Goal: Information Seeking & Learning: Learn about a topic

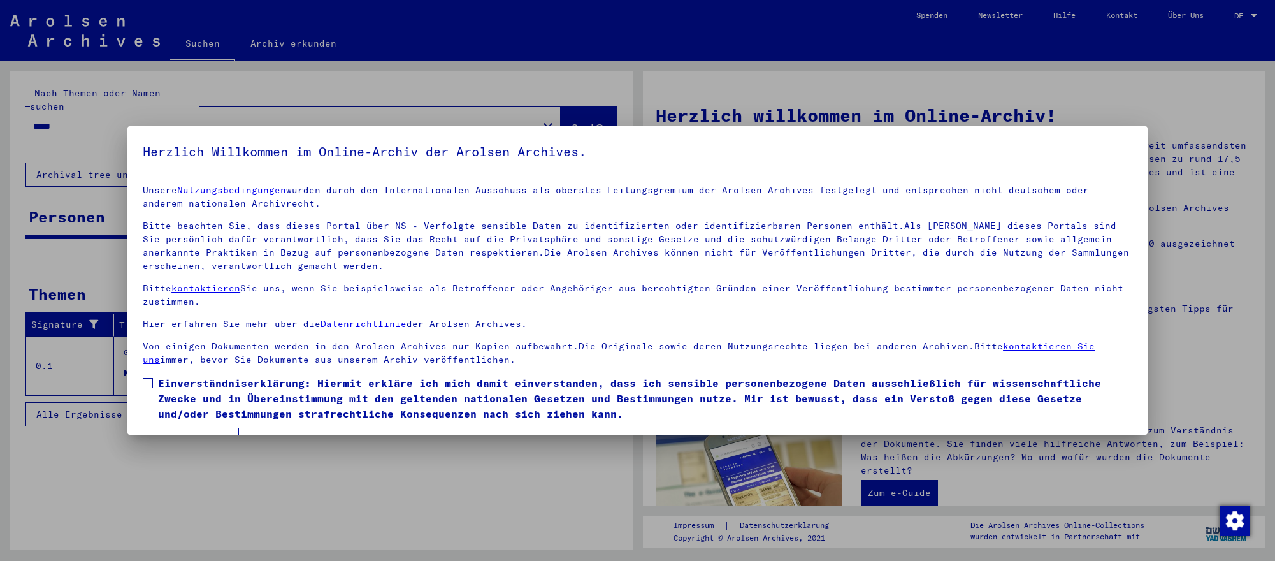
click at [296, 394] on span "Einverständniserklärung: Hiermit erkläre ich mich damit einverstanden, dass ich…" at bounding box center [645, 398] width 974 height 46
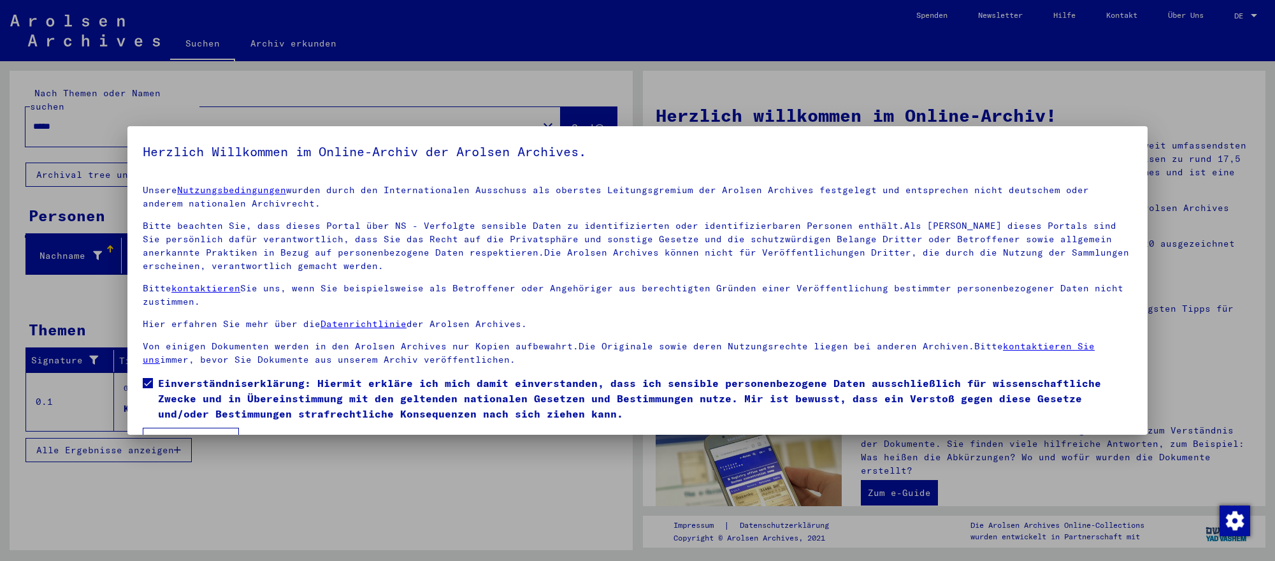
scroll to position [32, 0]
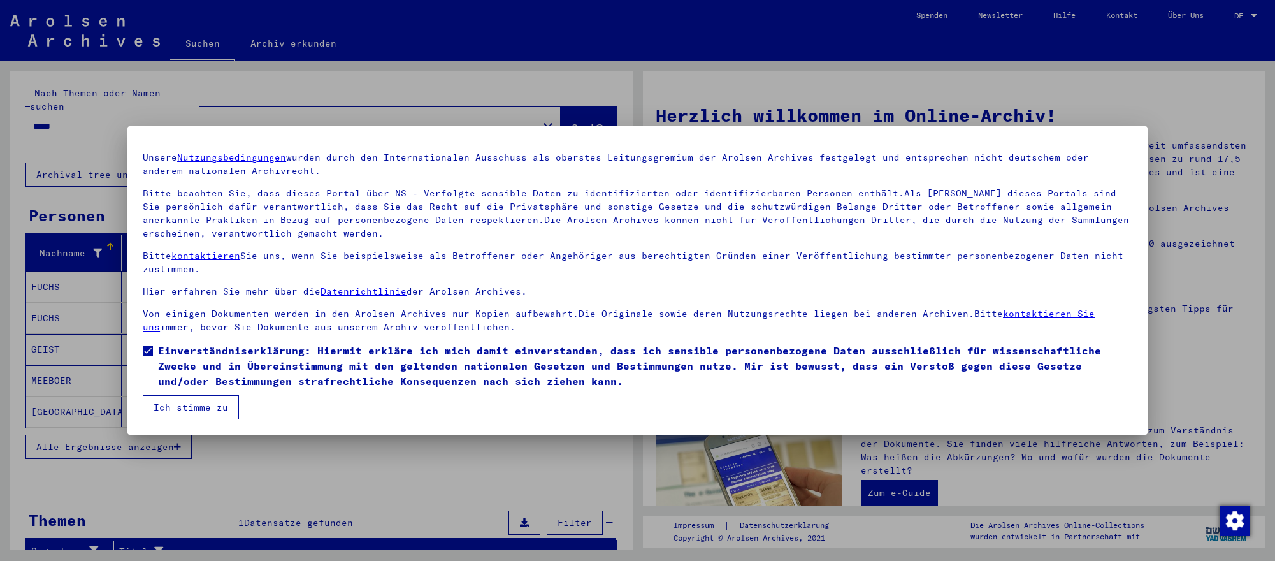
click at [215, 407] on button "Ich stimme zu" at bounding box center [191, 407] width 96 height 24
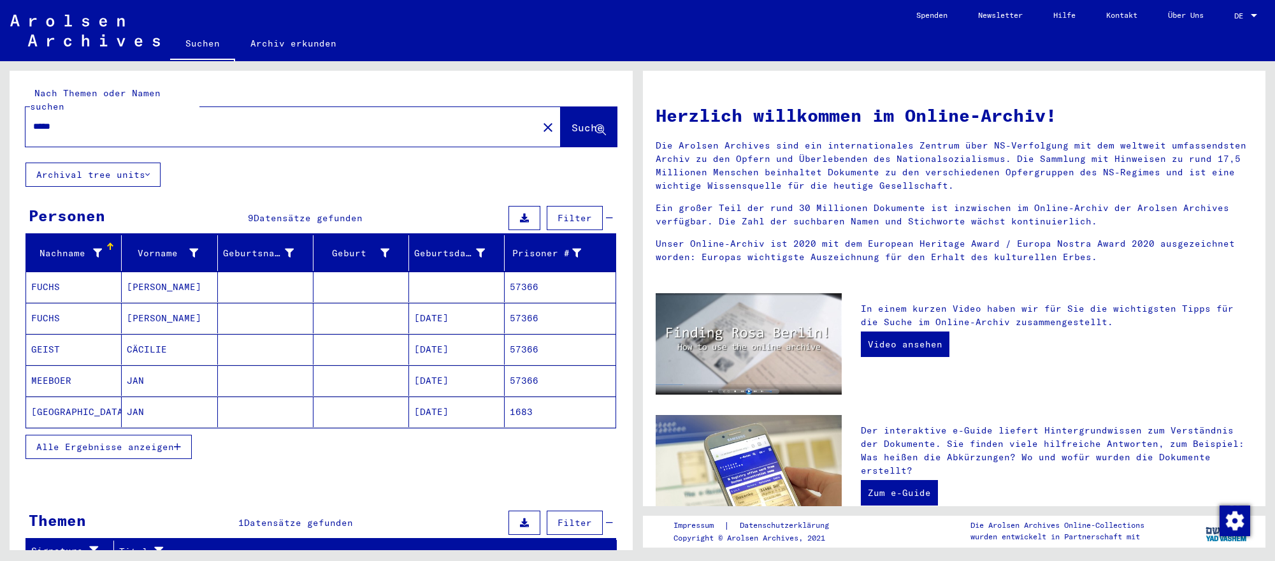
click at [129, 312] on mat-cell "[PERSON_NAME]" at bounding box center [170, 318] width 96 height 31
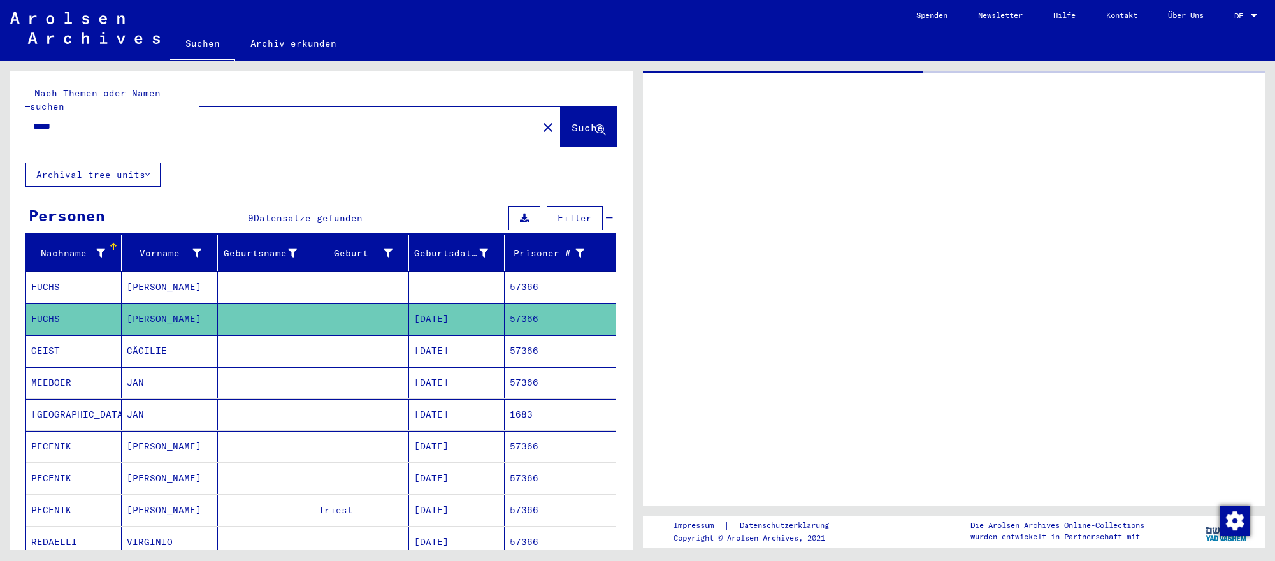
scroll to position [2, 0]
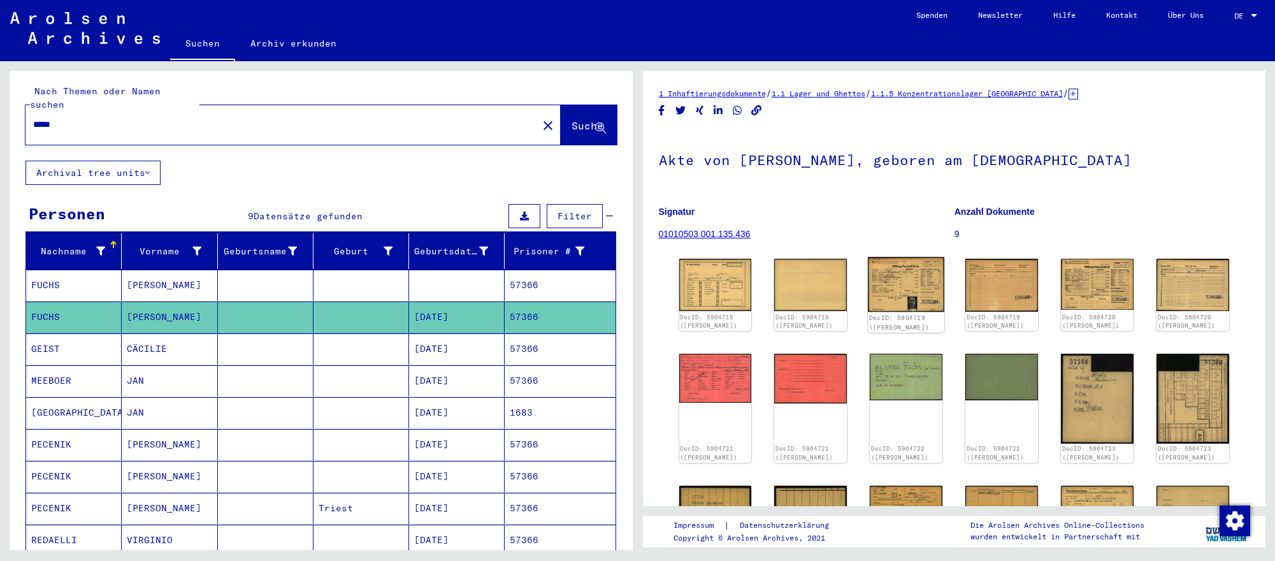
click at [890, 273] on img at bounding box center [906, 284] width 76 height 55
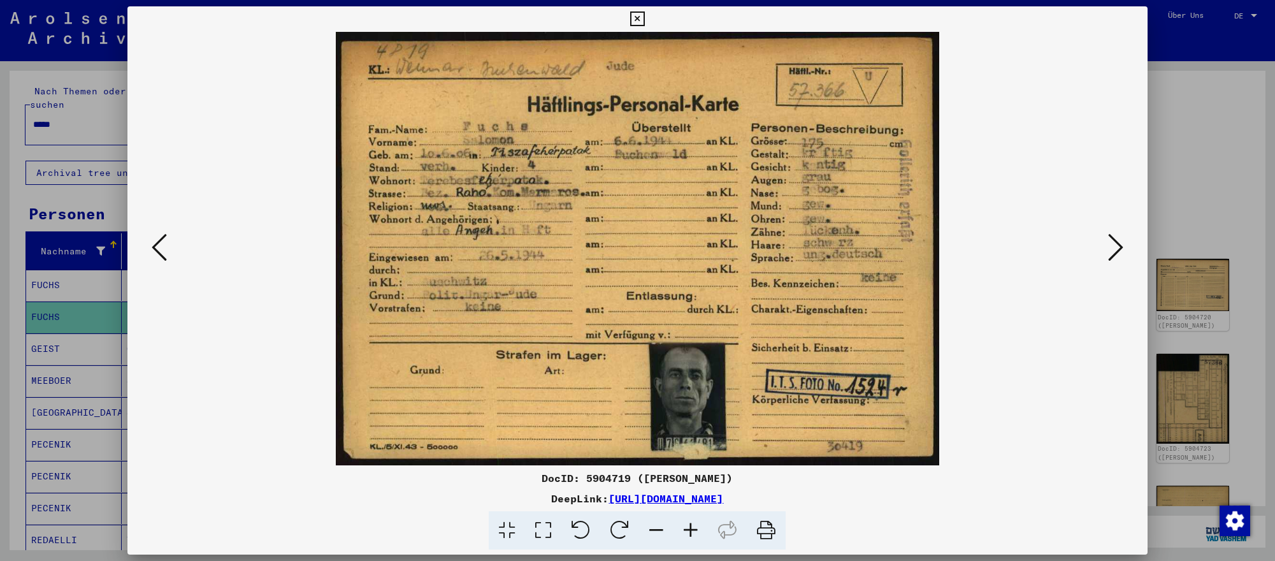
click at [1108, 243] on icon at bounding box center [1115, 247] width 15 height 31
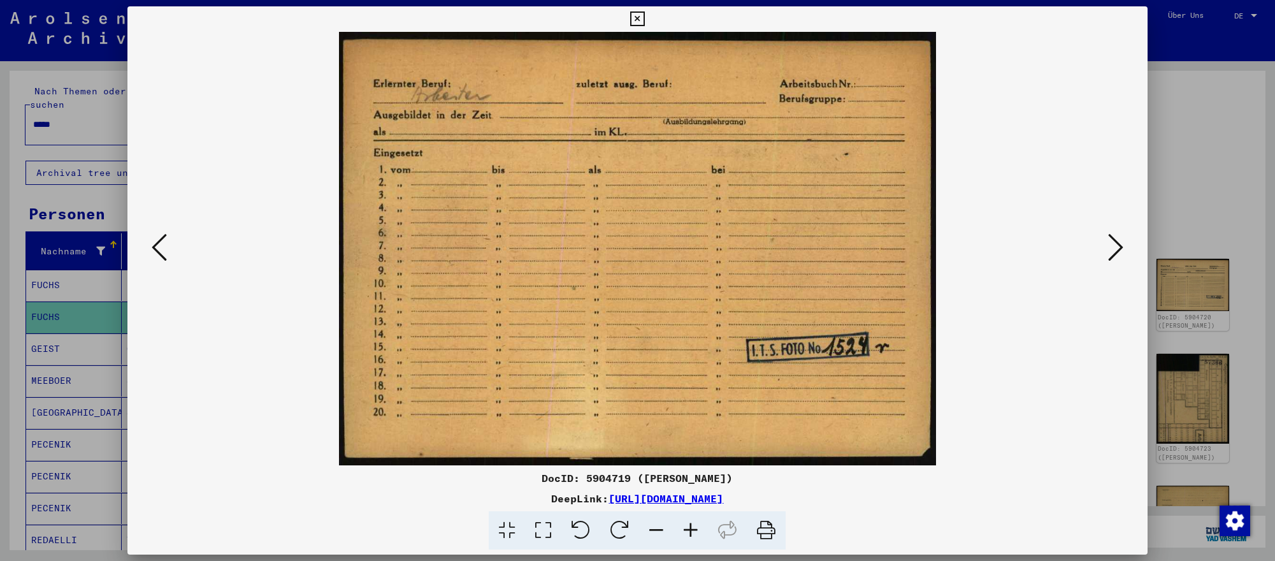
click at [1175, 227] on div at bounding box center [637, 280] width 1275 height 561
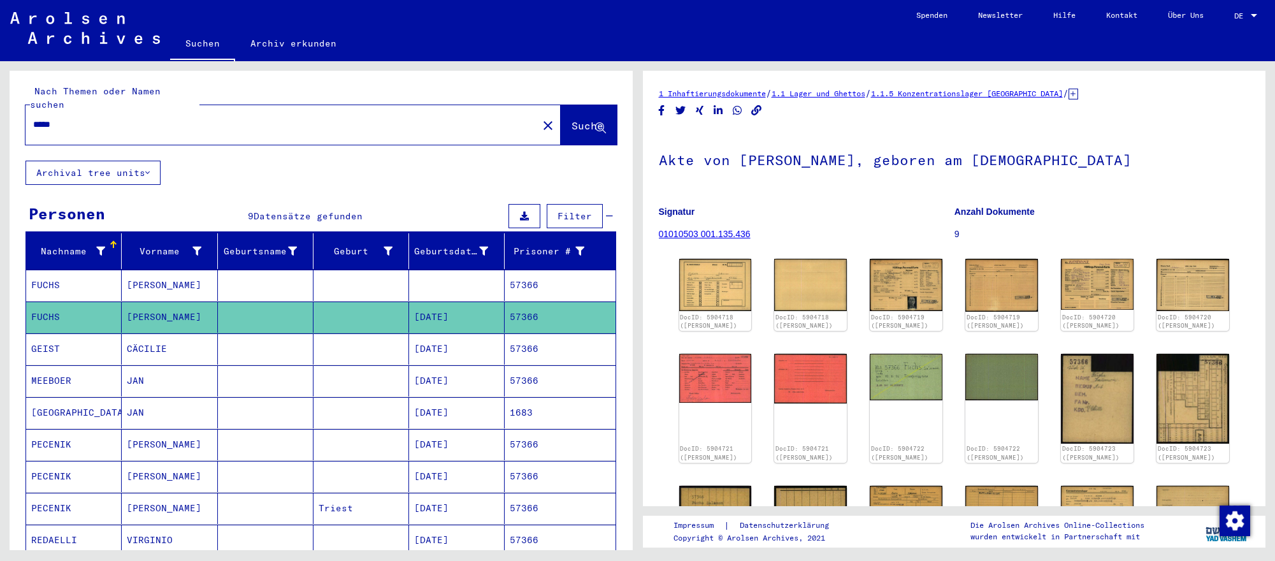
click at [106, 120] on input "*****" at bounding box center [281, 124] width 497 height 13
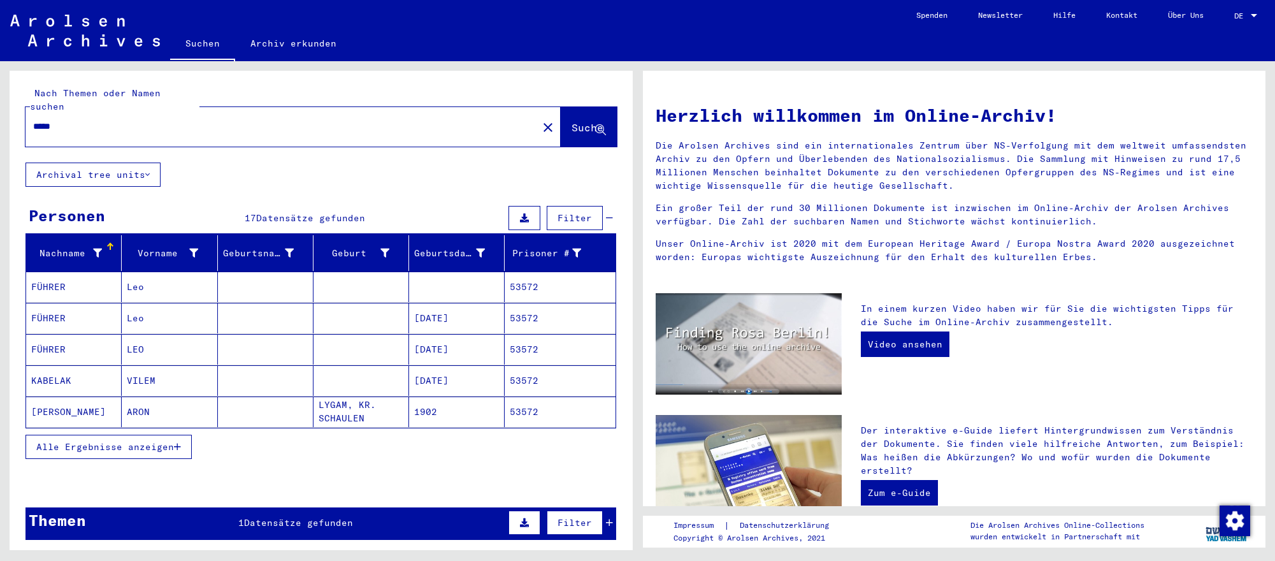
click at [421, 317] on mat-cell "[DATE]" at bounding box center [457, 318] width 96 height 31
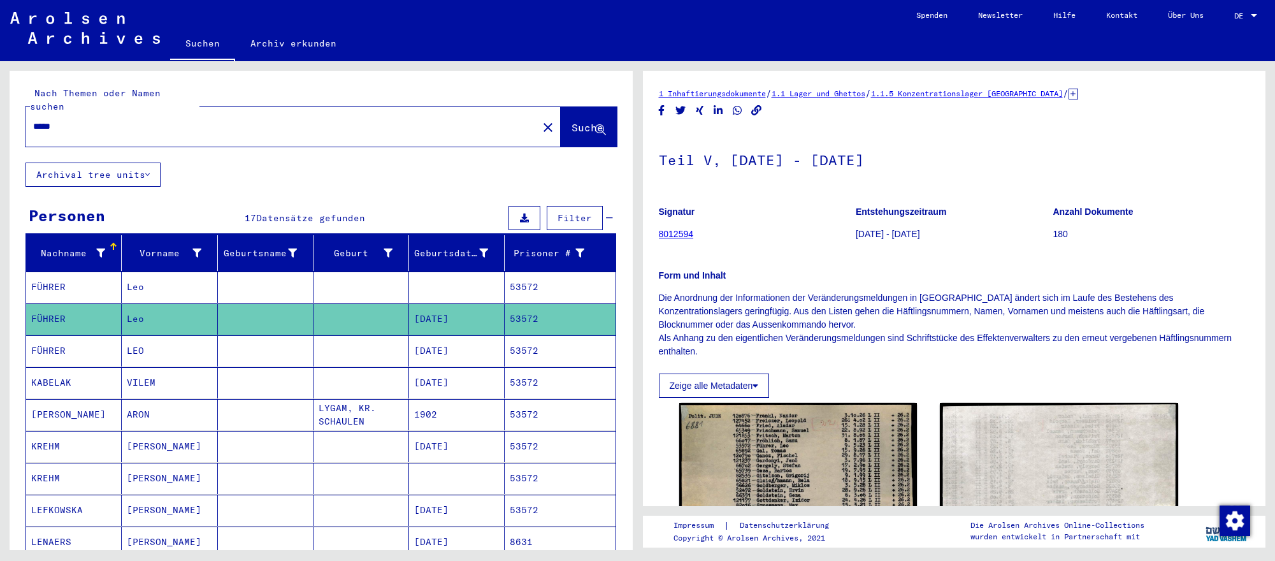
click at [446, 359] on mat-cell "[DATE]" at bounding box center [457, 350] width 96 height 31
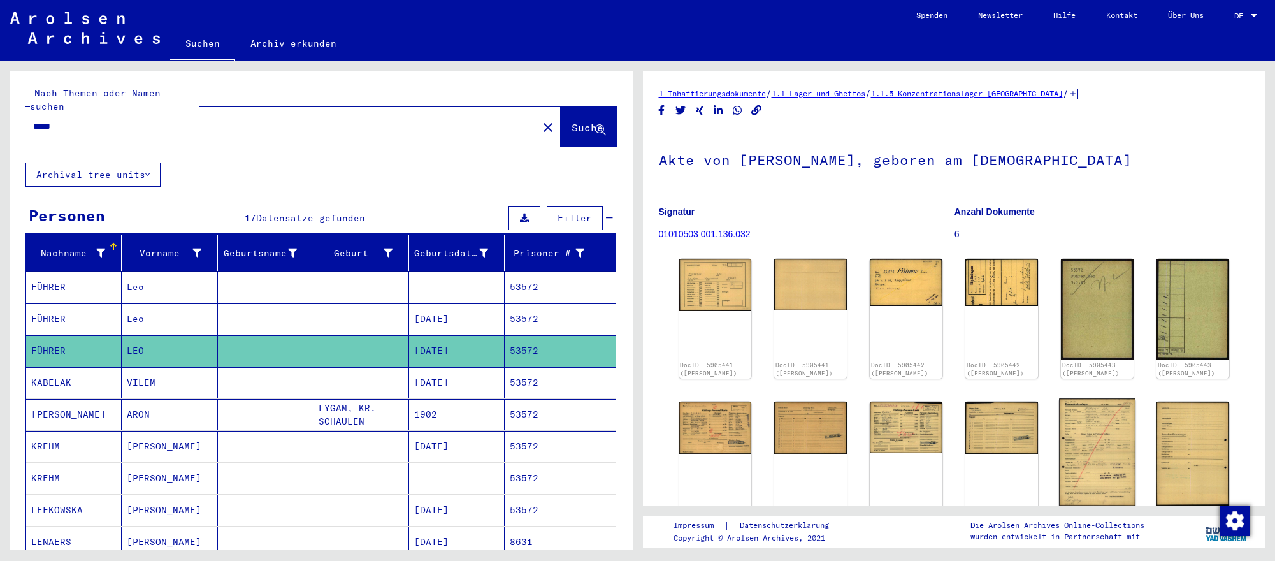
click at [1102, 456] on img at bounding box center [1097, 451] width 76 height 107
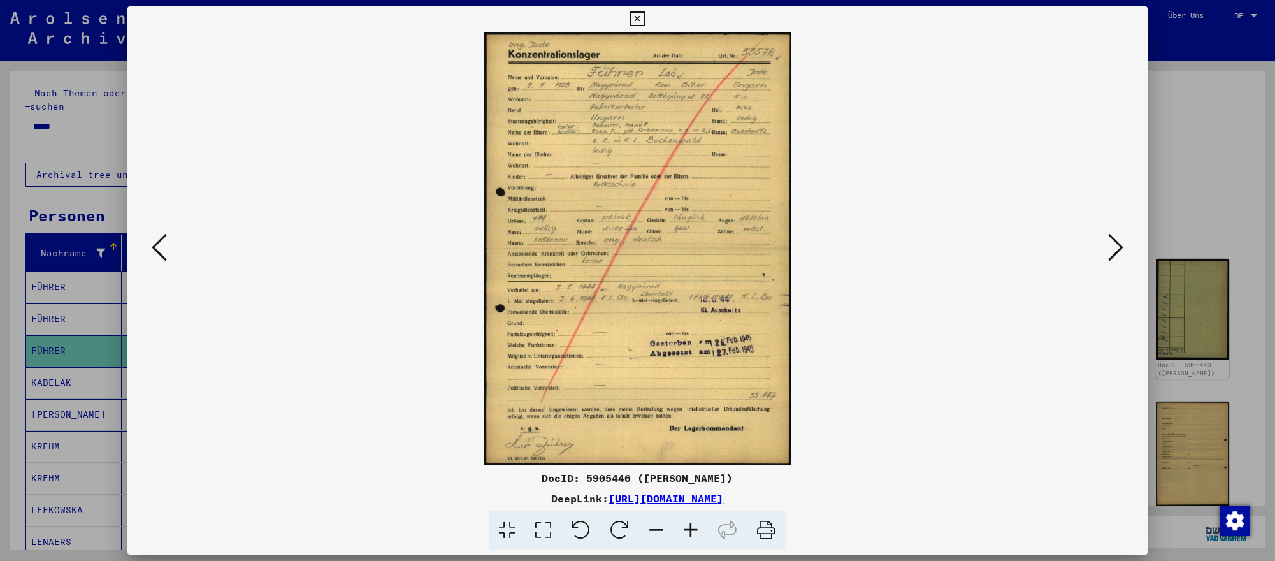
click at [1207, 336] on div at bounding box center [637, 280] width 1275 height 561
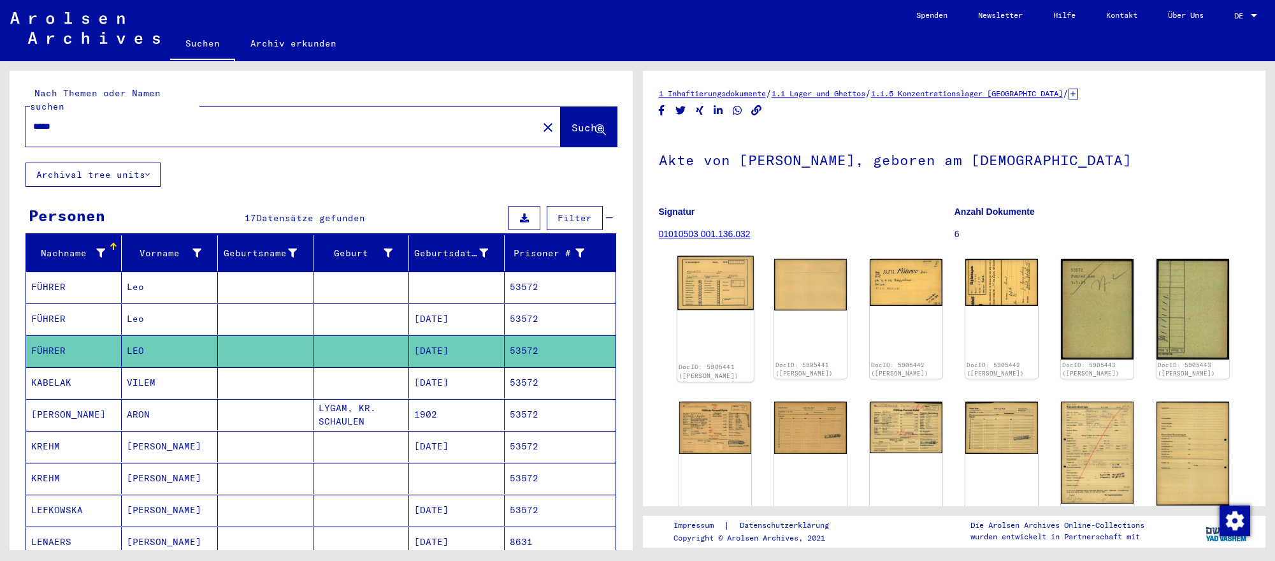
click at [689, 270] on img at bounding box center [715, 283] width 76 height 55
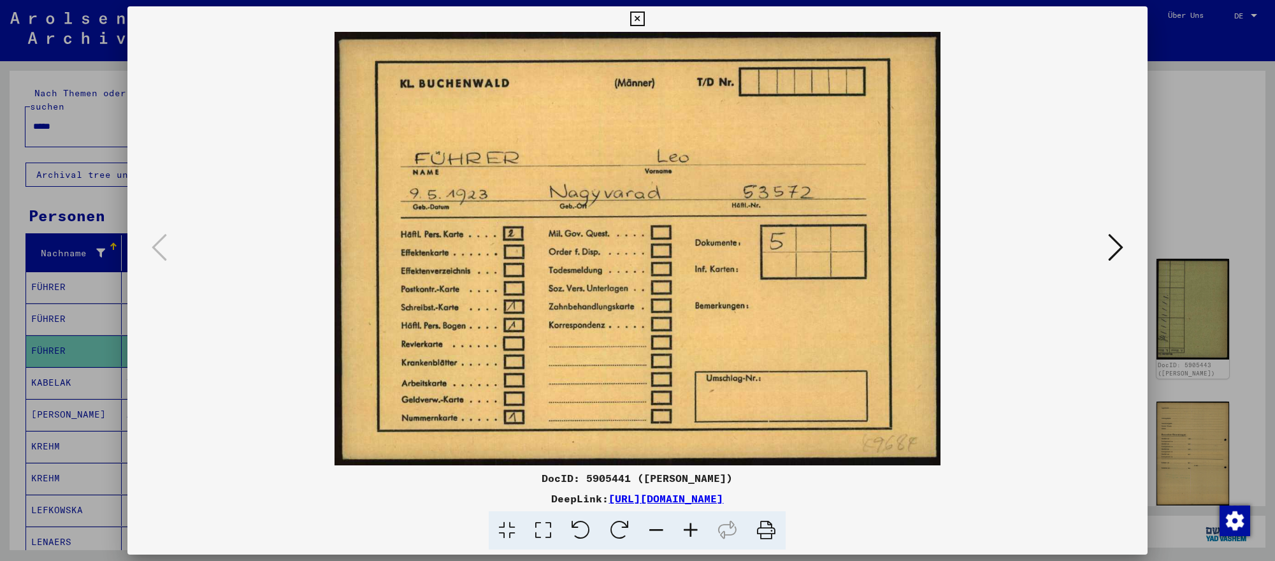
click at [1116, 253] on icon at bounding box center [1115, 247] width 15 height 31
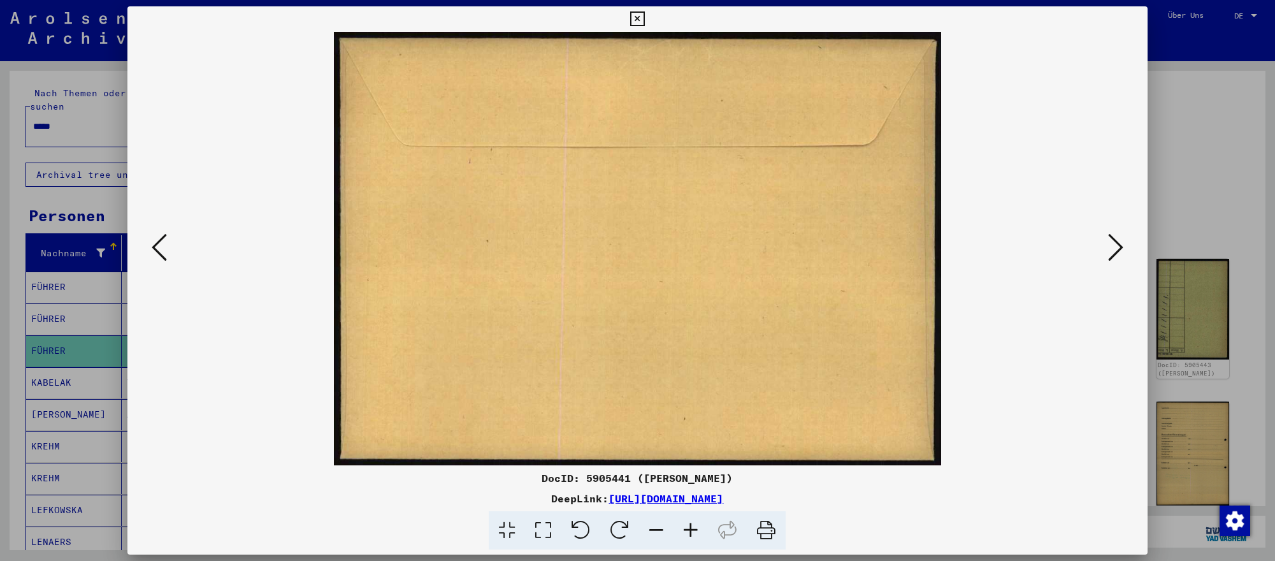
click at [1116, 253] on icon at bounding box center [1115, 247] width 15 height 31
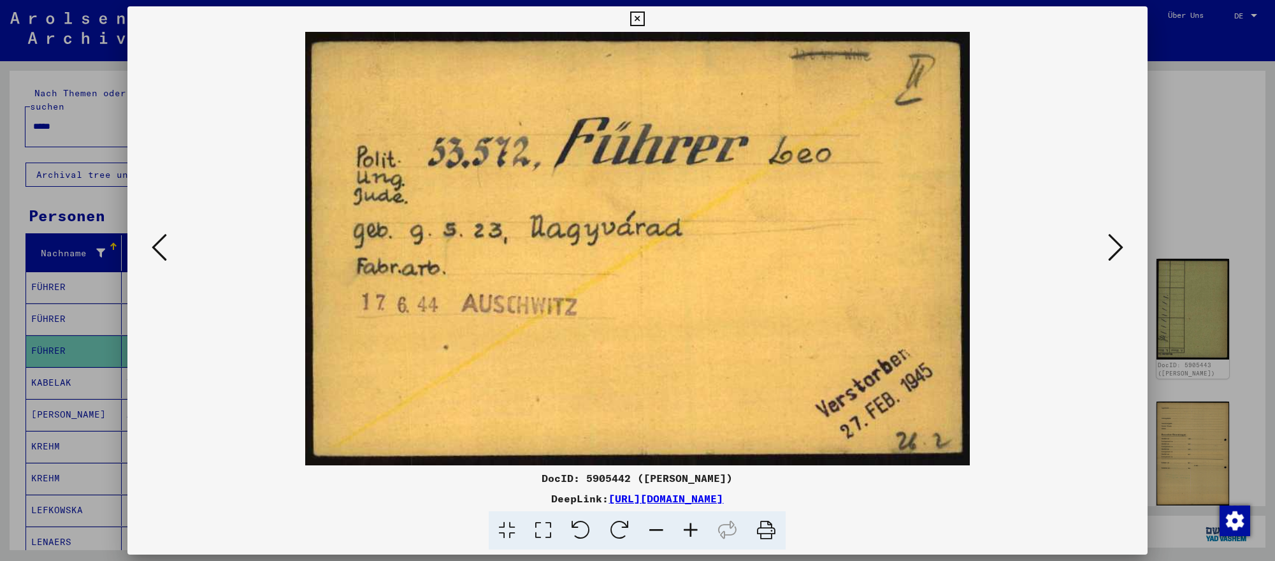
click at [1242, 447] on div at bounding box center [637, 280] width 1275 height 561
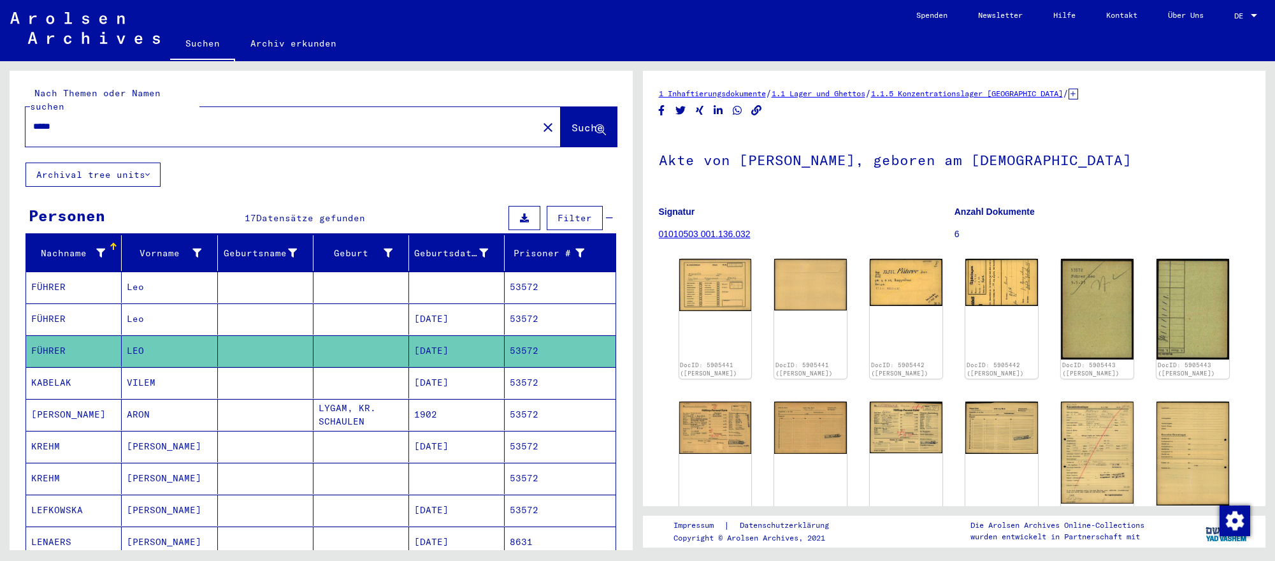
click at [136, 129] on input "*****" at bounding box center [281, 126] width 497 height 13
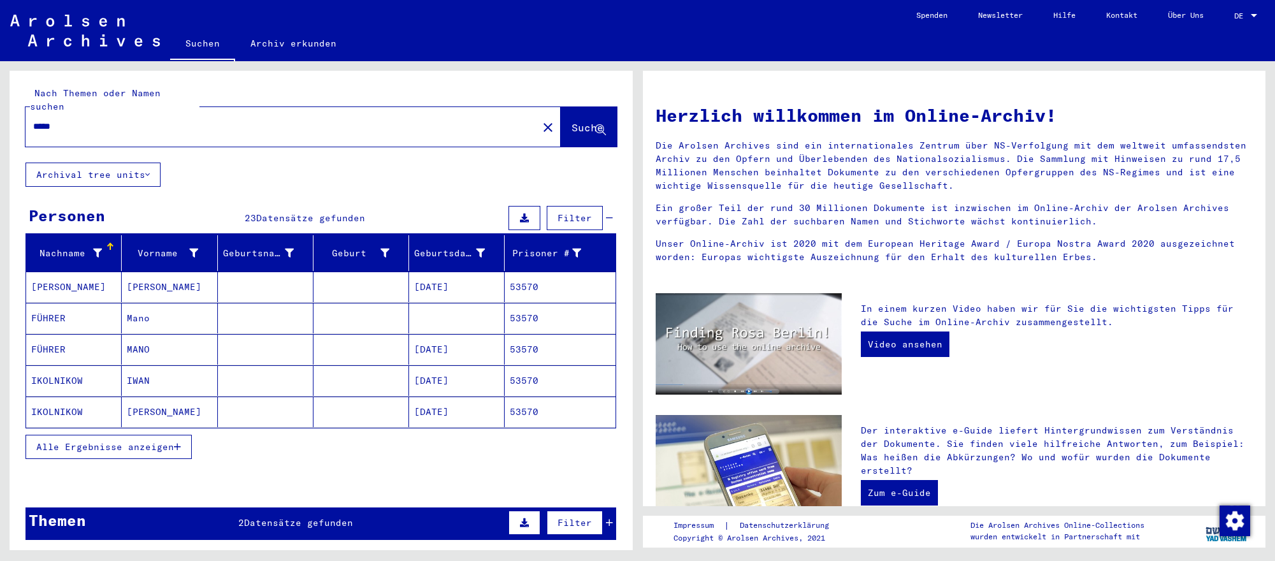
click at [488, 351] on mat-cell "[DATE]" at bounding box center [457, 349] width 96 height 31
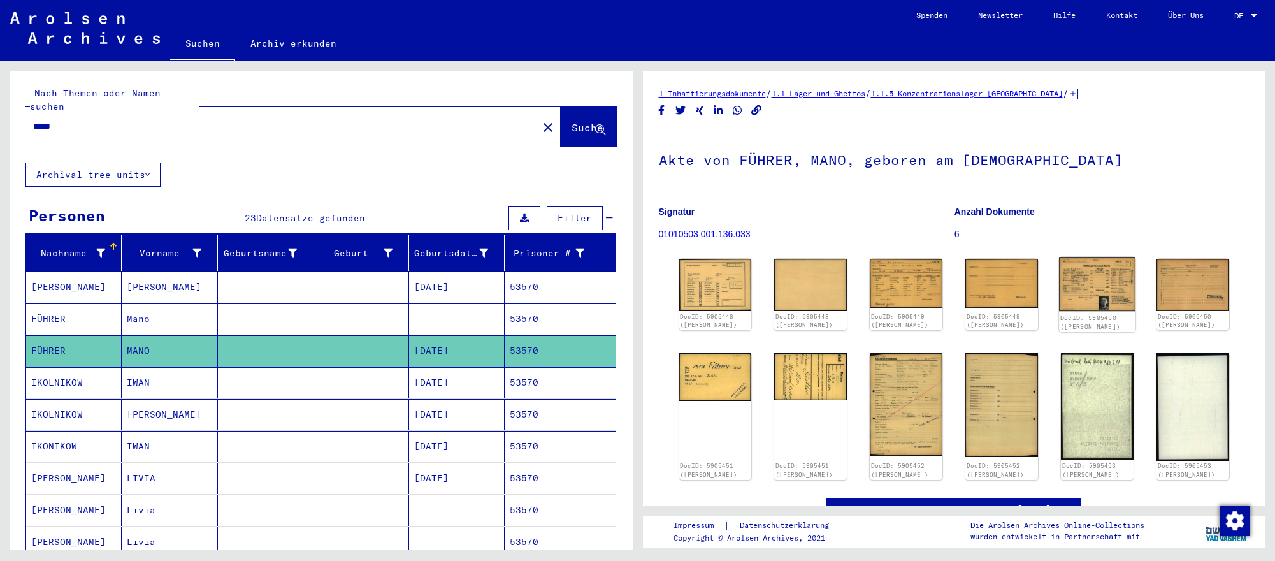
click at [1112, 295] on img at bounding box center [1097, 284] width 76 height 54
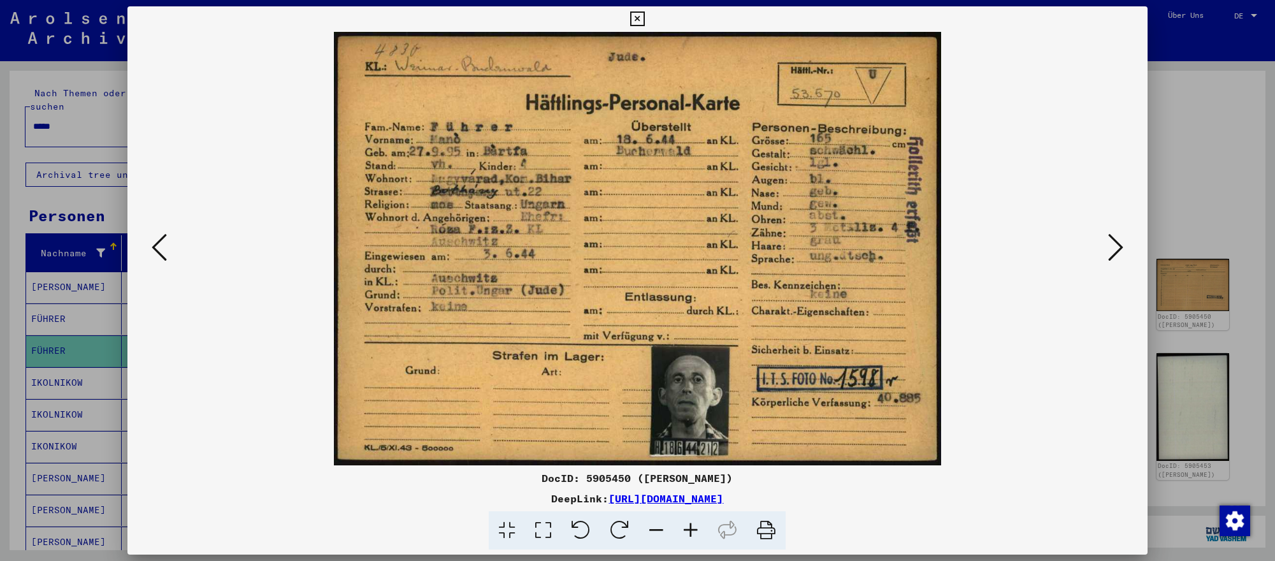
click at [1111, 246] on icon at bounding box center [1115, 247] width 15 height 31
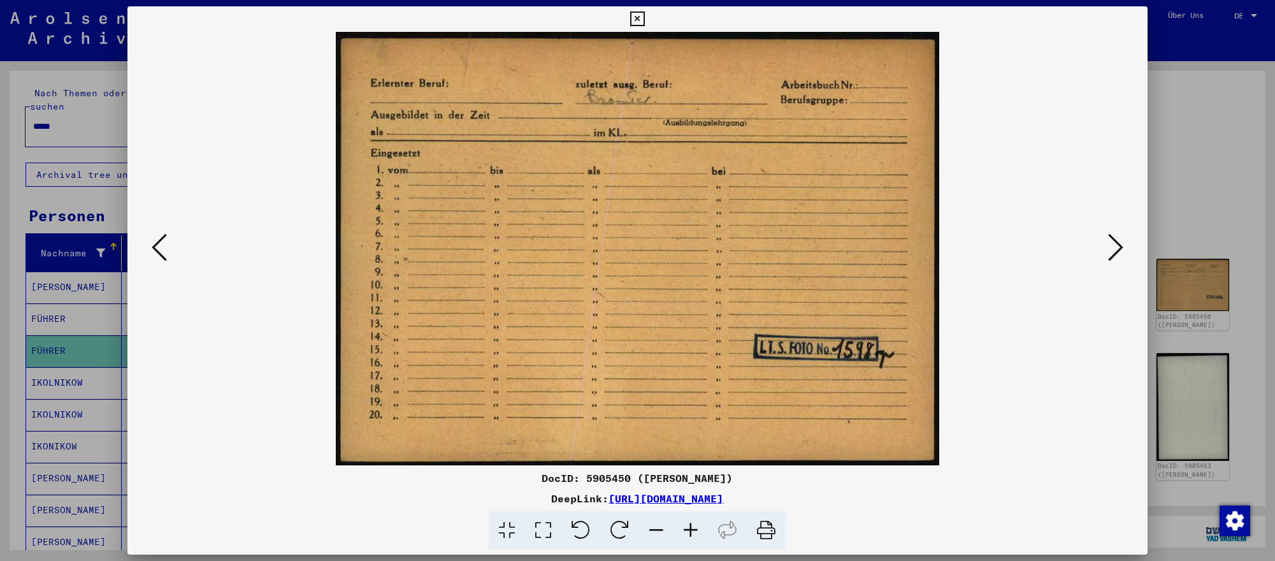
click at [1111, 246] on icon at bounding box center [1115, 247] width 15 height 31
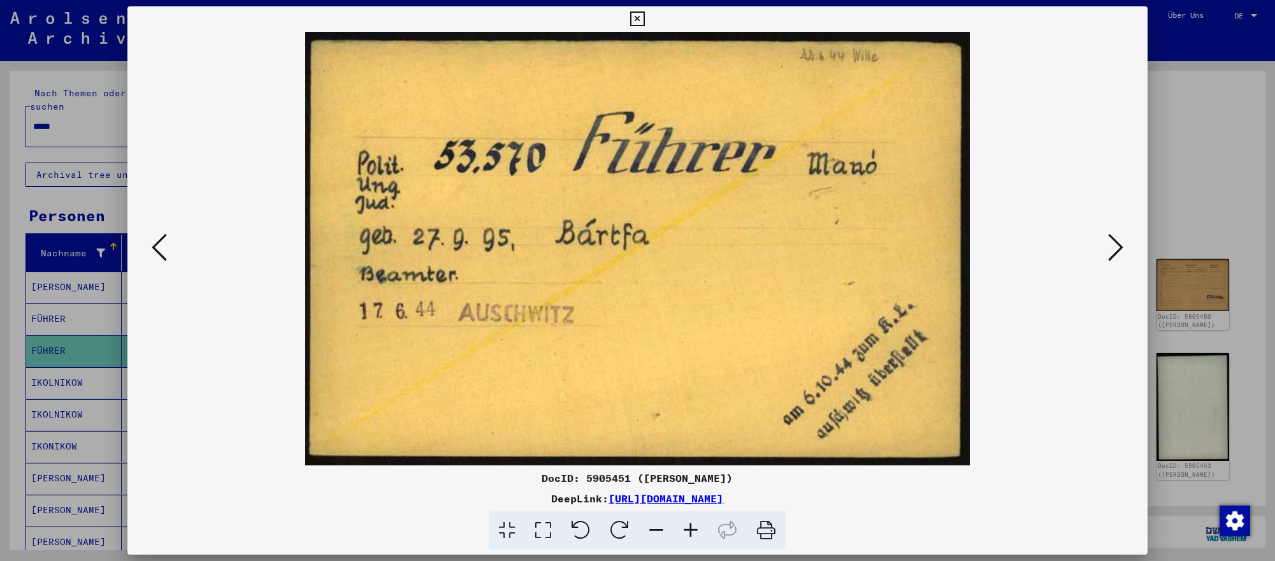
click at [1252, 378] on div at bounding box center [637, 280] width 1275 height 561
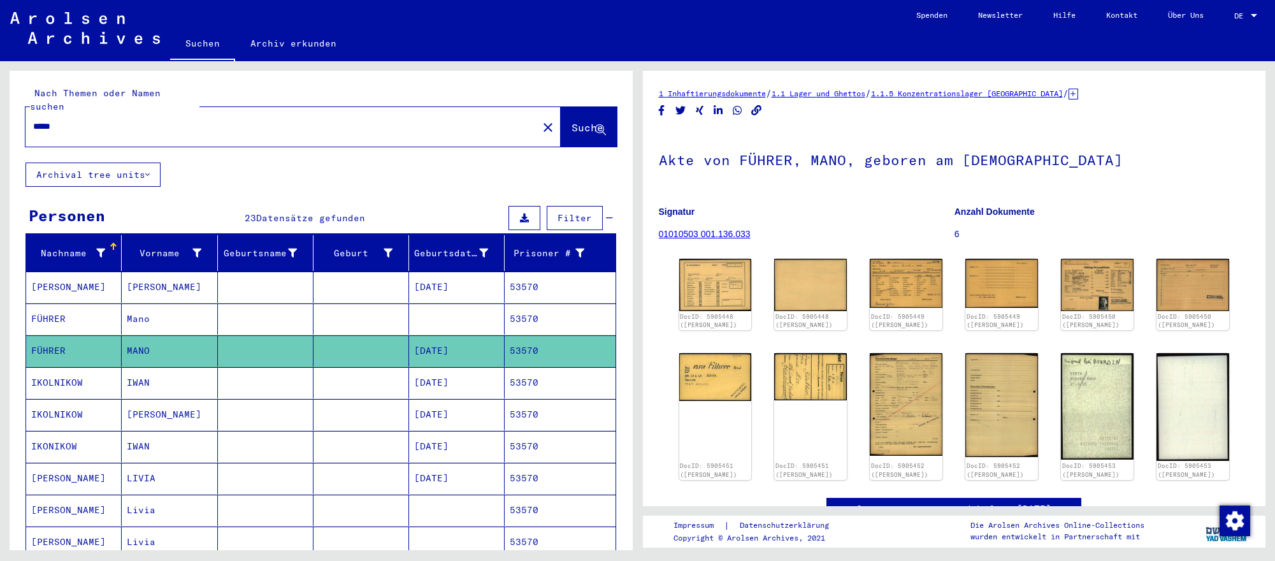
click at [282, 122] on input "*****" at bounding box center [281, 126] width 497 height 13
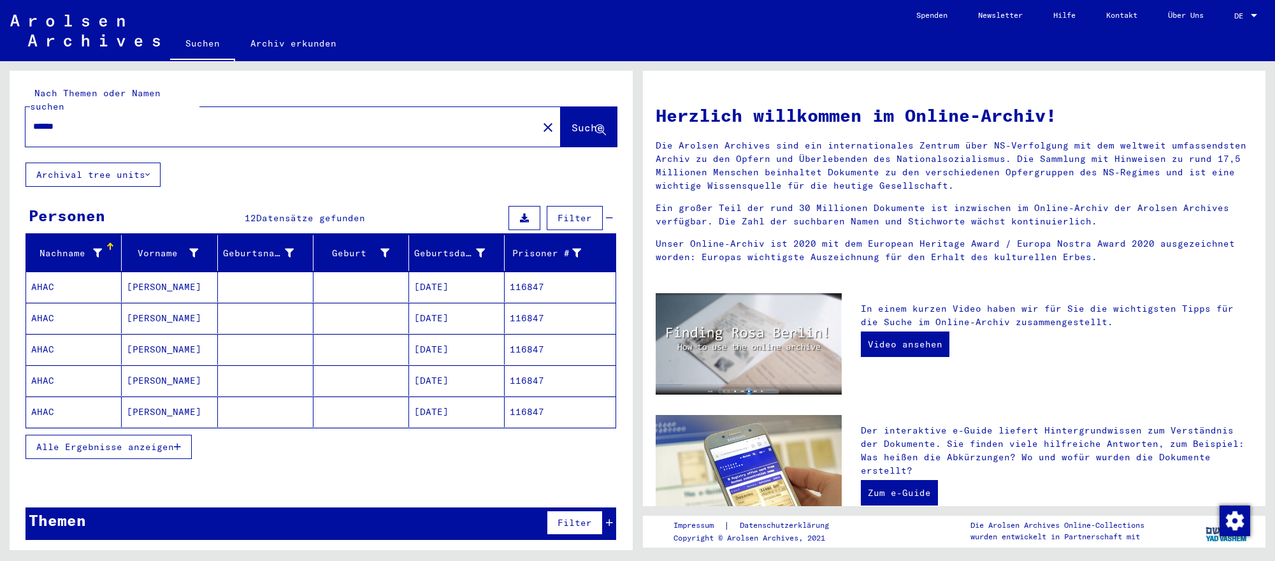
click at [183, 359] on mat-cell "[PERSON_NAME]" at bounding box center [170, 349] width 96 height 31
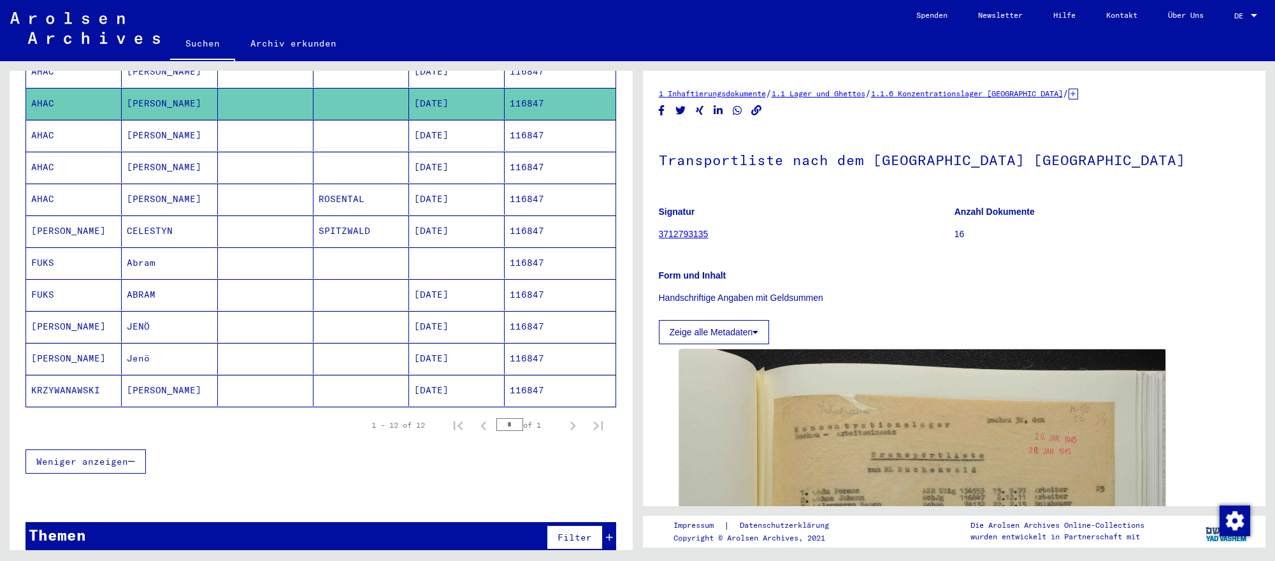
scroll to position [249, 0]
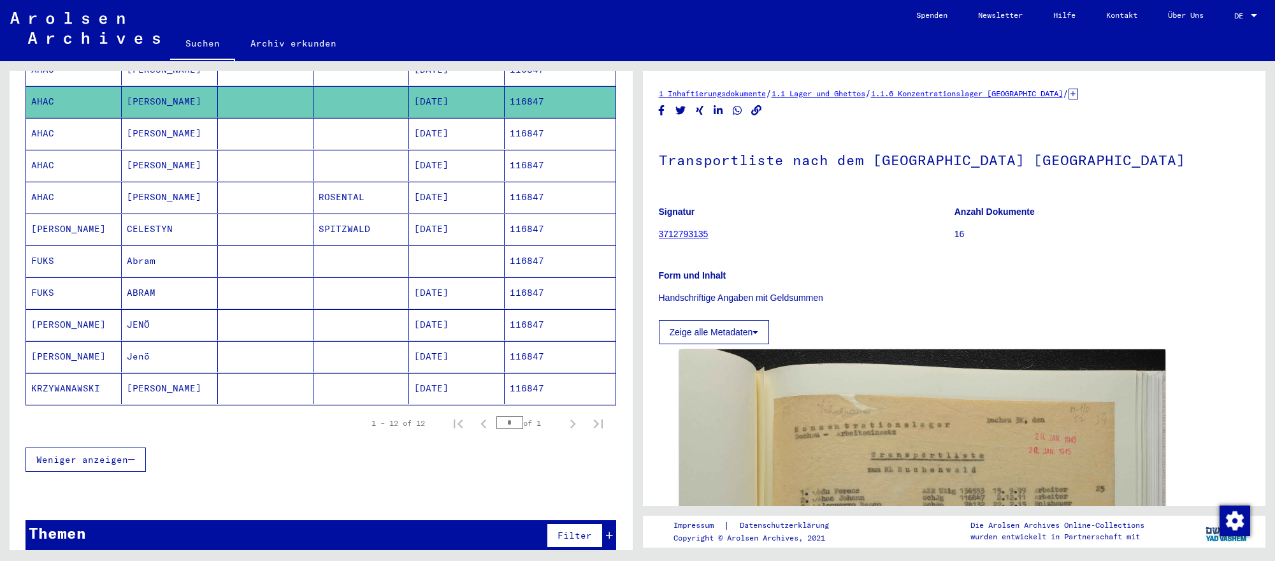
click at [388, 290] on mat-cell at bounding box center [361, 292] width 96 height 31
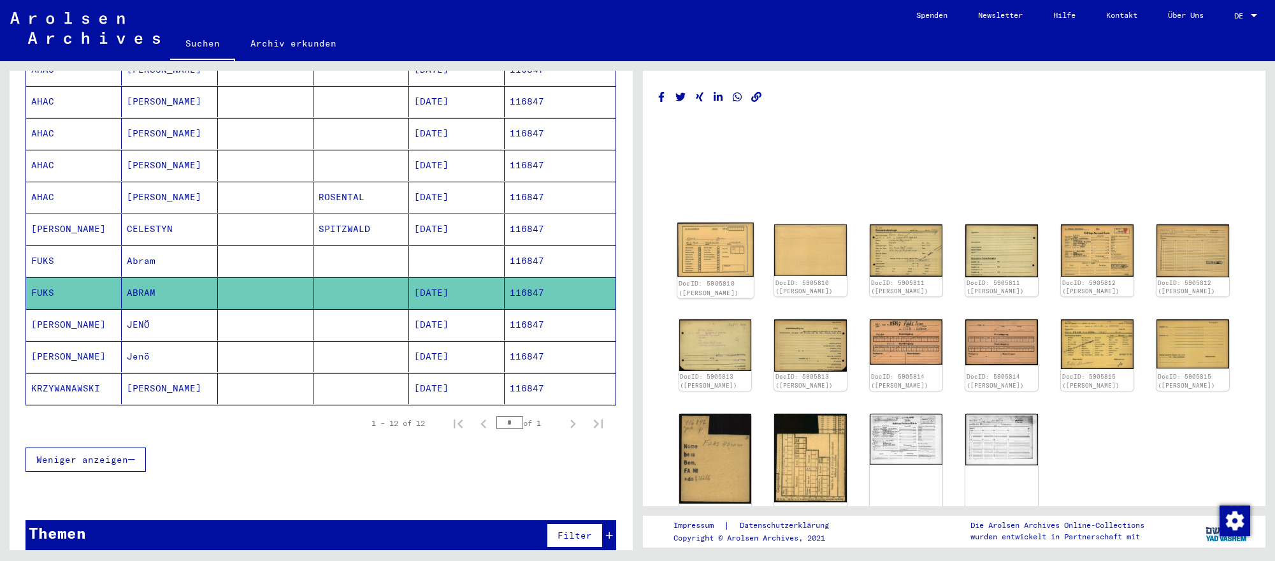
click at [733, 261] on img at bounding box center [715, 249] width 76 height 55
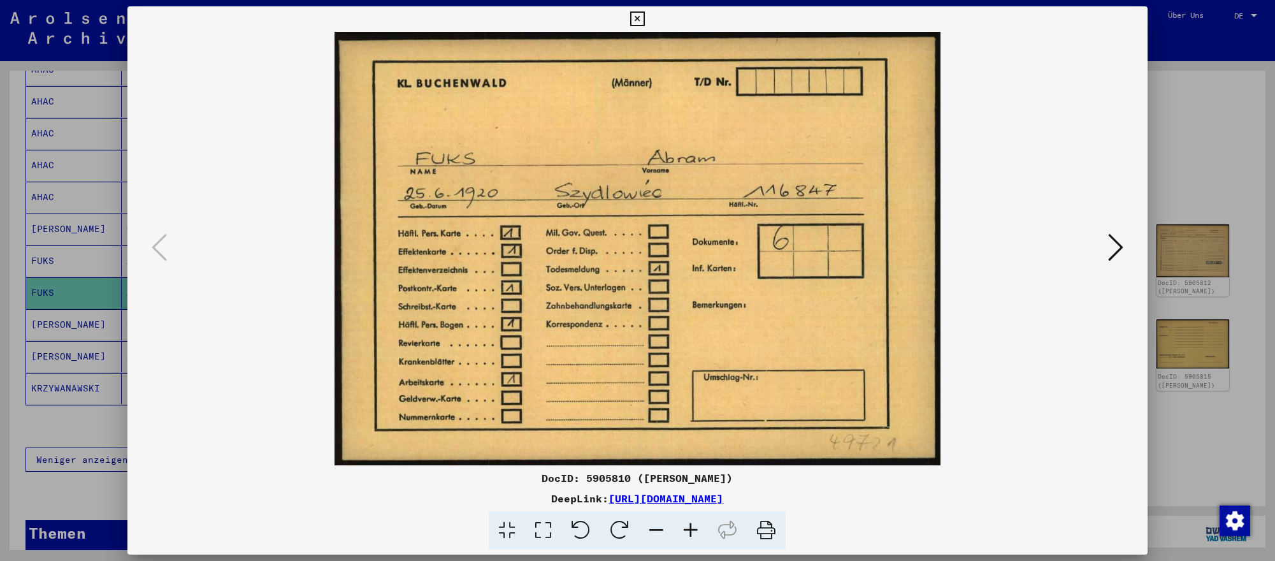
click at [1117, 254] on icon at bounding box center [1115, 247] width 15 height 31
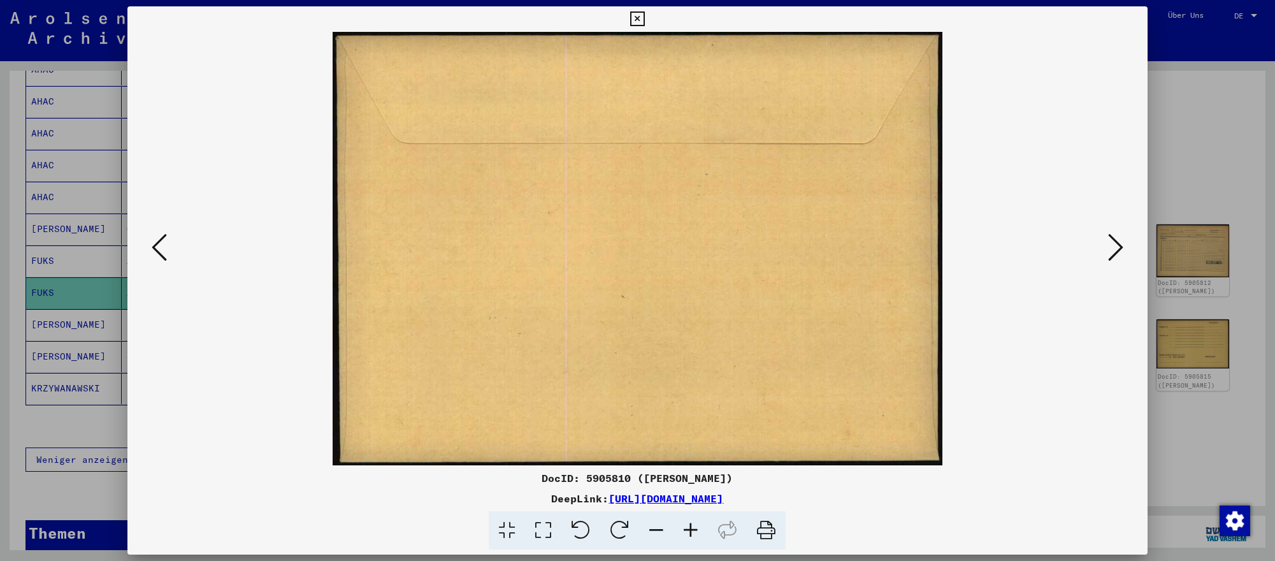
click at [1117, 254] on icon at bounding box center [1115, 247] width 15 height 31
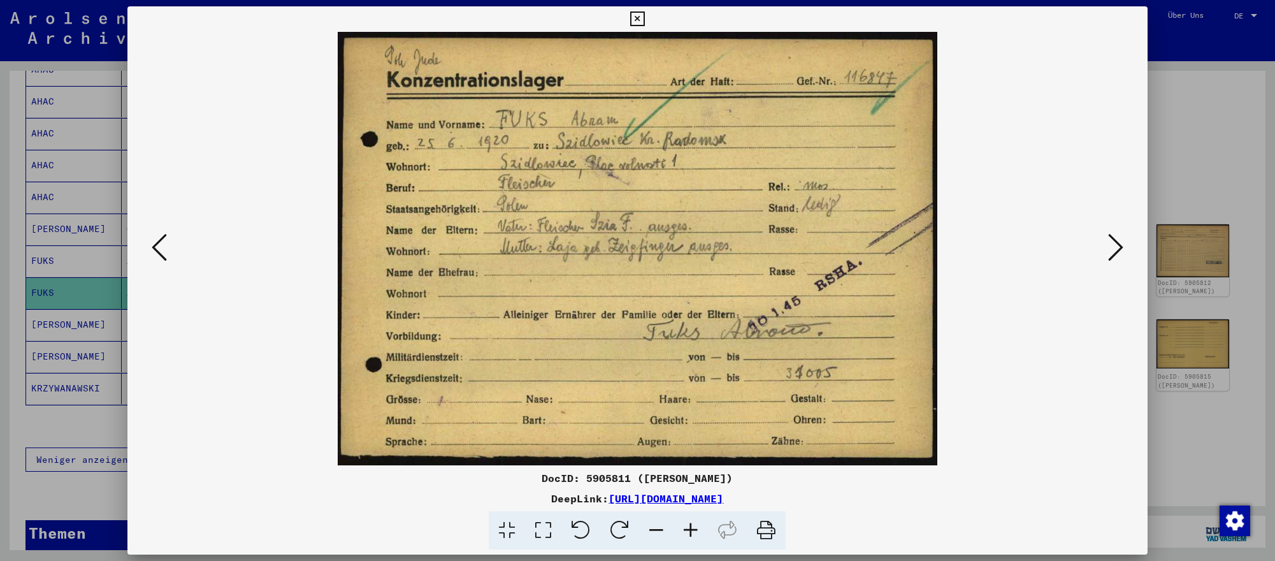
click at [98, 273] on div at bounding box center [637, 280] width 1275 height 561
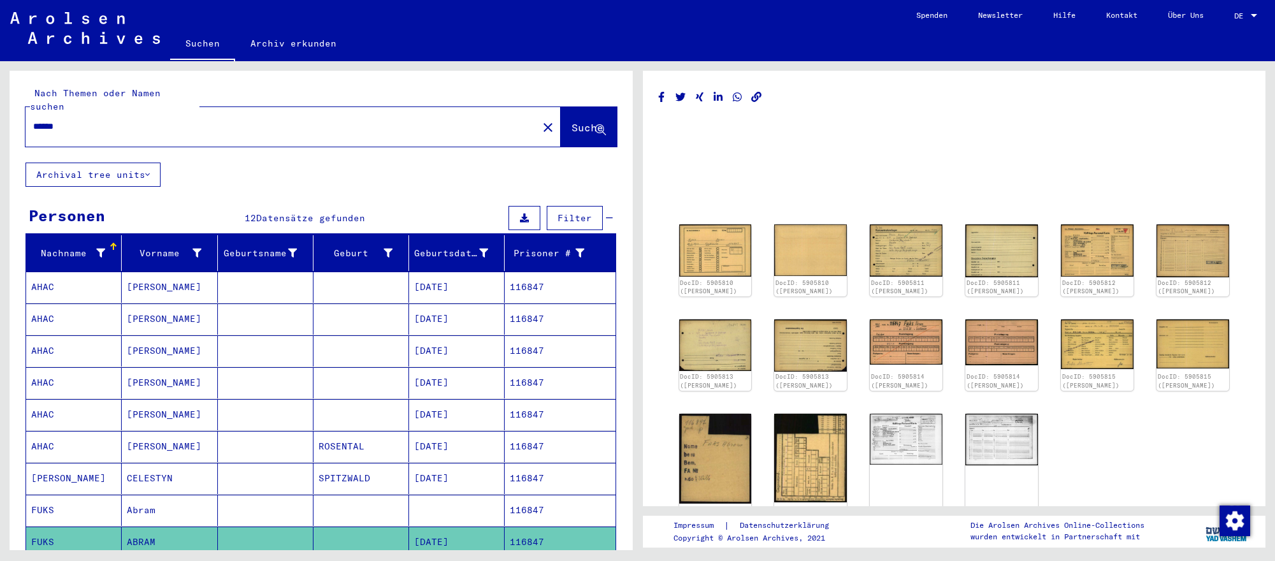
click at [222, 120] on input "******" at bounding box center [281, 126] width 497 height 13
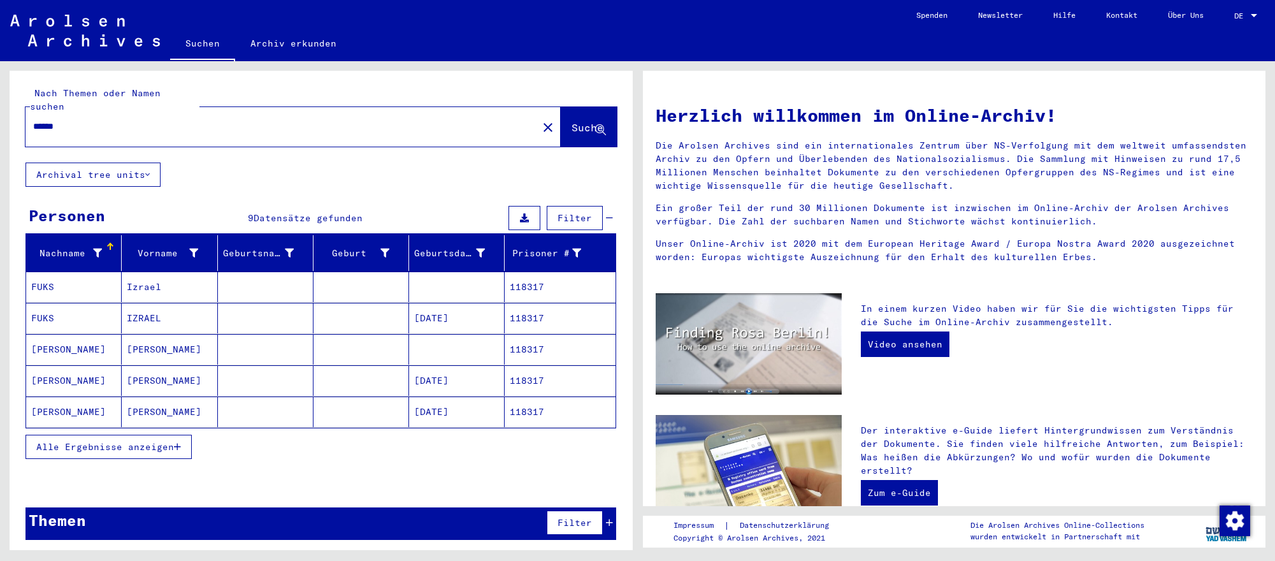
click at [150, 327] on mat-cell "IZRAEL" at bounding box center [170, 318] width 96 height 31
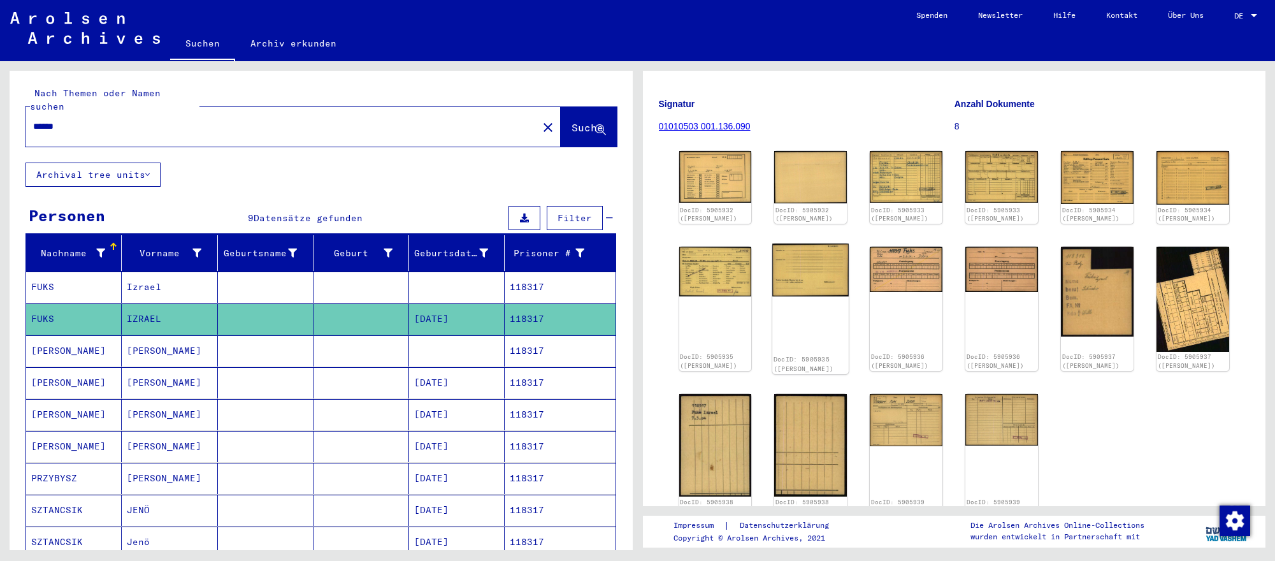
scroll to position [118, 0]
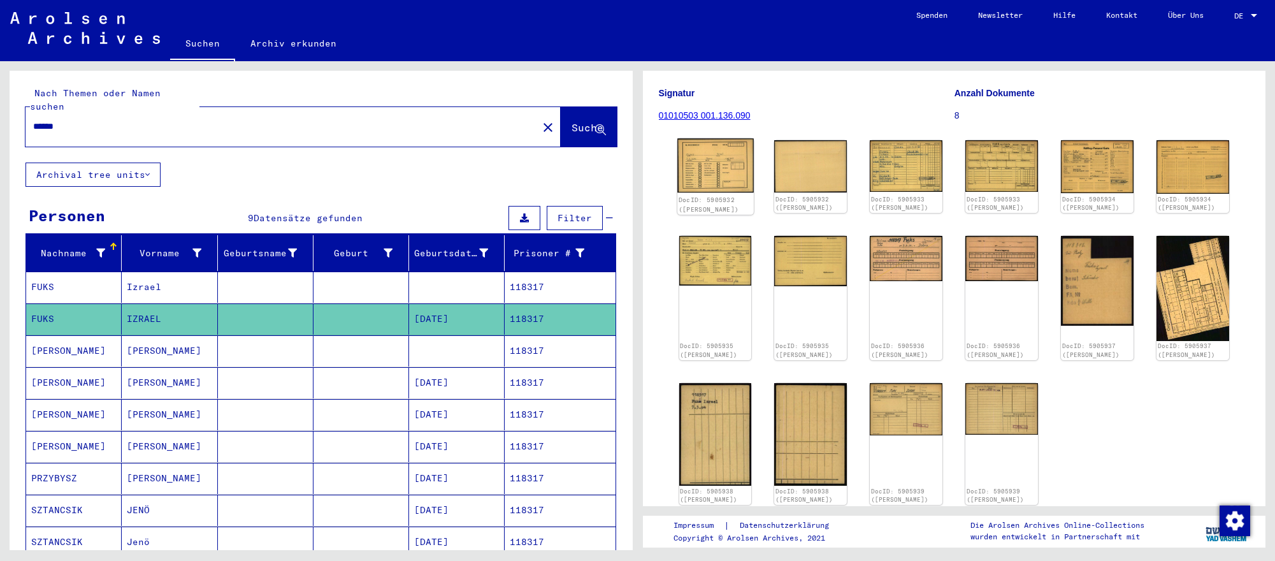
click at [710, 175] on img at bounding box center [715, 165] width 76 height 54
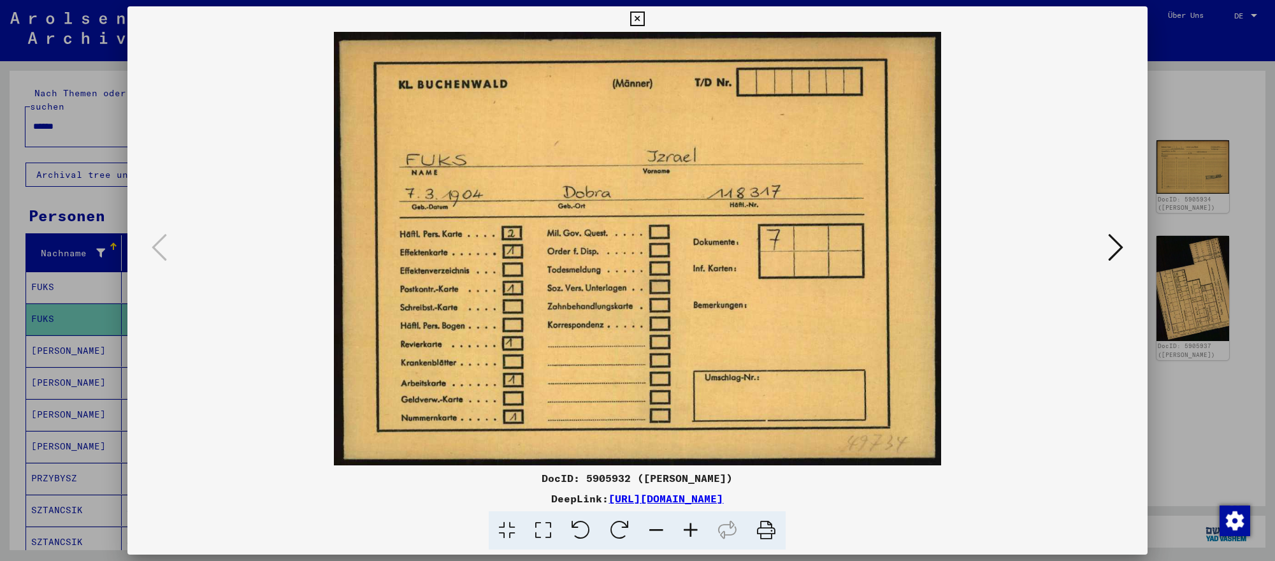
click at [1109, 244] on icon at bounding box center [1115, 247] width 15 height 31
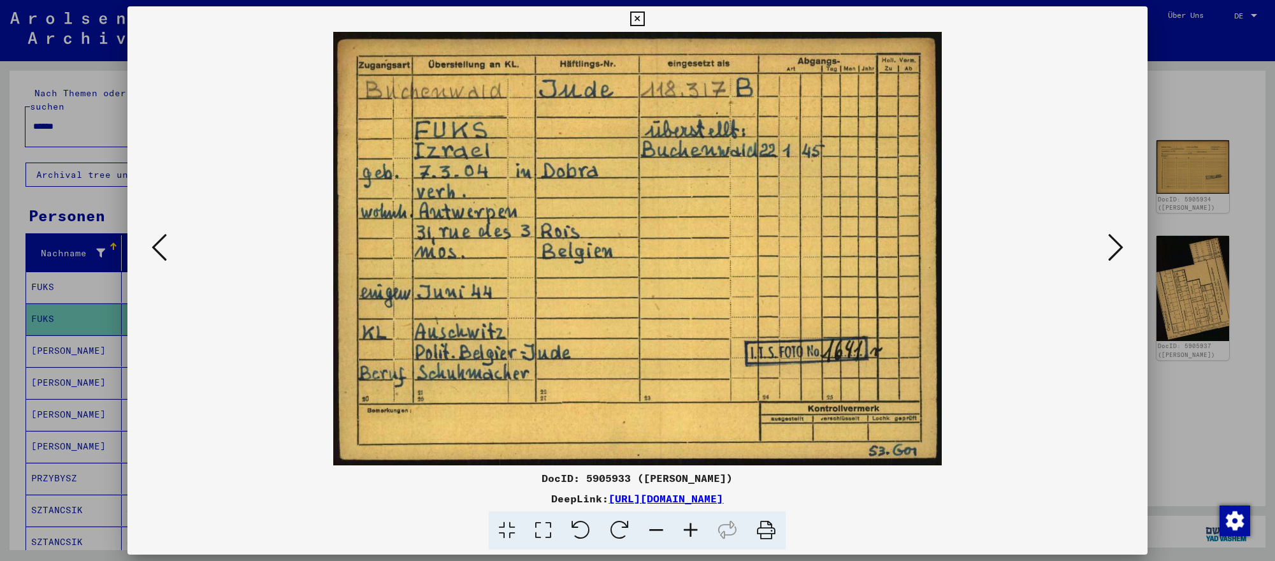
click at [1109, 244] on icon at bounding box center [1115, 247] width 15 height 31
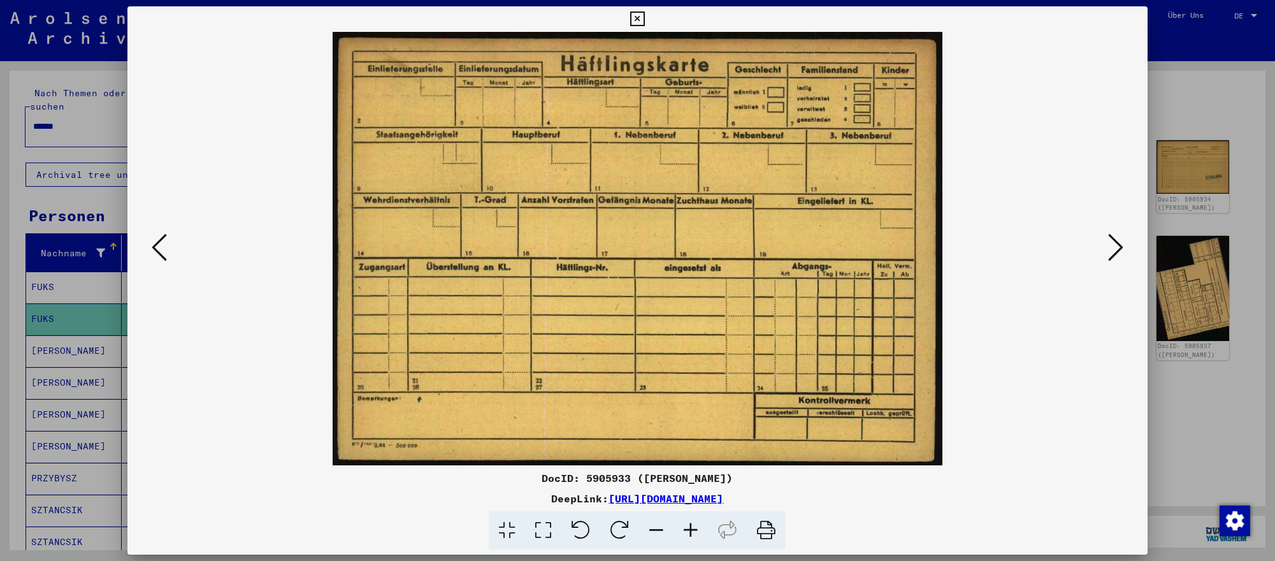
click at [1109, 244] on icon at bounding box center [1115, 247] width 15 height 31
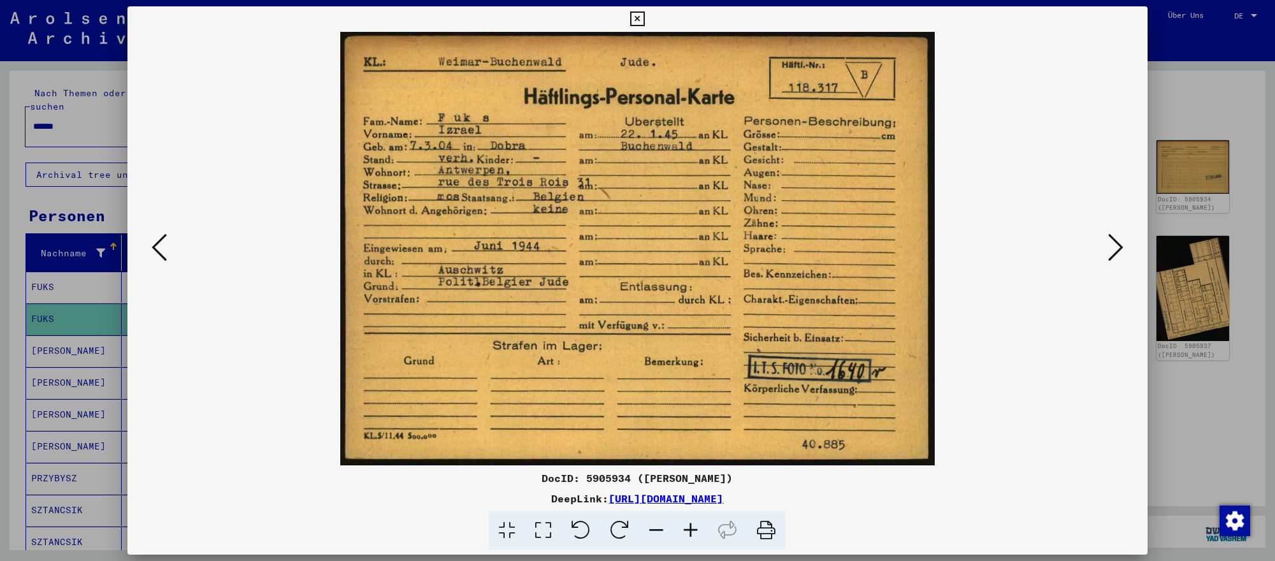
click at [1109, 244] on icon at bounding box center [1115, 247] width 15 height 31
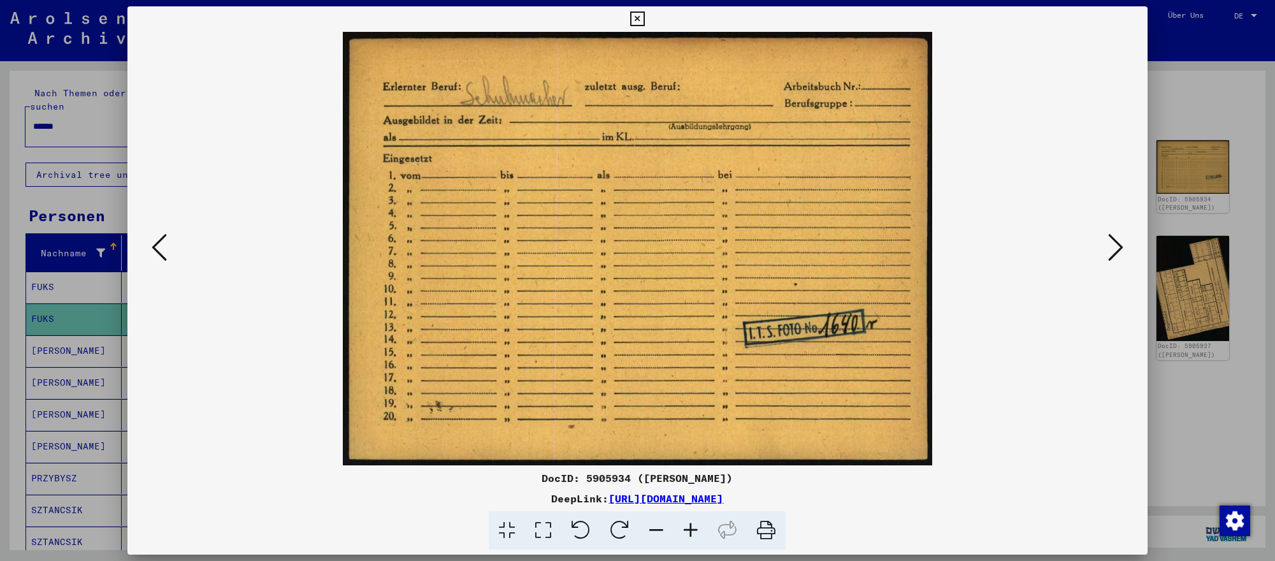
click at [76, 203] on div at bounding box center [637, 280] width 1275 height 561
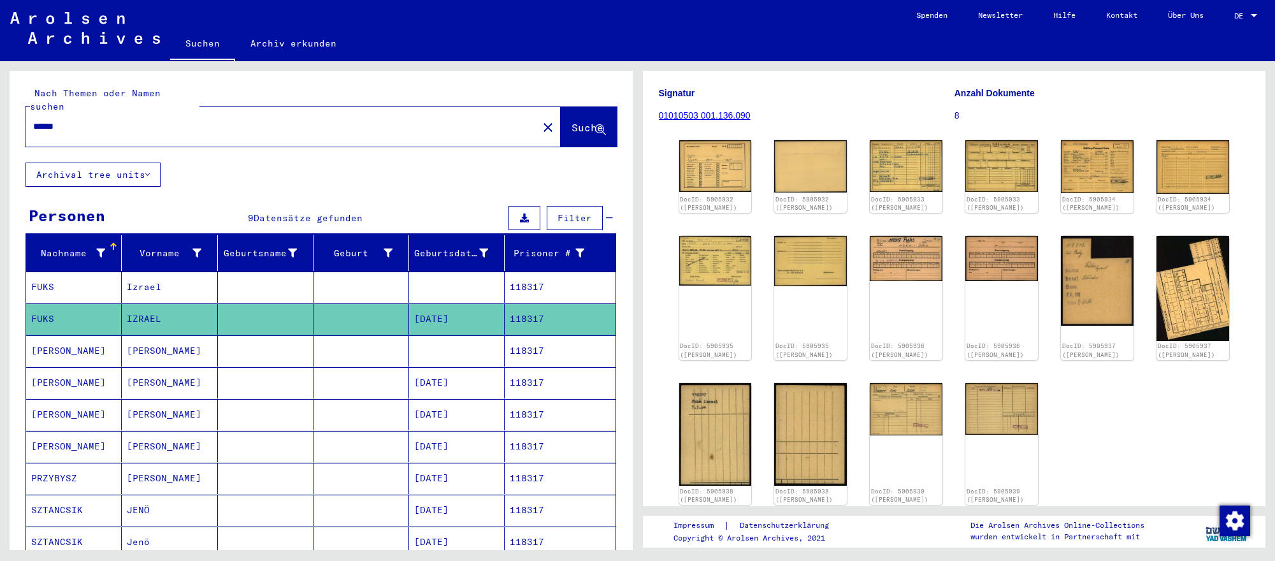
click at [88, 124] on input "******" at bounding box center [281, 126] width 497 height 13
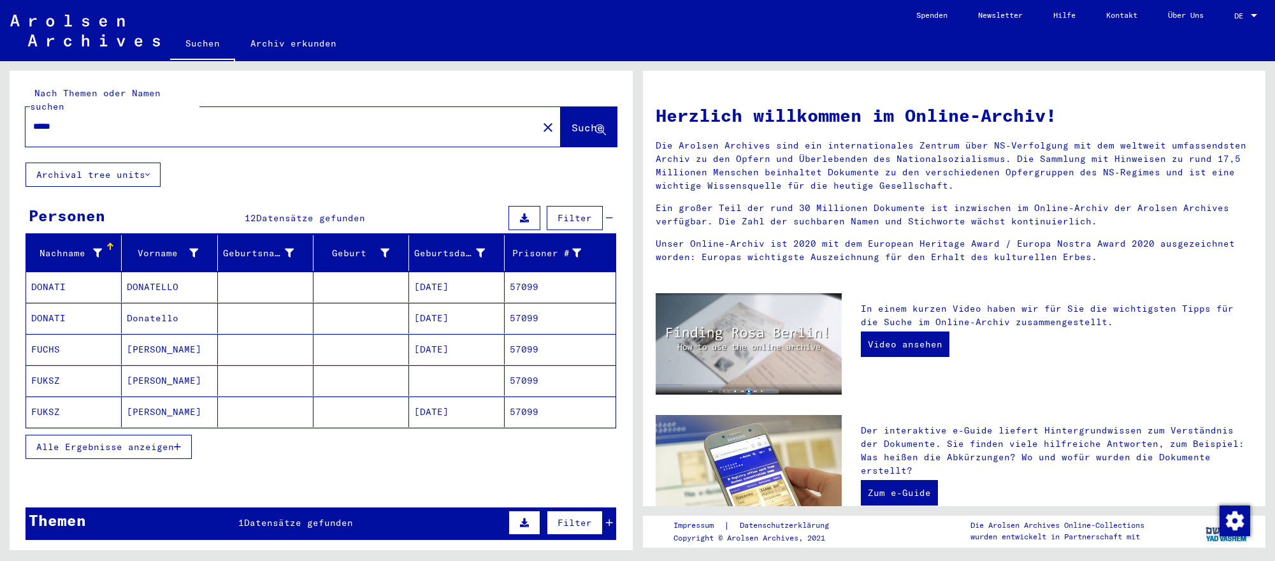
click at [440, 381] on mat-cell at bounding box center [457, 380] width 96 height 31
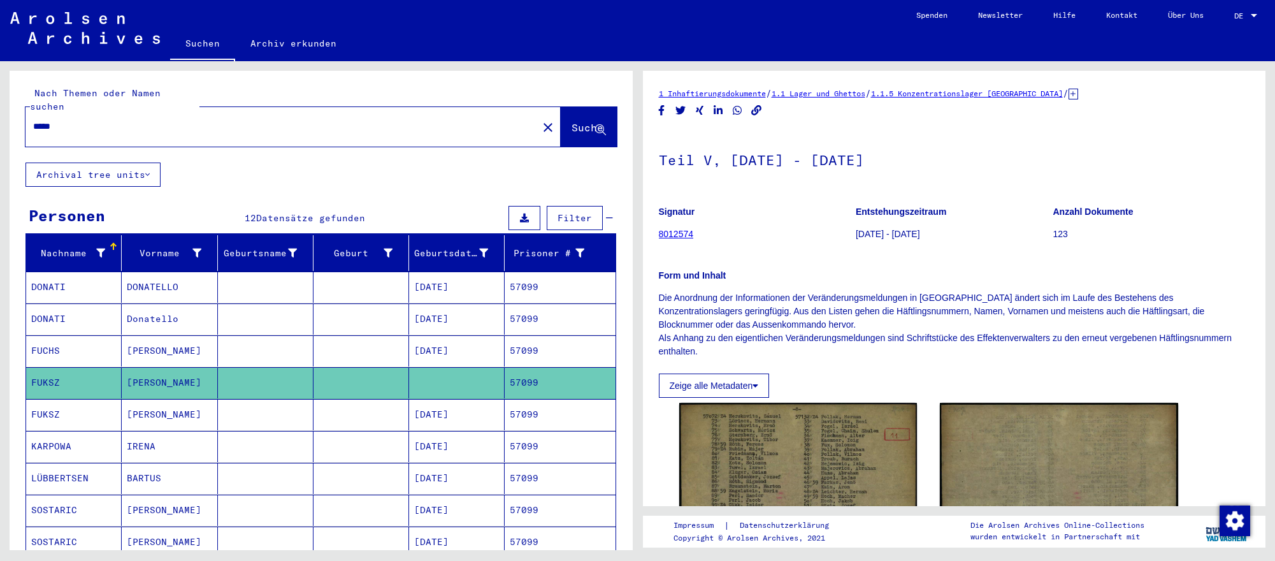
click at [470, 359] on mat-cell "[DATE]" at bounding box center [457, 350] width 96 height 31
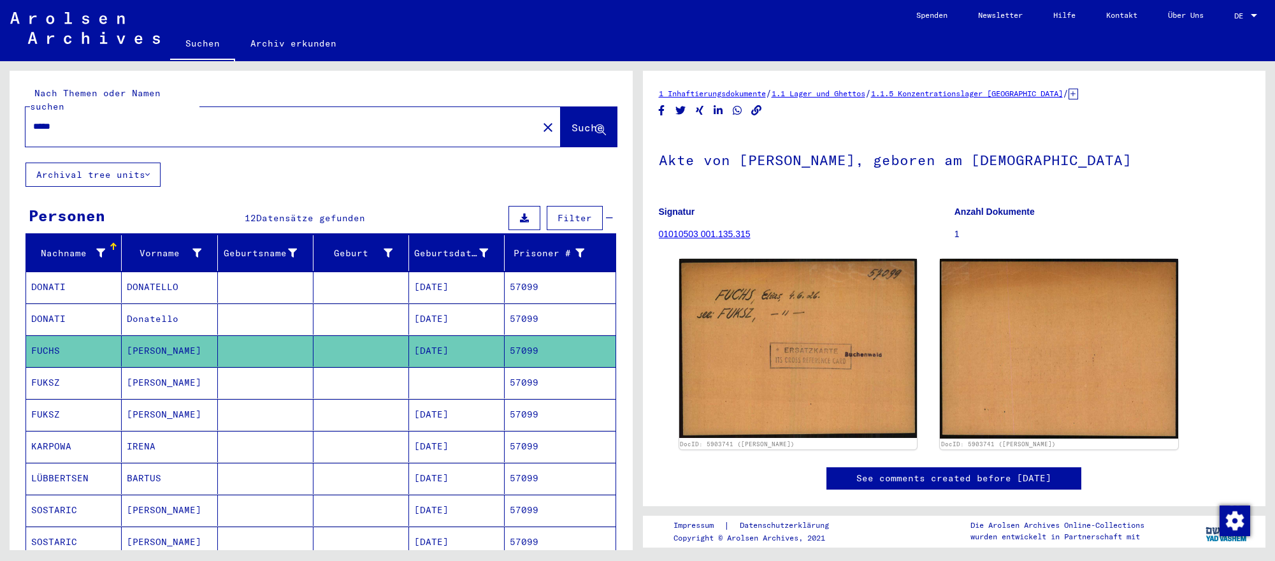
click at [204, 417] on mat-cell "[PERSON_NAME]" at bounding box center [170, 414] width 96 height 31
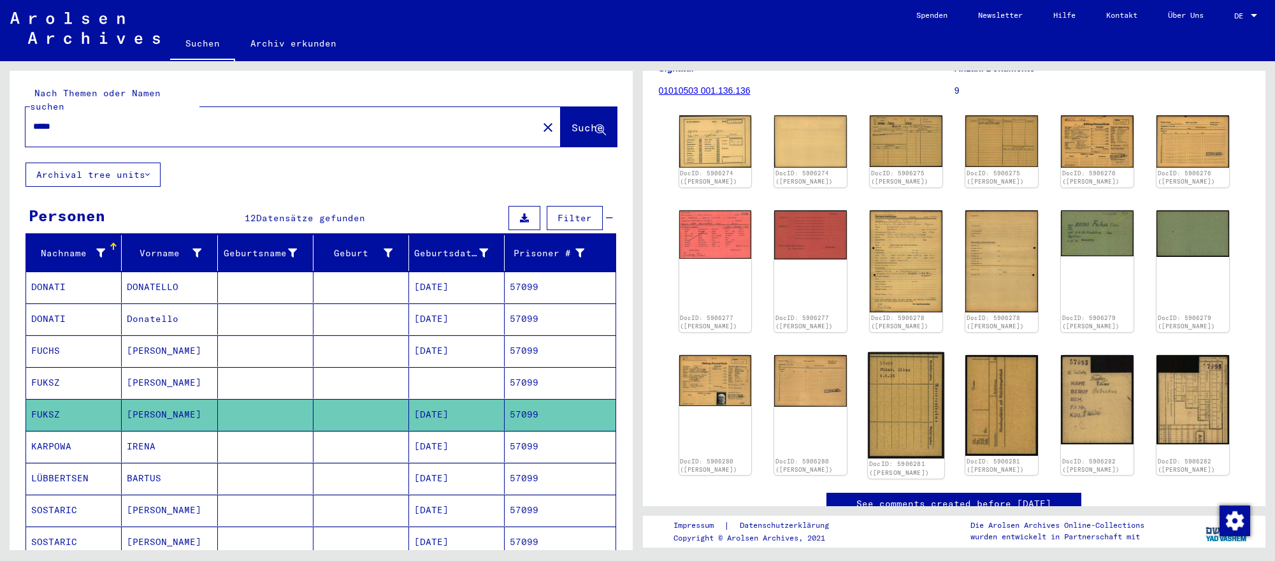
scroll to position [166, 0]
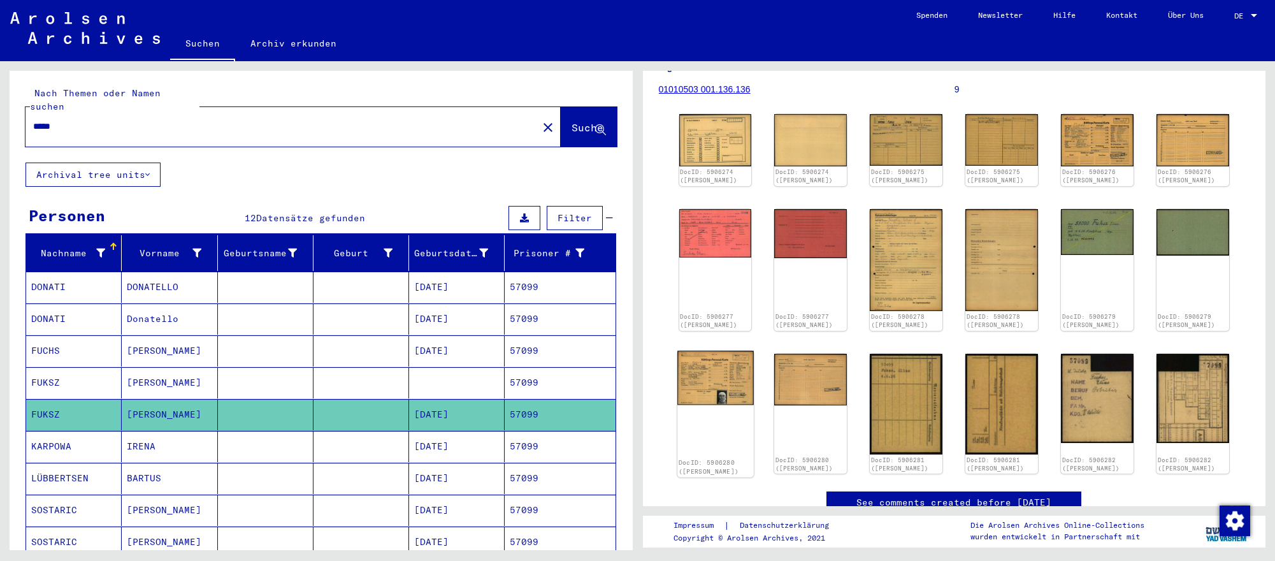
click at [708, 352] on img at bounding box center [715, 377] width 76 height 54
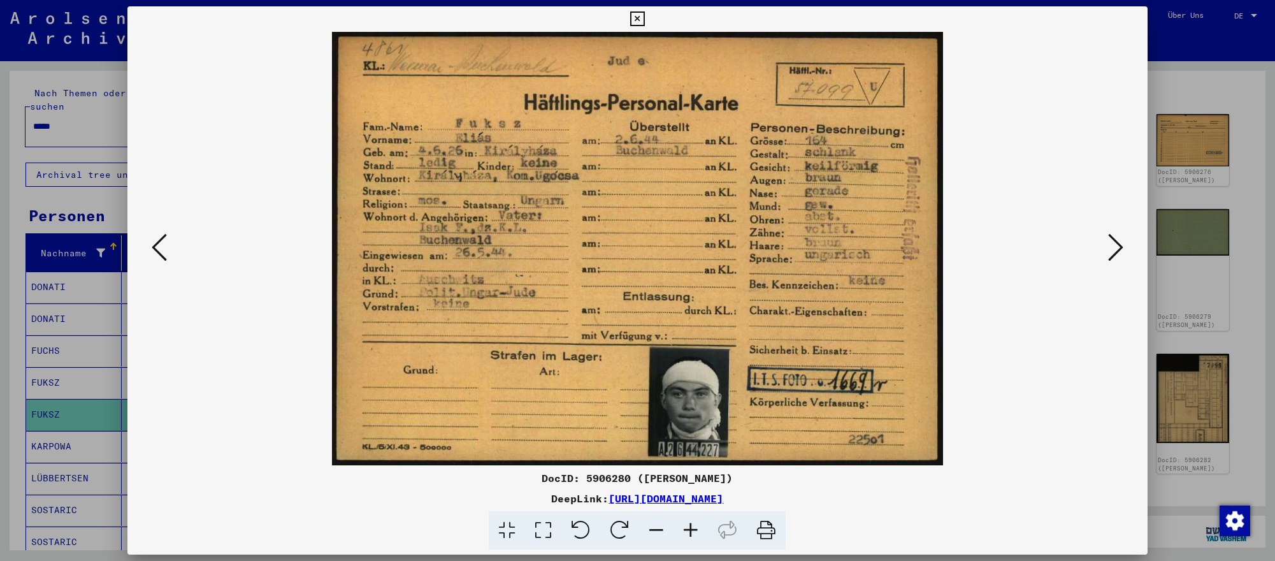
click at [1119, 250] on icon at bounding box center [1115, 247] width 15 height 31
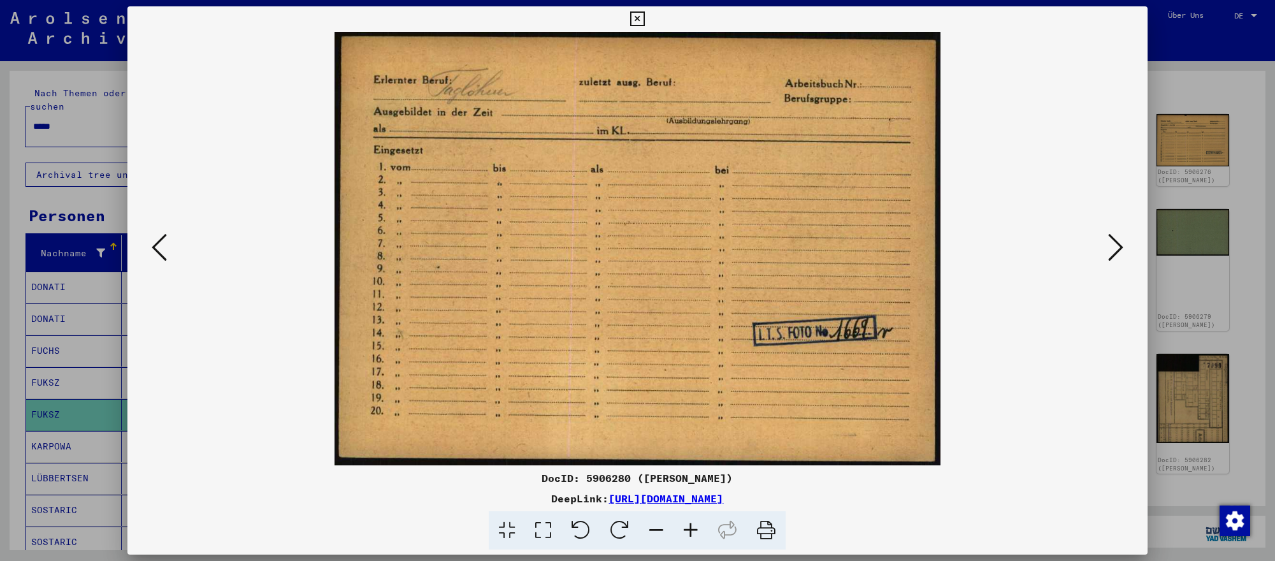
click at [1220, 470] on div at bounding box center [637, 280] width 1275 height 561
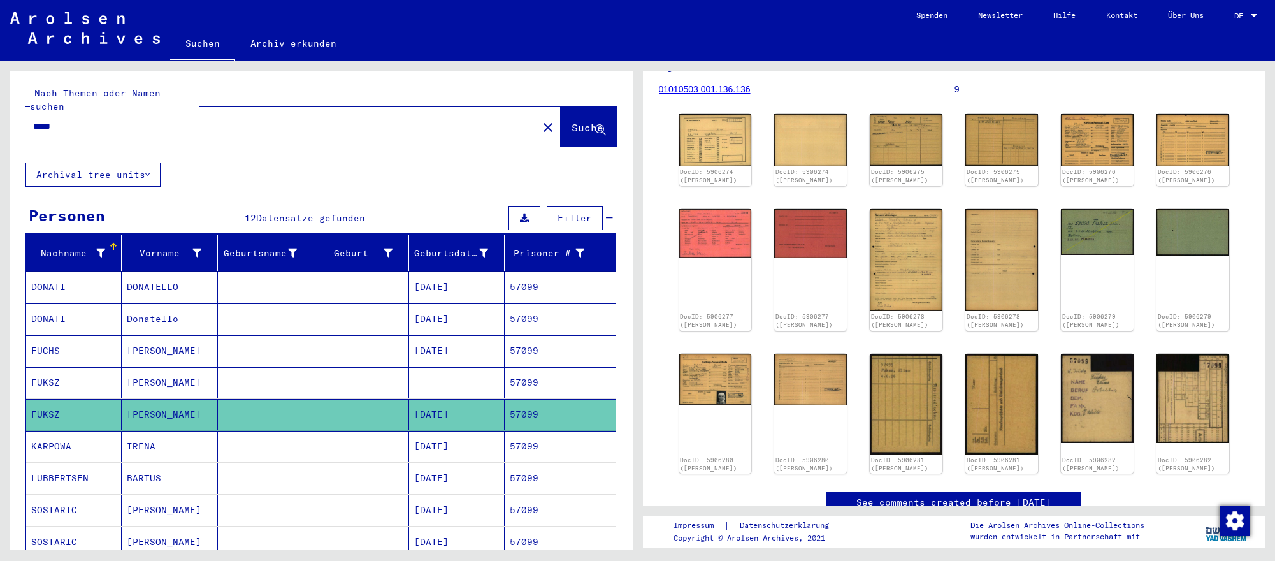
click at [118, 124] on input "*****" at bounding box center [281, 126] width 497 height 13
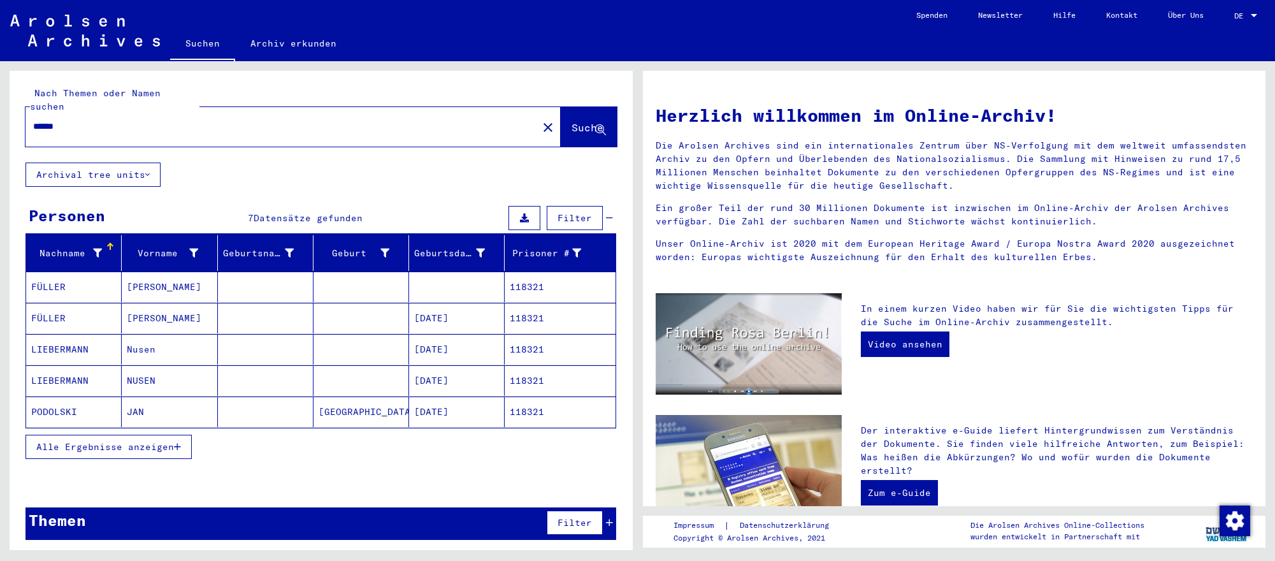
click at [461, 325] on mat-cell "[DATE]" at bounding box center [457, 318] width 96 height 31
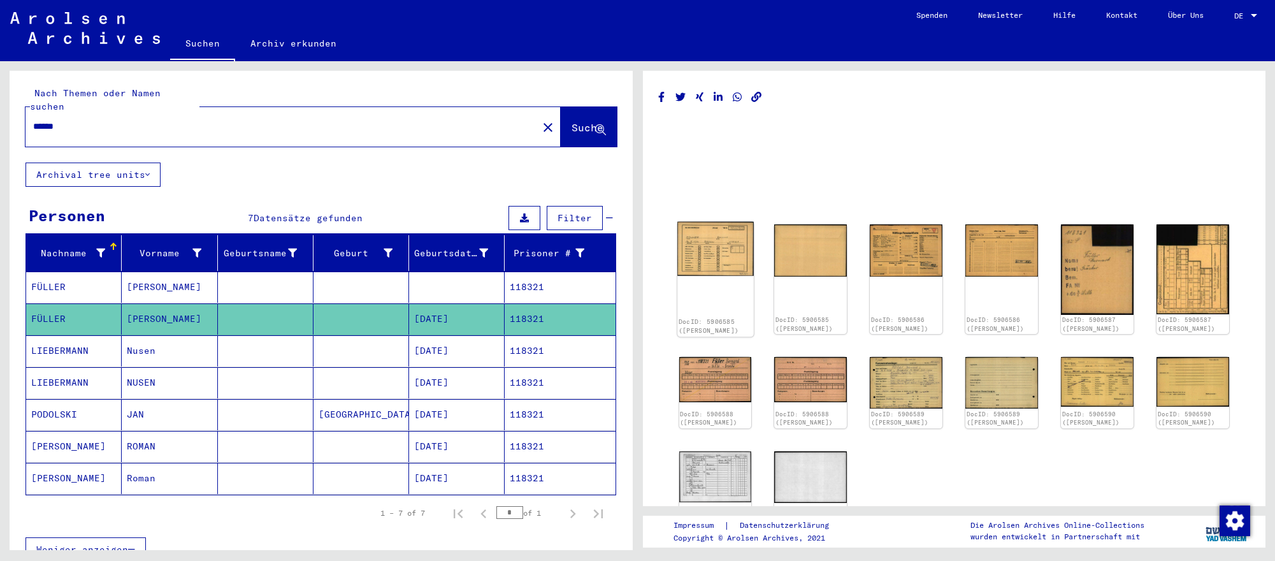
click at [711, 257] on img at bounding box center [715, 249] width 76 height 54
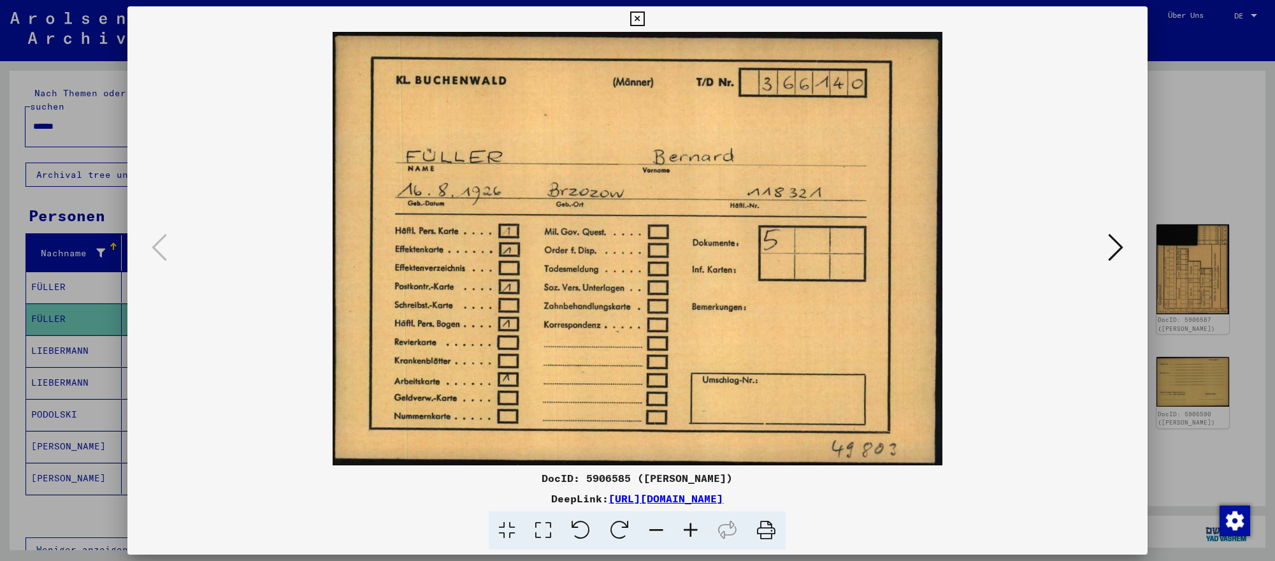
click at [1108, 252] on icon at bounding box center [1115, 247] width 15 height 31
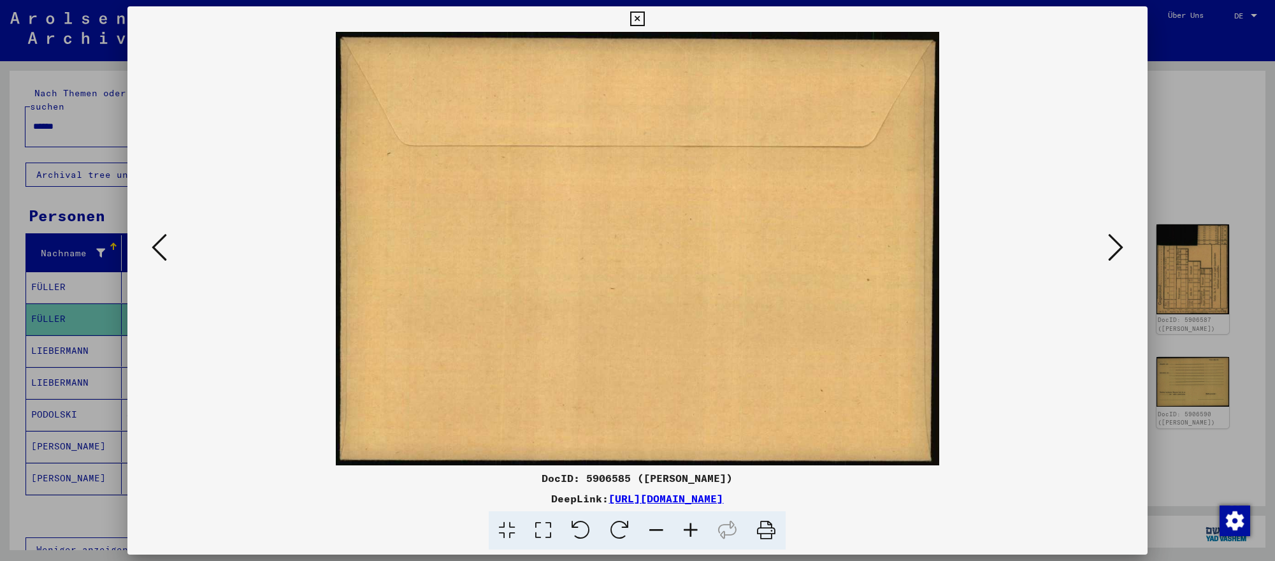
click at [1108, 252] on icon at bounding box center [1115, 247] width 15 height 31
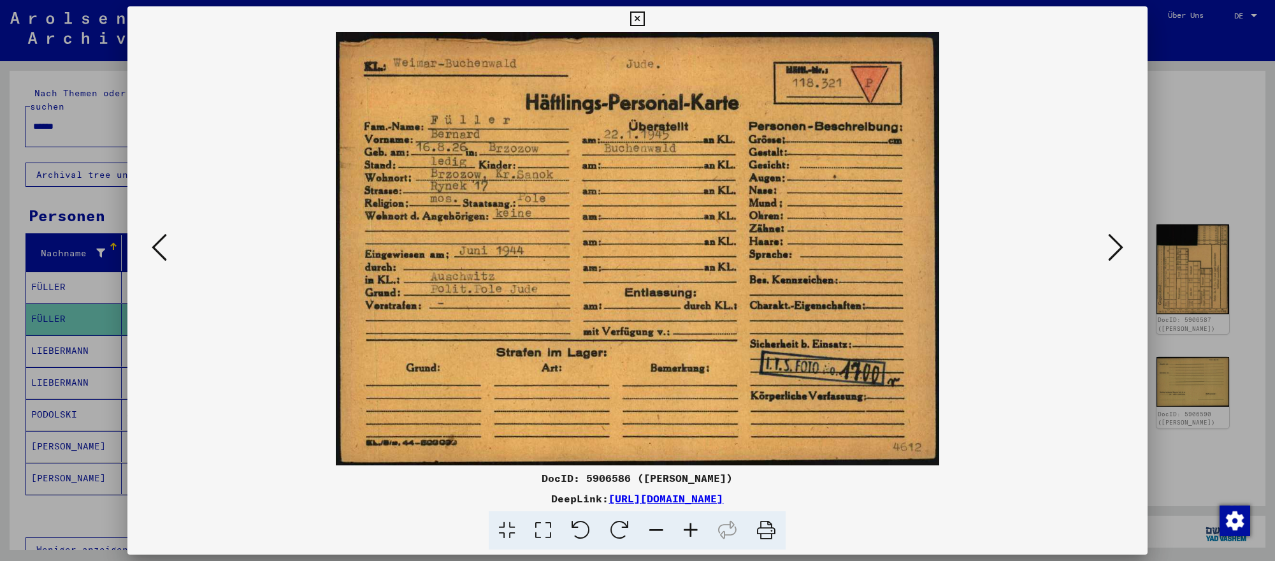
click at [1108, 252] on icon at bounding box center [1115, 247] width 15 height 31
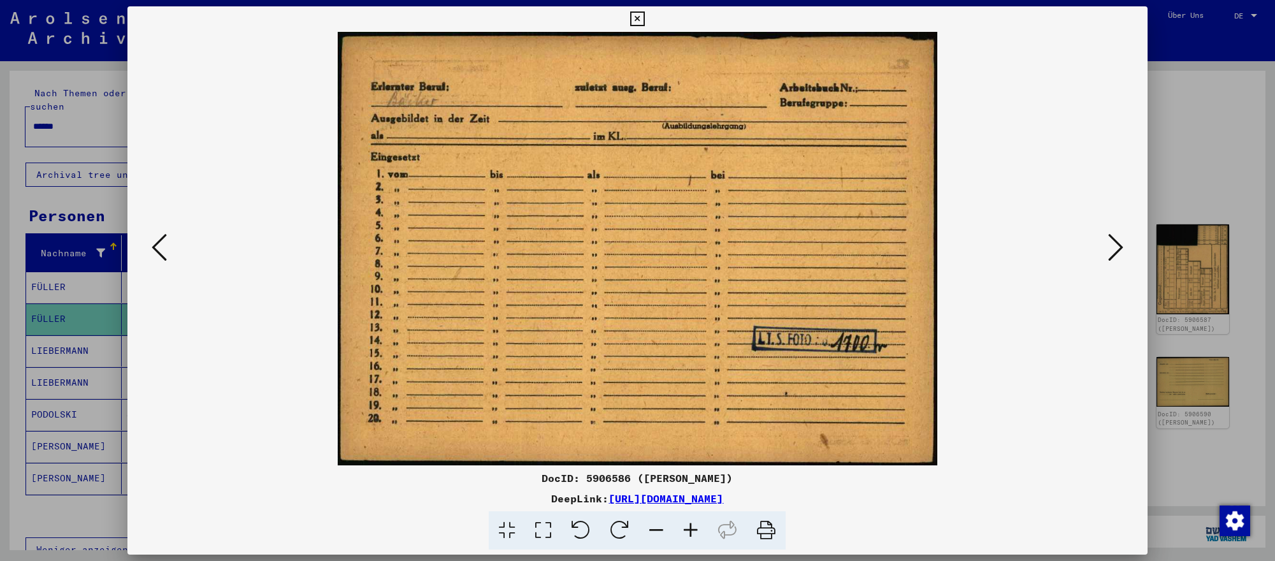
click at [85, 127] on div at bounding box center [637, 280] width 1275 height 561
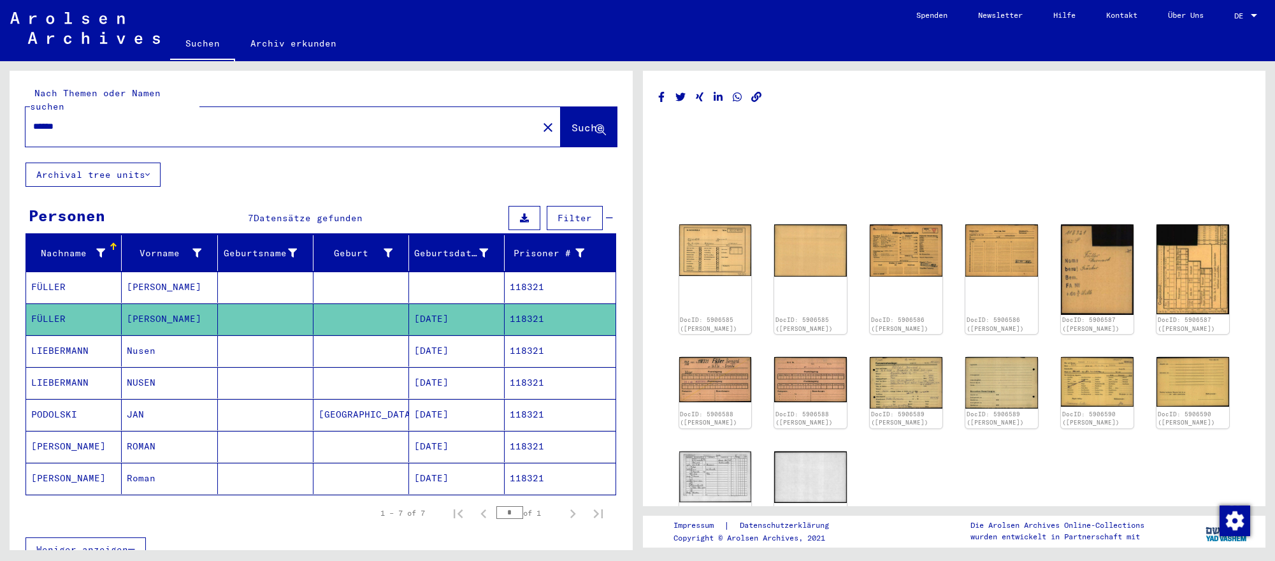
click at [173, 135] on div "******" at bounding box center [277, 126] width 505 height 29
click at [186, 126] on input "******" at bounding box center [281, 126] width 497 height 13
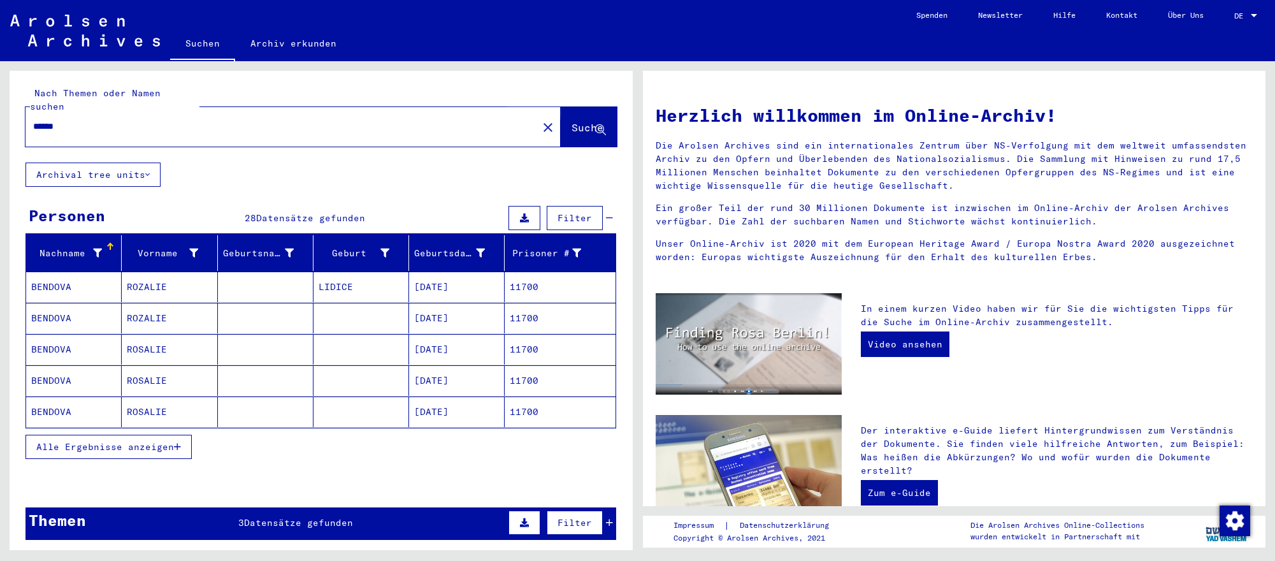
click at [579, 122] on span "Suche" at bounding box center [587, 127] width 32 height 13
click at [97, 130] on input "******" at bounding box center [277, 126] width 489 height 13
click at [171, 348] on mat-cell "[PERSON_NAME]" at bounding box center [170, 349] width 96 height 31
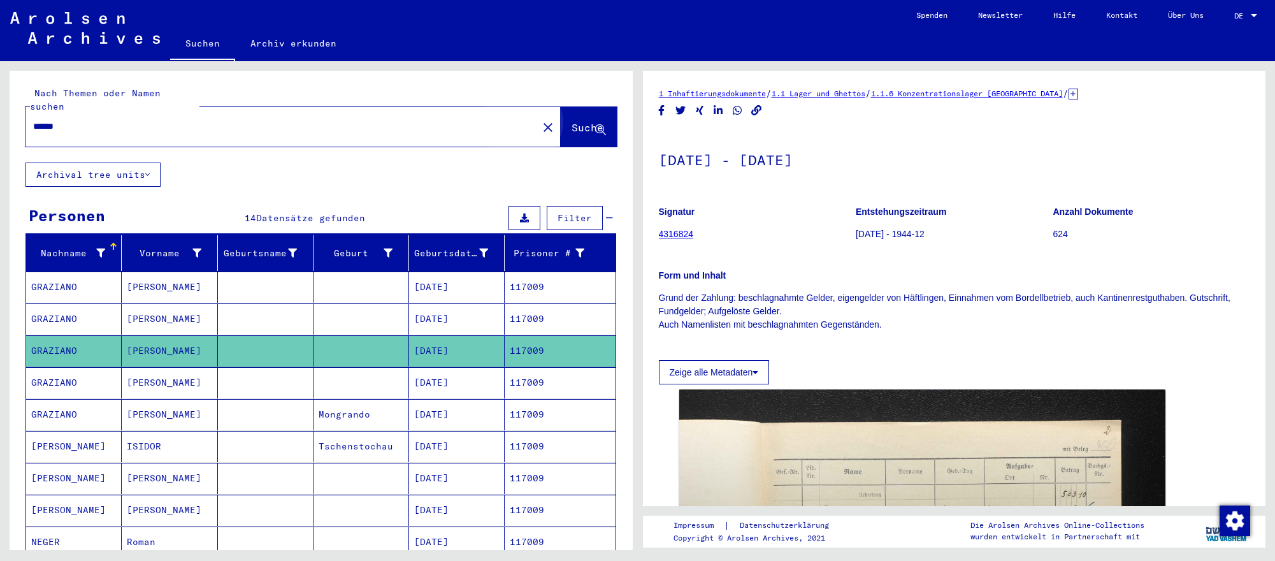
click at [567, 131] on button "Suche" at bounding box center [589, 126] width 56 height 39
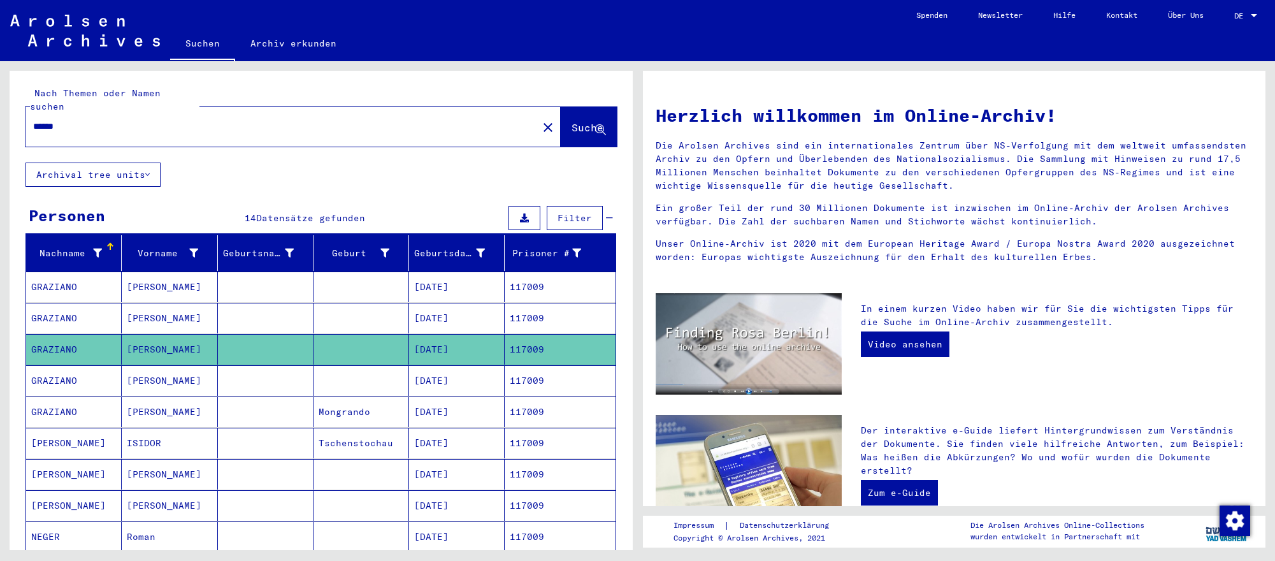
click at [117, 126] on input "******" at bounding box center [277, 126] width 489 height 13
paste input "******"
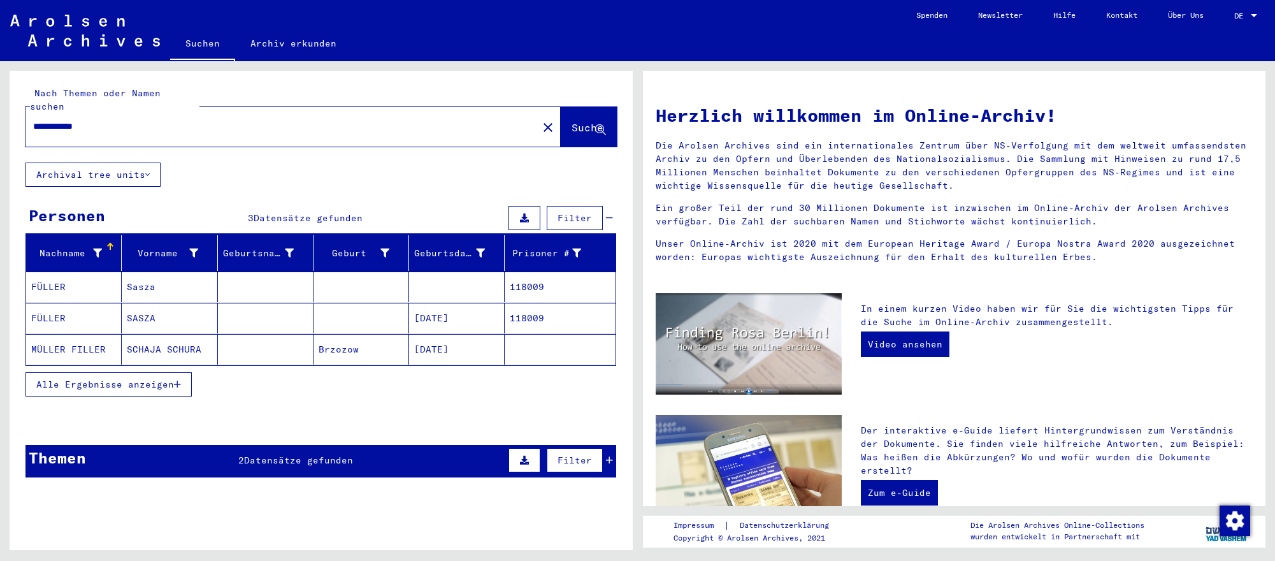
click at [485, 320] on mat-cell "[DATE]" at bounding box center [457, 318] width 96 height 31
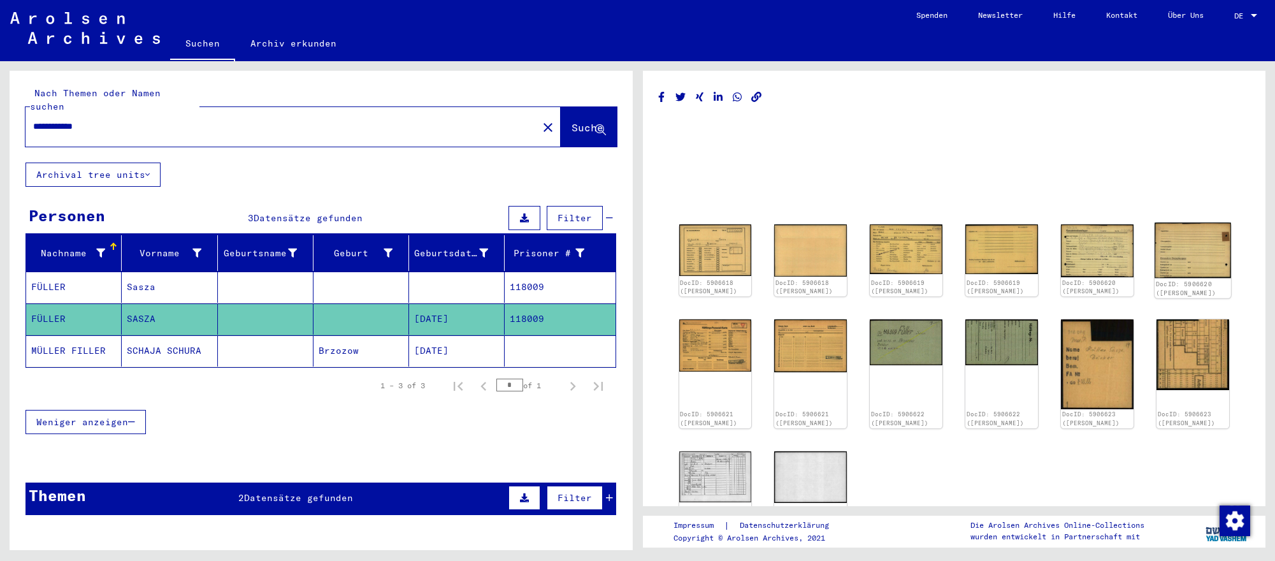
click at [1183, 266] on img at bounding box center [1192, 249] width 76 height 55
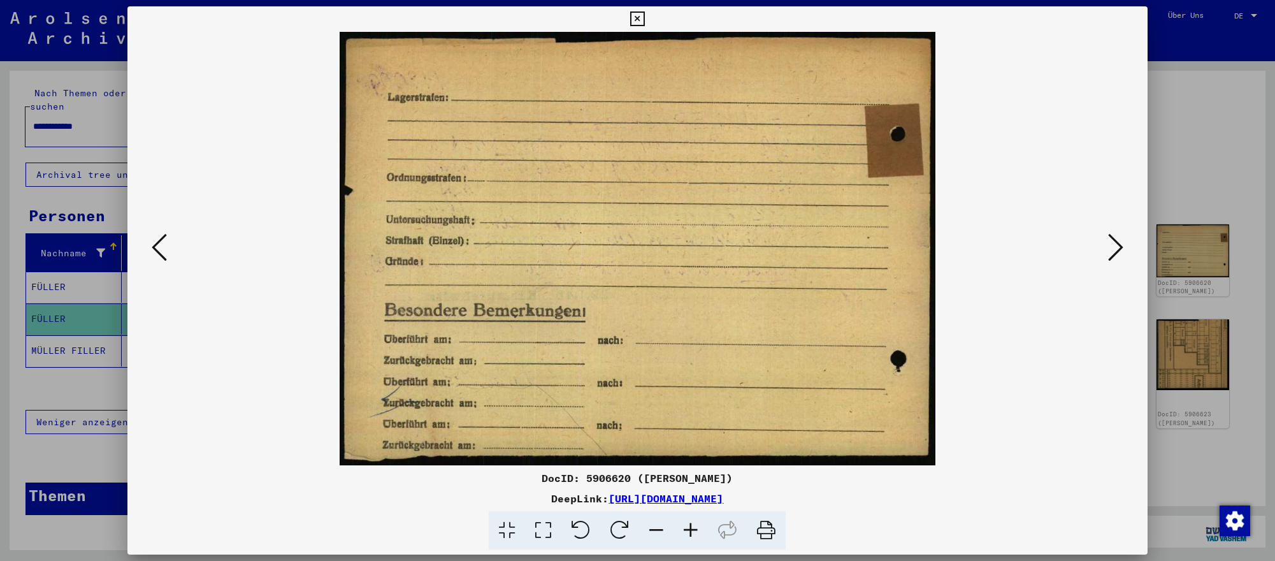
click at [1223, 315] on div at bounding box center [637, 280] width 1275 height 561
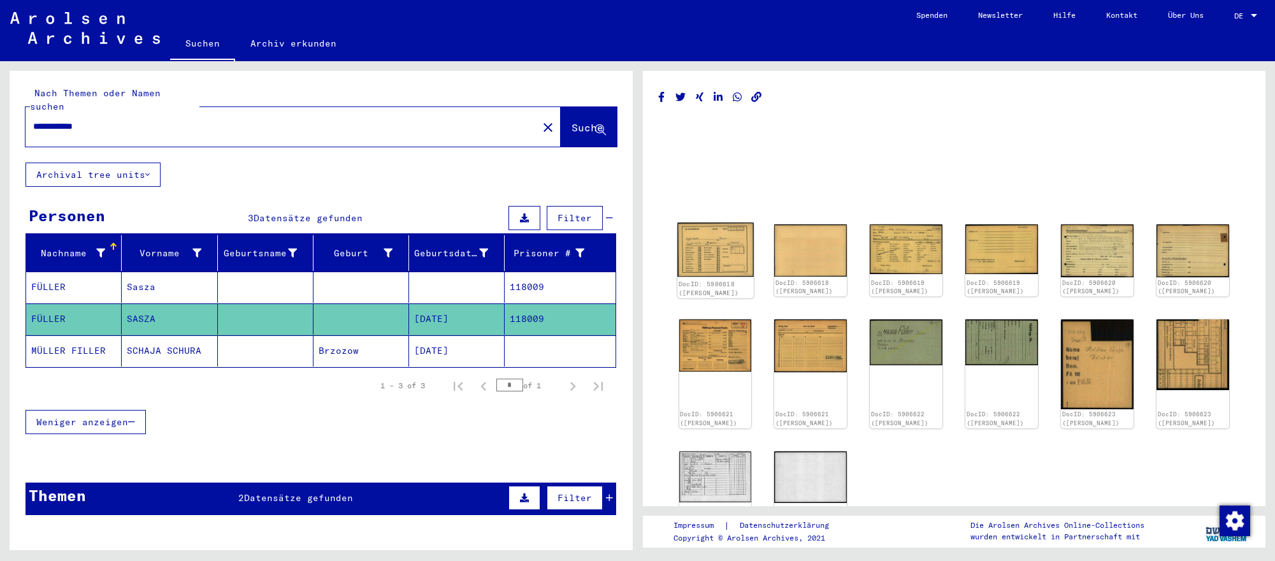
click at [717, 273] on img at bounding box center [715, 249] width 76 height 54
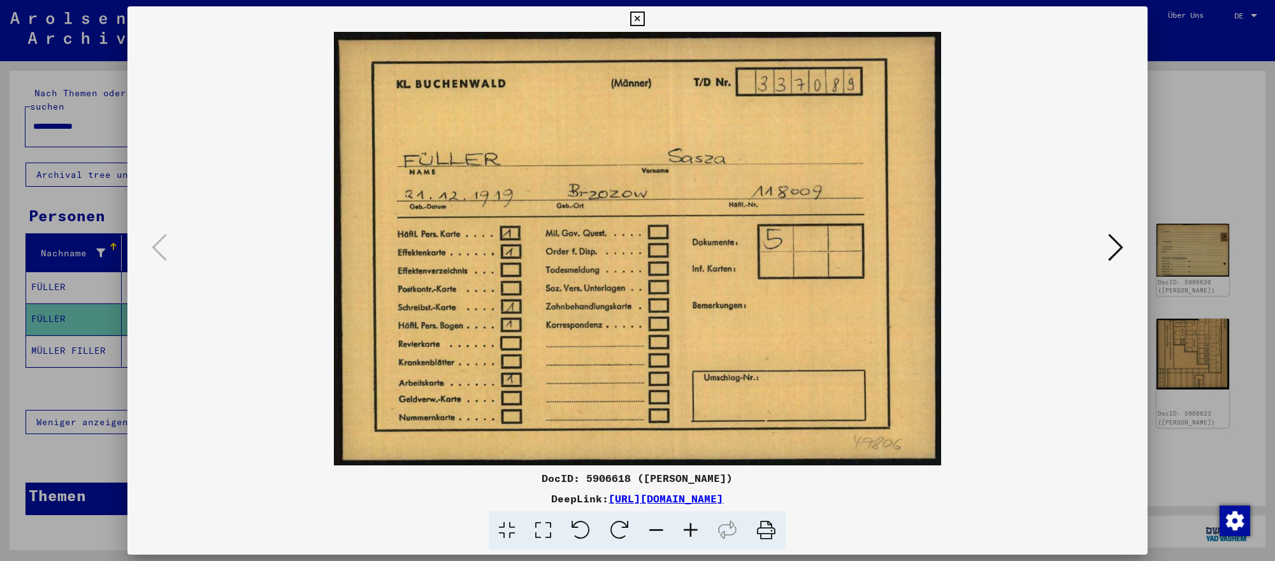
click at [1119, 249] on icon at bounding box center [1115, 247] width 15 height 31
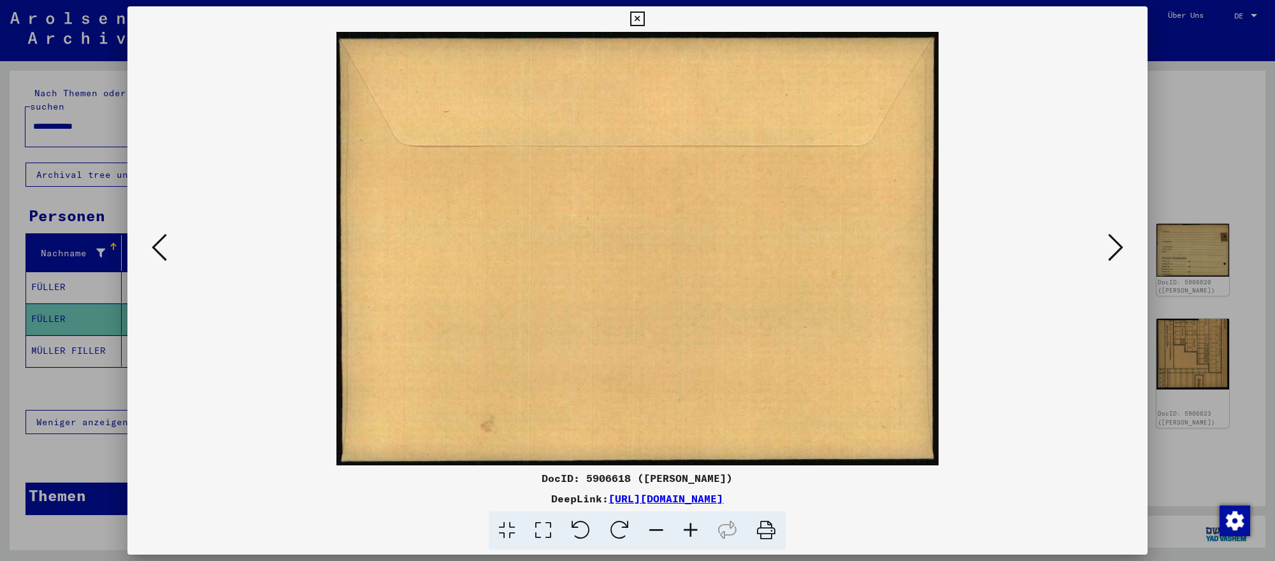
click at [1119, 249] on icon at bounding box center [1115, 247] width 15 height 31
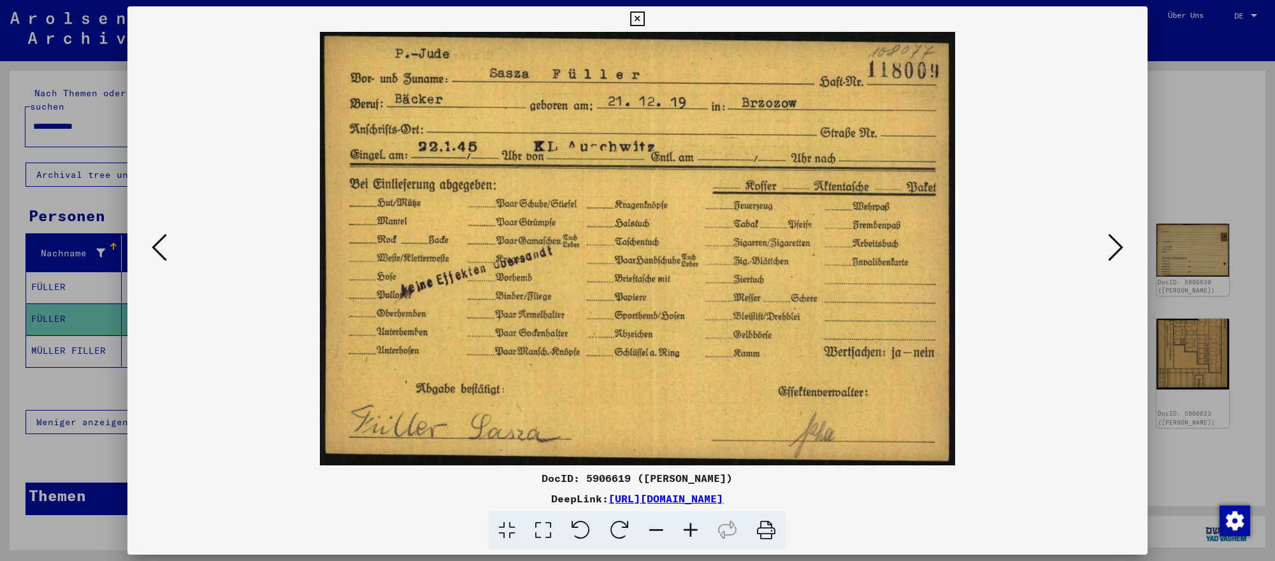
click at [1245, 470] on div at bounding box center [637, 280] width 1275 height 561
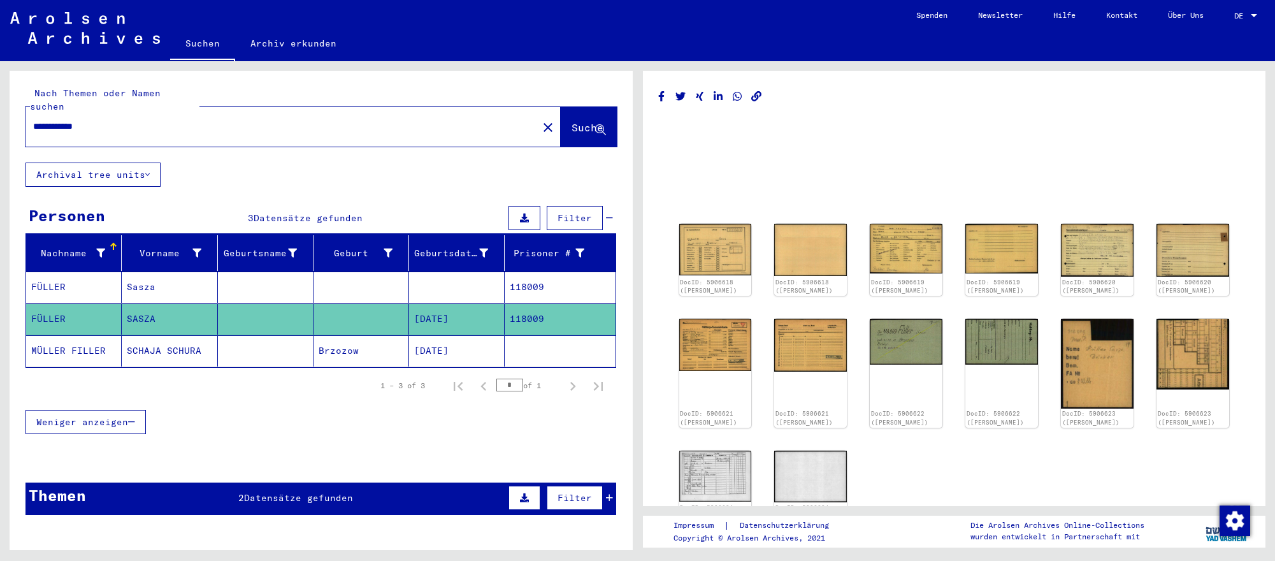
click at [125, 124] on input "**********" at bounding box center [281, 126] width 497 height 13
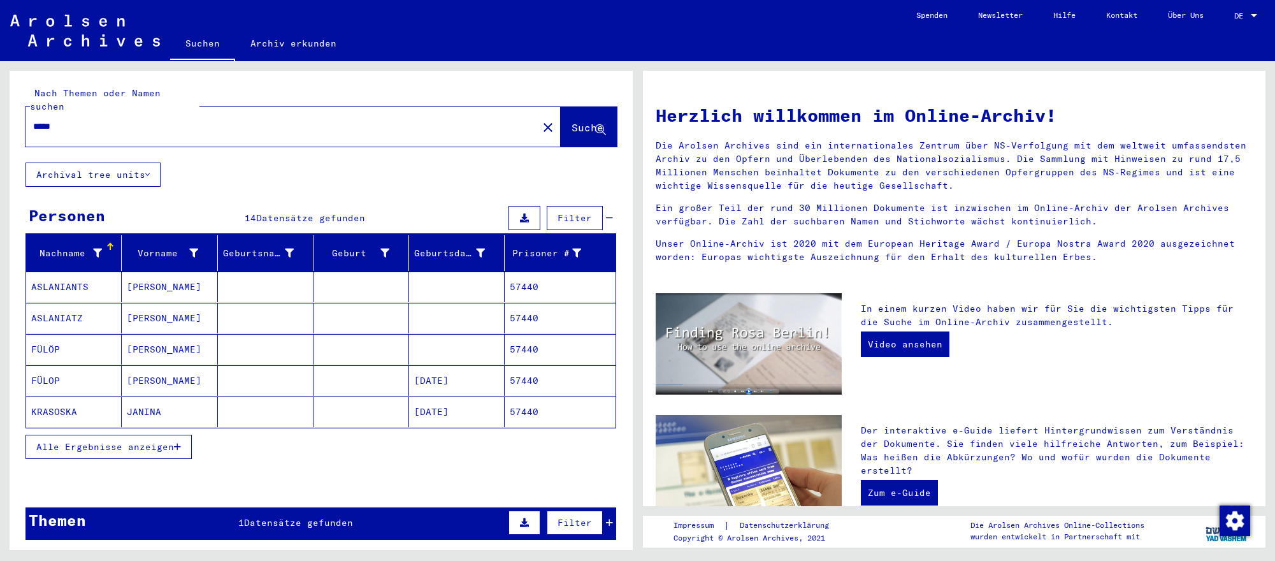
click at [434, 378] on mat-cell "[DATE]" at bounding box center [457, 380] width 96 height 31
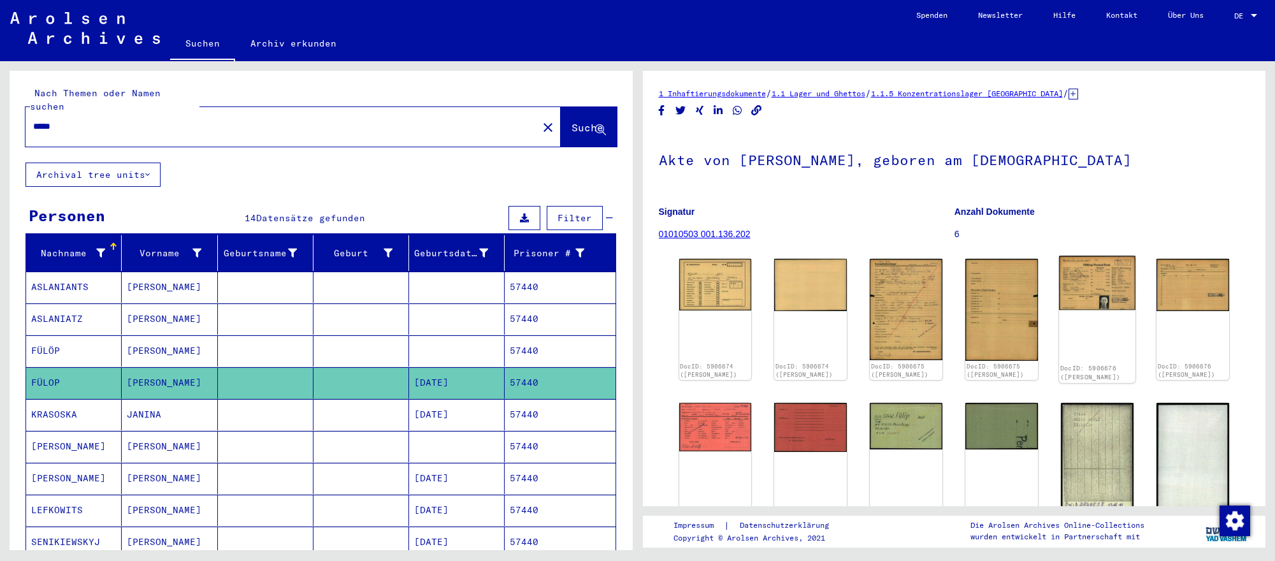
click at [1085, 285] on img at bounding box center [1097, 282] width 76 height 54
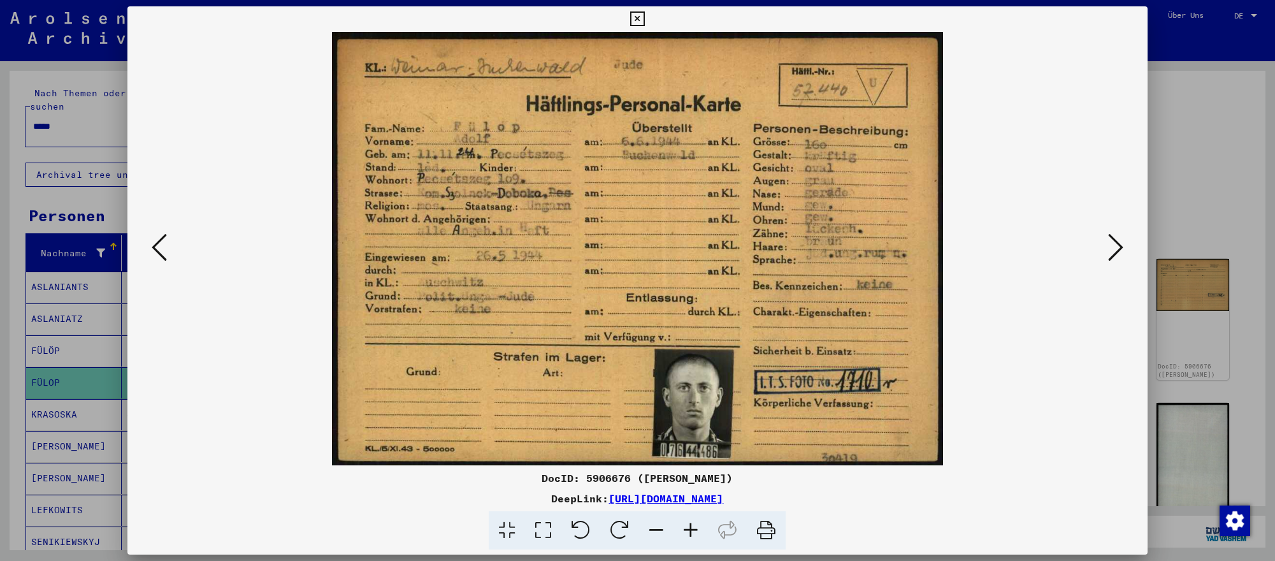
click at [1121, 254] on icon at bounding box center [1115, 247] width 15 height 31
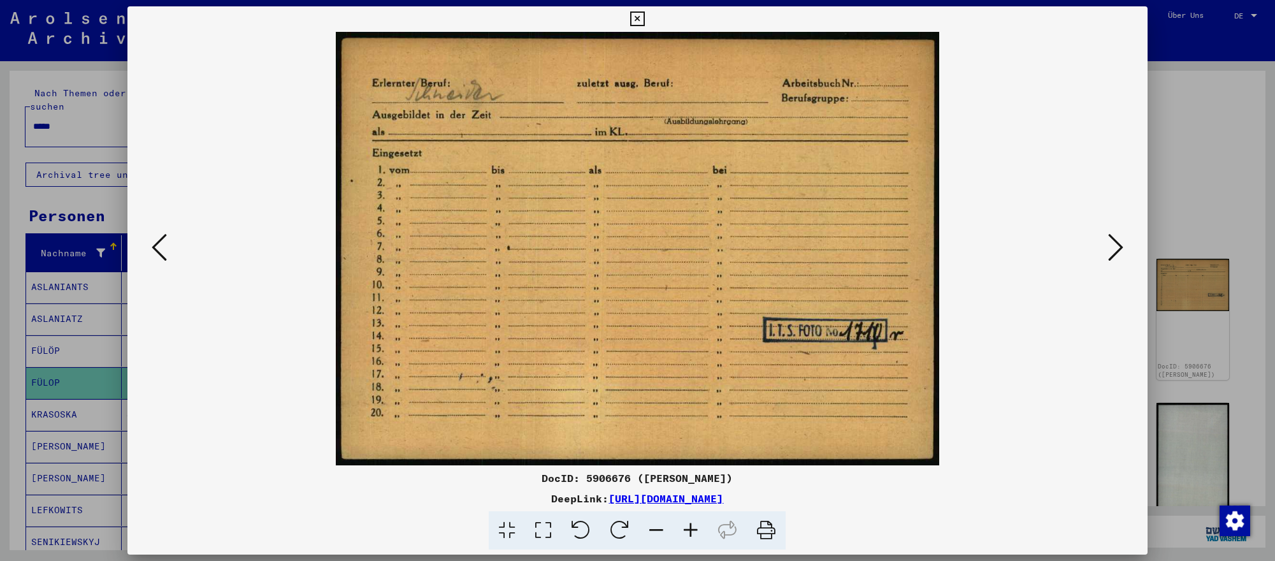
click at [1121, 254] on icon at bounding box center [1115, 247] width 15 height 31
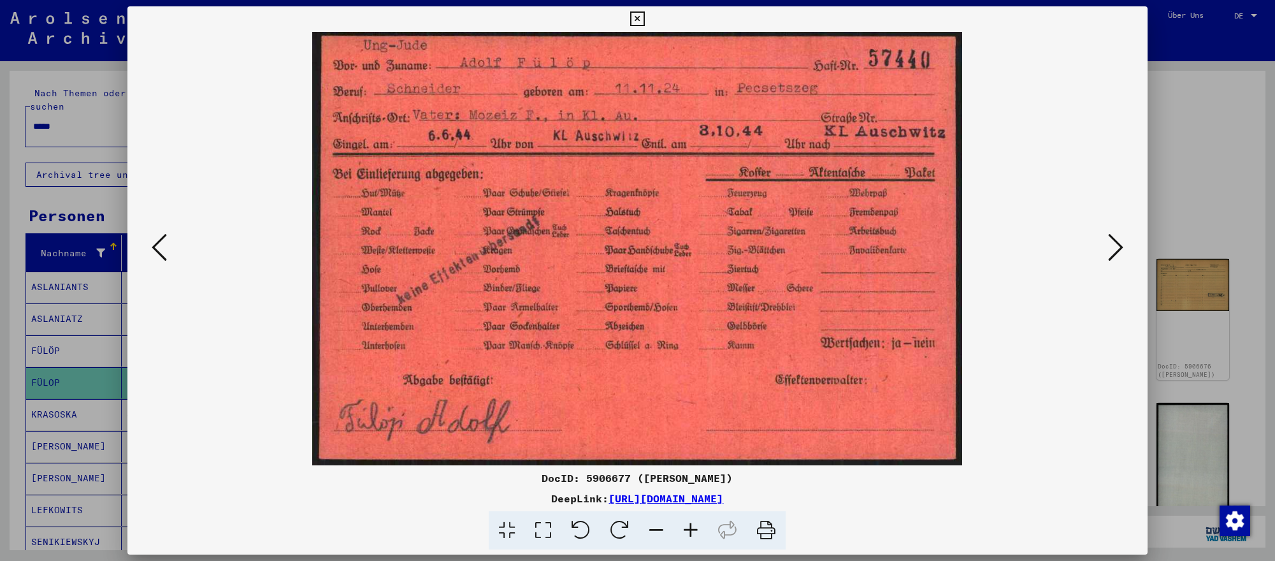
click at [1240, 382] on div at bounding box center [637, 280] width 1275 height 561
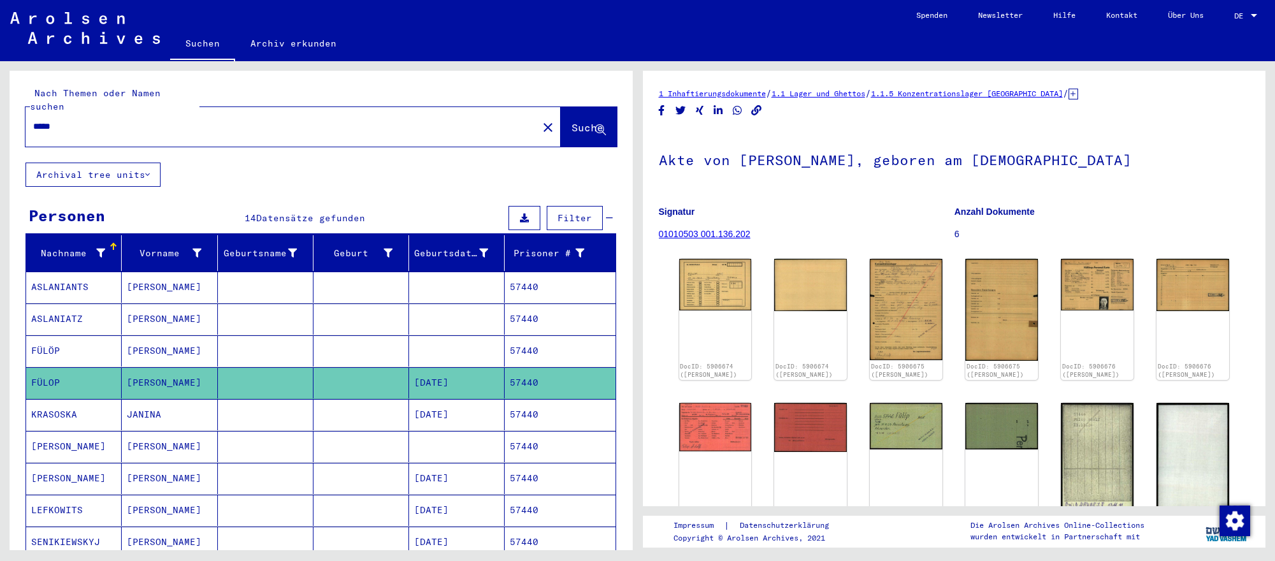
click at [178, 124] on input "*****" at bounding box center [281, 126] width 497 height 13
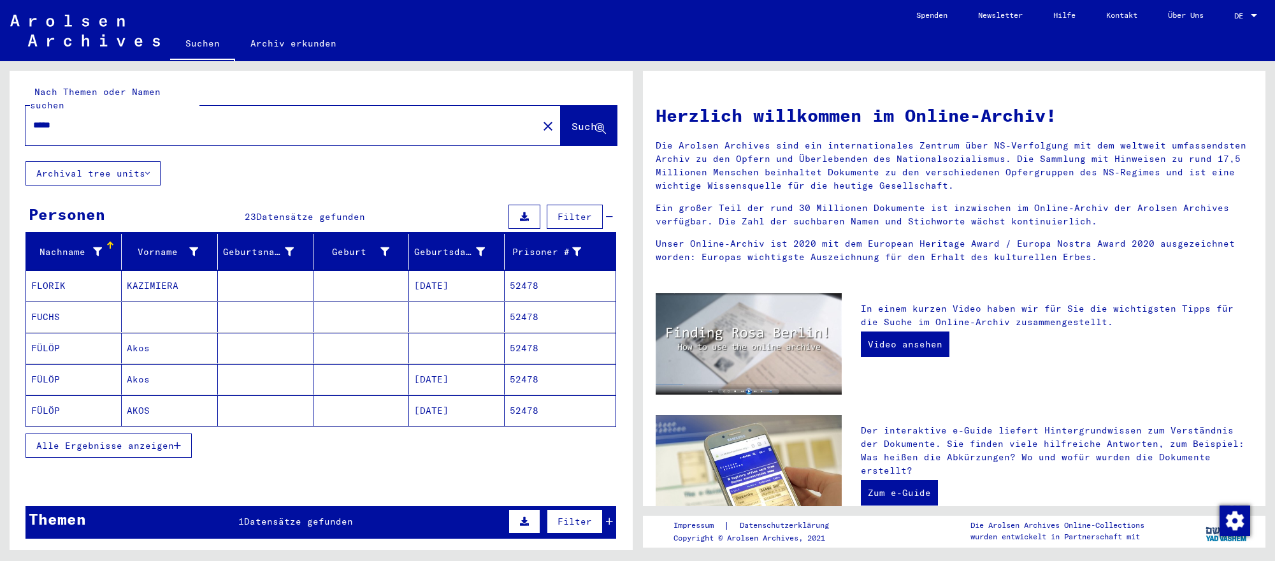
scroll to position [4, 0]
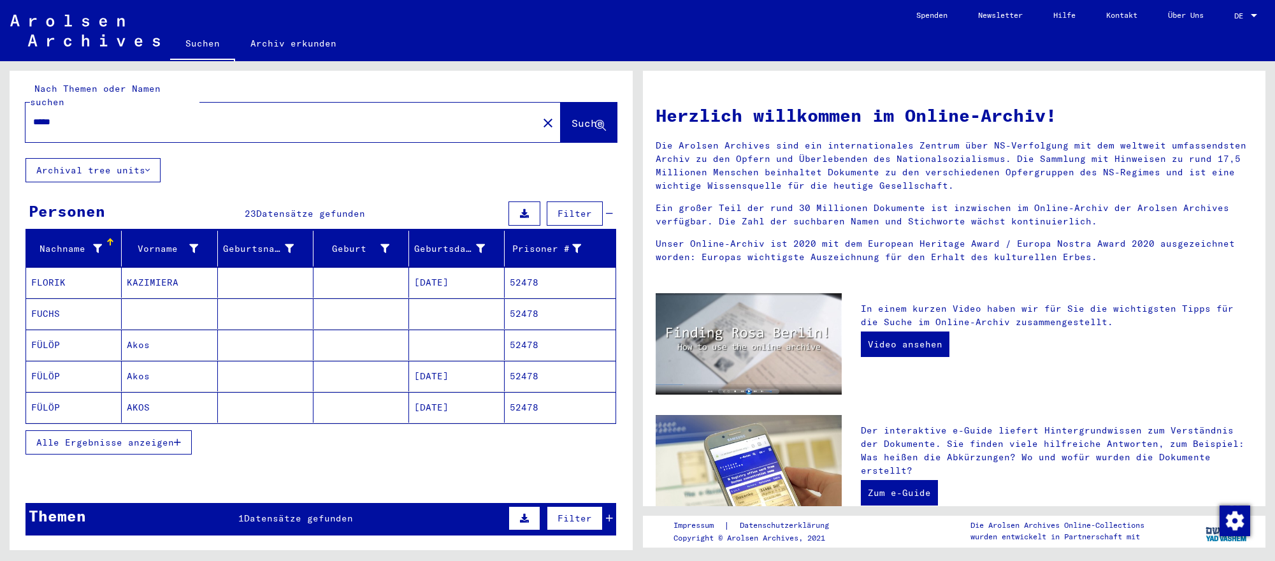
click at [432, 375] on mat-cell "[DATE]" at bounding box center [457, 376] width 96 height 31
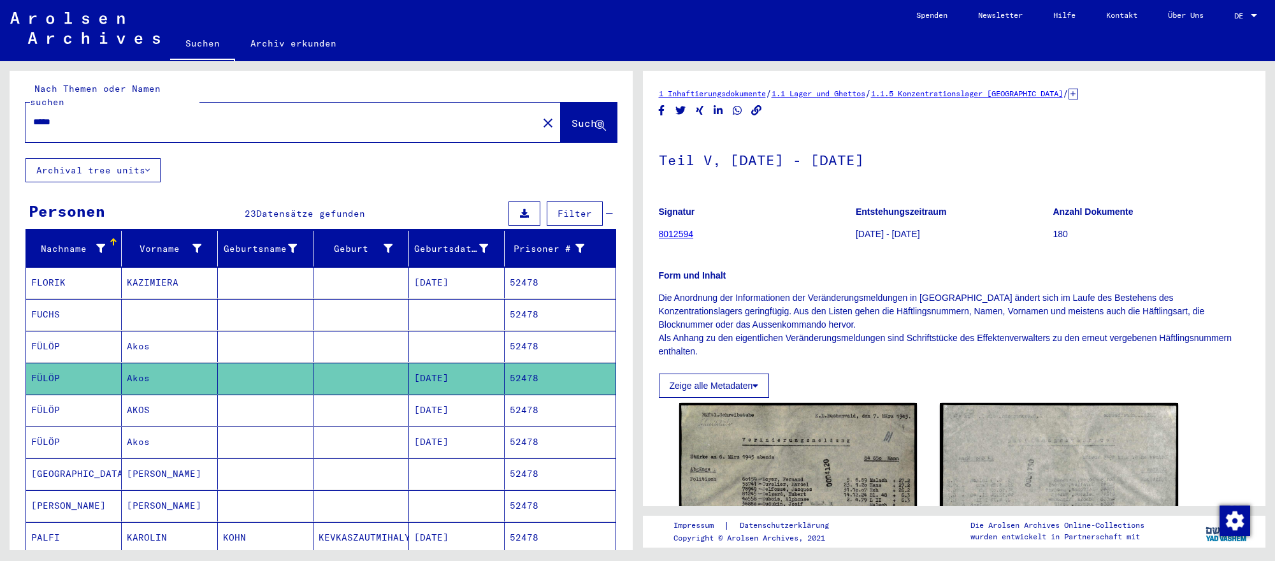
click at [488, 408] on mat-cell "[DATE]" at bounding box center [457, 409] width 96 height 31
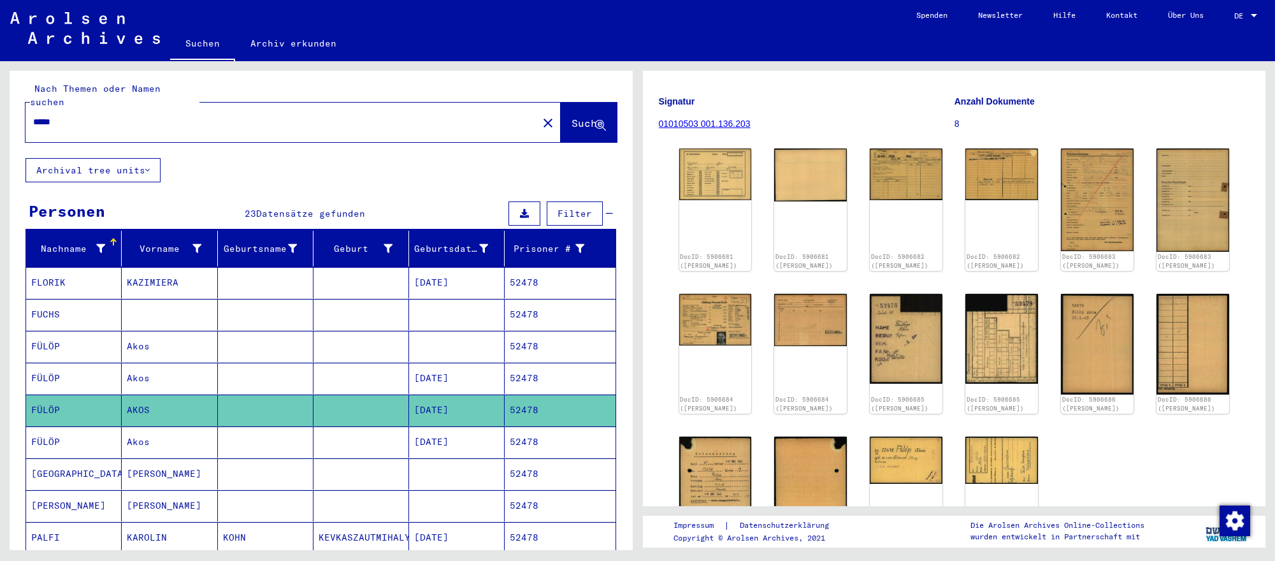
scroll to position [115, 0]
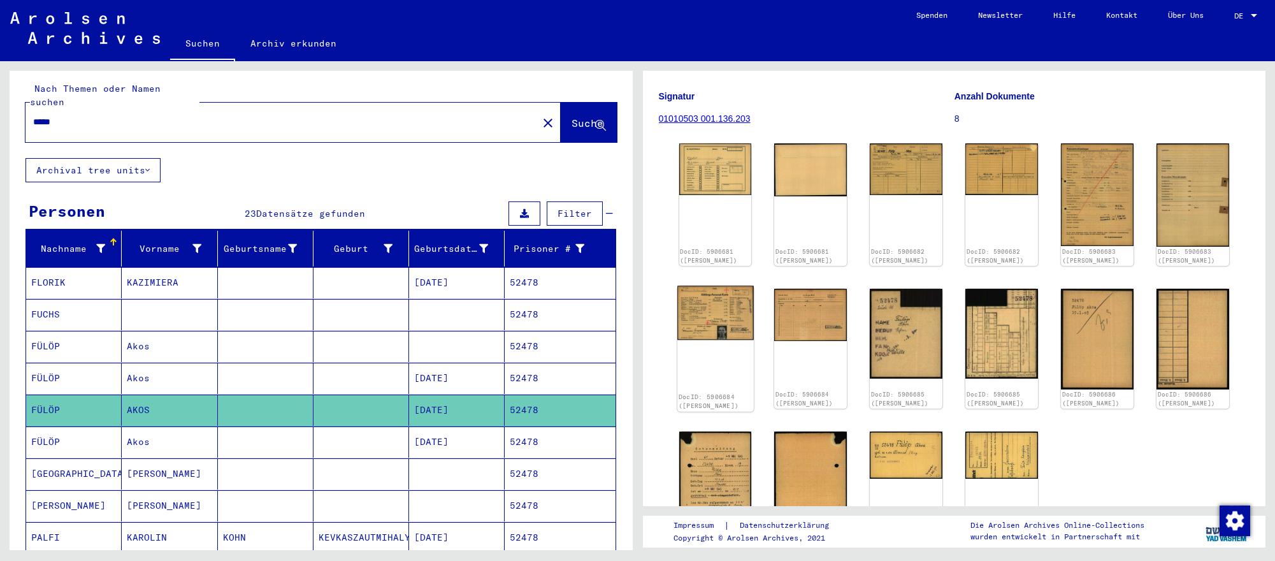
click at [731, 317] on img at bounding box center [715, 312] width 76 height 54
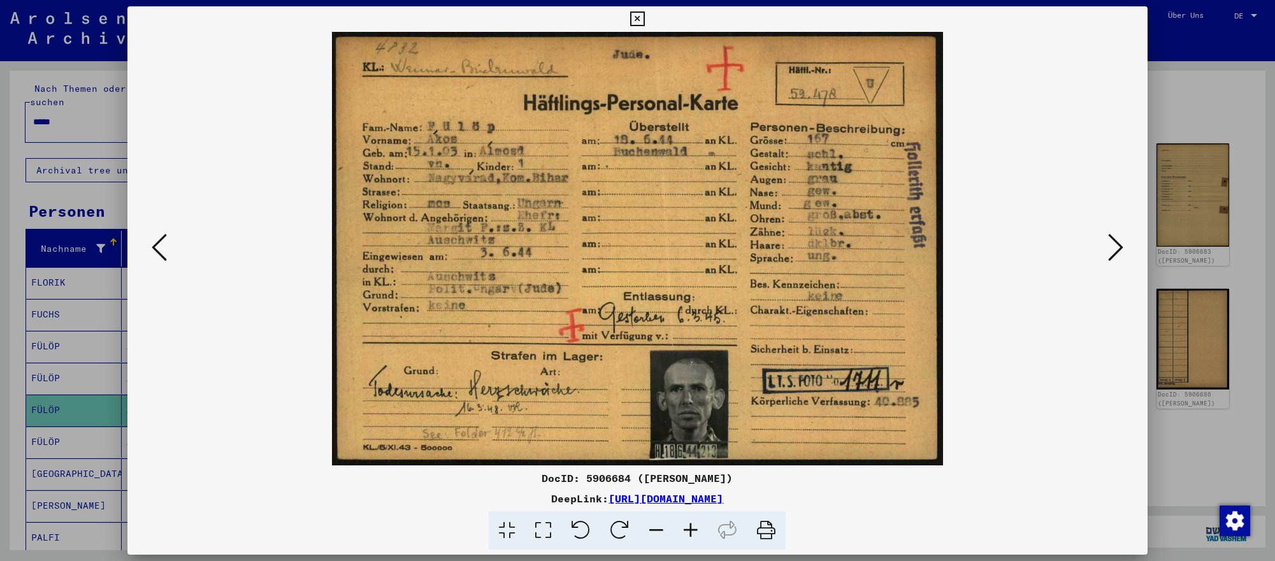
click at [1115, 246] on icon at bounding box center [1115, 247] width 15 height 31
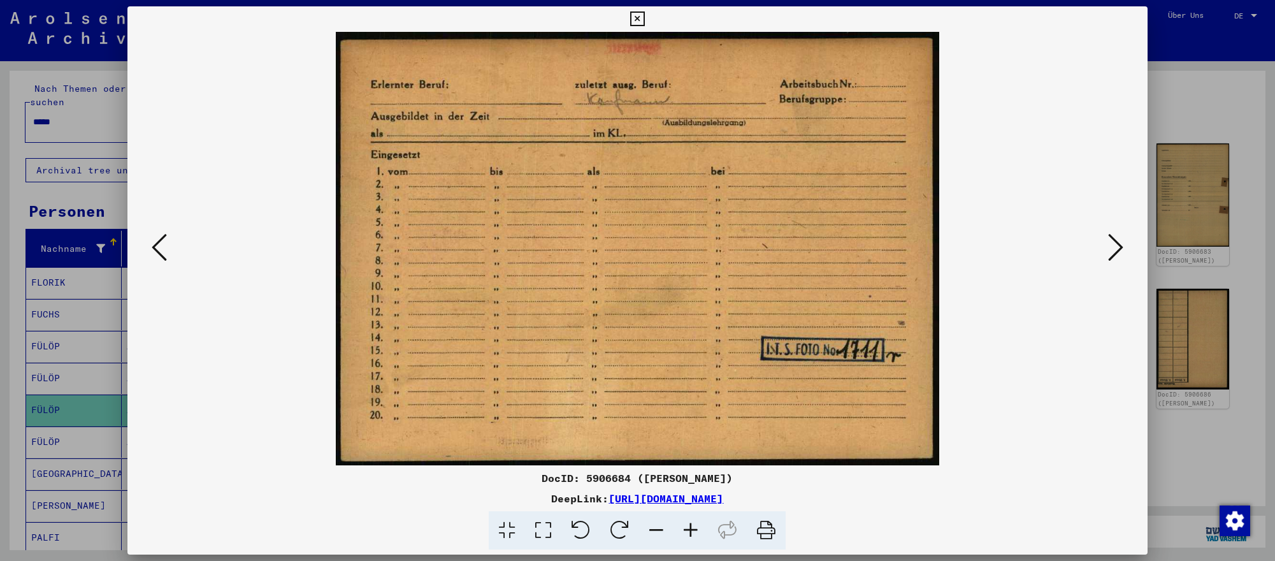
click at [1115, 246] on icon at bounding box center [1115, 247] width 15 height 31
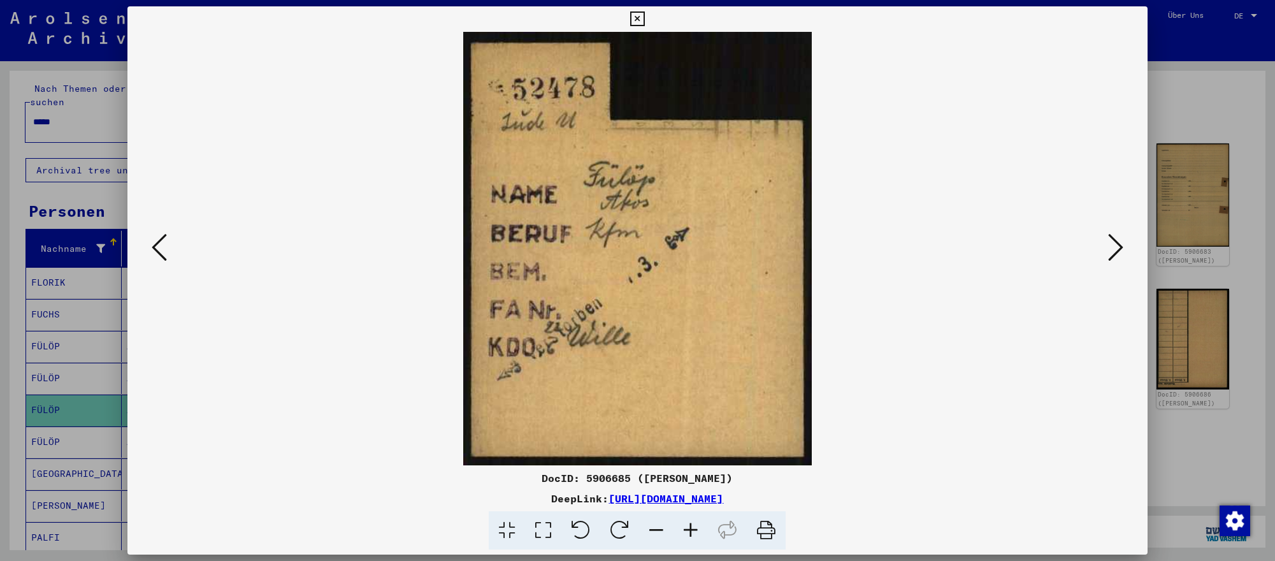
click at [152, 238] on button at bounding box center [159, 248] width 23 height 36
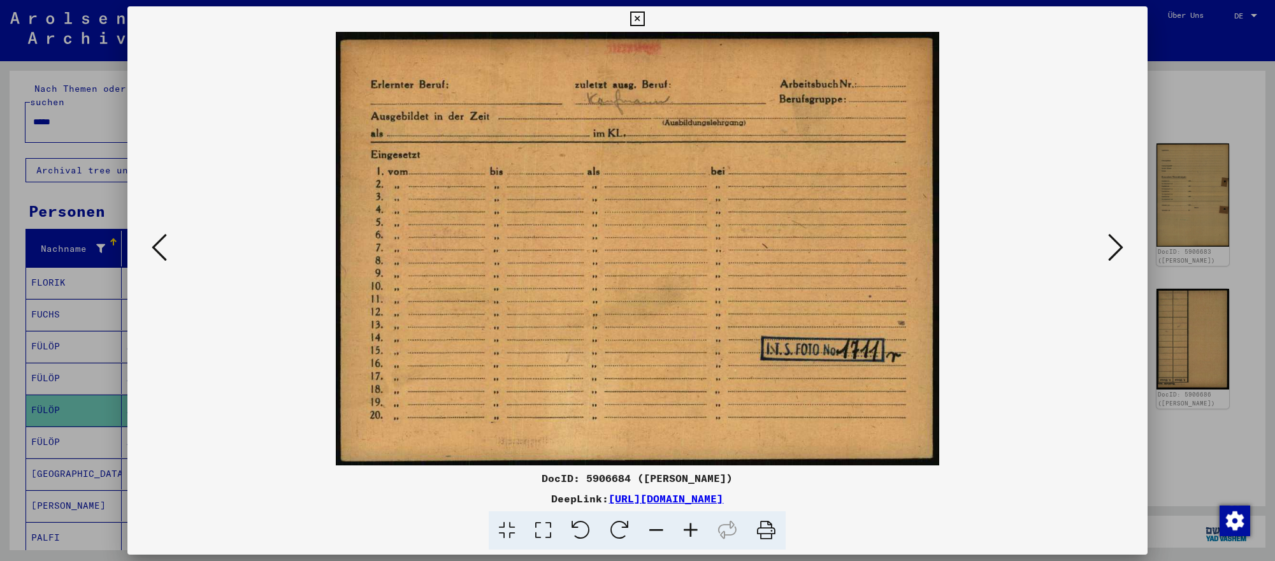
click at [152, 238] on button at bounding box center [159, 248] width 23 height 36
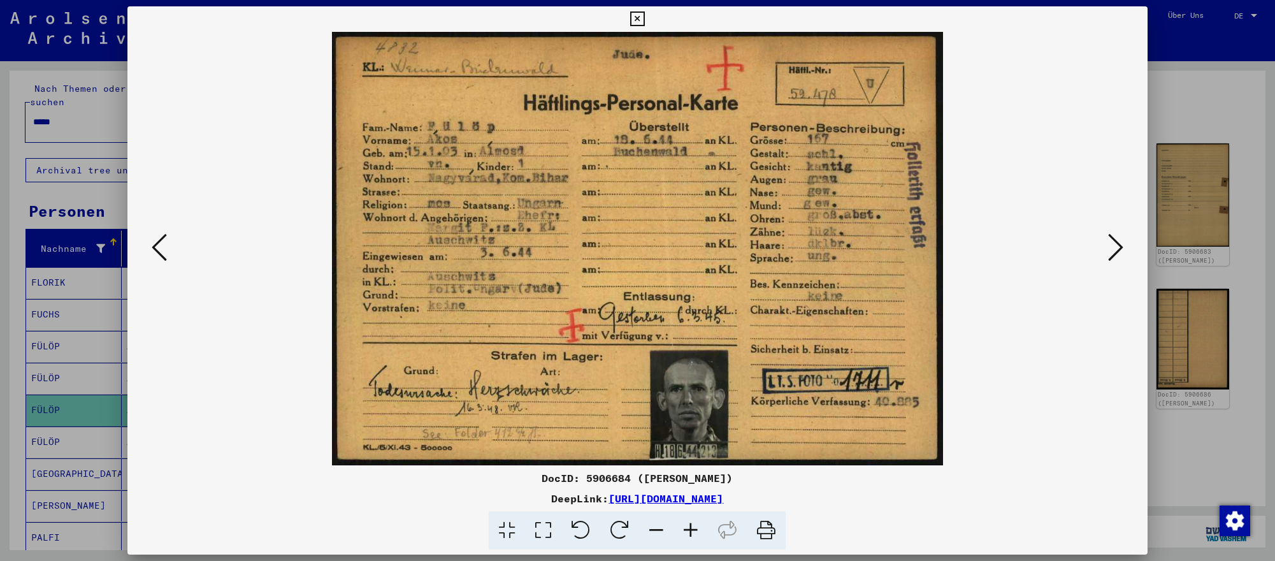
click at [1108, 241] on icon at bounding box center [1115, 247] width 15 height 31
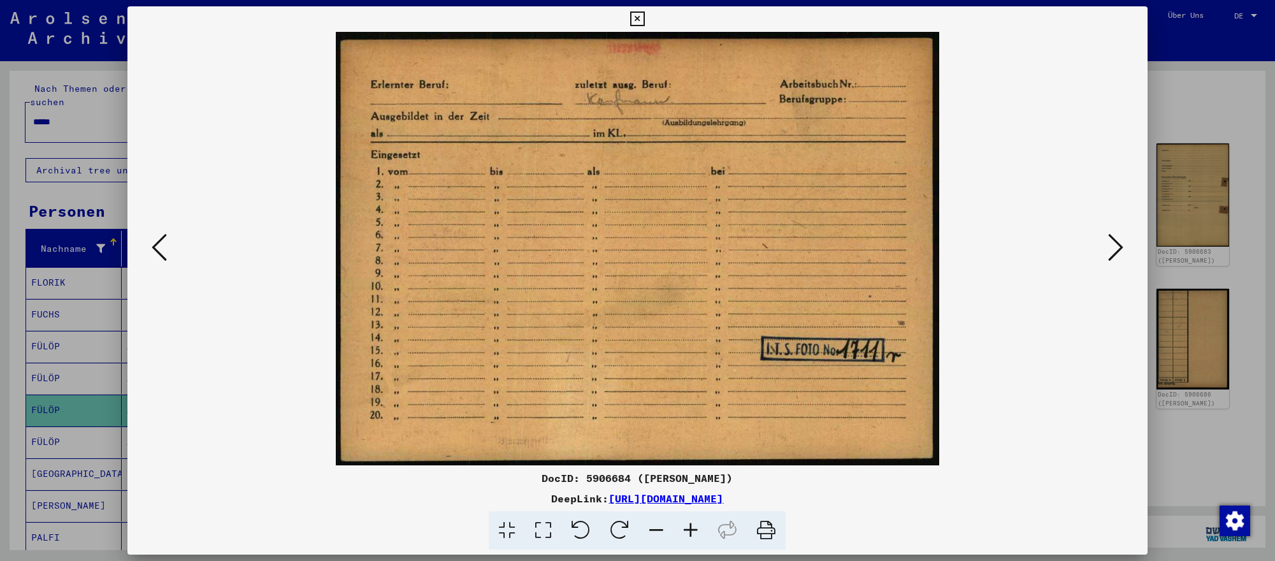
click at [1166, 459] on div at bounding box center [637, 280] width 1275 height 561
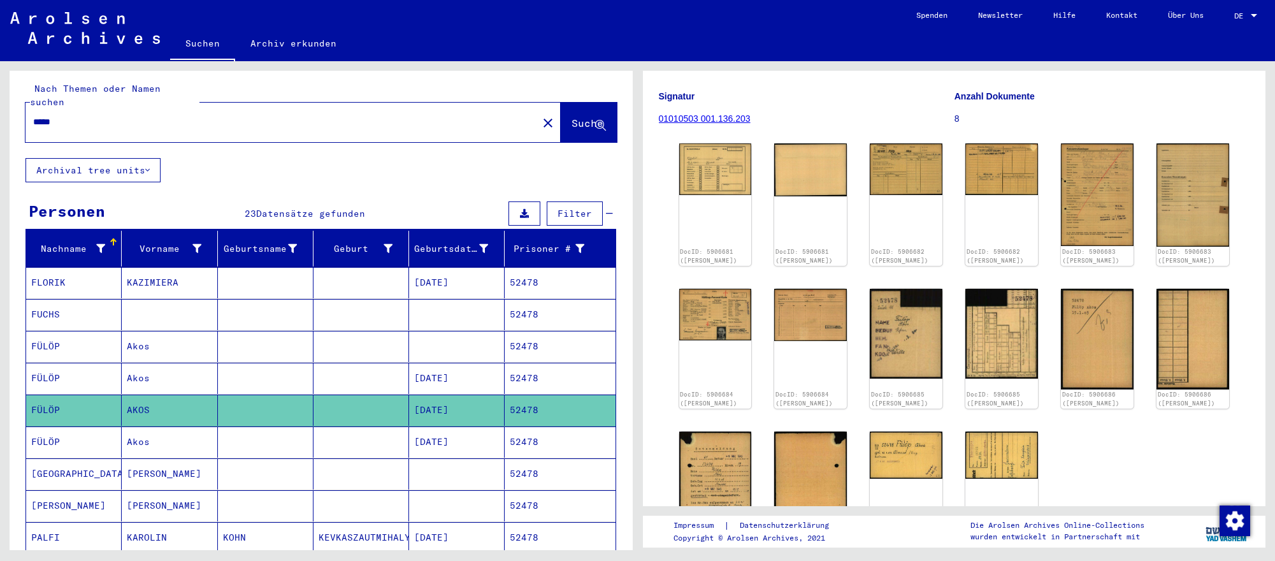
click at [1209, 89] on figure "Anzahl Dokumente 8" at bounding box center [1101, 109] width 295 height 57
click at [104, 115] on input "*****" at bounding box center [281, 121] width 497 height 13
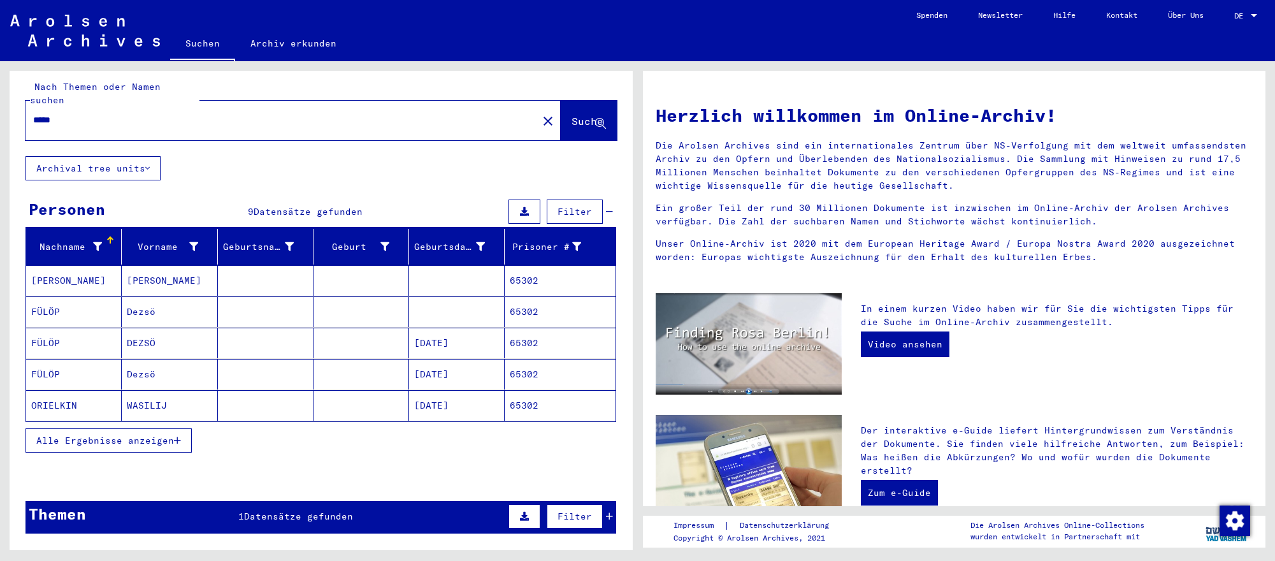
click at [456, 348] on mat-cell "[DATE]" at bounding box center [457, 342] width 96 height 31
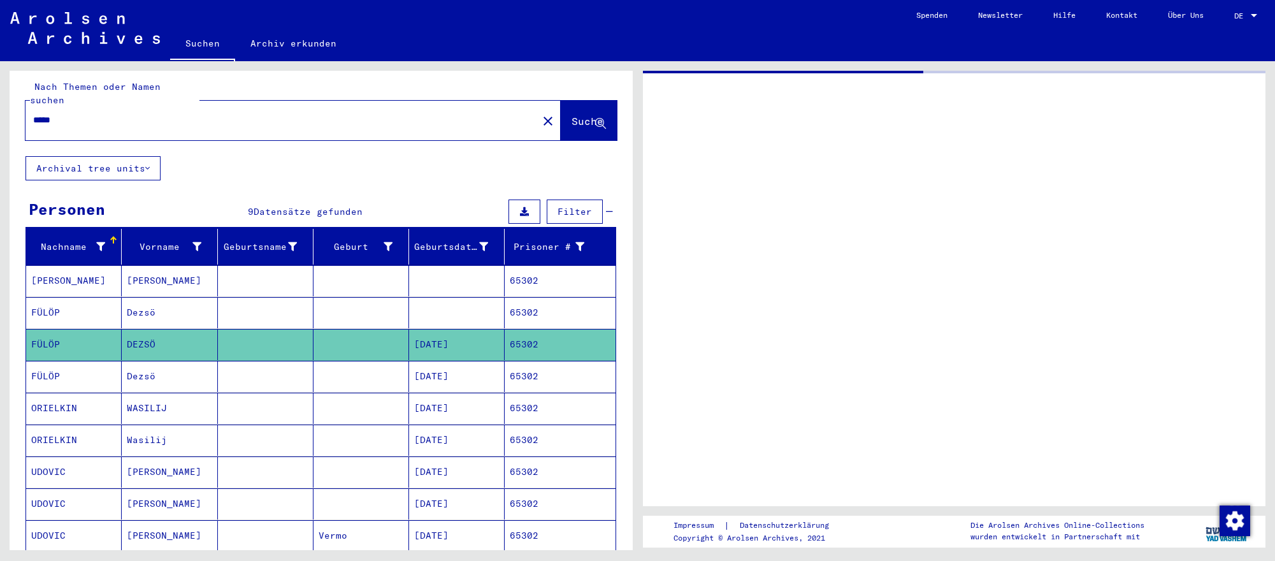
scroll to position [8, 0]
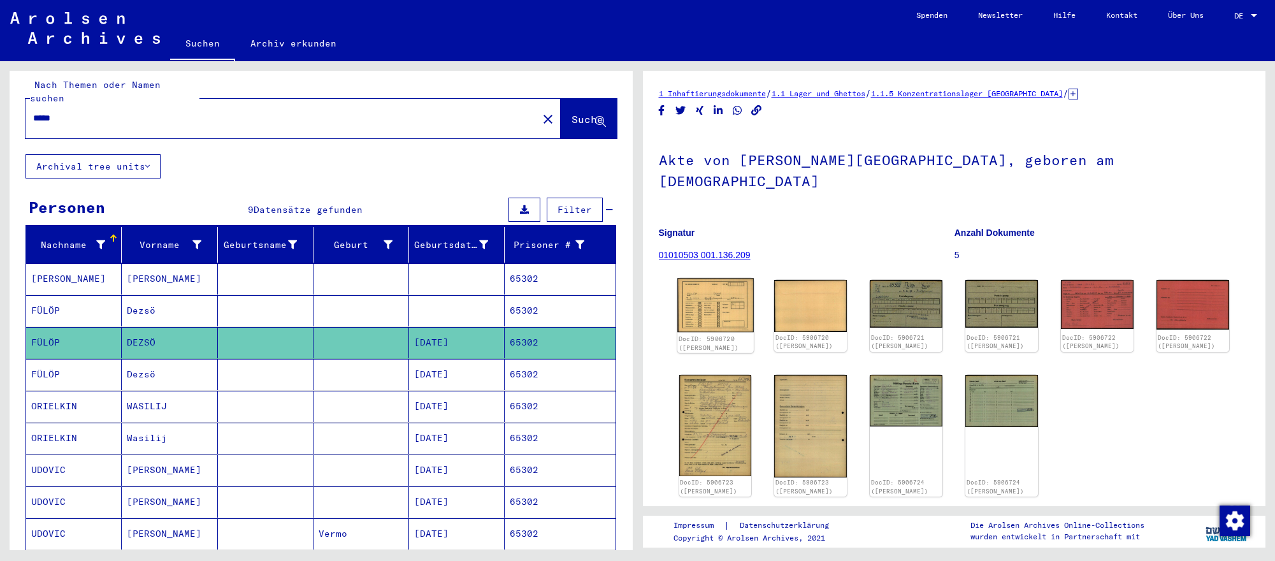
click at [694, 292] on img at bounding box center [715, 305] width 76 height 54
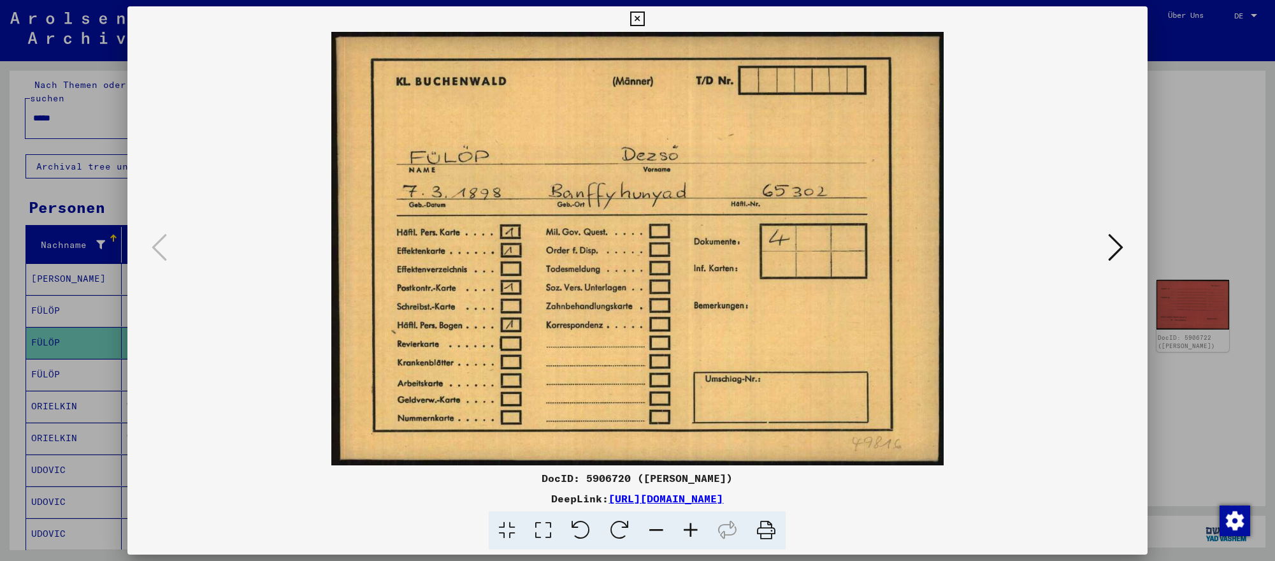
click at [1113, 245] on icon at bounding box center [1115, 247] width 15 height 31
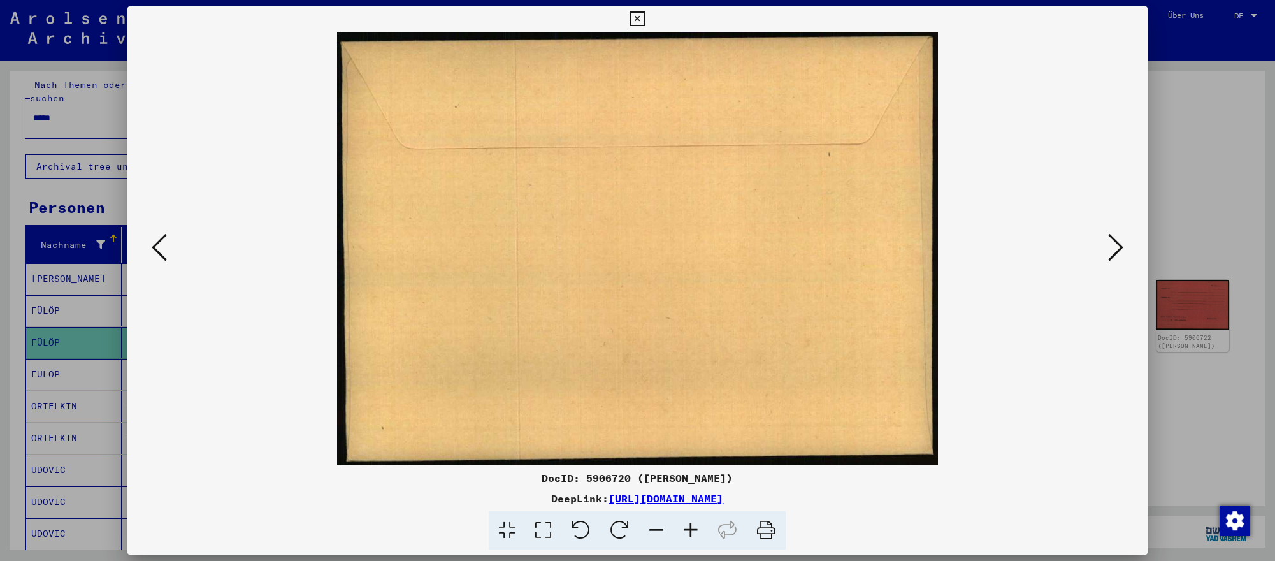
click at [1113, 245] on icon at bounding box center [1115, 247] width 15 height 31
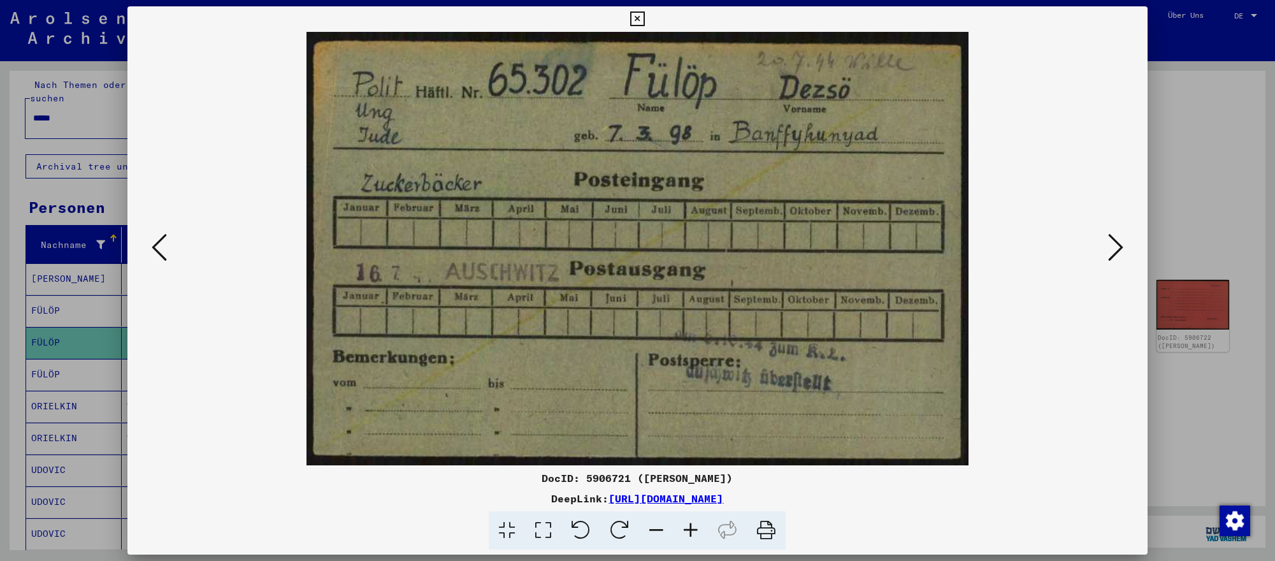
click at [1215, 458] on div at bounding box center [637, 280] width 1275 height 561
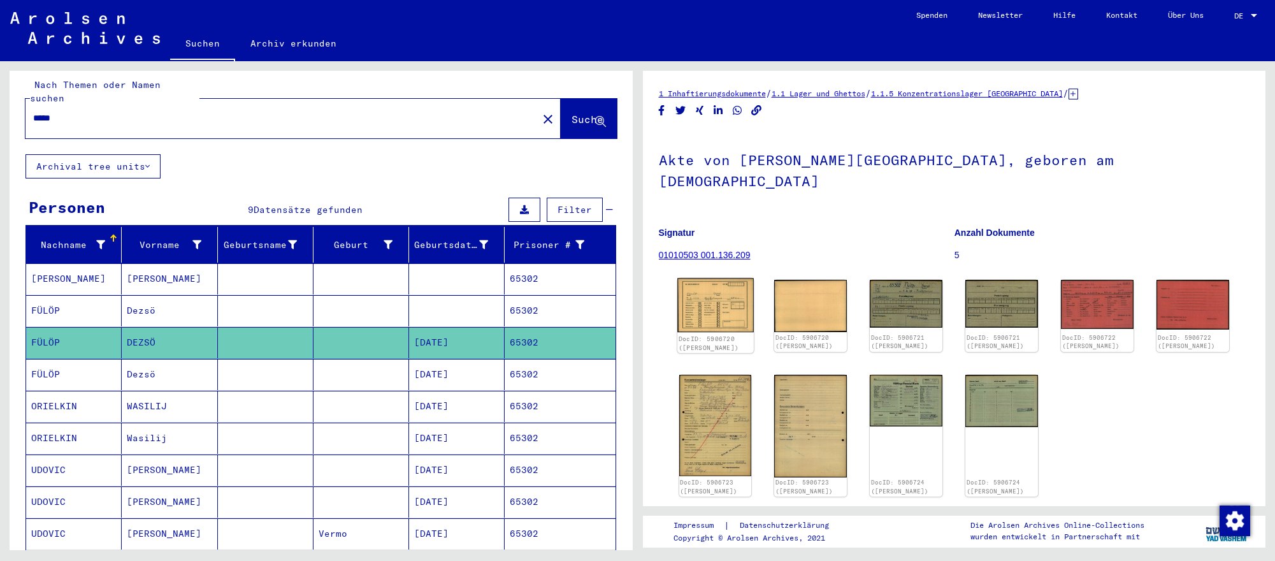
click at [720, 292] on img at bounding box center [715, 305] width 76 height 54
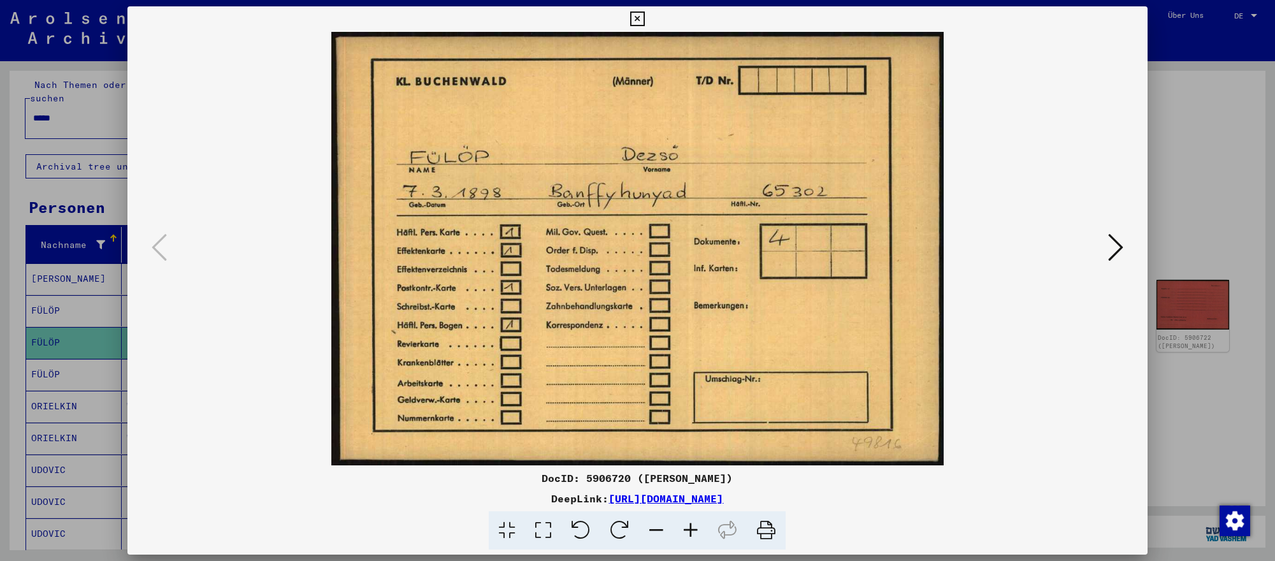
click at [1211, 452] on div at bounding box center [637, 280] width 1275 height 561
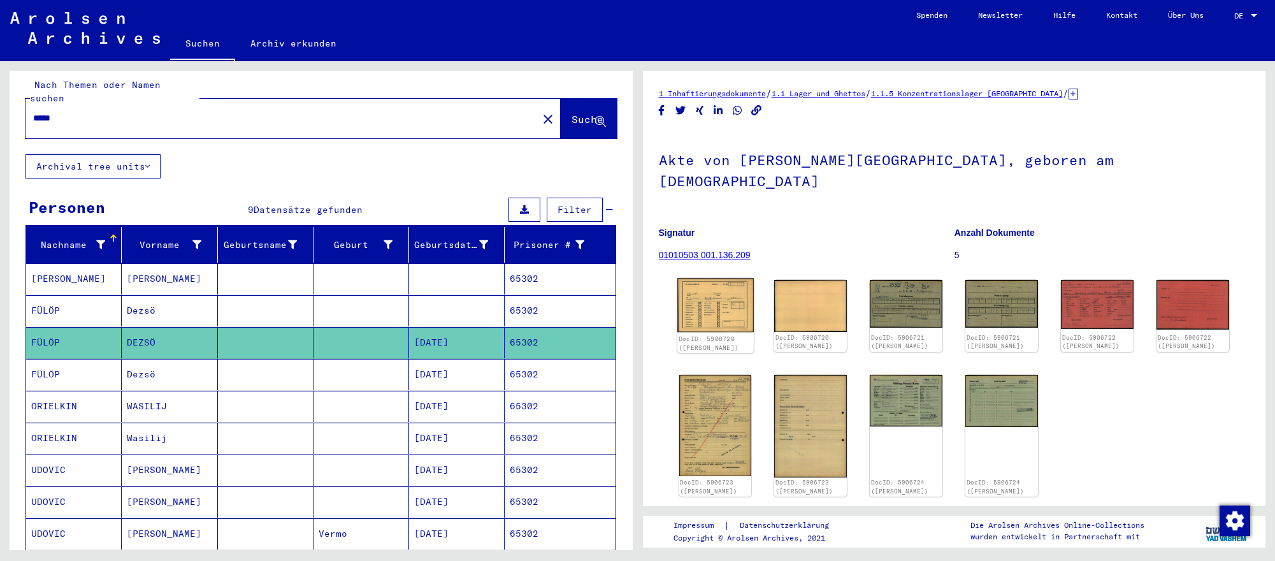
click at [740, 295] on img at bounding box center [715, 305] width 76 height 54
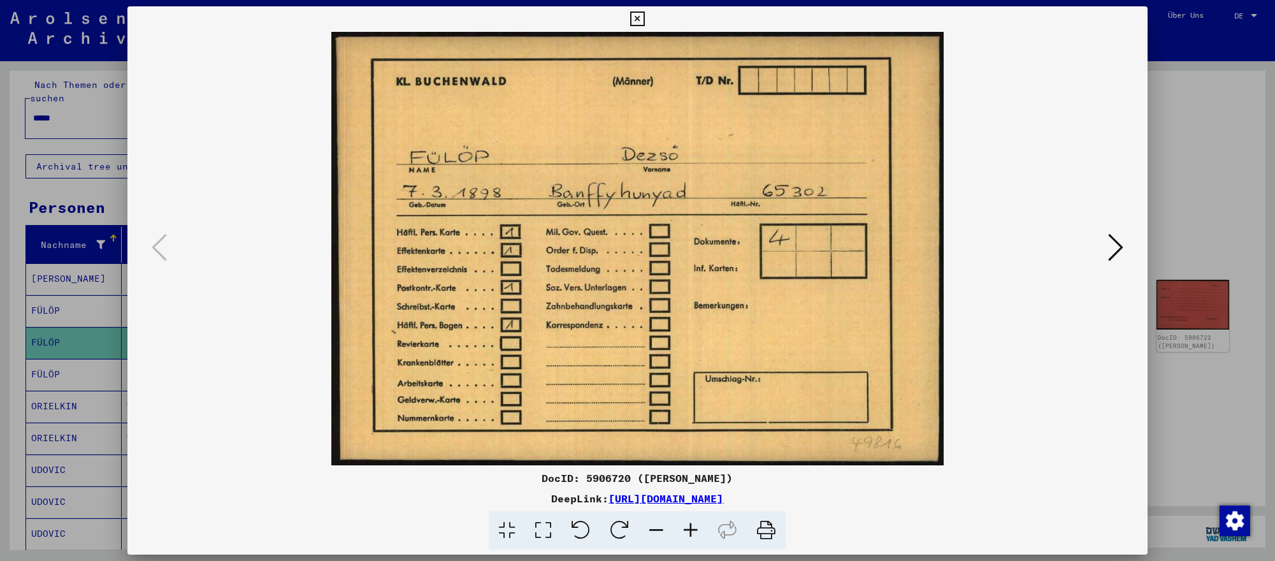
click at [1119, 248] on icon at bounding box center [1115, 247] width 15 height 31
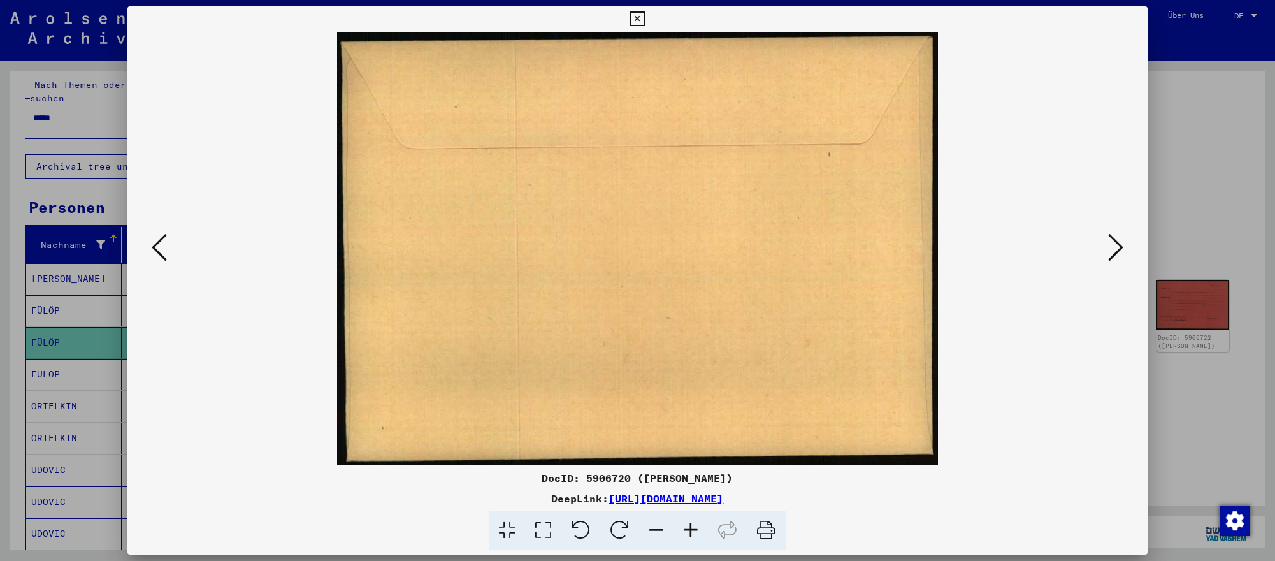
click at [1119, 248] on icon at bounding box center [1115, 247] width 15 height 31
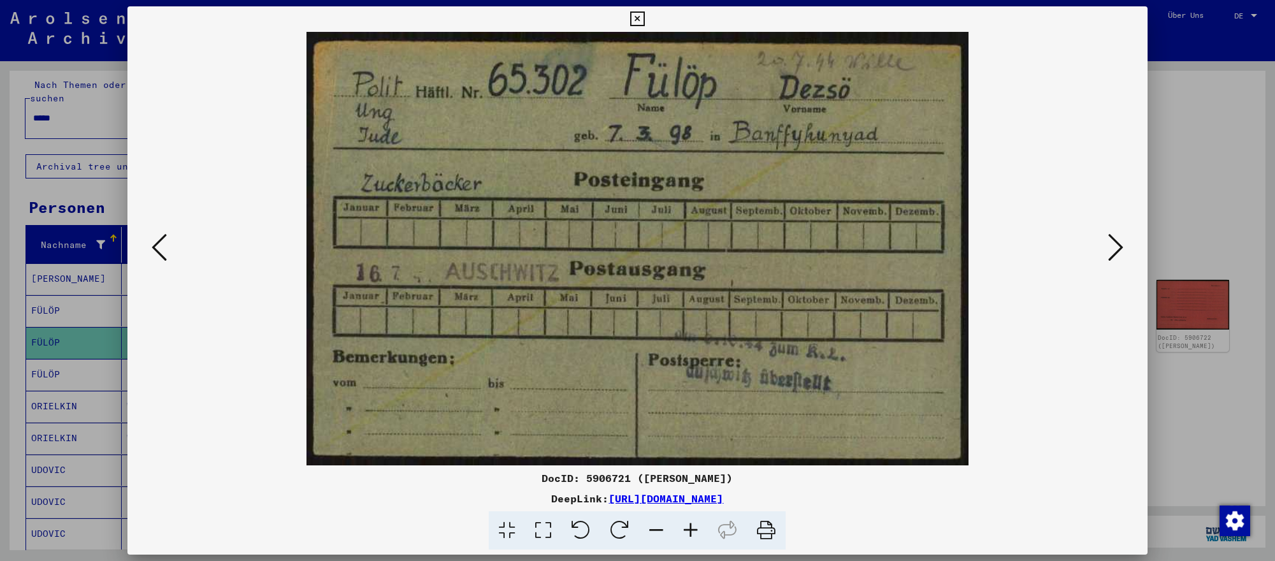
click at [162, 248] on icon at bounding box center [159, 247] width 15 height 31
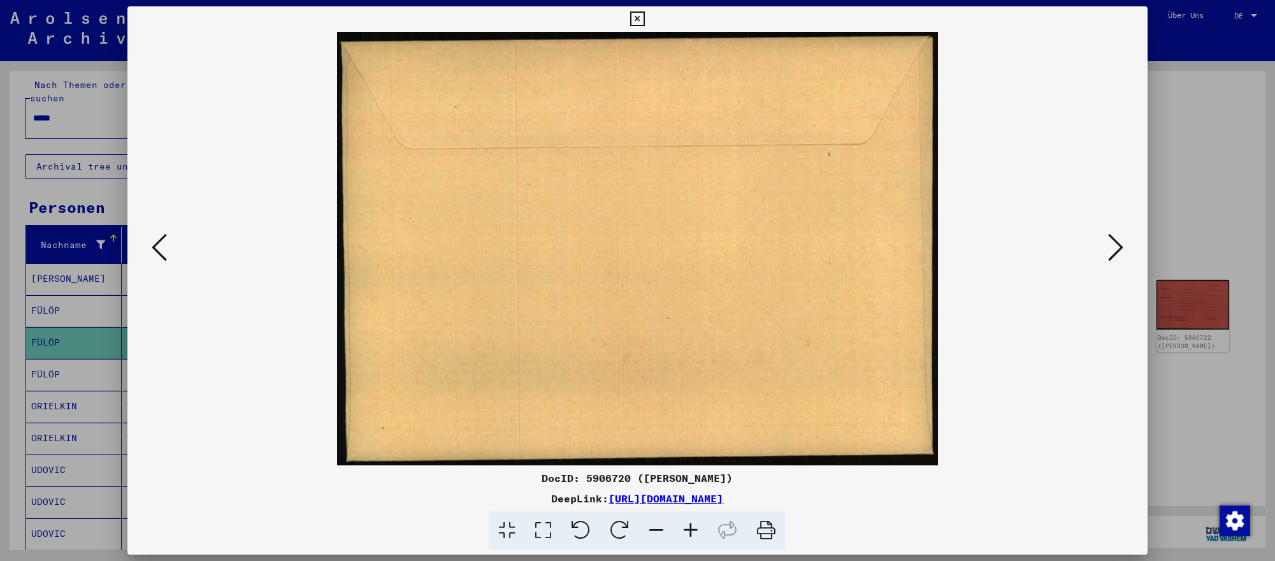
click at [162, 248] on icon at bounding box center [159, 247] width 15 height 31
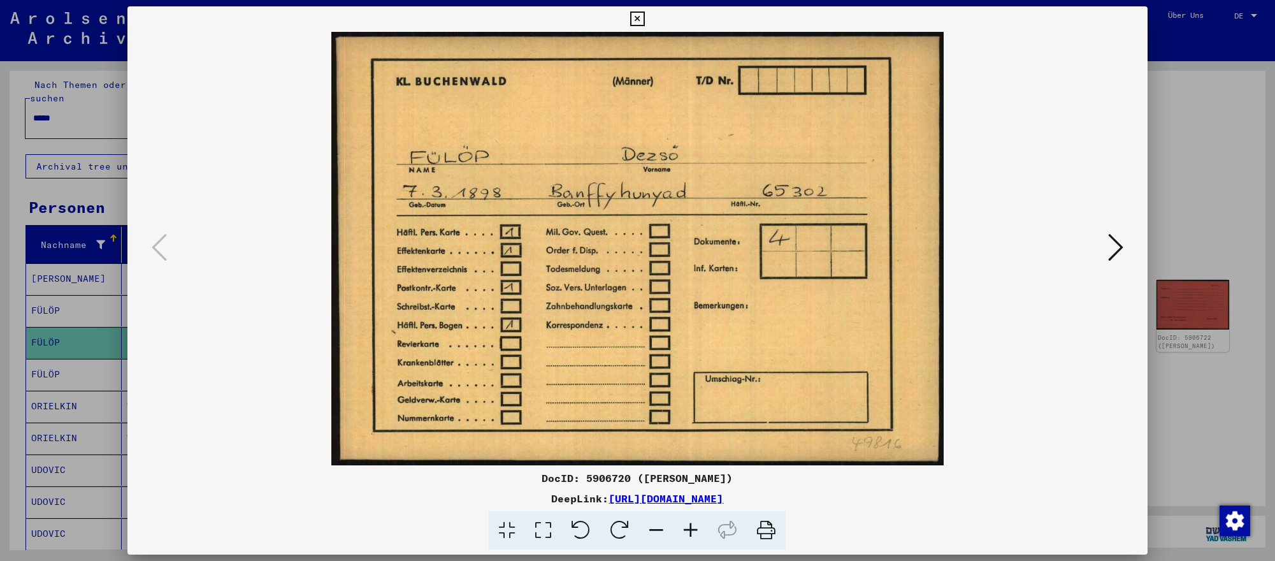
click at [1119, 247] on icon at bounding box center [1115, 247] width 15 height 31
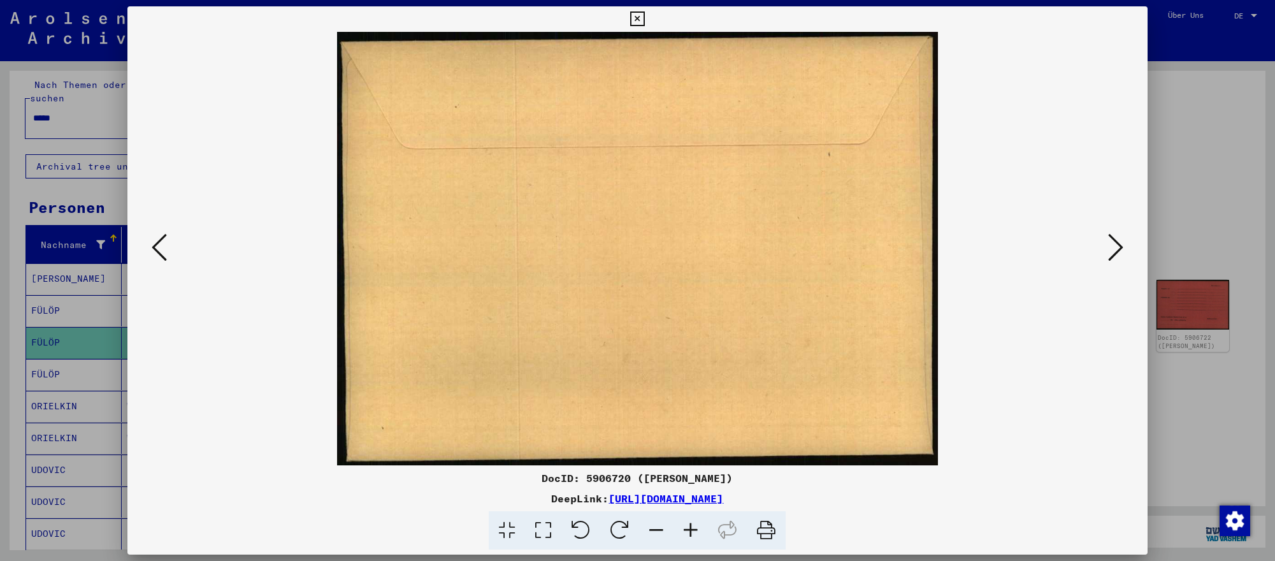
click at [1119, 247] on icon at bounding box center [1115, 247] width 15 height 31
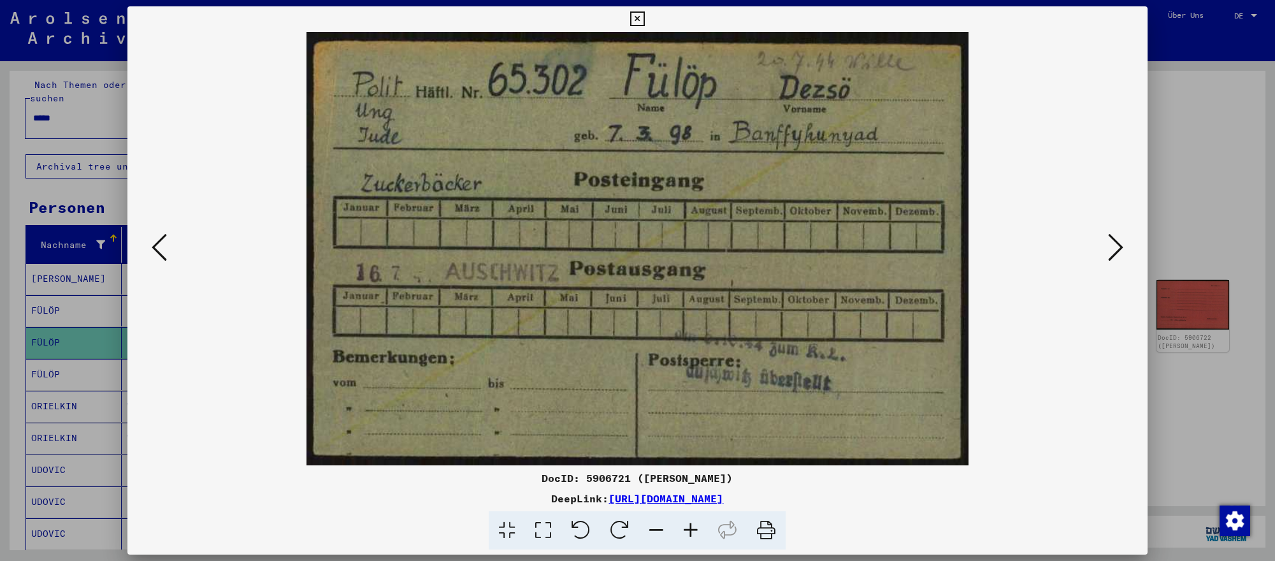
click at [1119, 247] on icon at bounding box center [1115, 247] width 15 height 31
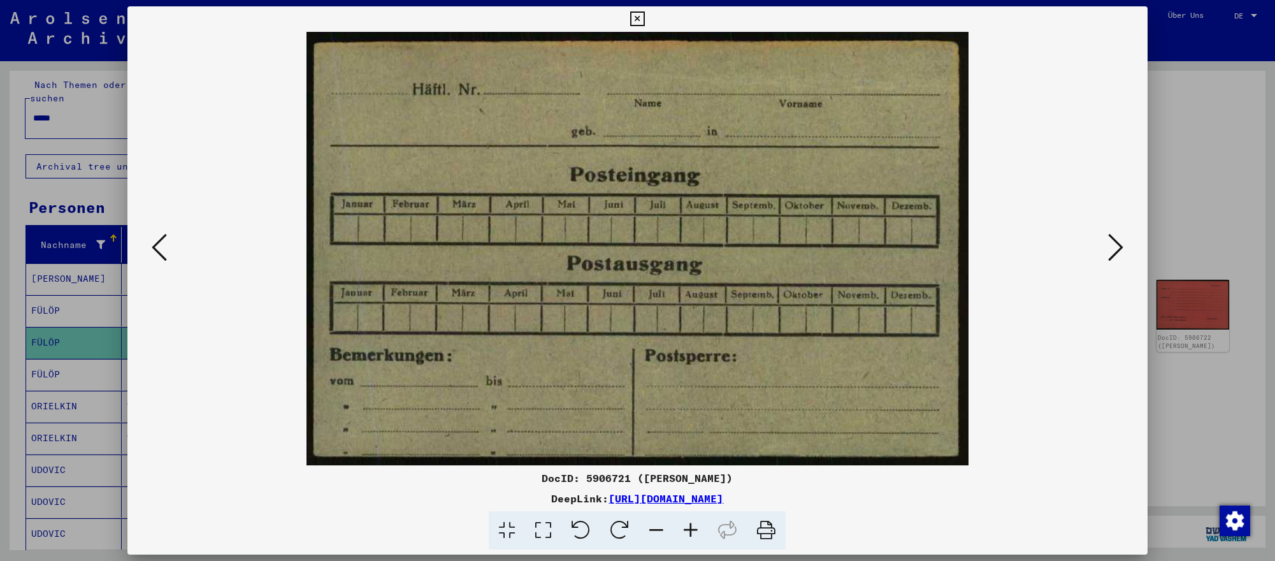
click at [1119, 247] on icon at bounding box center [1115, 247] width 15 height 31
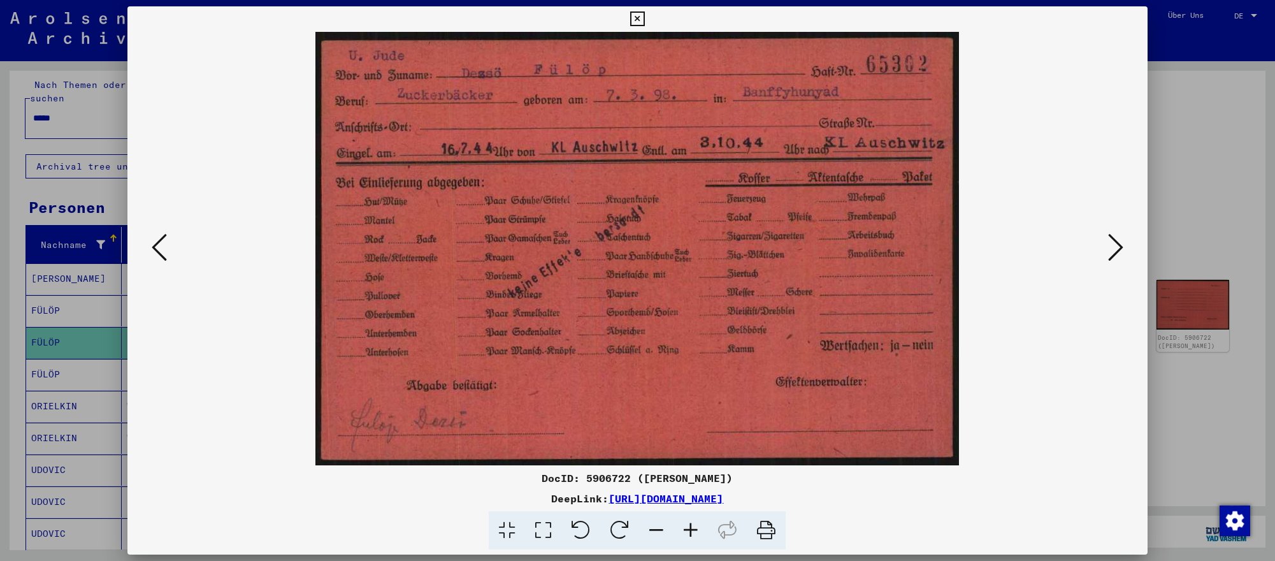
click at [1226, 386] on div at bounding box center [637, 280] width 1275 height 561
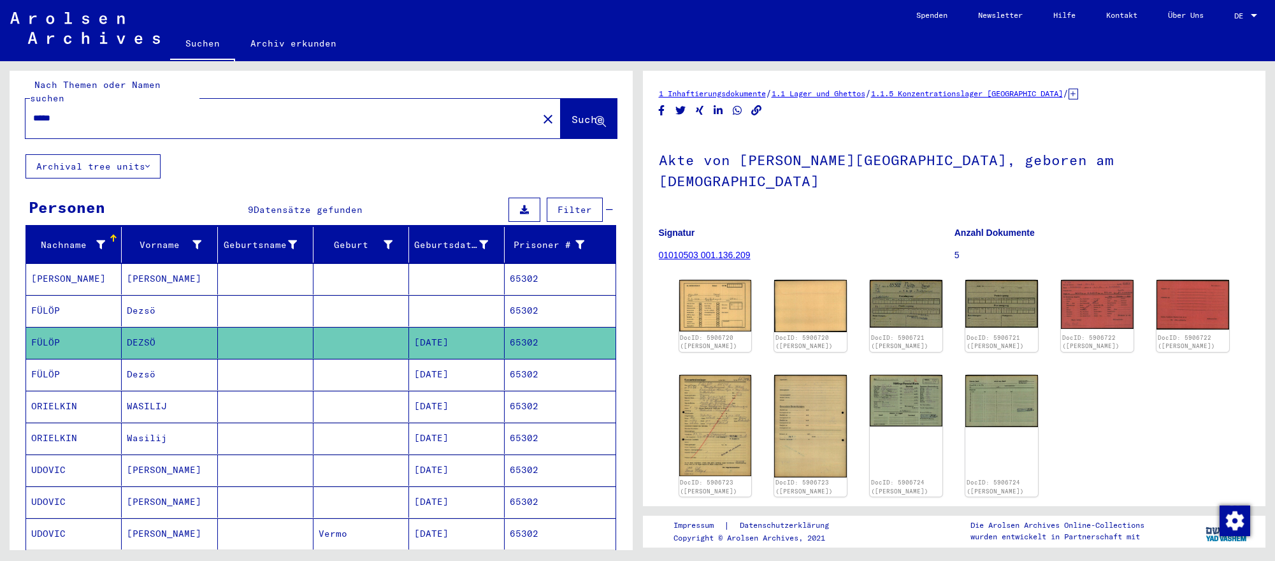
click at [299, 115] on input "*****" at bounding box center [281, 117] width 497 height 13
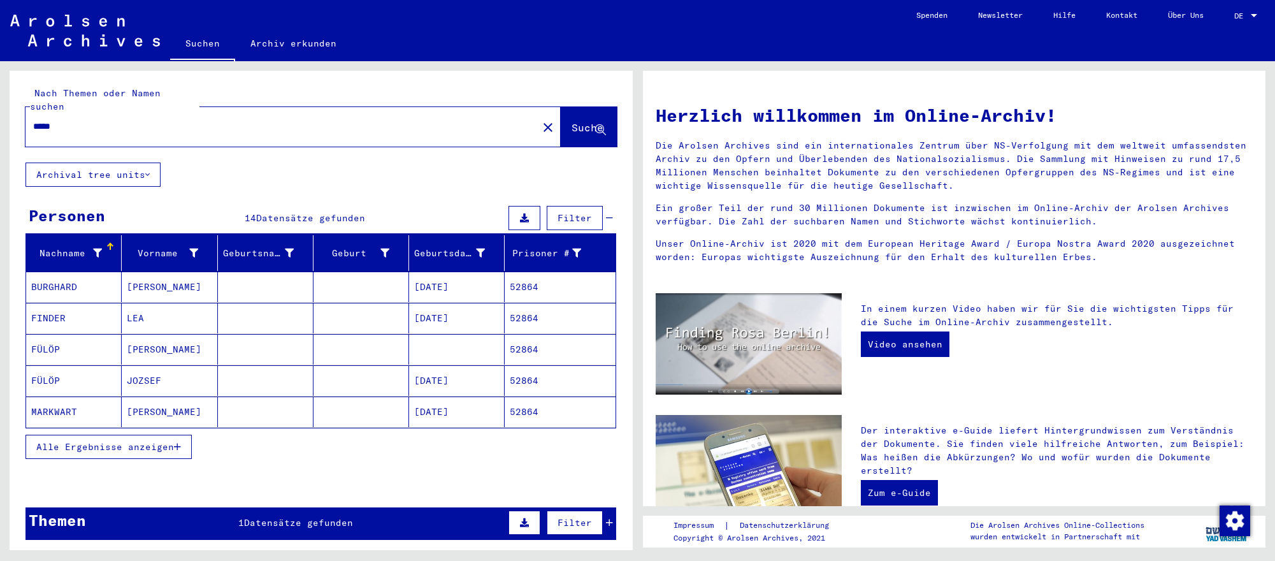
click at [309, 382] on mat-cell at bounding box center [266, 380] width 96 height 31
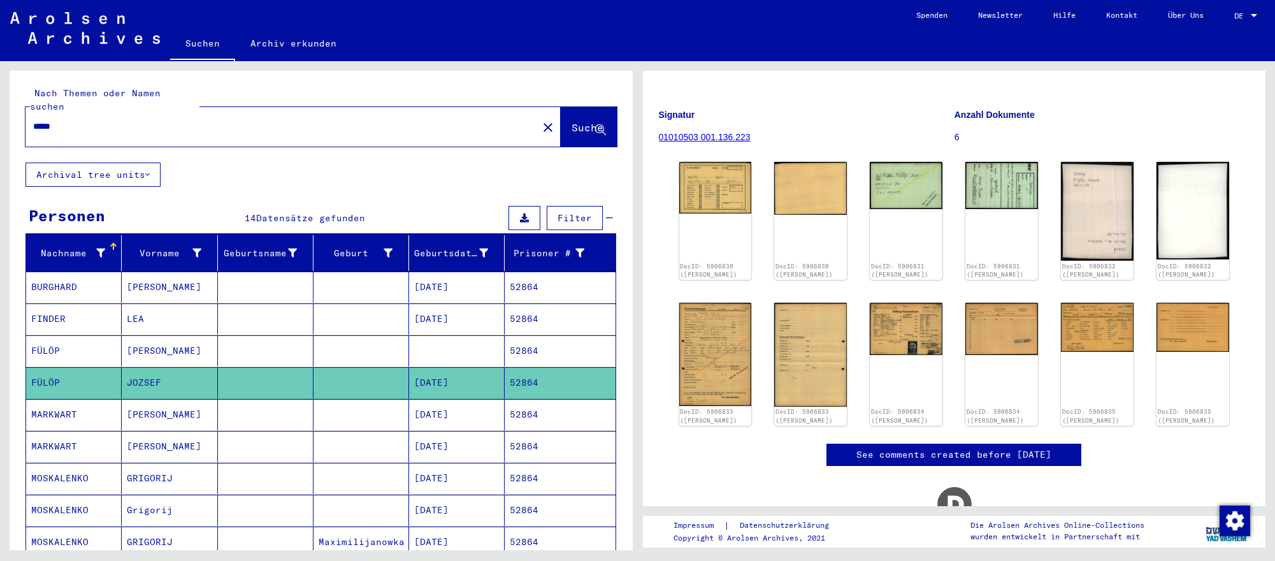
scroll to position [168, 0]
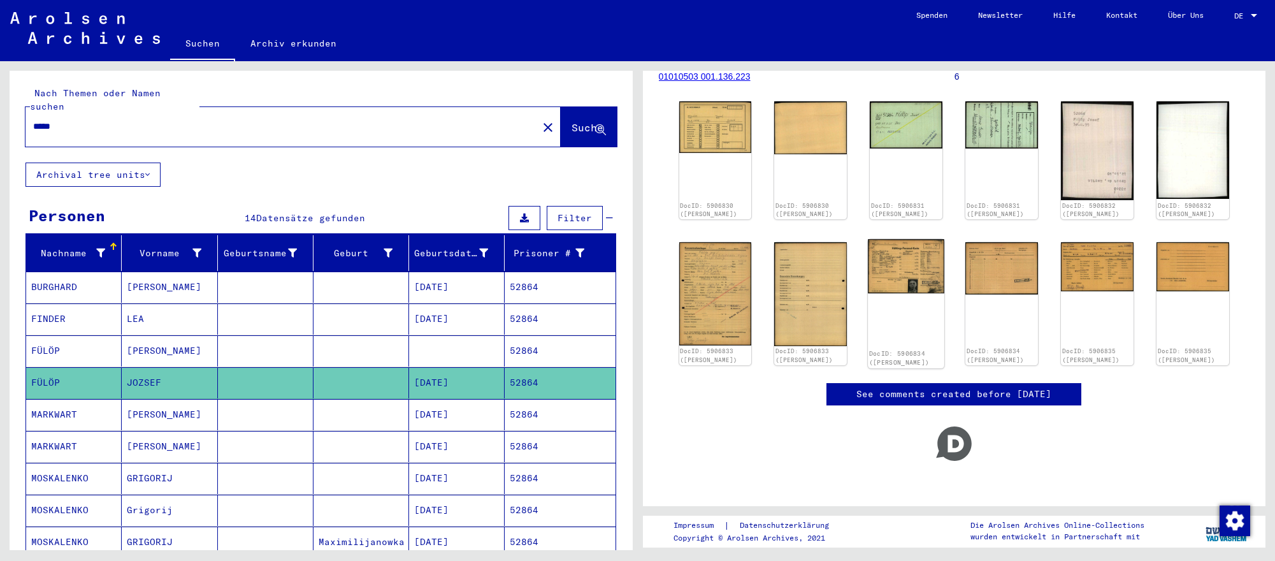
click at [914, 246] on img at bounding box center [906, 267] width 76 height 55
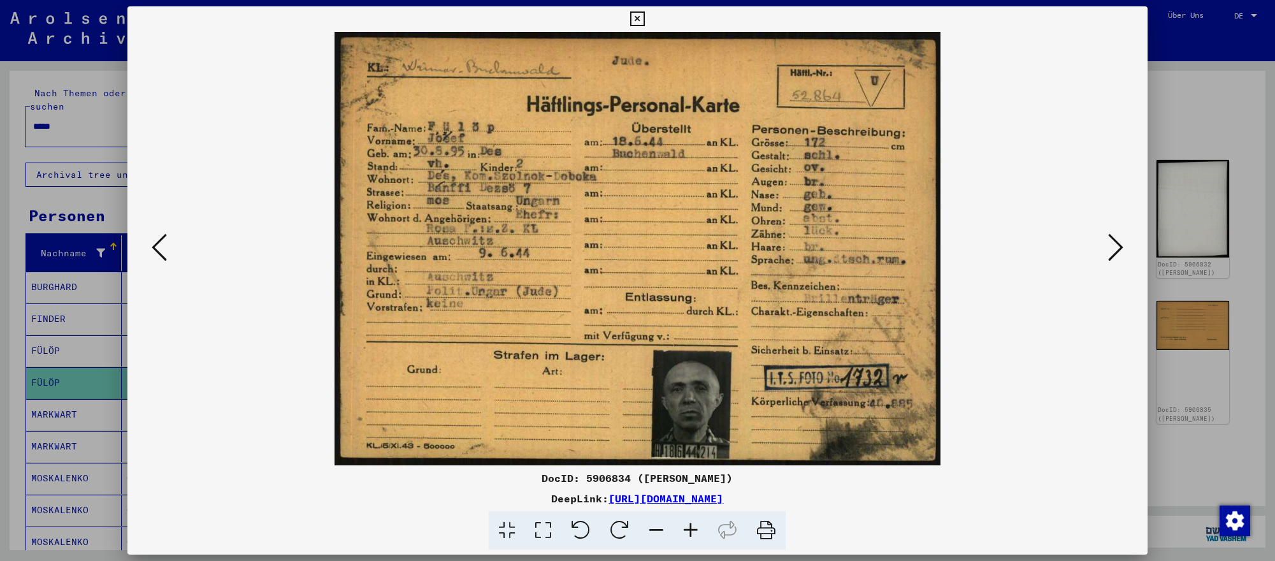
click at [1110, 255] on icon at bounding box center [1115, 247] width 15 height 31
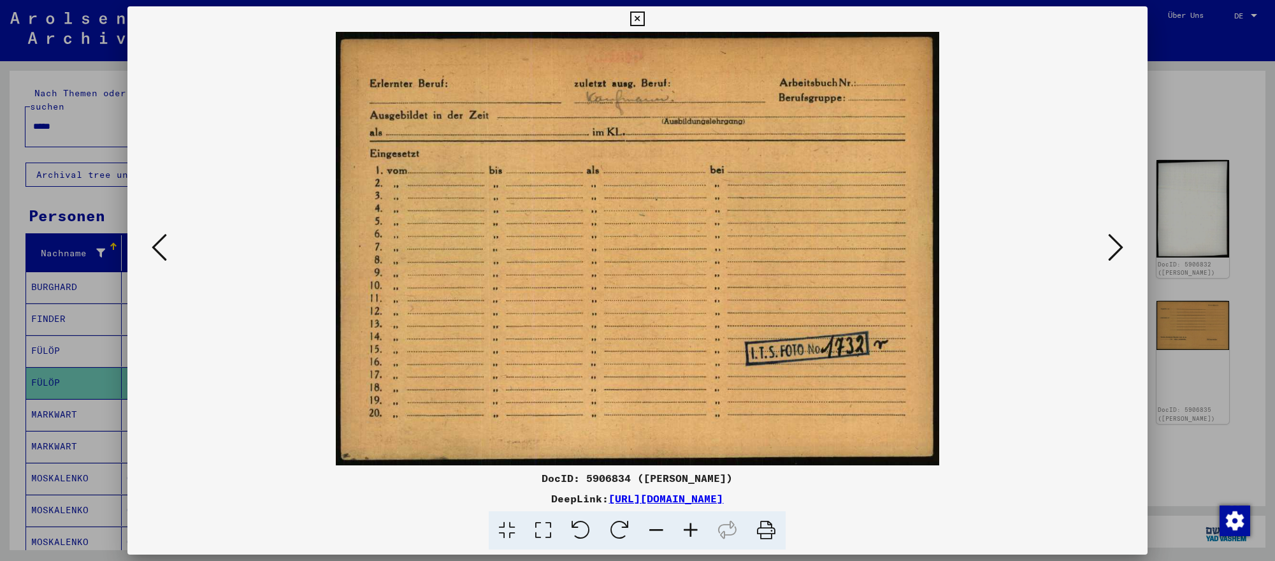
click at [1210, 454] on div at bounding box center [637, 280] width 1275 height 561
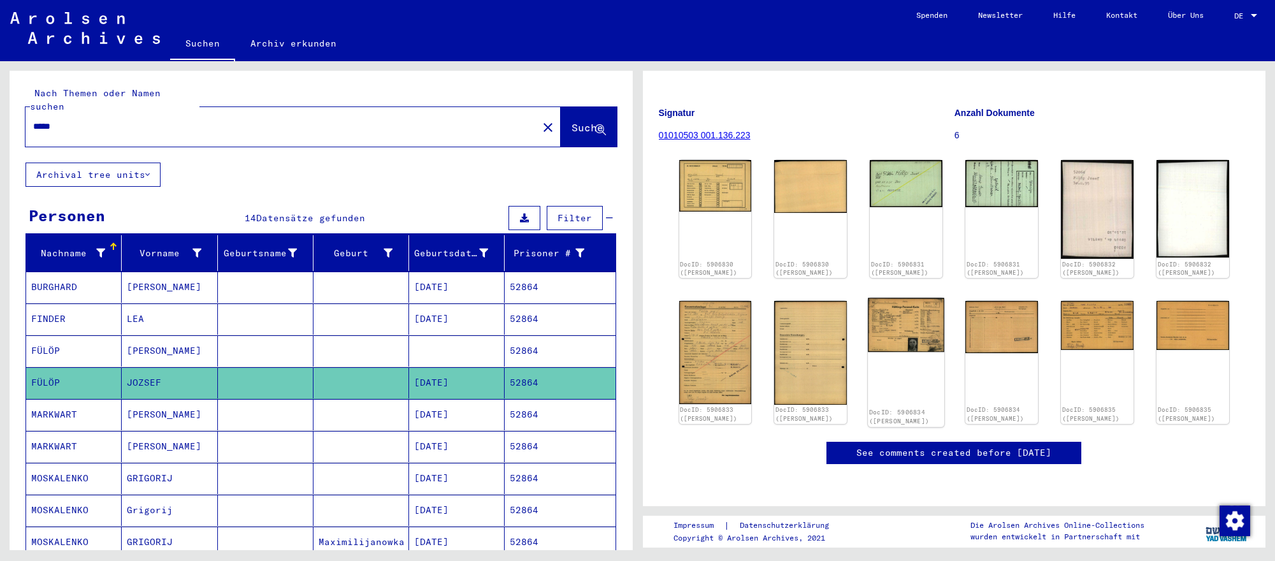
click at [912, 298] on img at bounding box center [906, 325] width 76 height 55
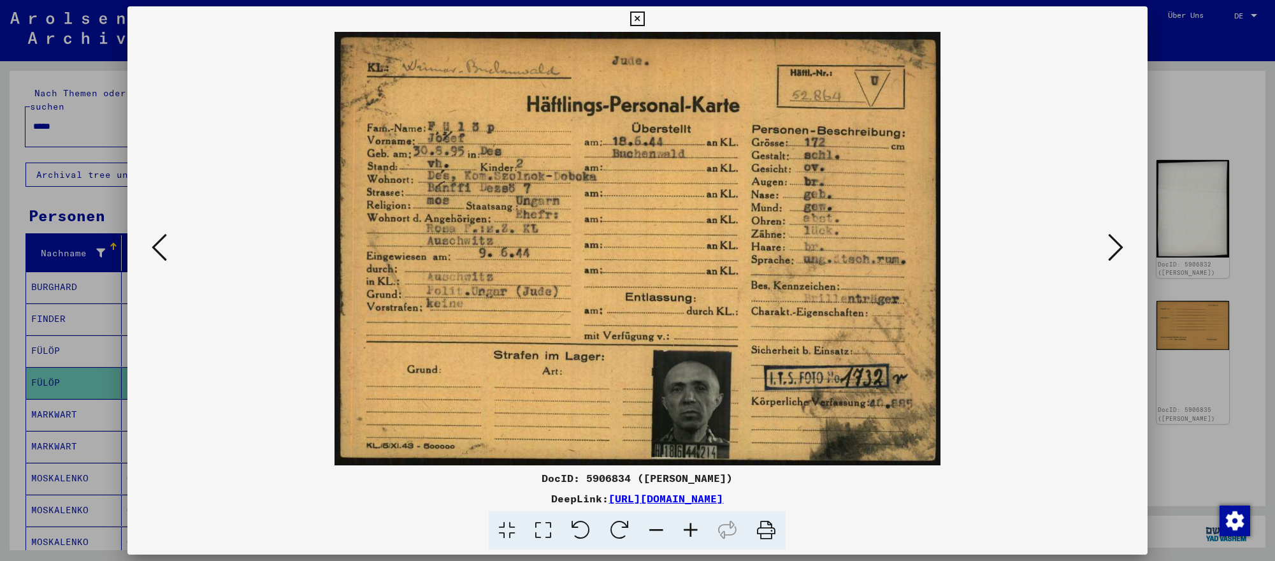
click at [1159, 422] on div at bounding box center [637, 280] width 1275 height 561
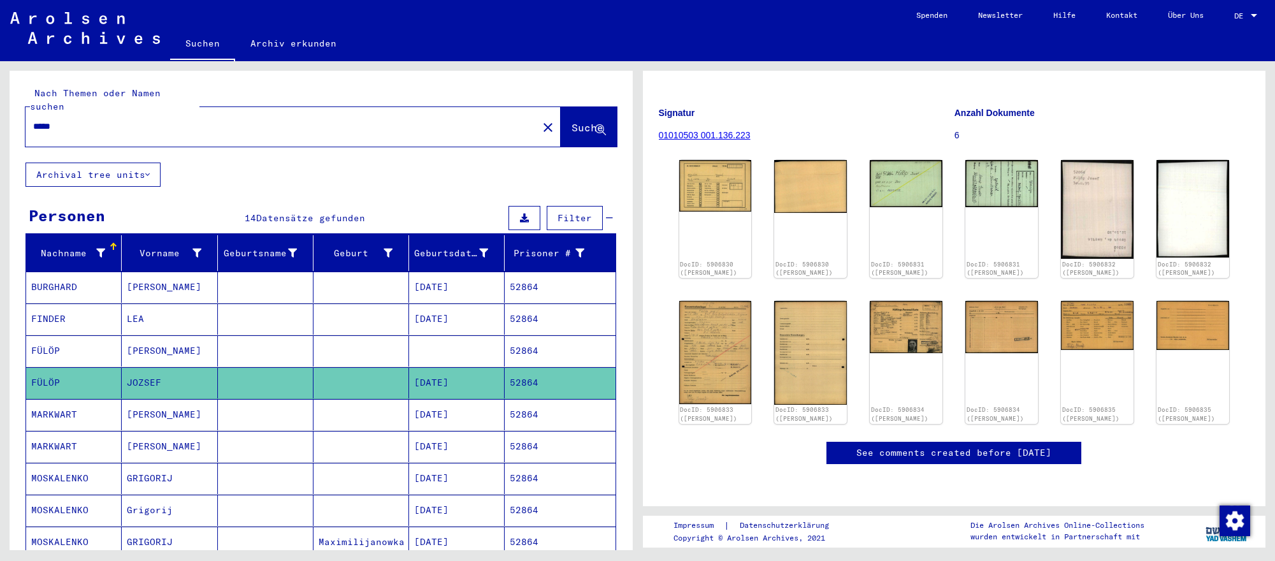
click at [240, 130] on input "*****" at bounding box center [281, 126] width 497 height 13
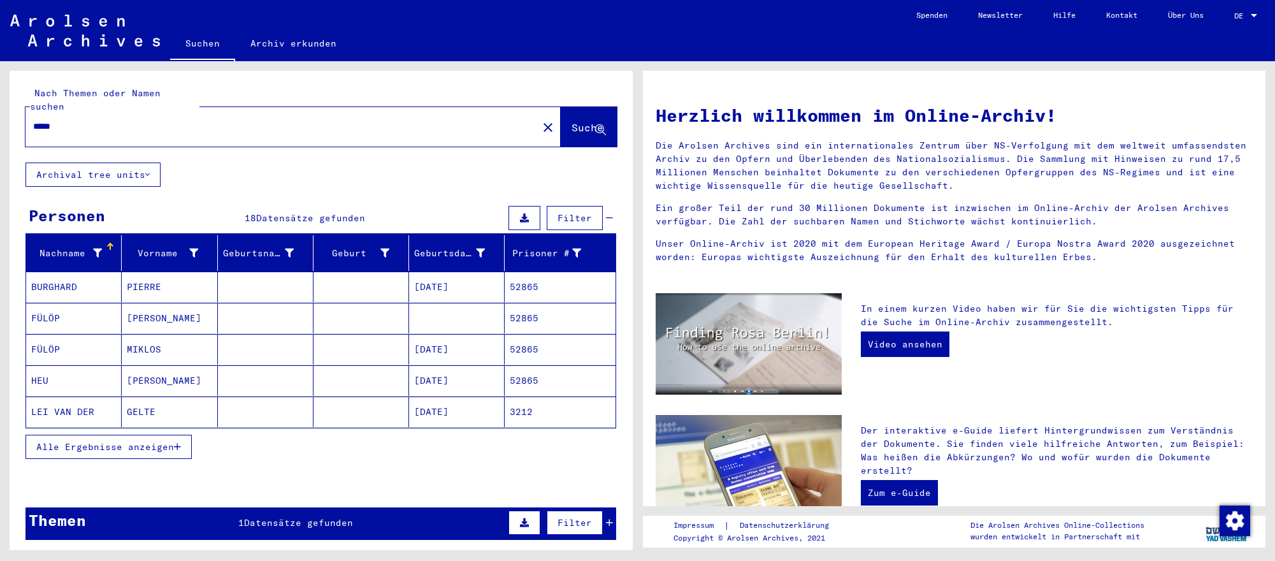
click at [441, 350] on mat-cell "[DATE]" at bounding box center [457, 349] width 96 height 31
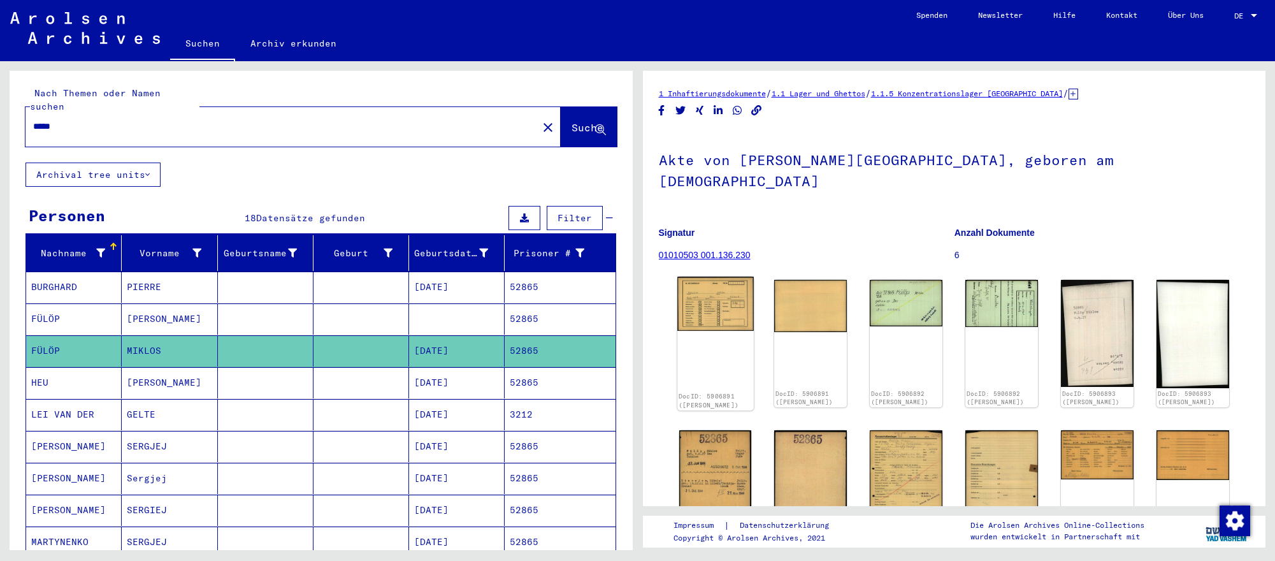
click at [738, 294] on img at bounding box center [715, 303] width 76 height 55
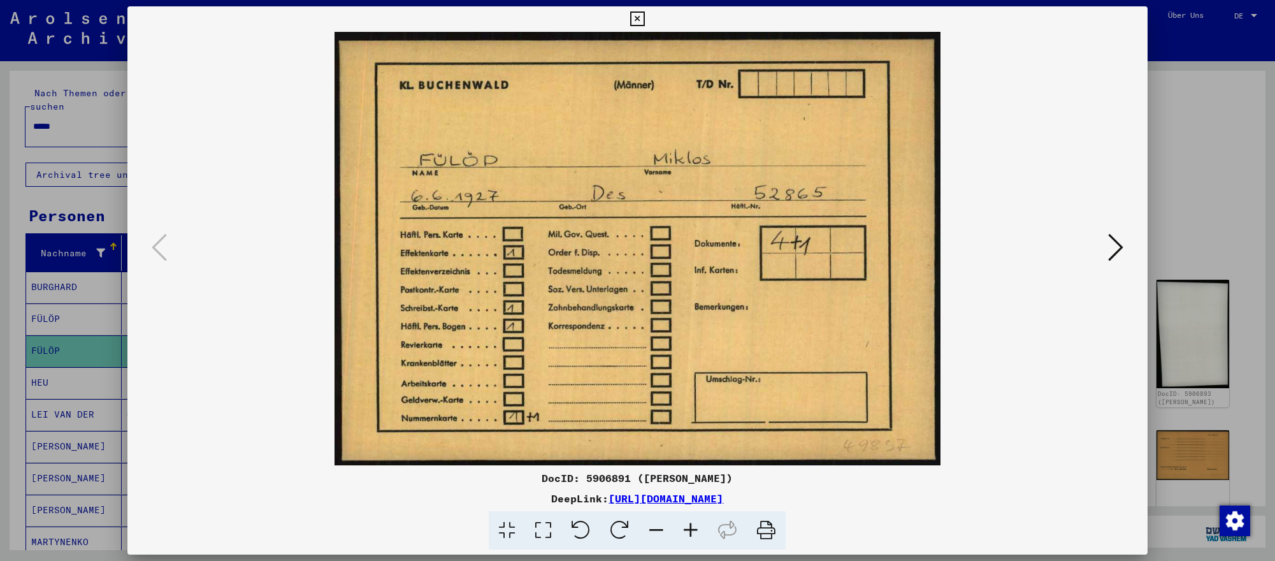
click at [1115, 248] on icon at bounding box center [1115, 247] width 15 height 31
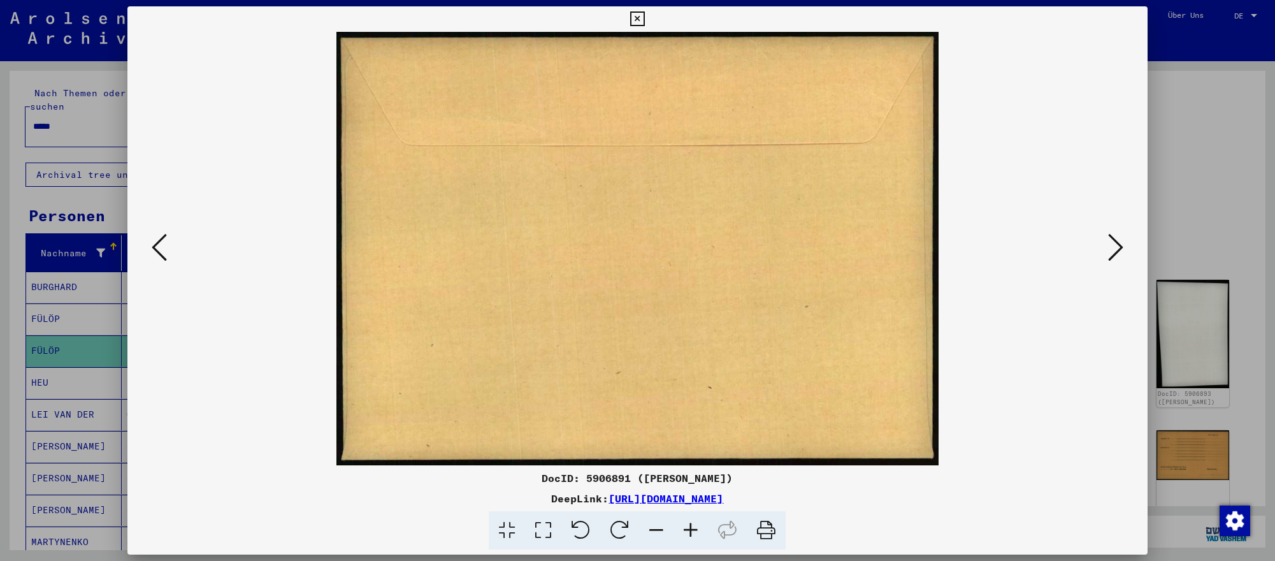
click at [1115, 248] on icon at bounding box center [1115, 247] width 15 height 31
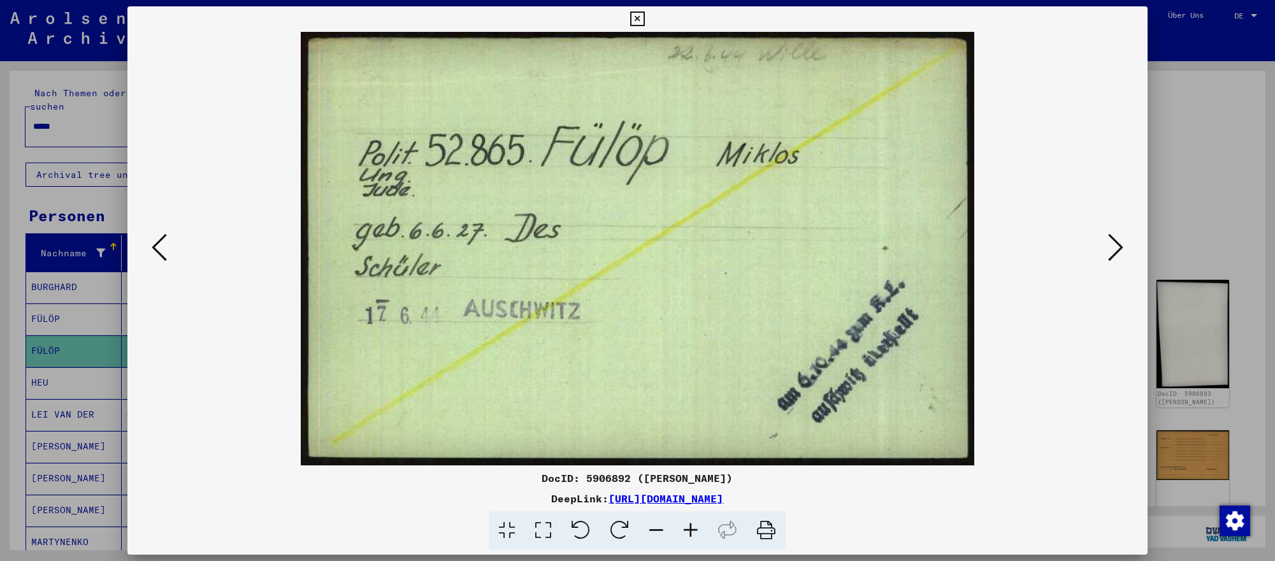
click at [1220, 402] on div at bounding box center [637, 280] width 1275 height 561
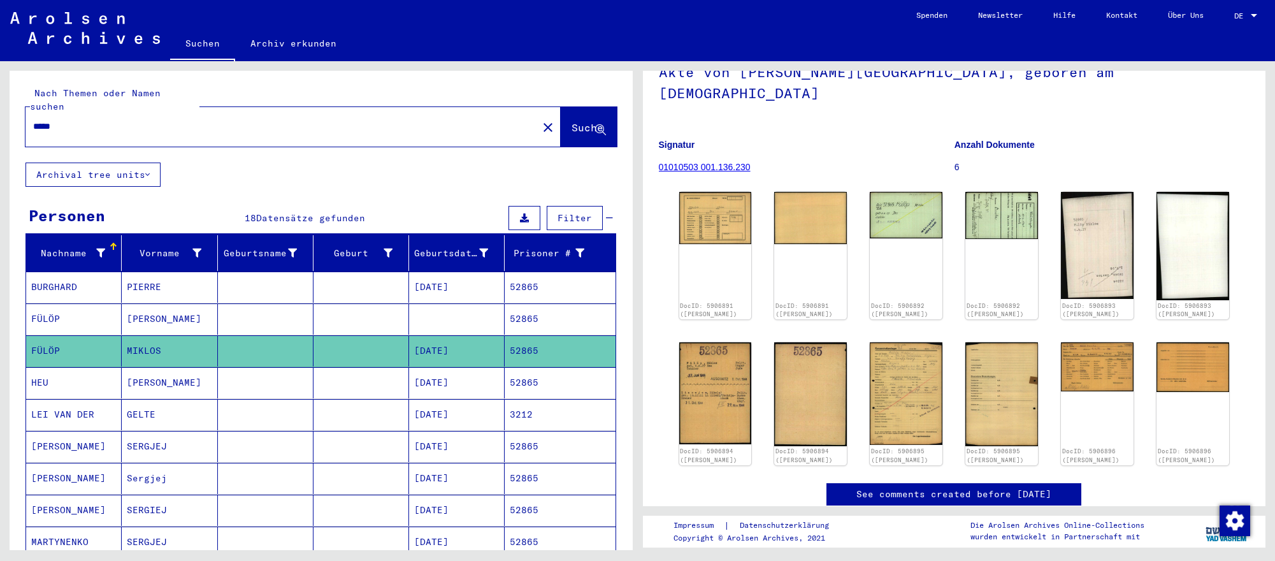
scroll to position [83, 0]
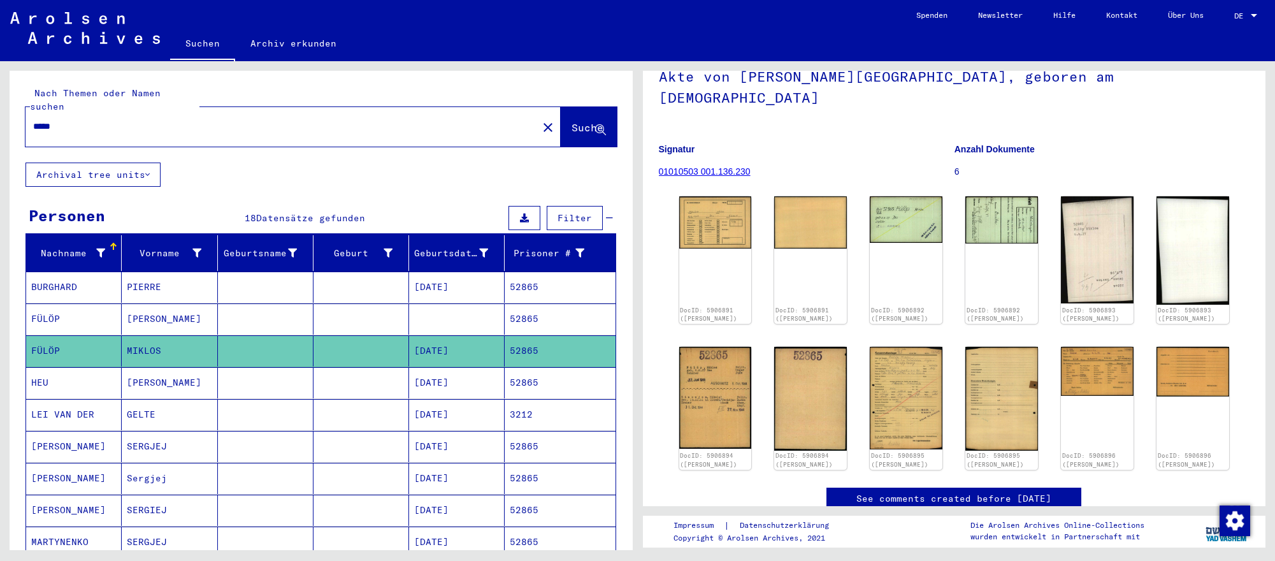
click at [292, 127] on input "*****" at bounding box center [281, 126] width 497 height 13
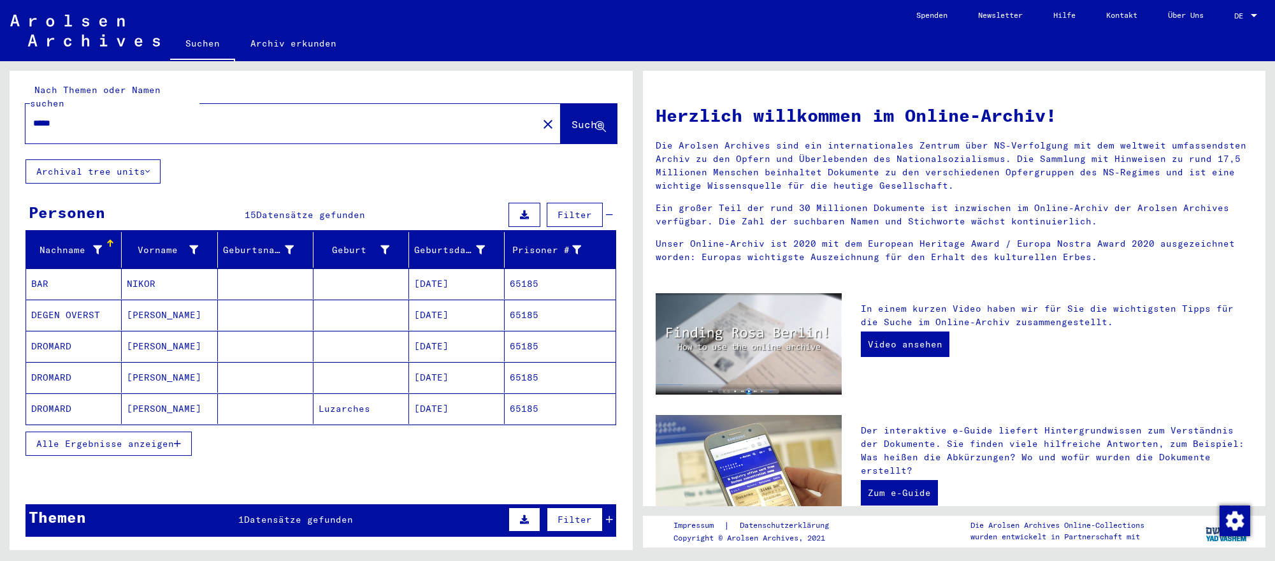
click at [477, 380] on mat-cell "[DATE]" at bounding box center [457, 377] width 96 height 31
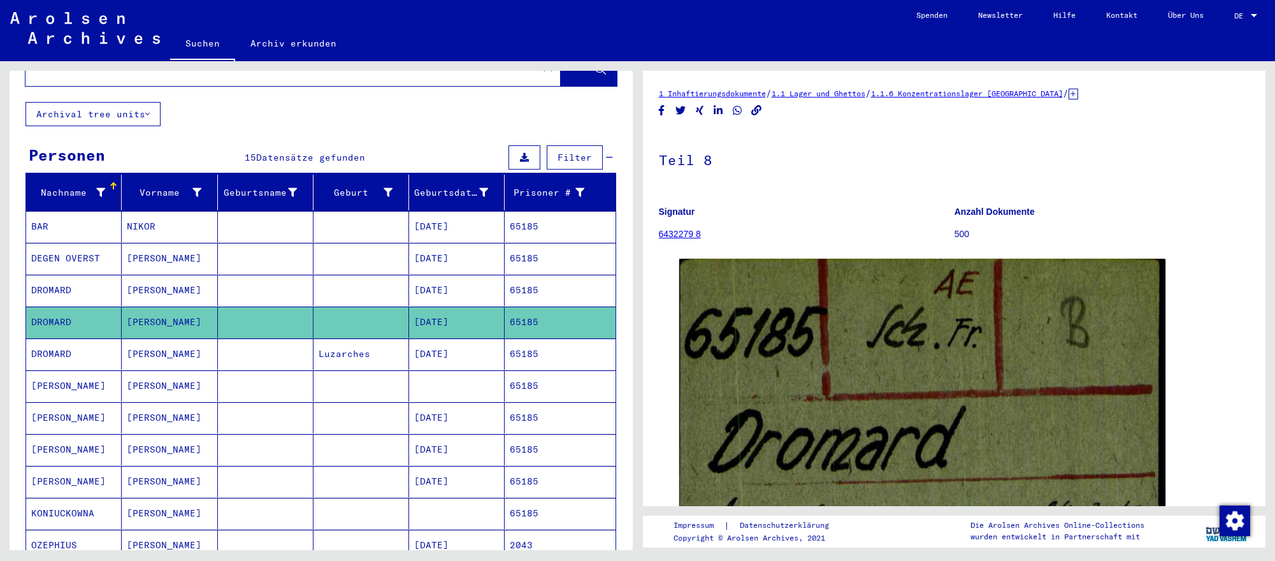
scroll to position [62, 0]
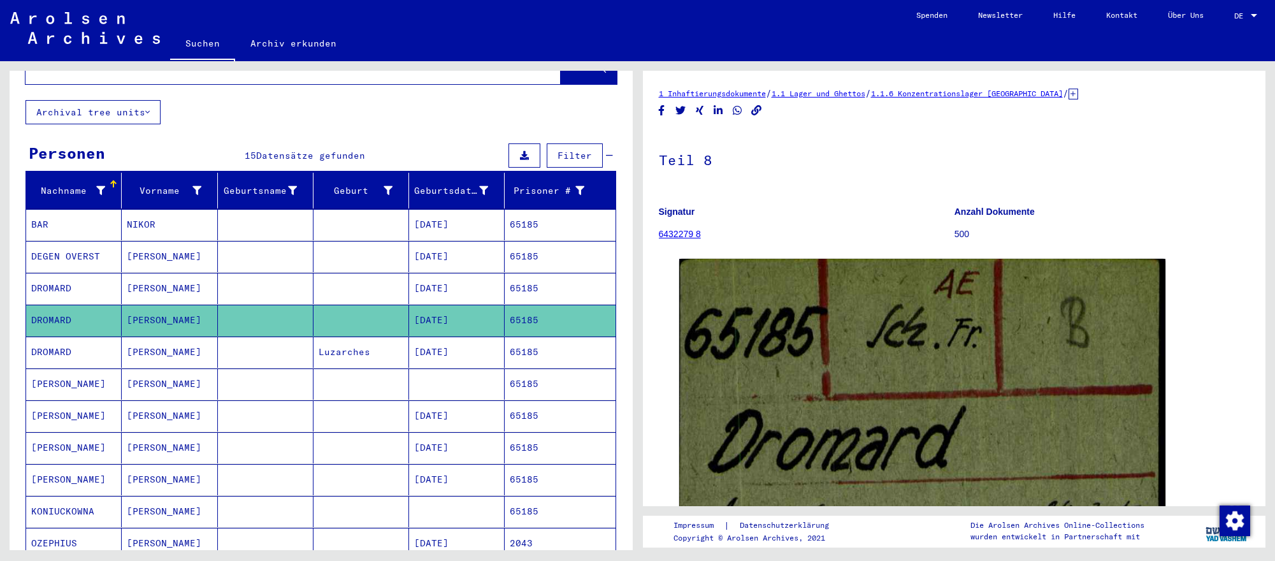
click at [443, 403] on mat-cell "[DATE]" at bounding box center [457, 415] width 96 height 31
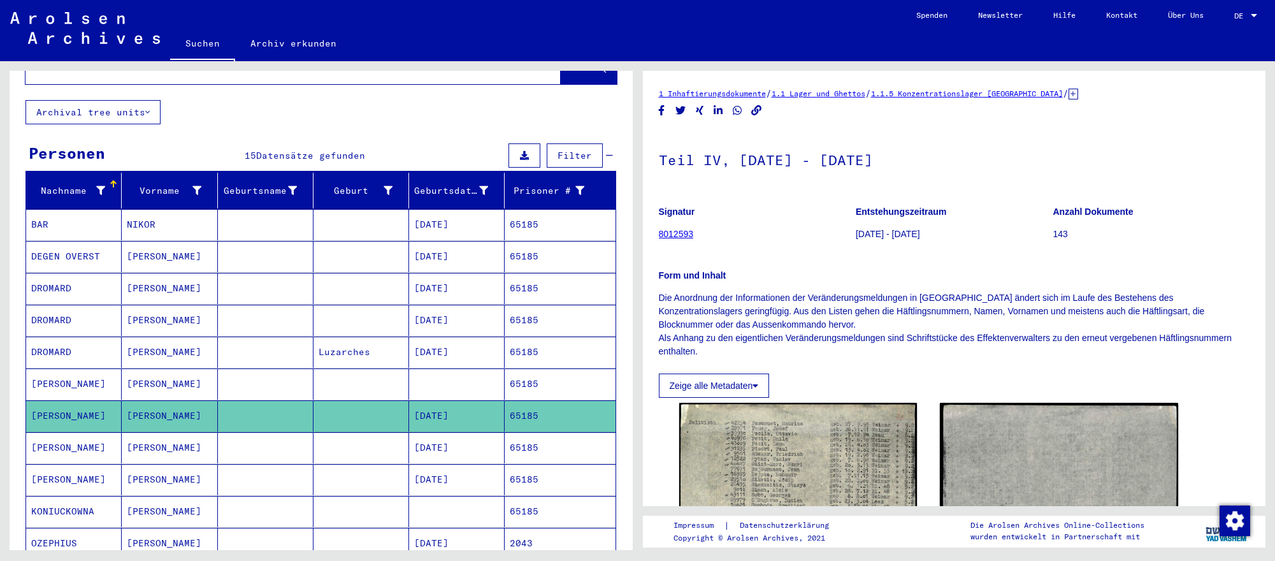
click at [487, 453] on mat-cell "[DATE]" at bounding box center [457, 447] width 96 height 31
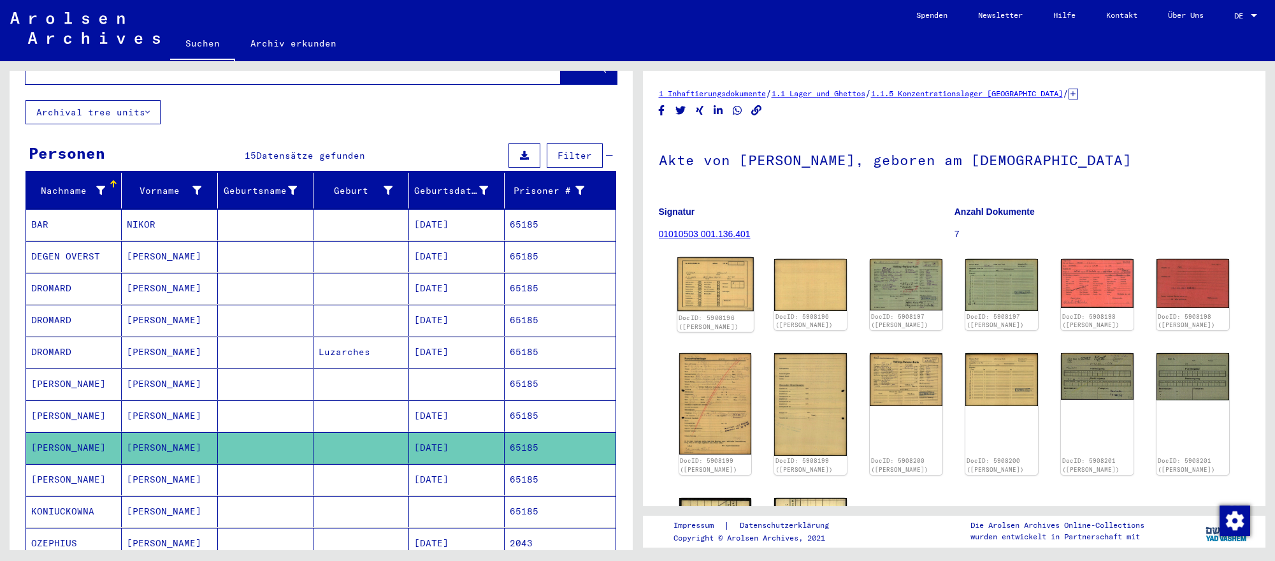
click at [694, 283] on img at bounding box center [715, 284] width 76 height 54
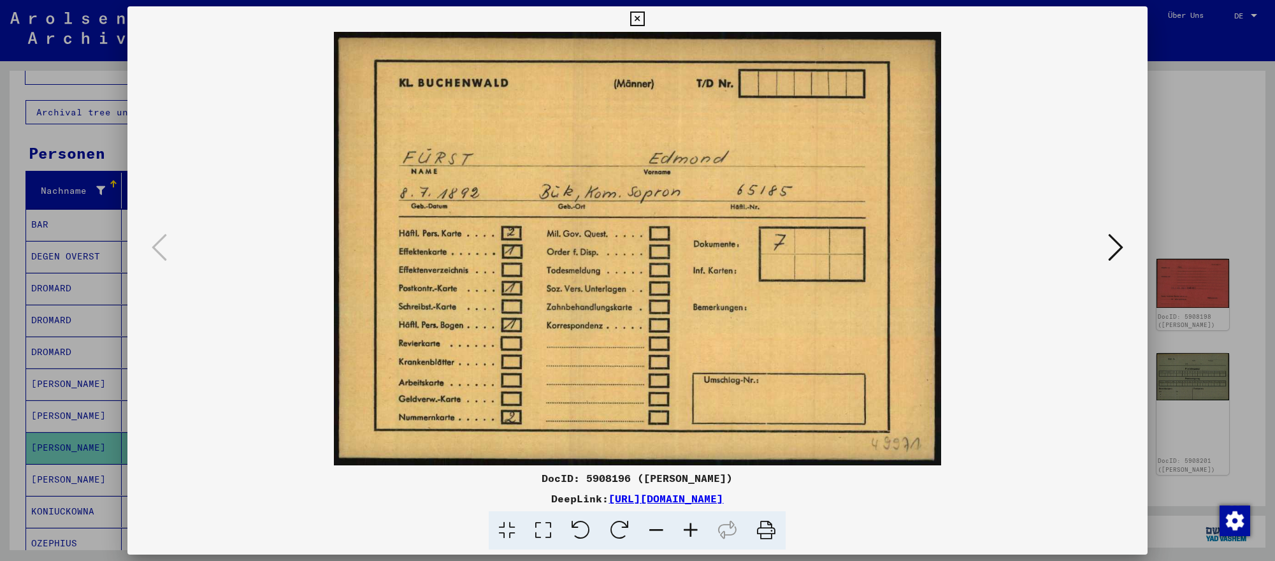
click at [1117, 244] on icon at bounding box center [1115, 247] width 15 height 31
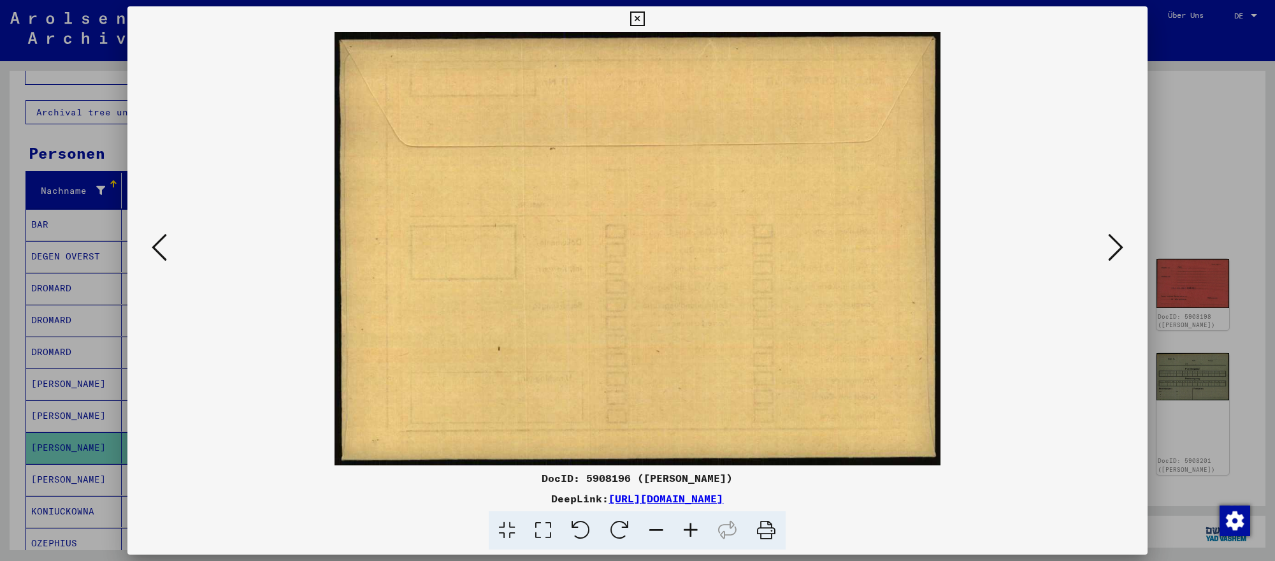
click at [1117, 244] on icon at bounding box center [1115, 247] width 15 height 31
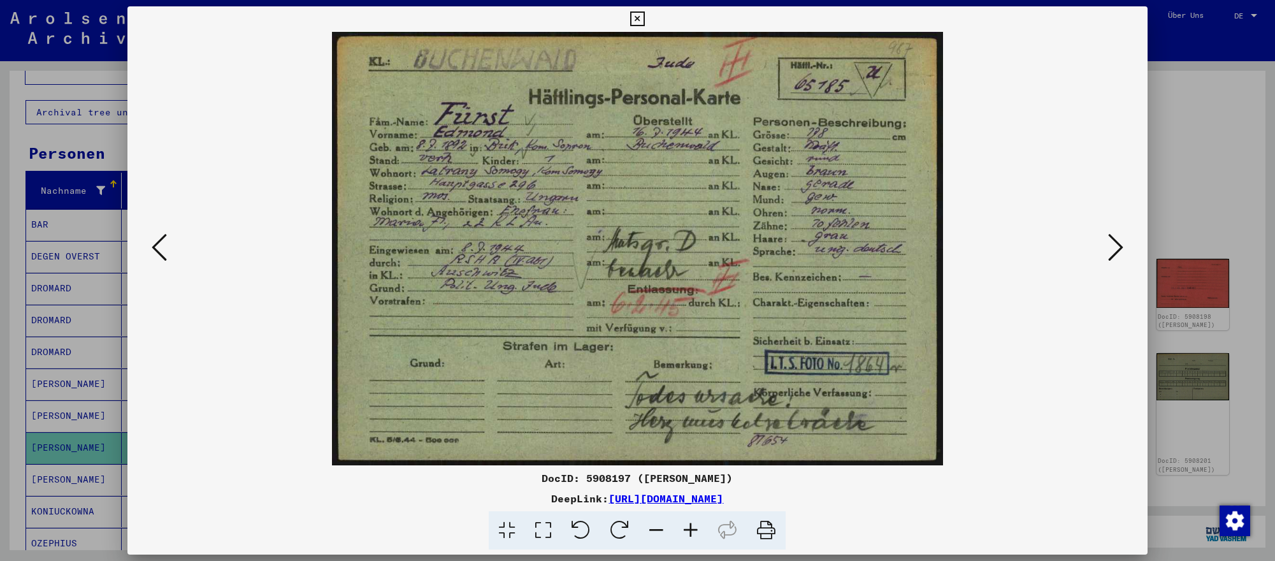
click at [1117, 244] on icon at bounding box center [1115, 247] width 15 height 31
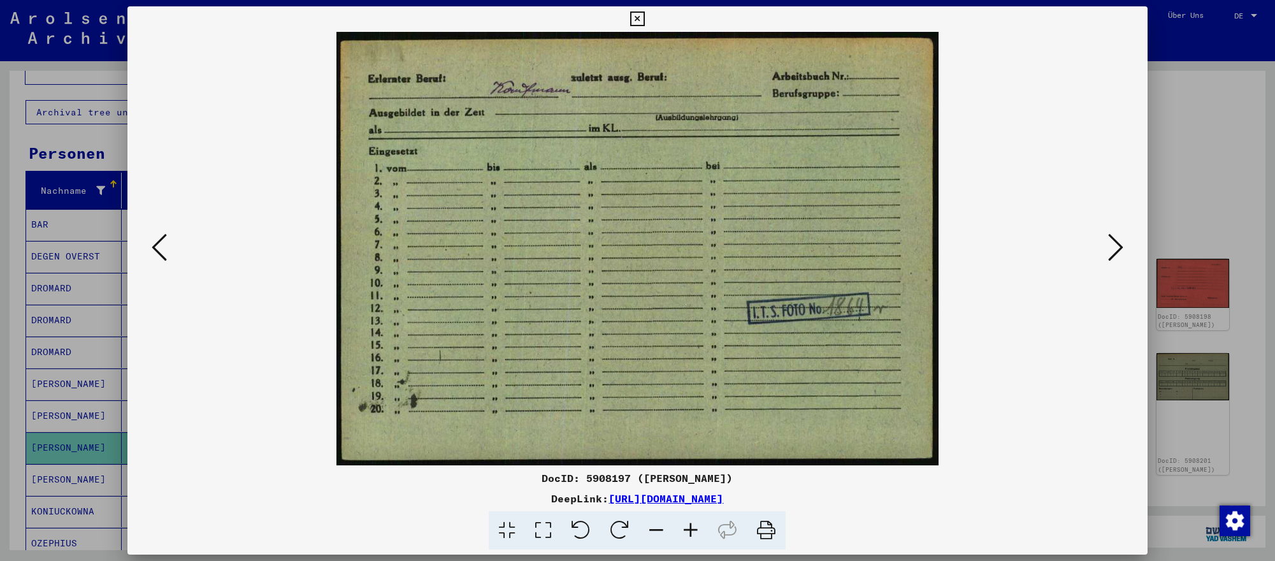
click at [1253, 425] on div at bounding box center [637, 280] width 1275 height 561
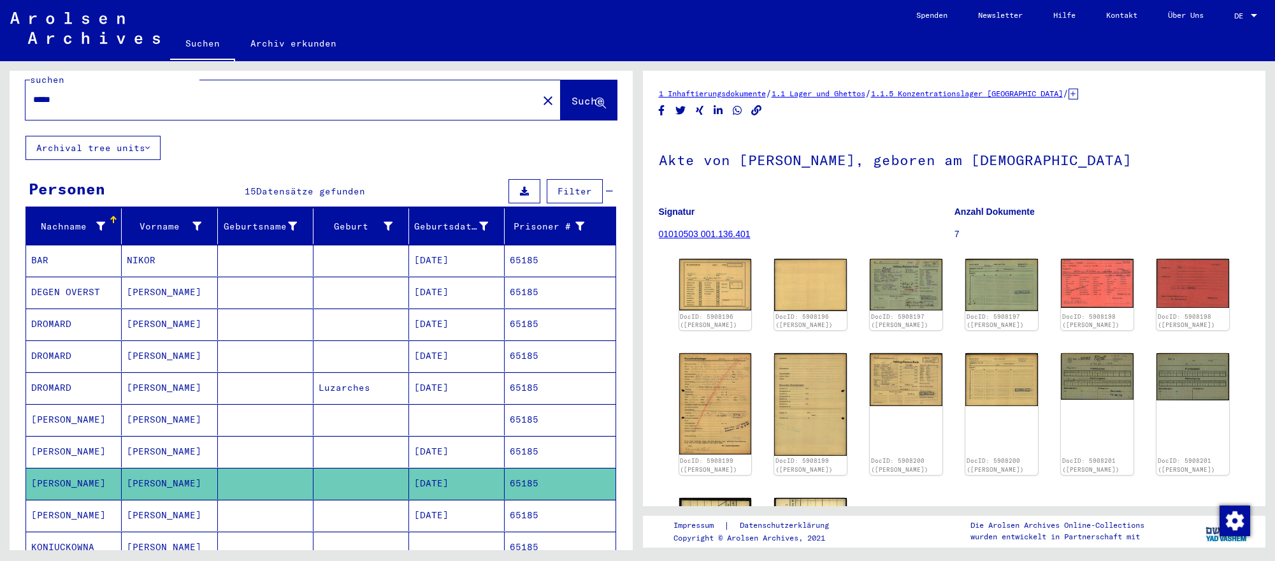
click at [308, 104] on div "*****" at bounding box center [277, 99] width 505 height 29
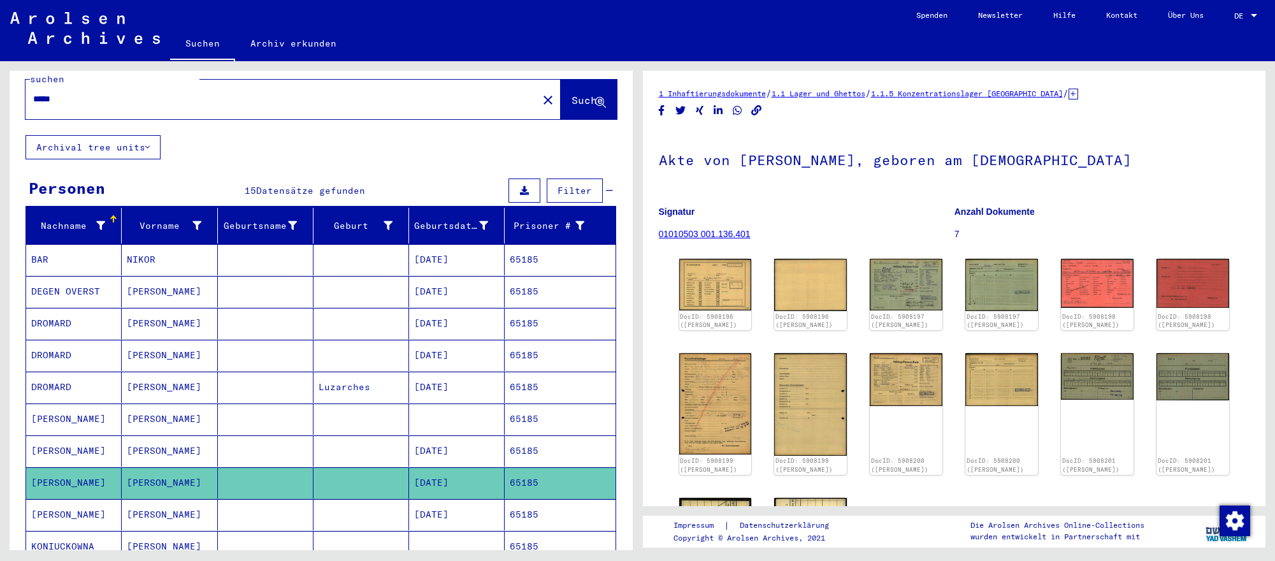
click at [308, 102] on input "*****" at bounding box center [281, 98] width 497 height 13
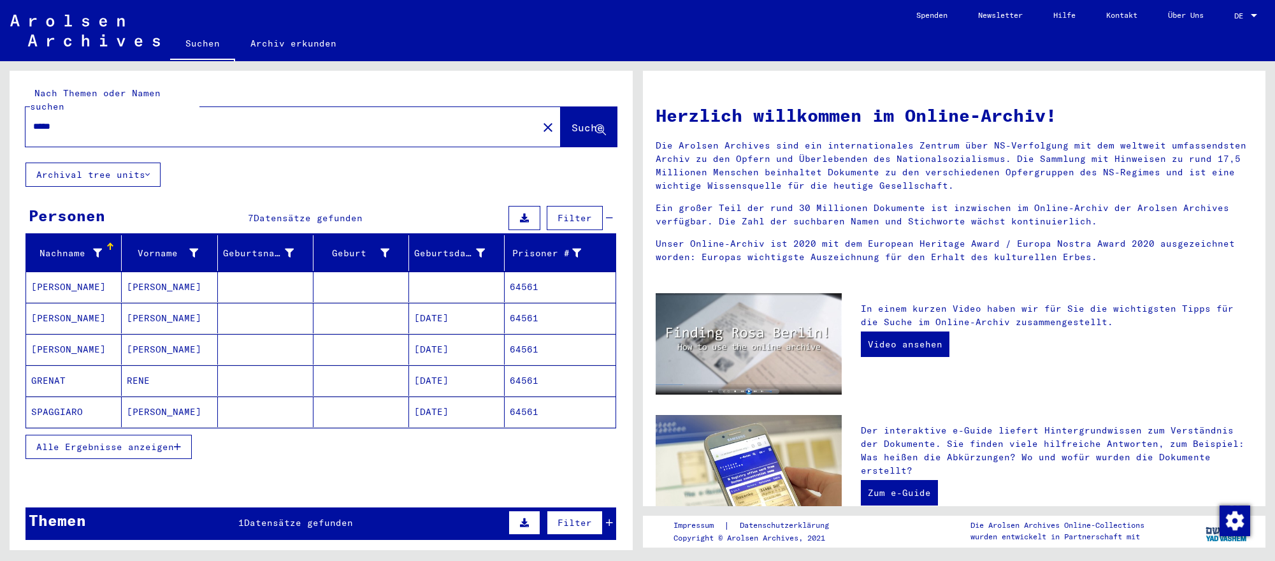
click at [463, 354] on mat-cell "[DATE]" at bounding box center [457, 349] width 96 height 31
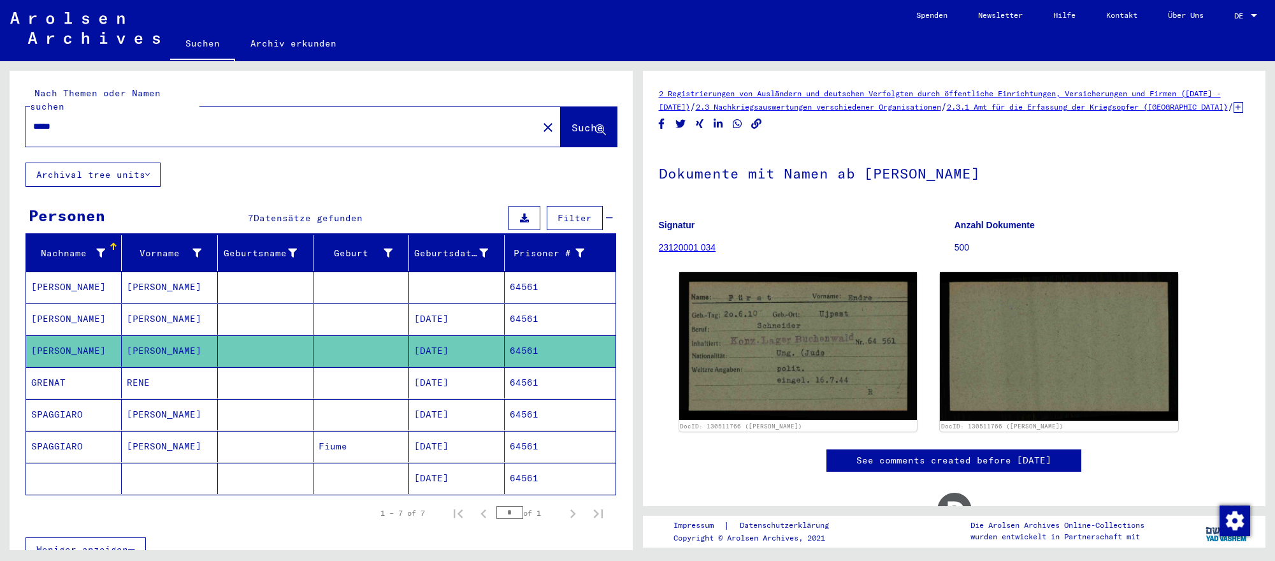
click at [472, 317] on mat-cell "[DATE]" at bounding box center [457, 318] width 96 height 31
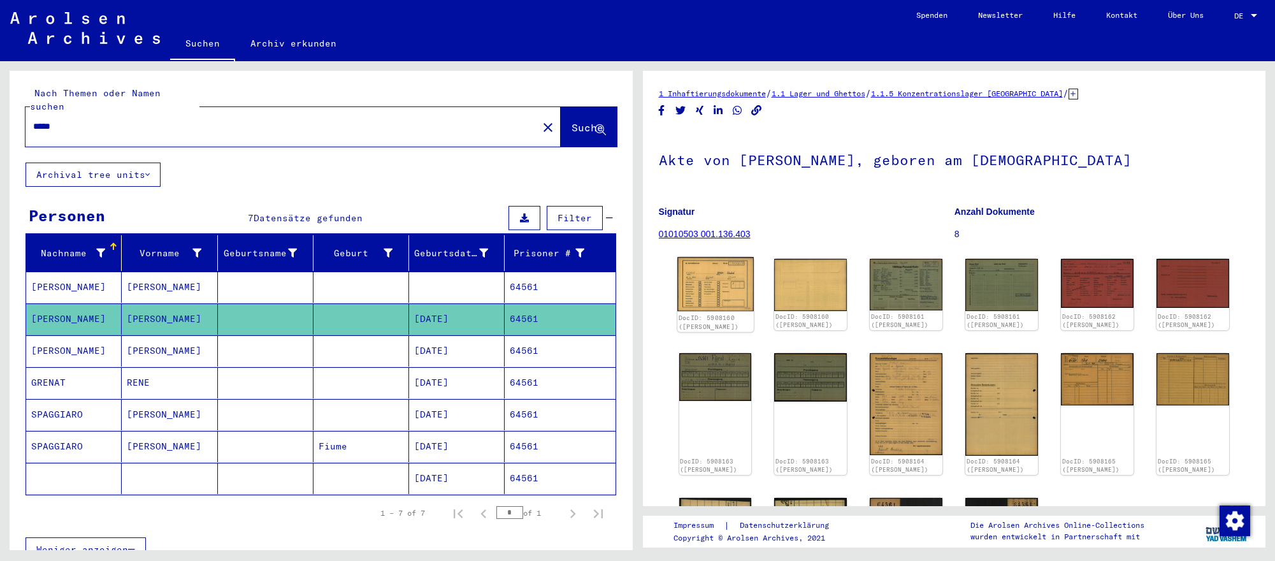
click at [743, 295] on img at bounding box center [715, 284] width 76 height 54
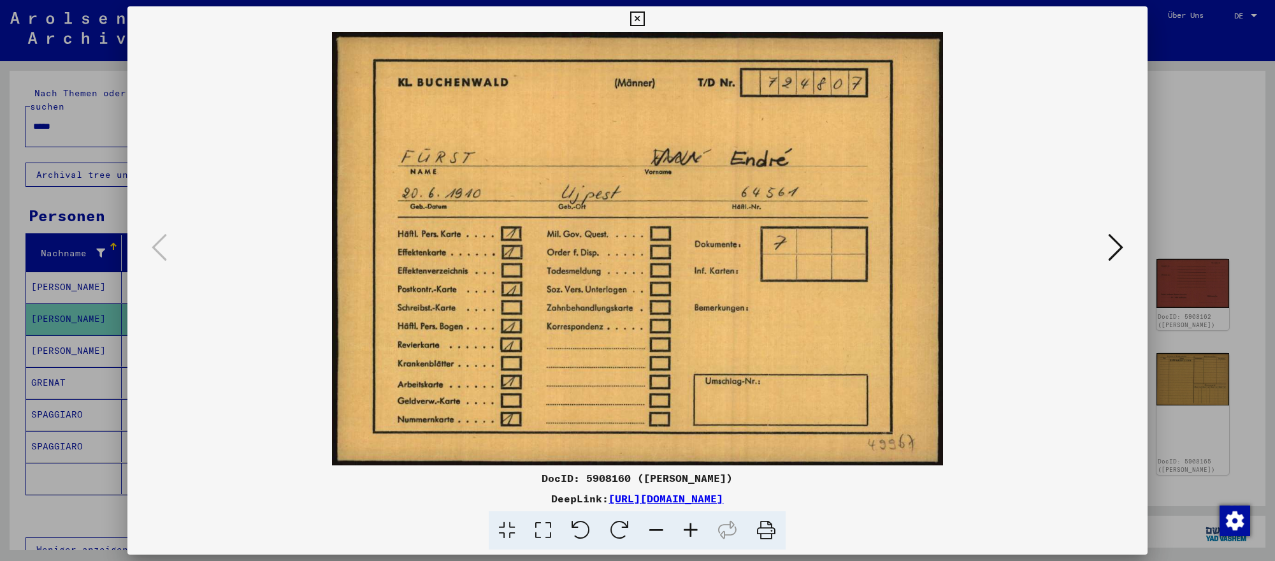
click at [1120, 254] on icon at bounding box center [1115, 247] width 15 height 31
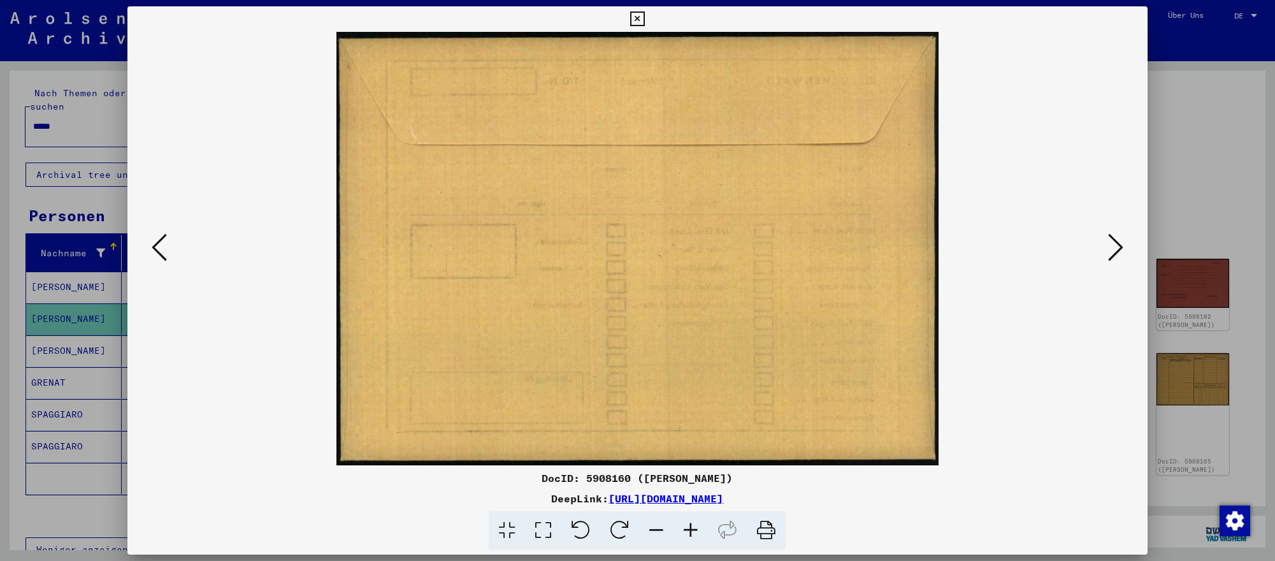
click at [1120, 254] on icon at bounding box center [1115, 247] width 15 height 31
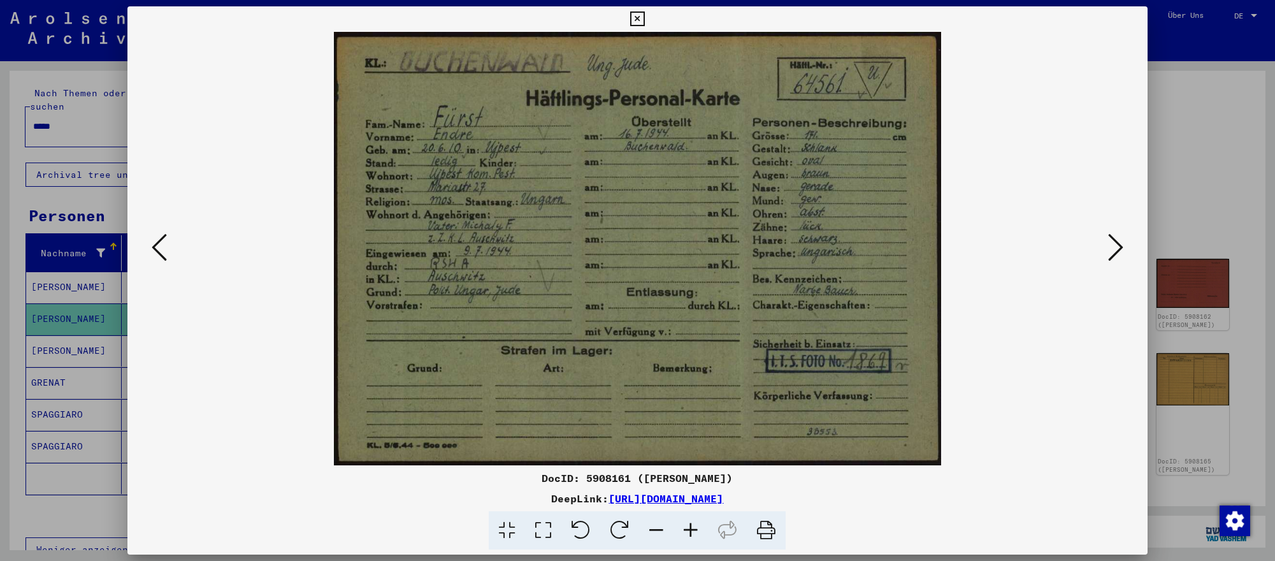
click at [1120, 254] on icon at bounding box center [1115, 247] width 15 height 31
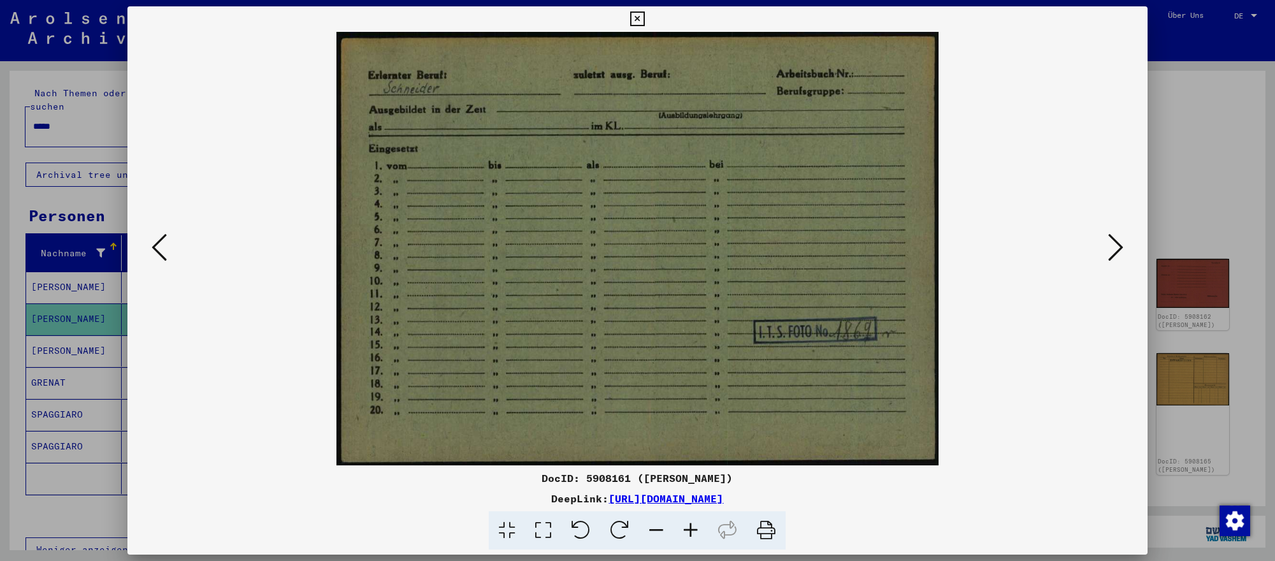
click at [1219, 478] on div at bounding box center [637, 280] width 1275 height 561
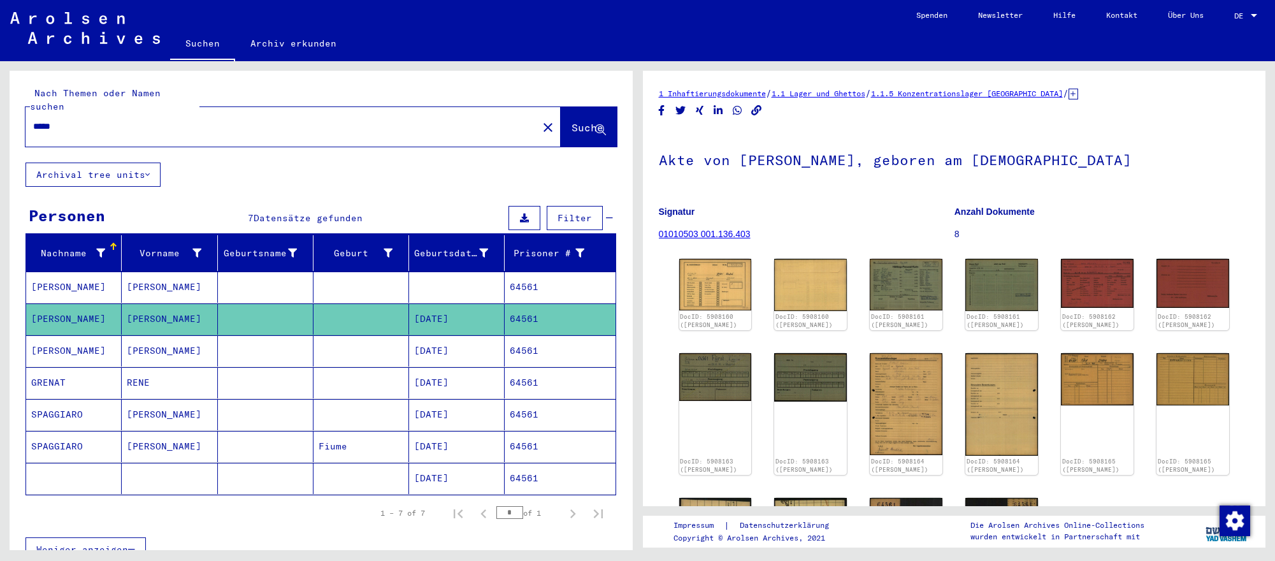
click at [82, 130] on input "*****" at bounding box center [281, 126] width 497 height 13
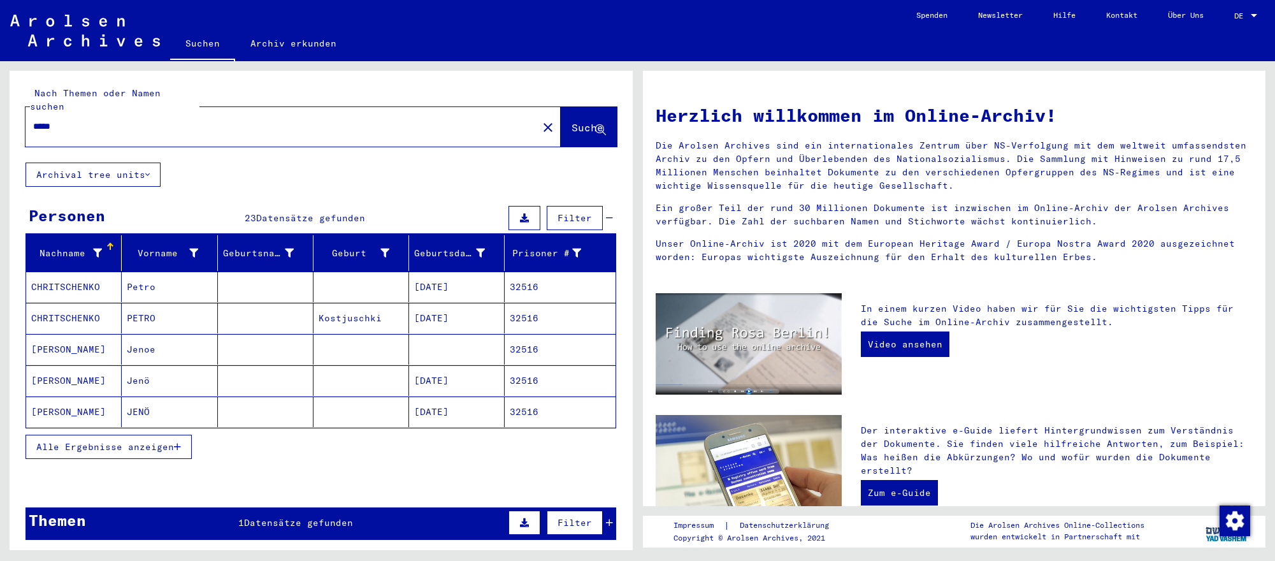
click at [471, 378] on mat-cell "[DATE]" at bounding box center [457, 380] width 96 height 31
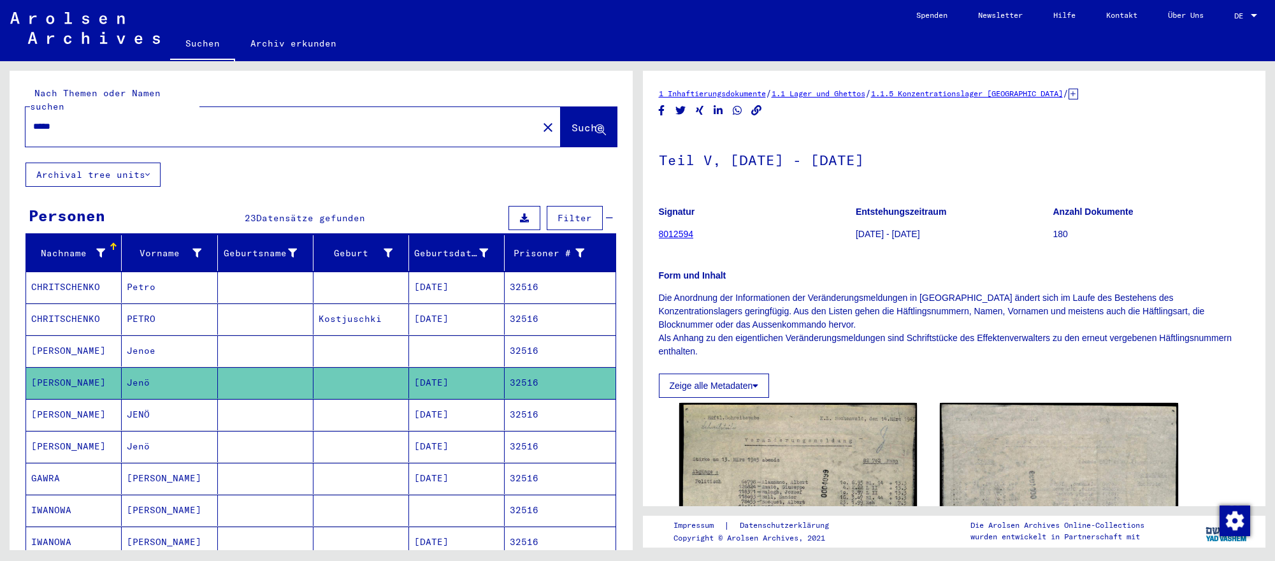
click at [484, 401] on mat-cell "[DATE]" at bounding box center [457, 414] width 96 height 31
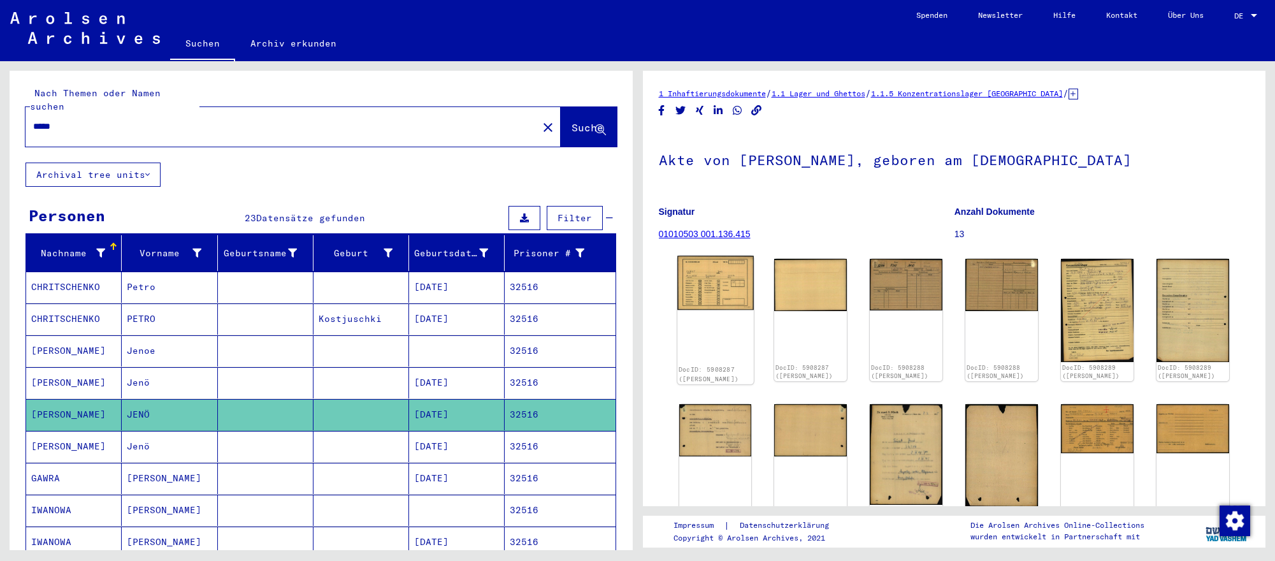
click at [732, 303] on img at bounding box center [715, 282] width 76 height 54
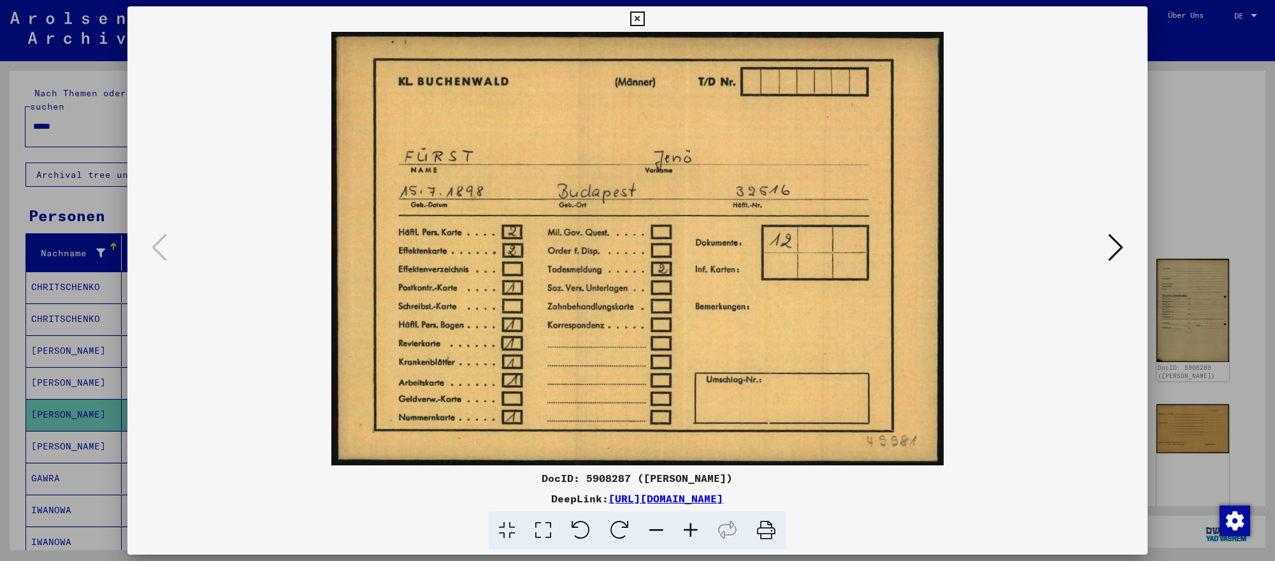
click at [1109, 250] on icon at bounding box center [1115, 247] width 15 height 31
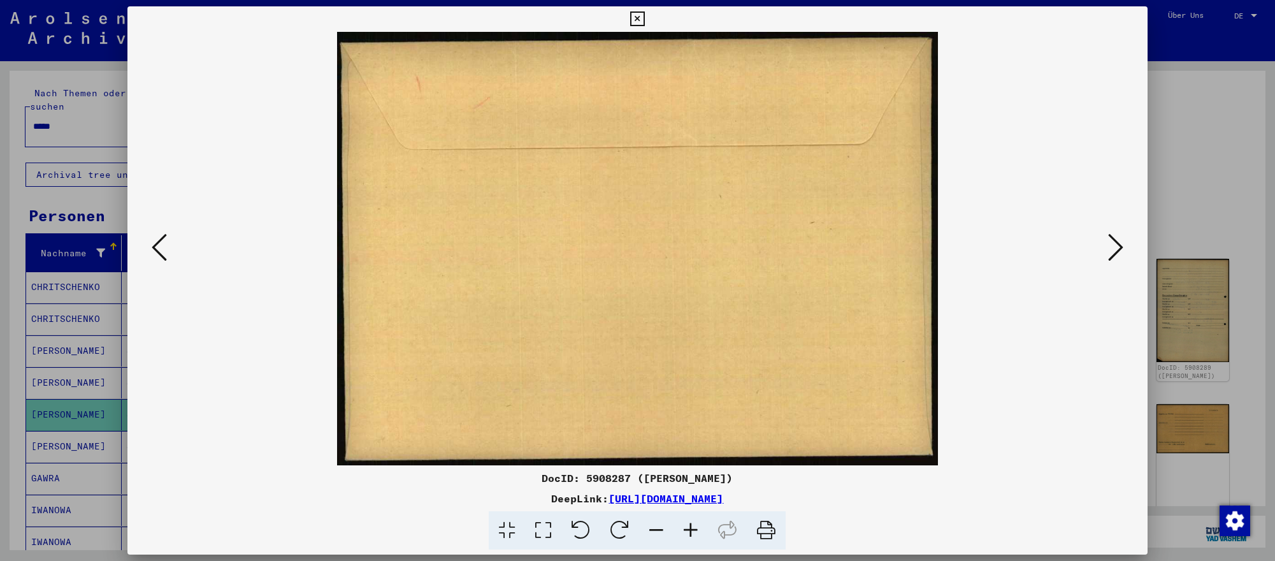
click at [1109, 250] on icon at bounding box center [1115, 247] width 15 height 31
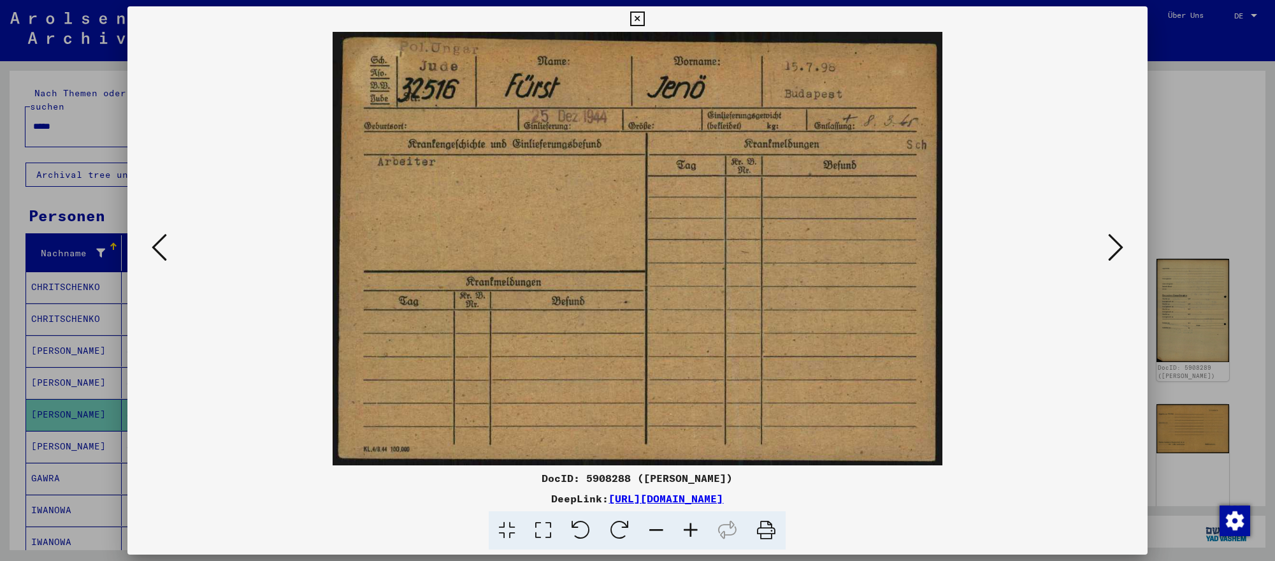
click at [1224, 479] on div at bounding box center [637, 280] width 1275 height 561
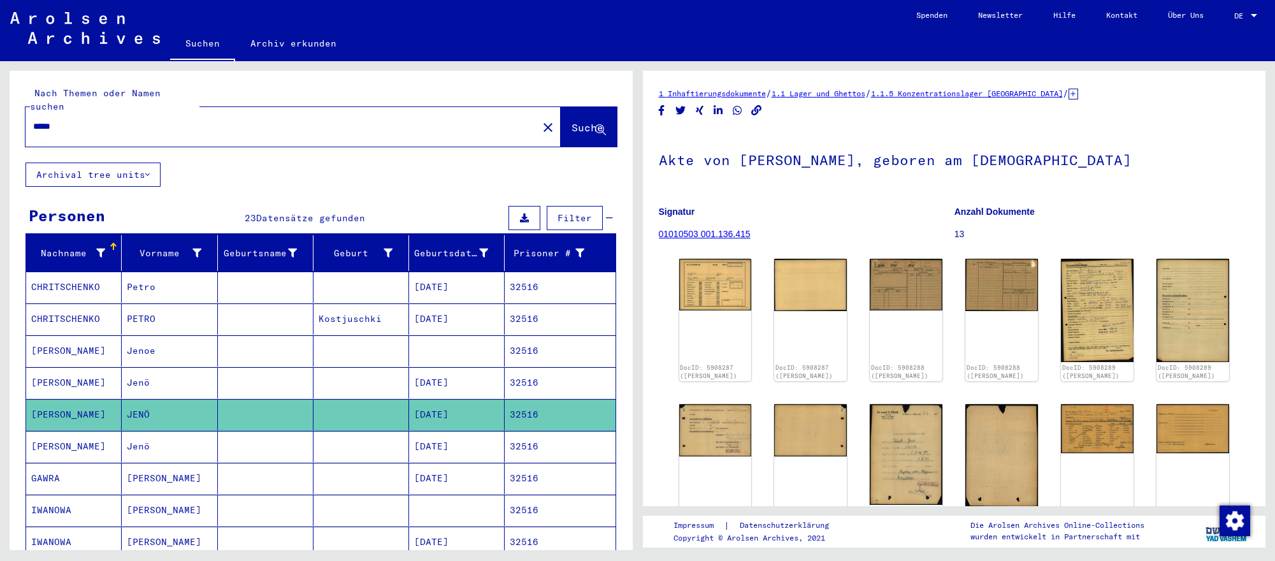
click at [103, 120] on input "*****" at bounding box center [281, 126] width 497 height 13
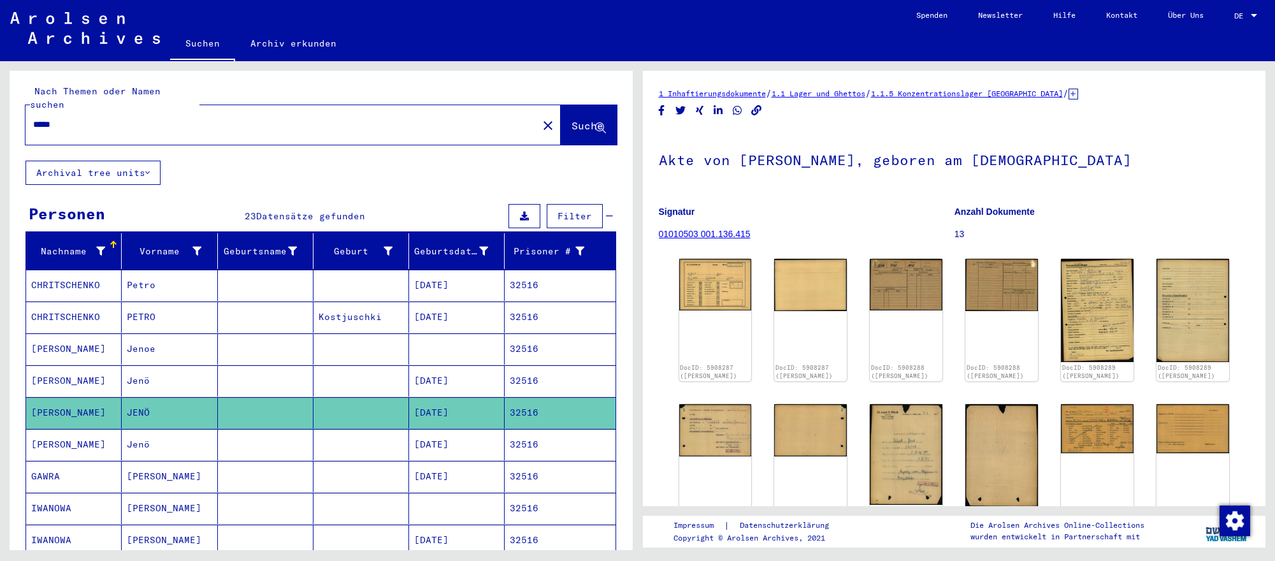
click at [103, 118] on input "*****" at bounding box center [281, 124] width 497 height 13
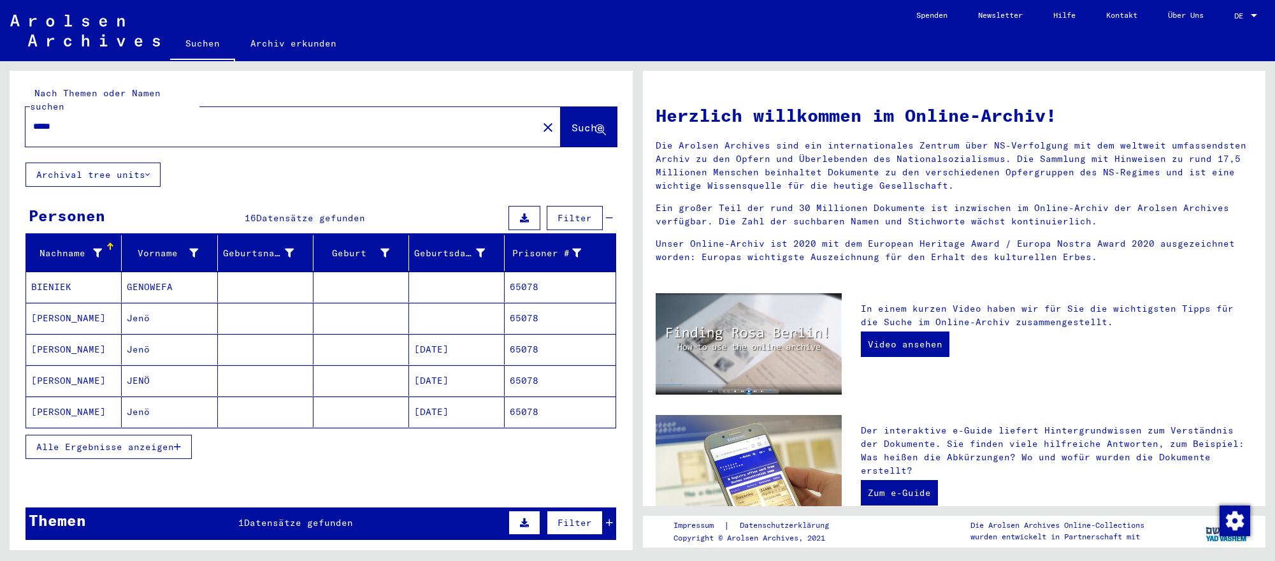
click at [455, 366] on mat-cell "[DATE]" at bounding box center [457, 380] width 96 height 31
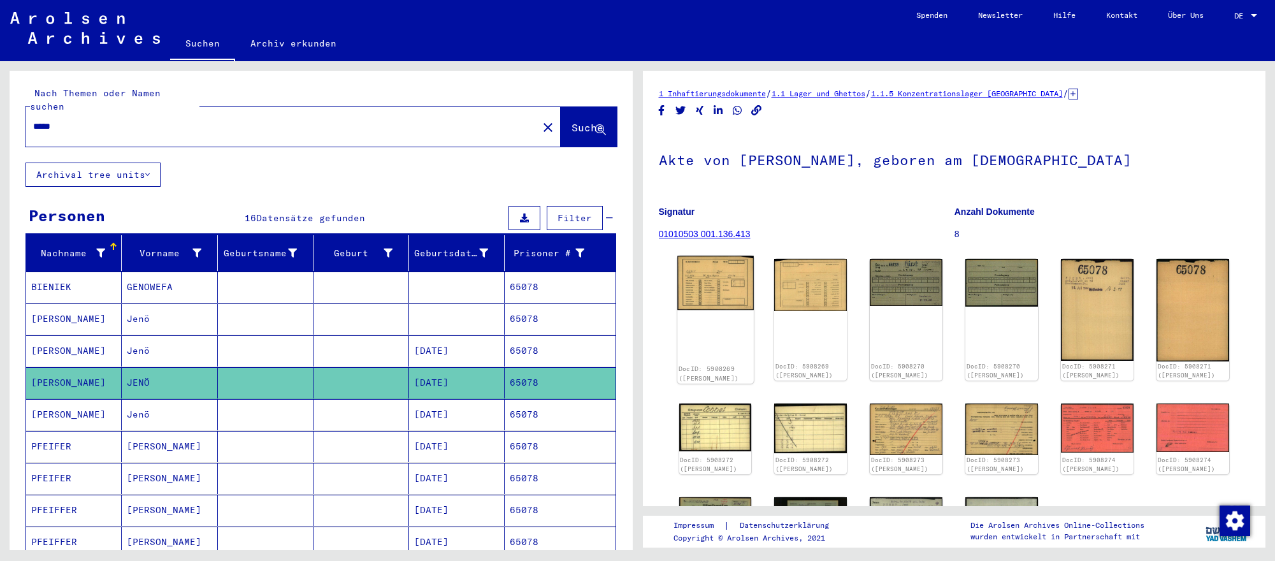
click at [745, 304] on img at bounding box center [715, 282] width 76 height 54
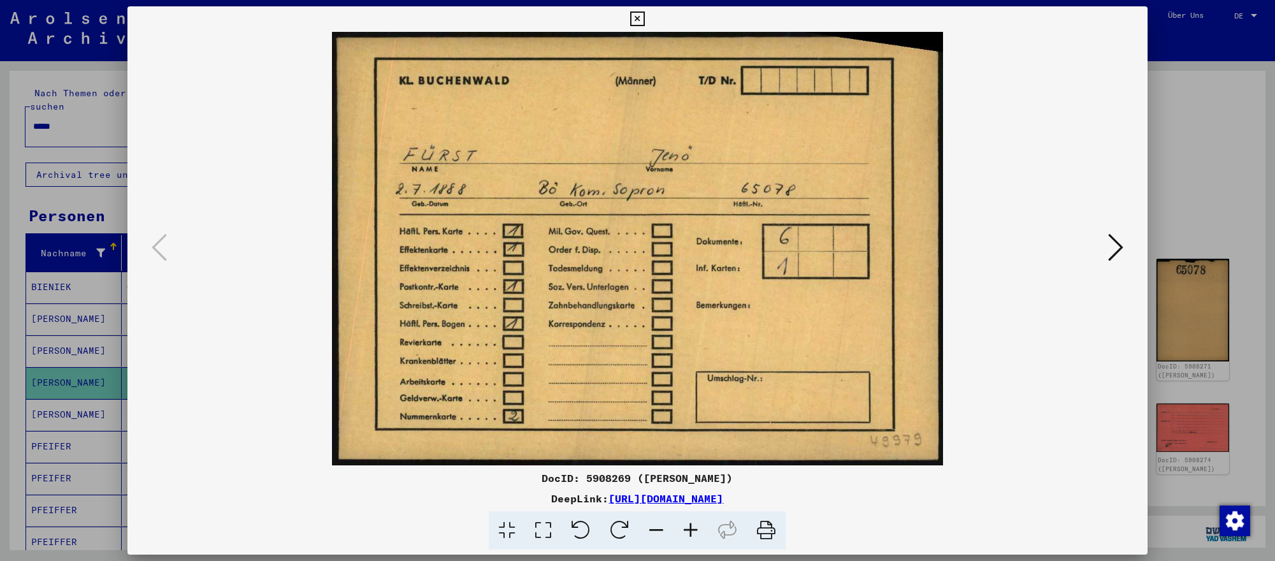
click at [1118, 252] on icon at bounding box center [1115, 247] width 15 height 31
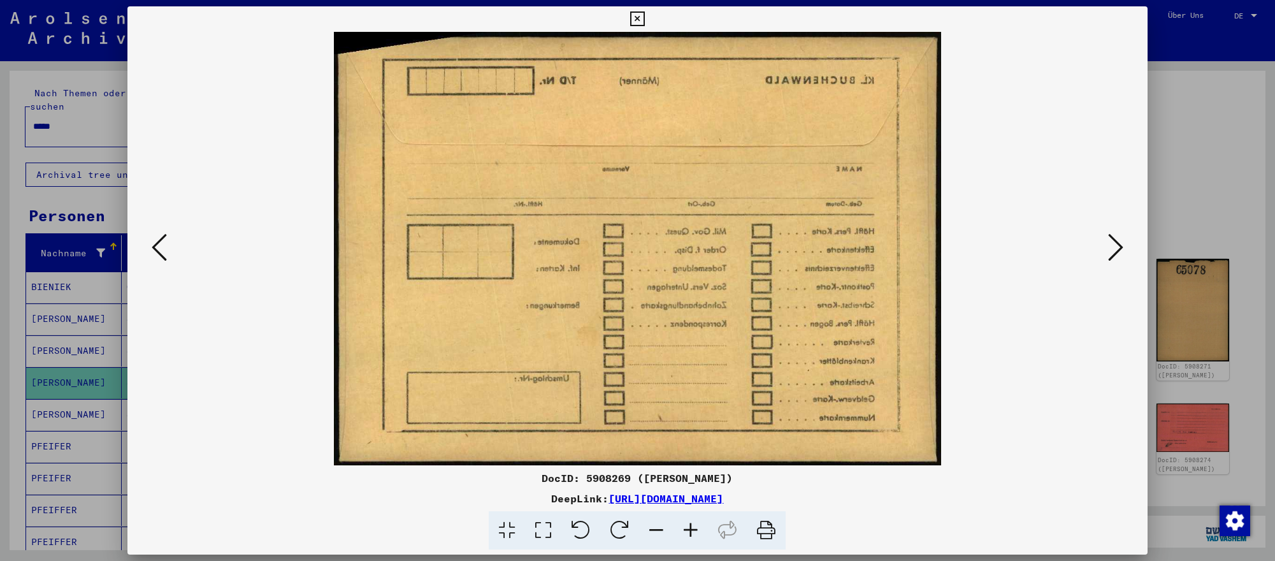
click at [1118, 252] on icon at bounding box center [1115, 247] width 15 height 31
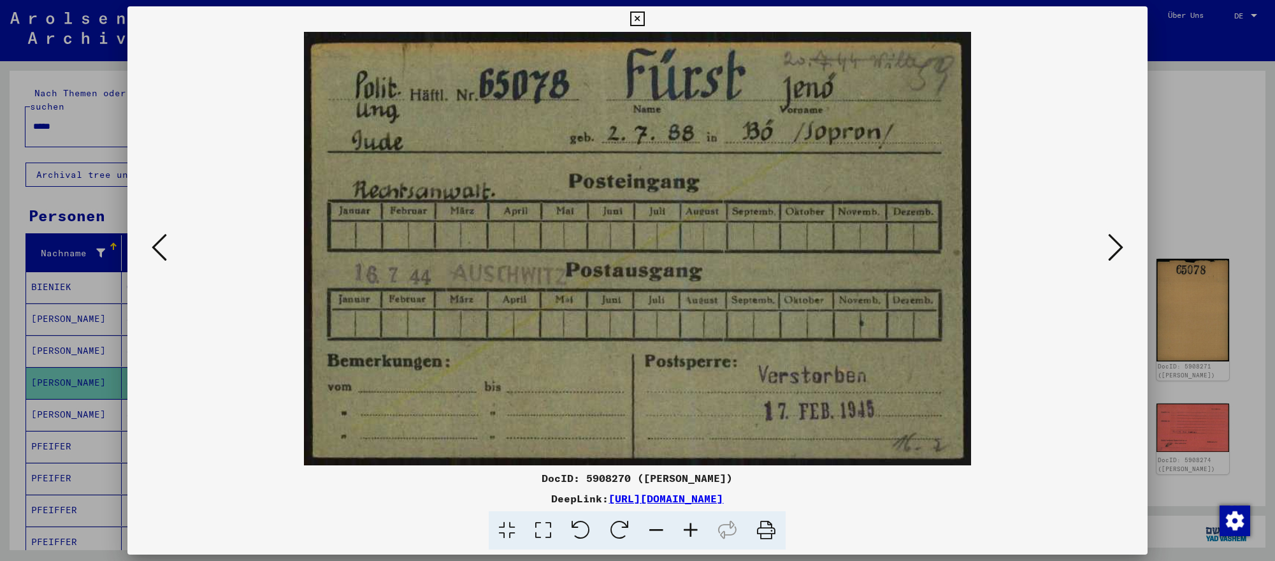
click at [1242, 484] on div at bounding box center [637, 280] width 1275 height 561
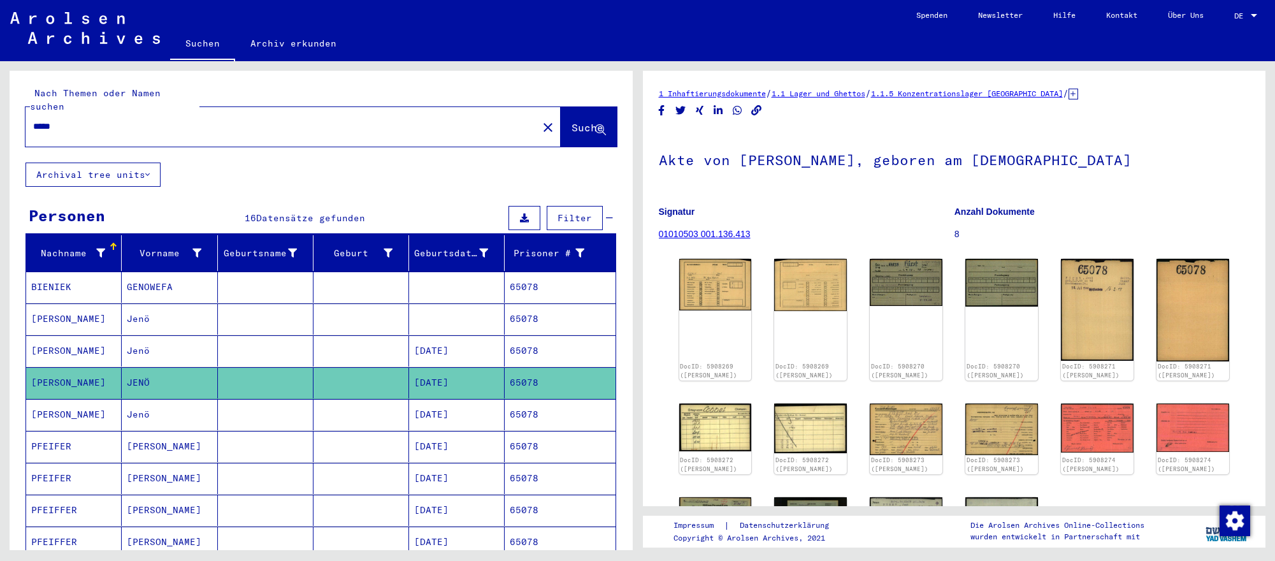
click at [336, 122] on input "*****" at bounding box center [281, 126] width 497 height 13
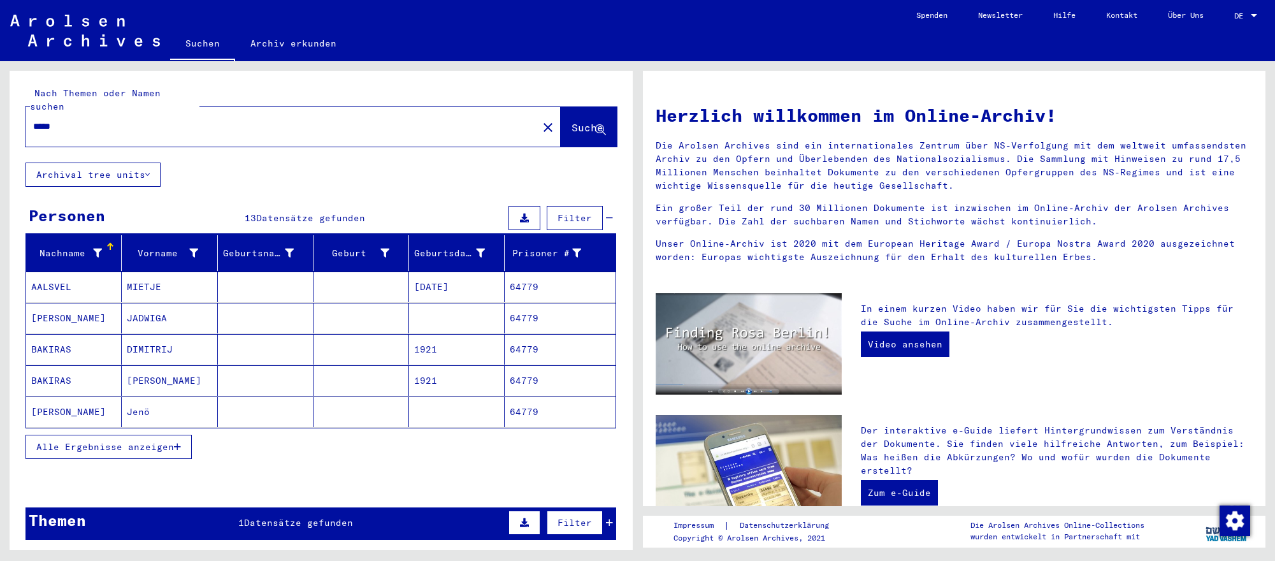
click at [453, 410] on mat-cell at bounding box center [457, 411] width 96 height 31
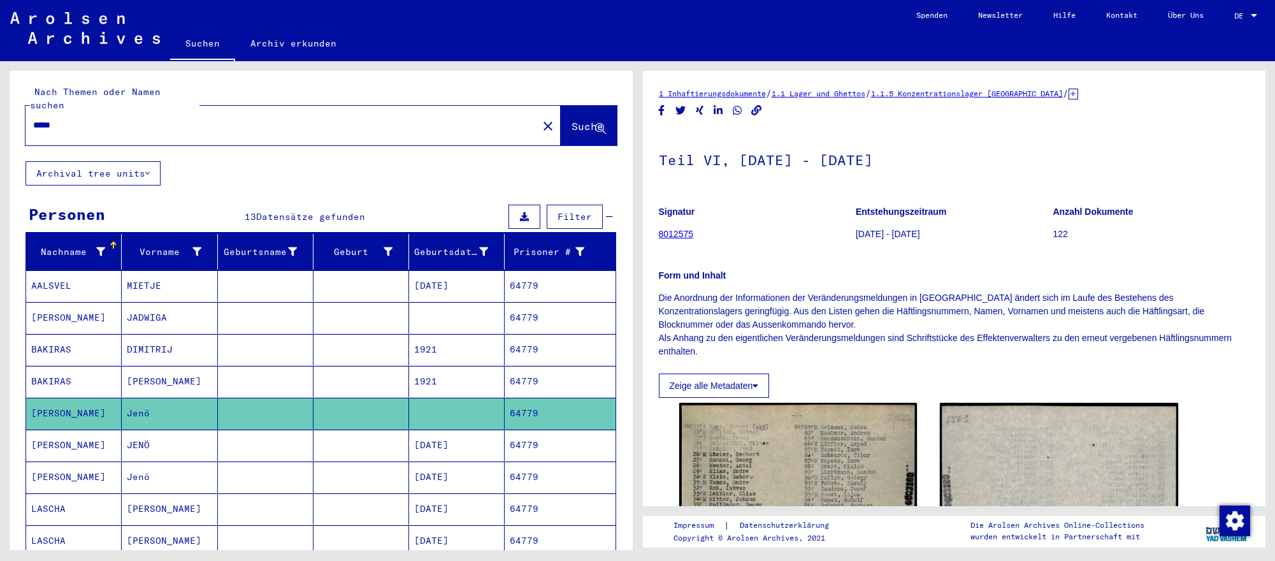
click at [454, 441] on mat-cell "[DATE]" at bounding box center [457, 444] width 96 height 31
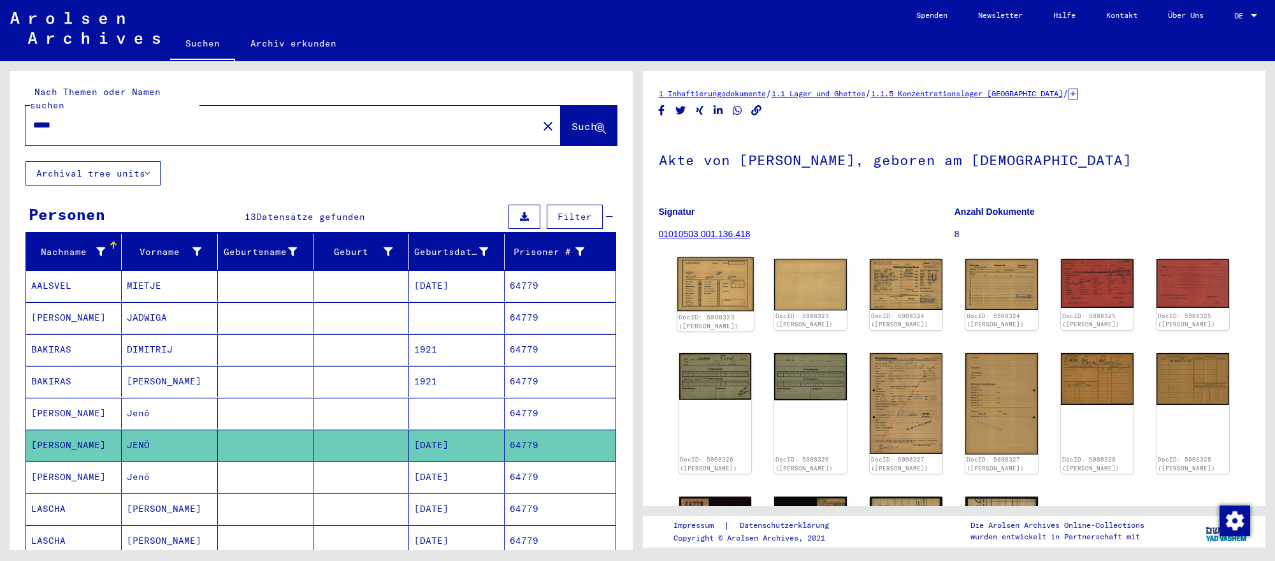
click at [743, 291] on img at bounding box center [715, 284] width 76 height 54
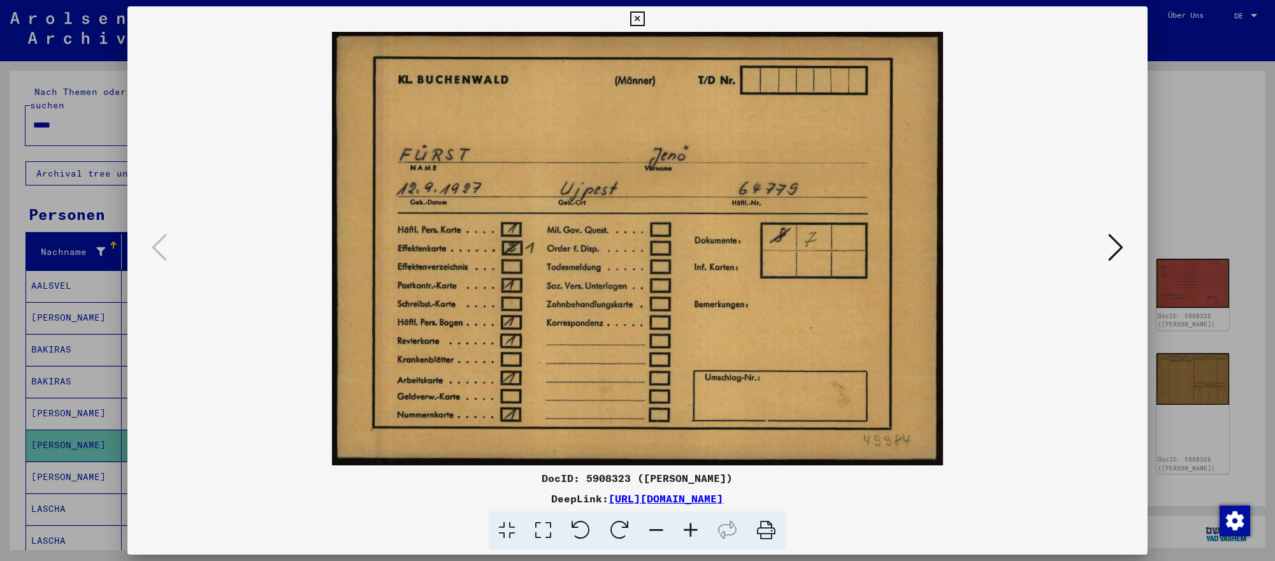
click at [1119, 252] on icon at bounding box center [1115, 247] width 15 height 31
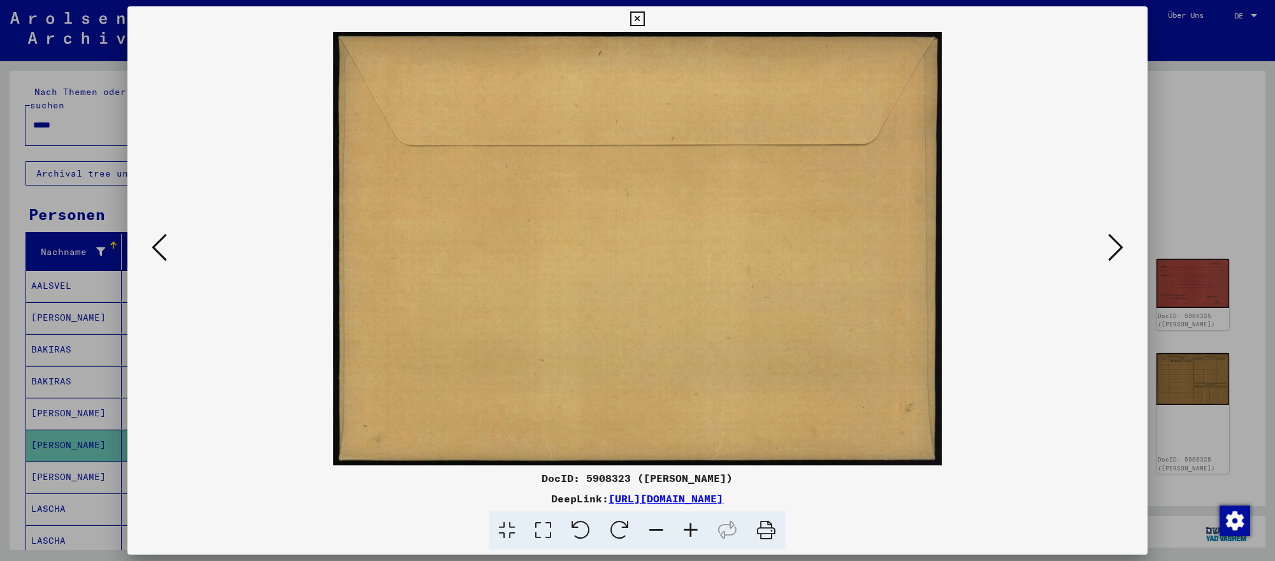
click at [1119, 252] on icon at bounding box center [1115, 247] width 15 height 31
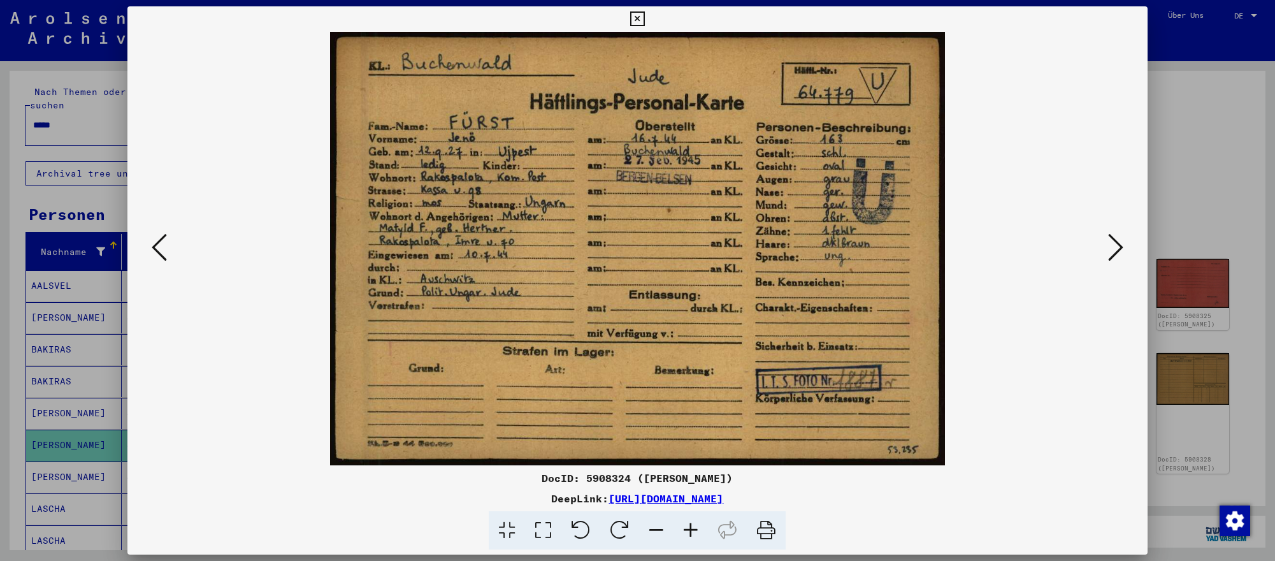
click at [1119, 252] on icon at bounding box center [1115, 247] width 15 height 31
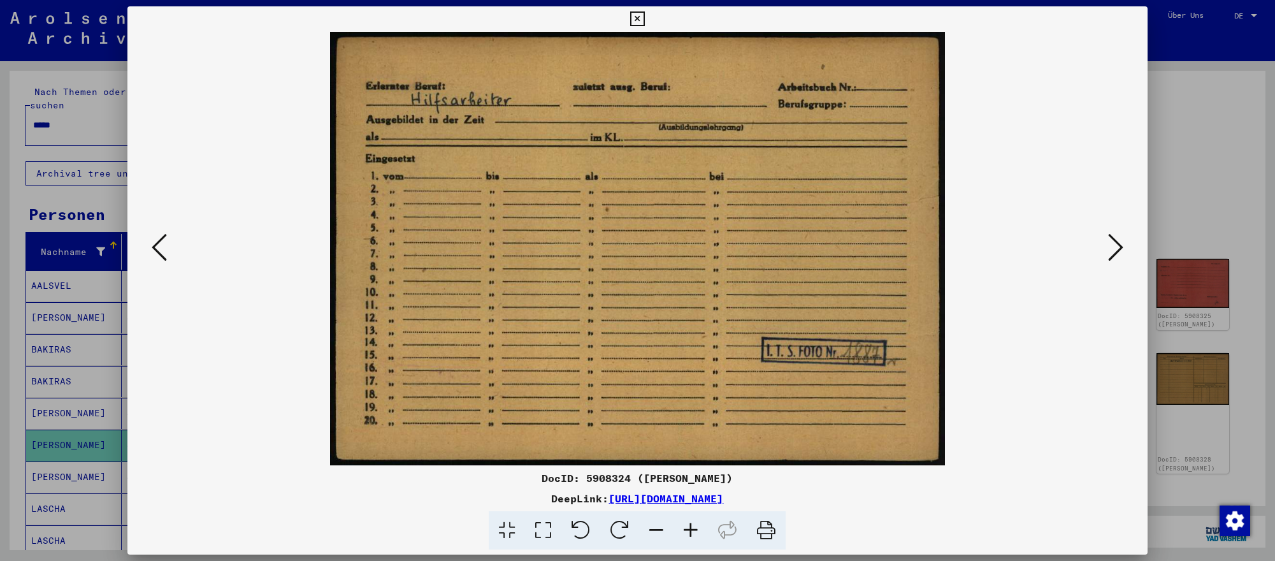
click at [1245, 472] on div at bounding box center [637, 280] width 1275 height 561
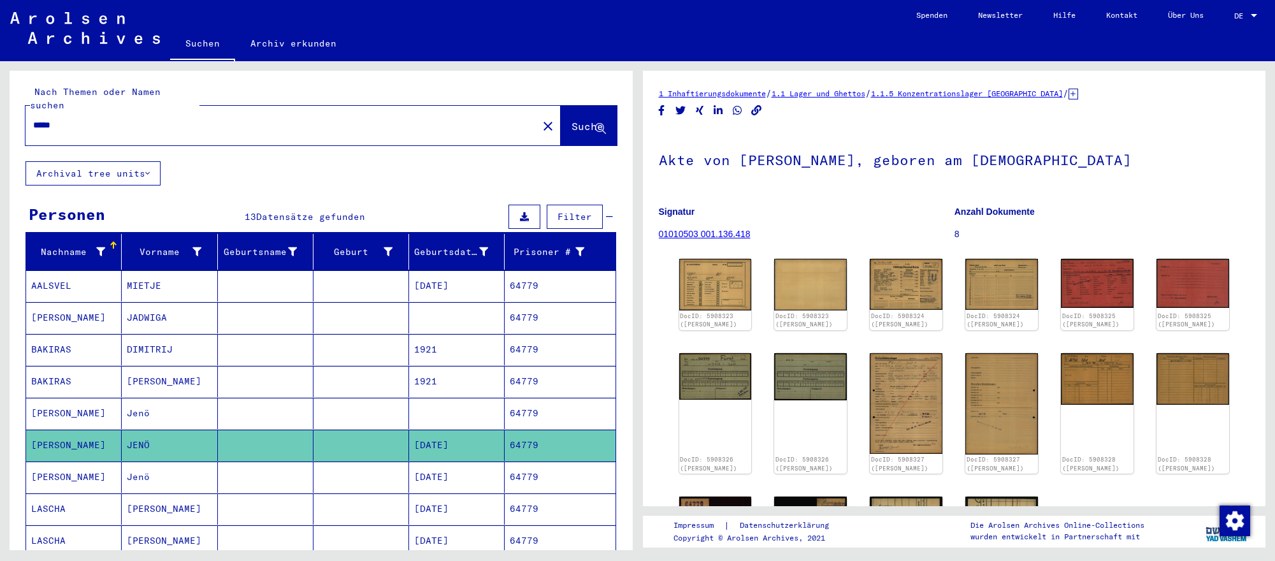
click at [116, 125] on input "*****" at bounding box center [281, 124] width 497 height 13
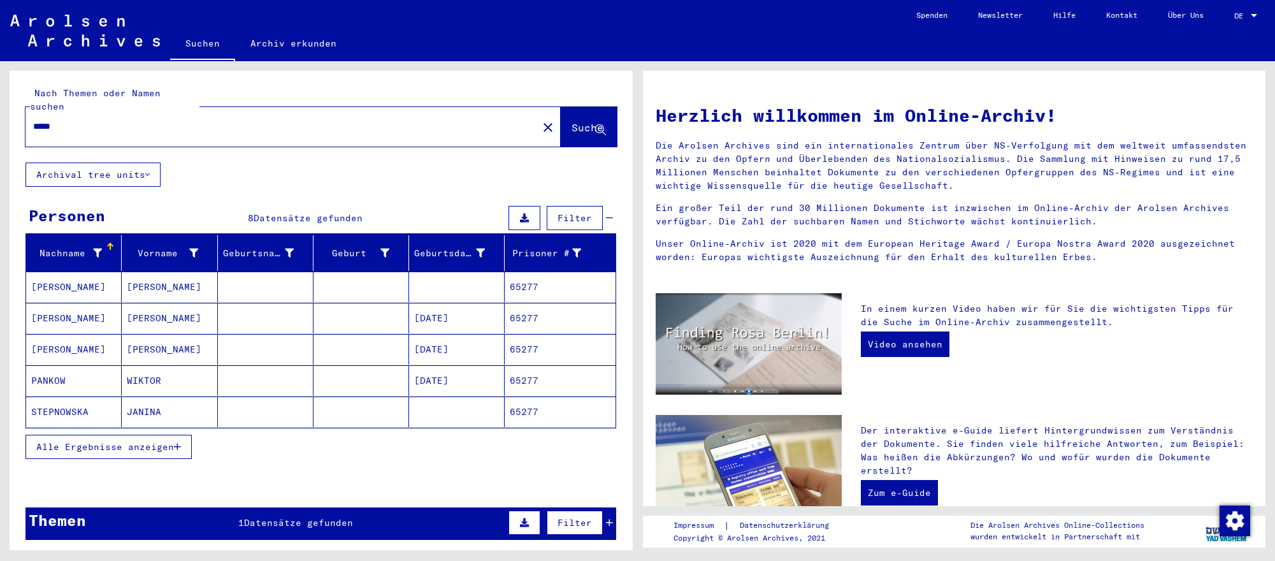
click at [454, 344] on mat-cell "[DATE]" at bounding box center [457, 349] width 96 height 31
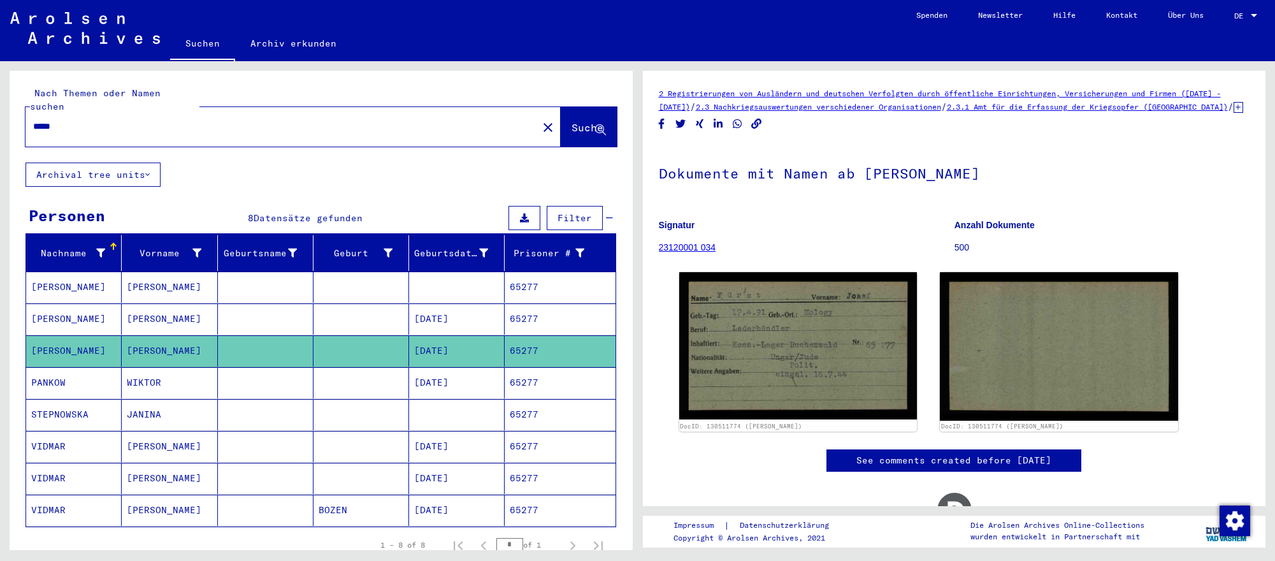
click at [494, 327] on mat-cell "[DATE]" at bounding box center [457, 318] width 96 height 31
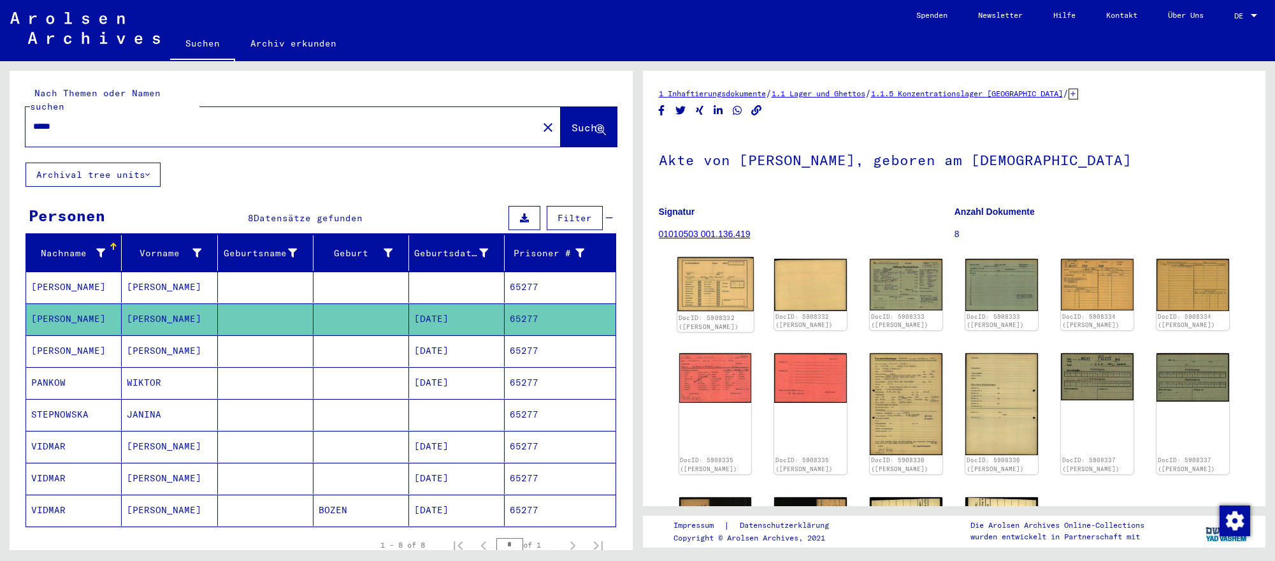
click at [711, 294] on img at bounding box center [715, 284] width 76 height 54
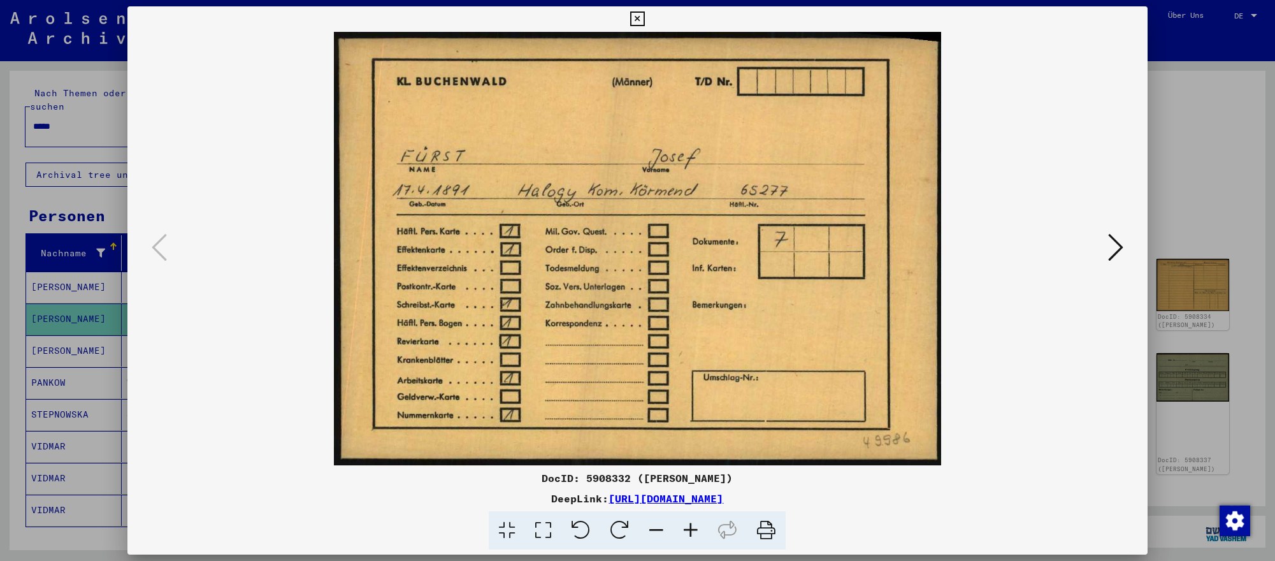
click at [1123, 246] on button at bounding box center [1115, 248] width 23 height 36
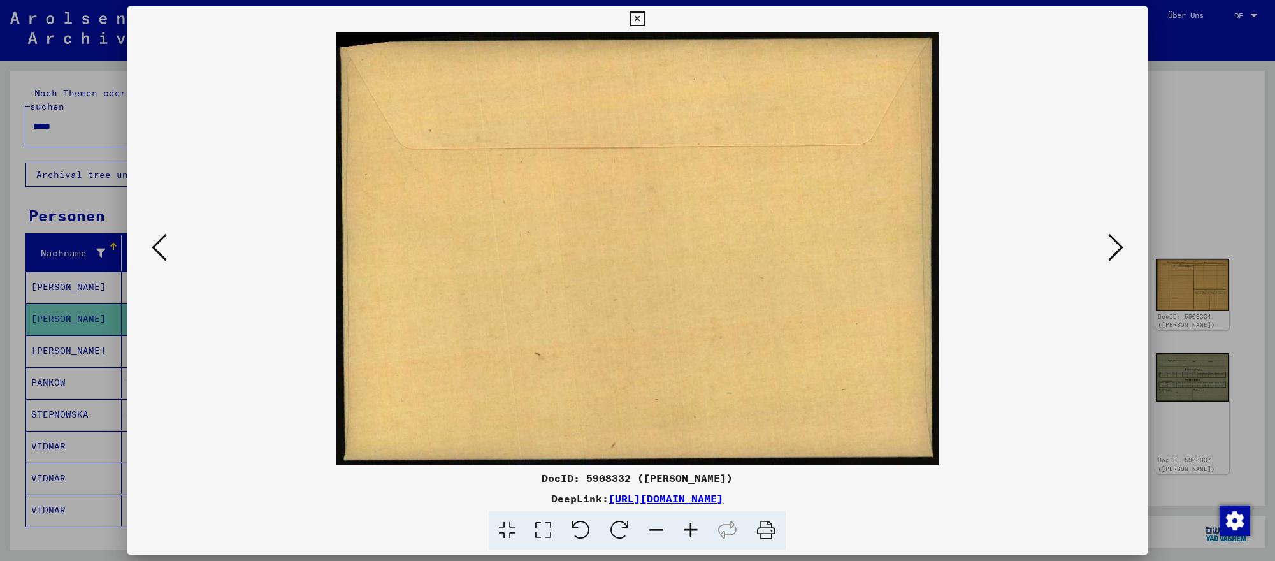
click at [1123, 246] on button at bounding box center [1115, 248] width 23 height 36
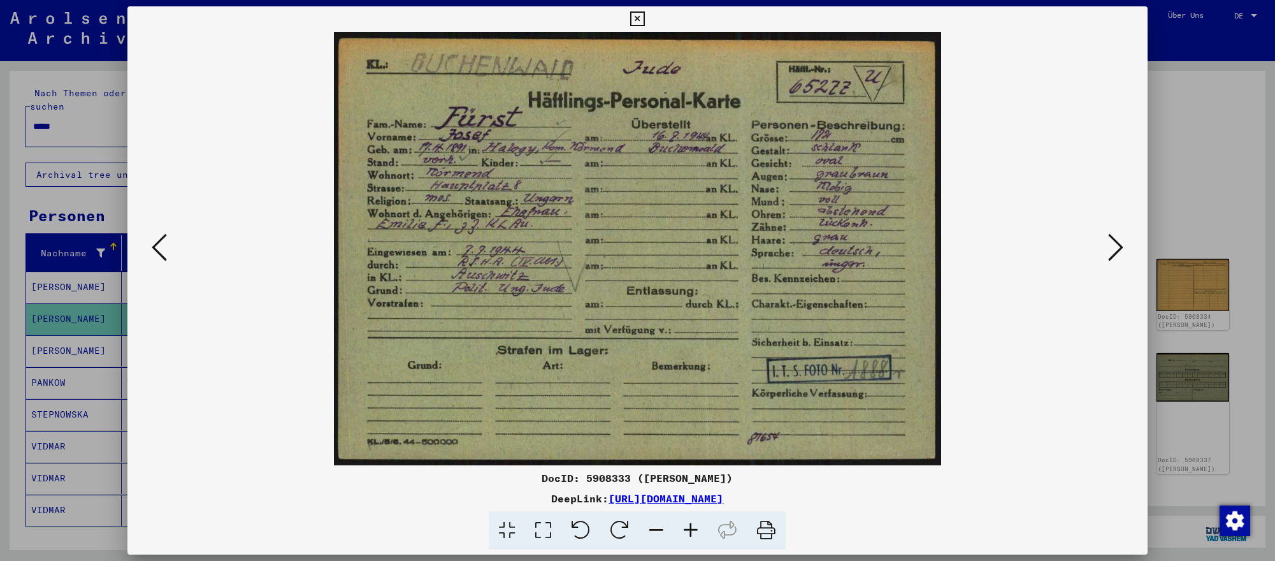
click at [1123, 246] on button at bounding box center [1115, 248] width 23 height 36
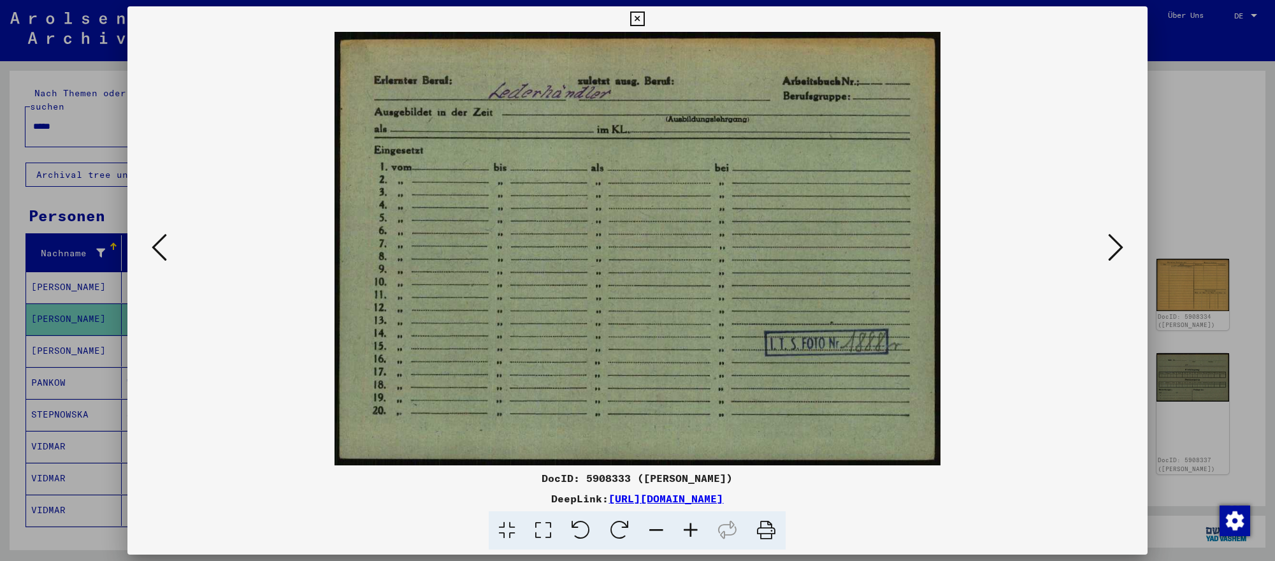
click at [1217, 461] on div at bounding box center [637, 280] width 1275 height 561
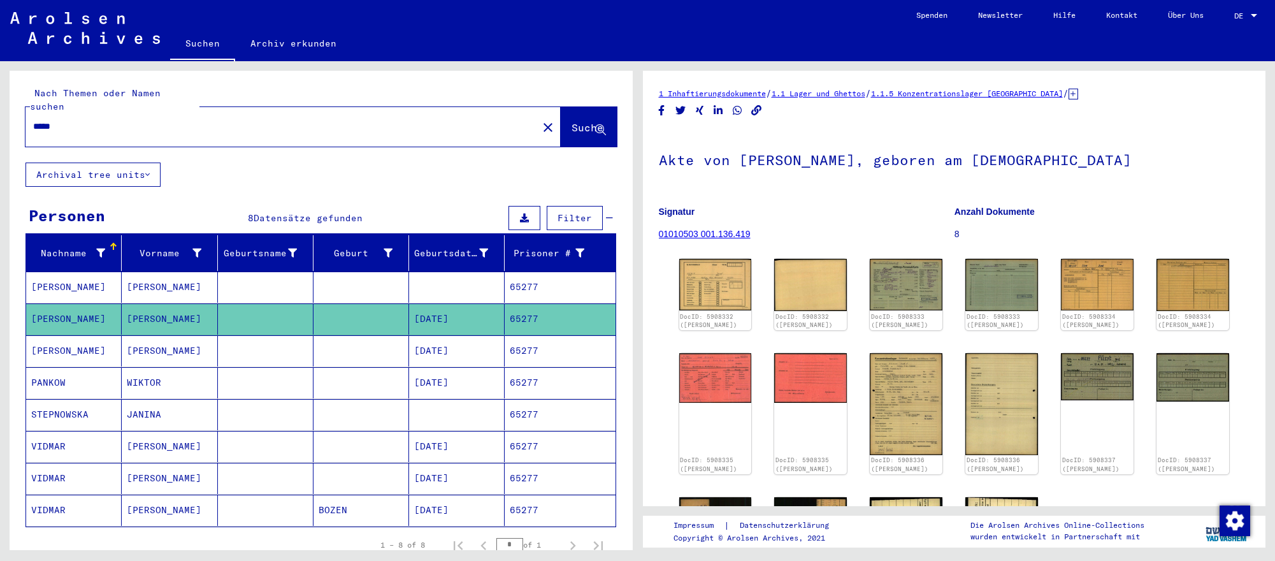
click at [431, 129] on input "*****" at bounding box center [281, 126] width 497 height 13
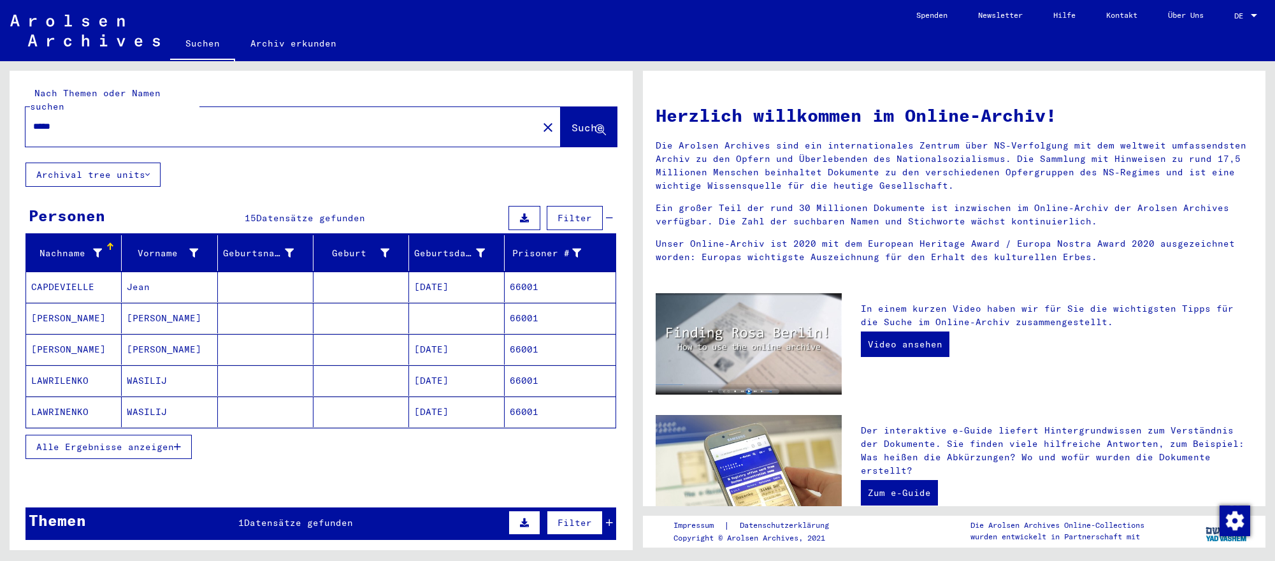
click at [436, 343] on mat-cell "[DATE]" at bounding box center [457, 349] width 96 height 31
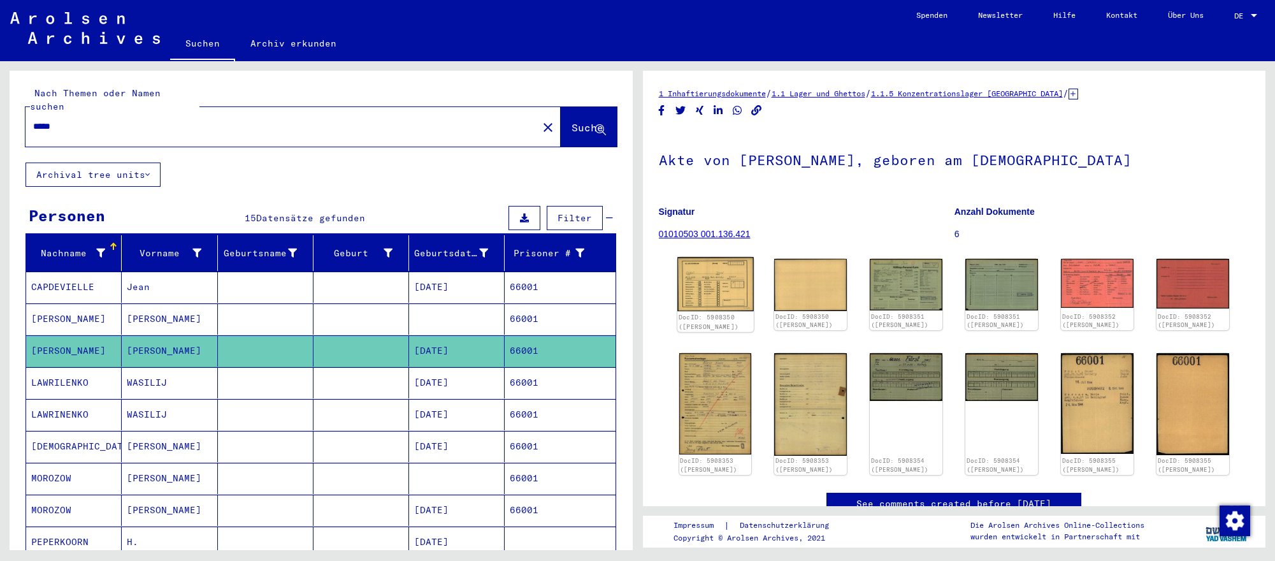
click at [712, 287] on img at bounding box center [715, 284] width 76 height 54
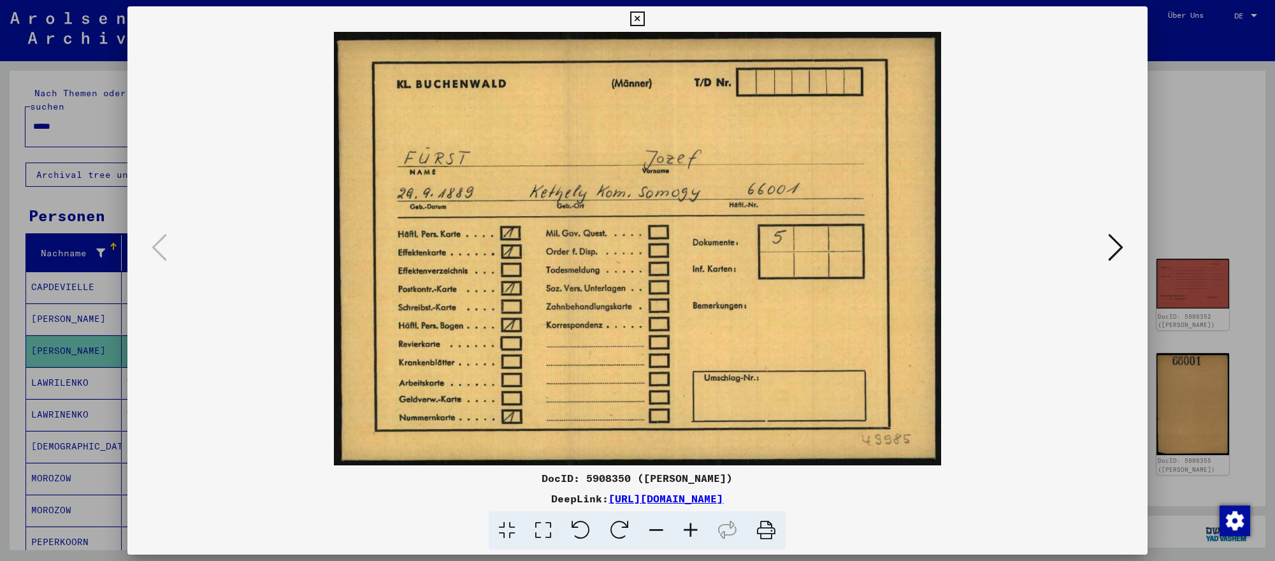
click at [1120, 249] on icon at bounding box center [1115, 247] width 15 height 31
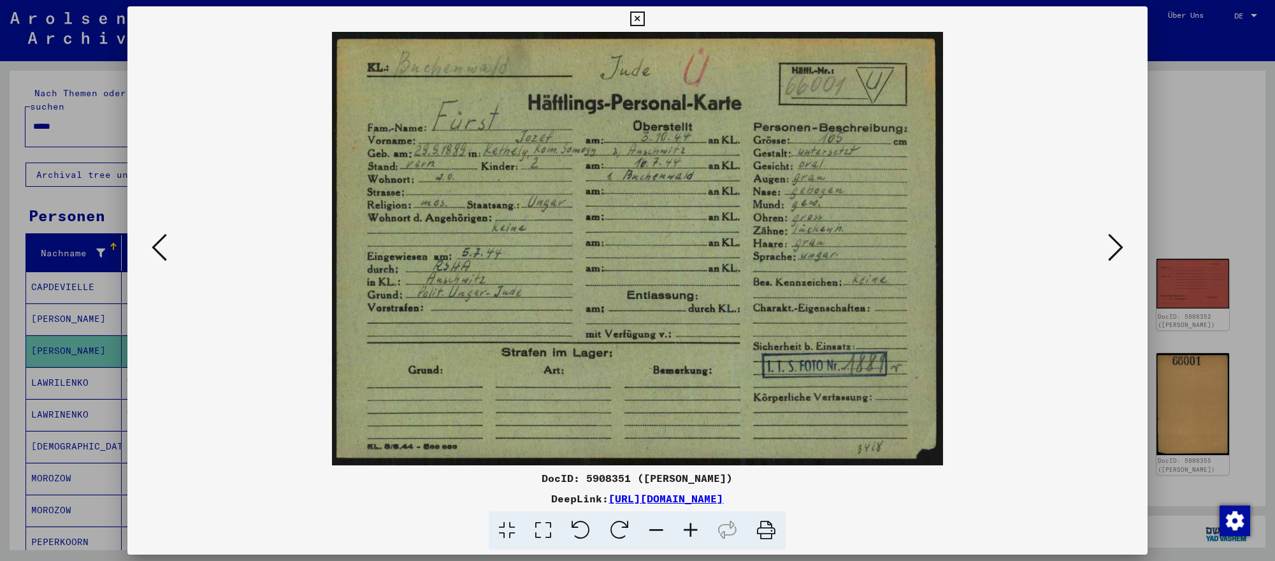
click at [1120, 249] on icon at bounding box center [1115, 247] width 15 height 31
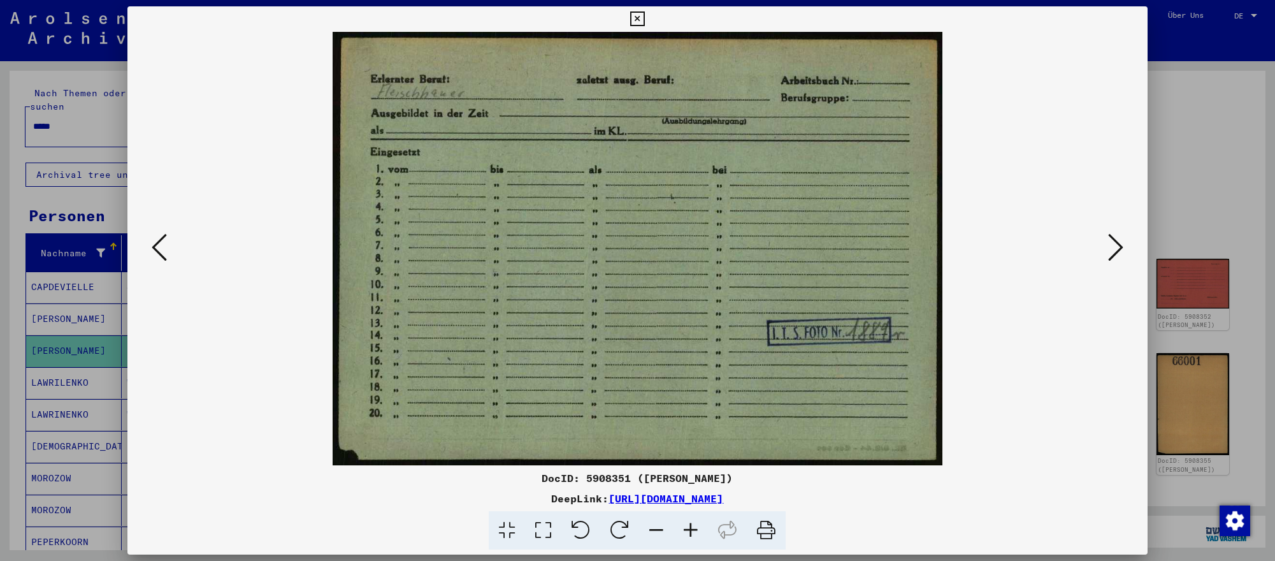
click at [1231, 398] on div at bounding box center [637, 280] width 1275 height 561
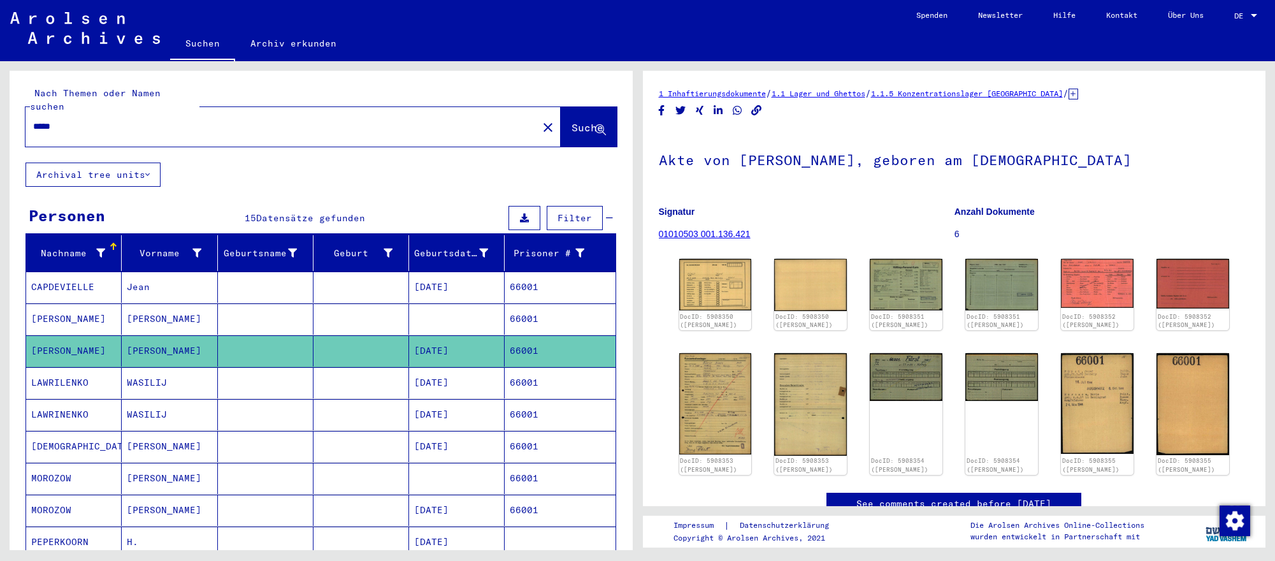
click at [204, 121] on input "*****" at bounding box center [281, 126] width 497 height 13
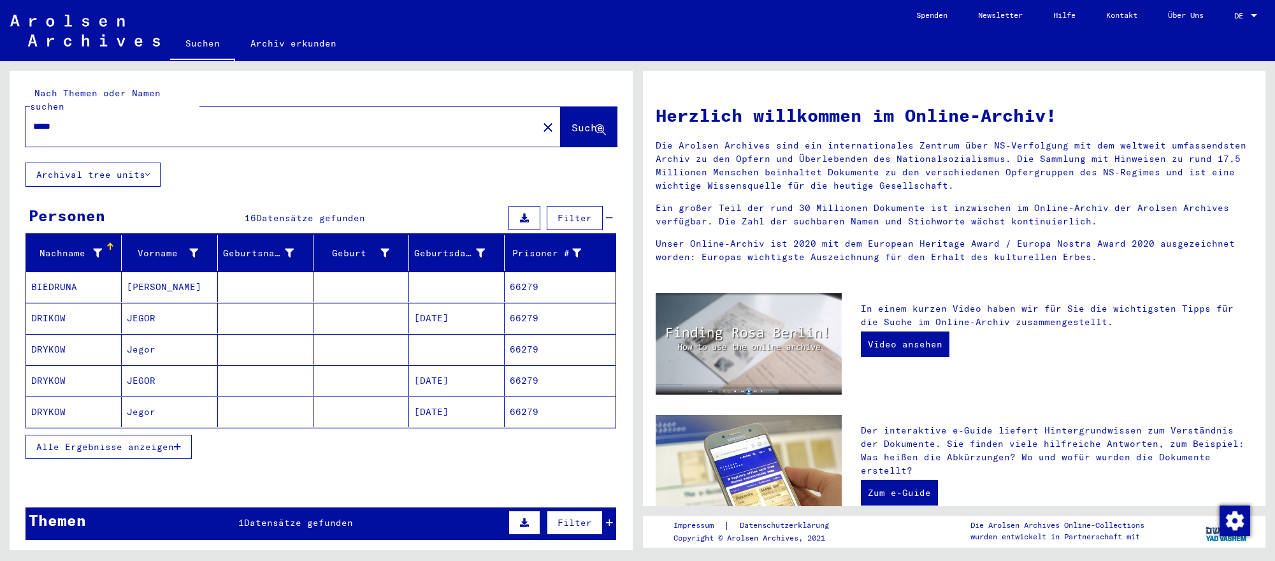
click at [471, 392] on mat-cell "[DATE]" at bounding box center [457, 380] width 96 height 31
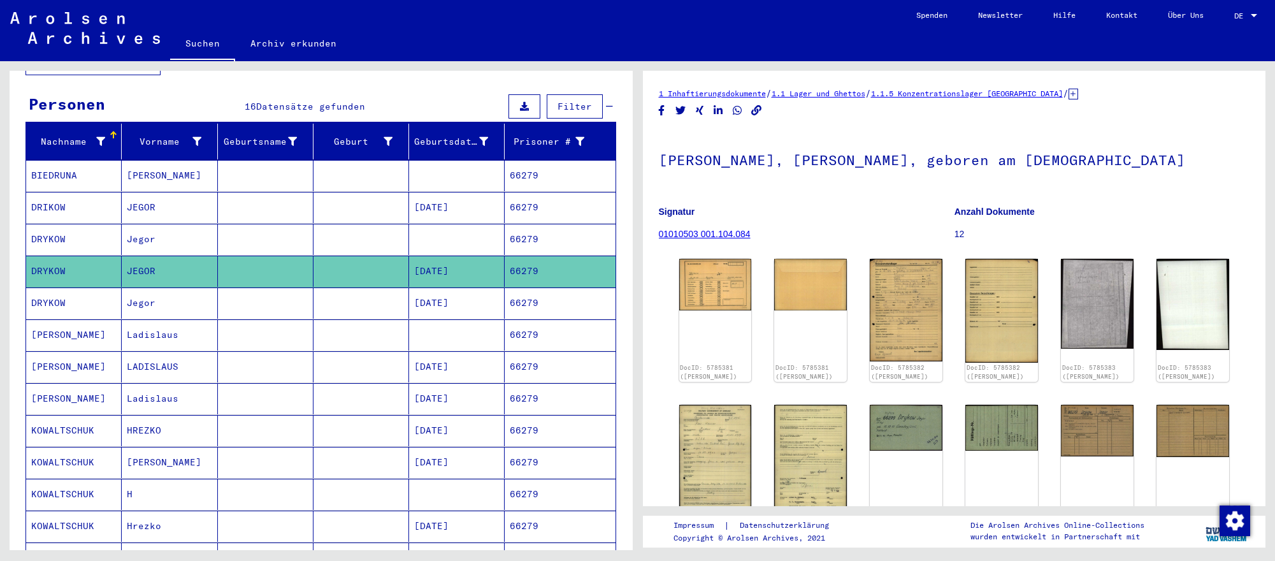
scroll to position [118, 0]
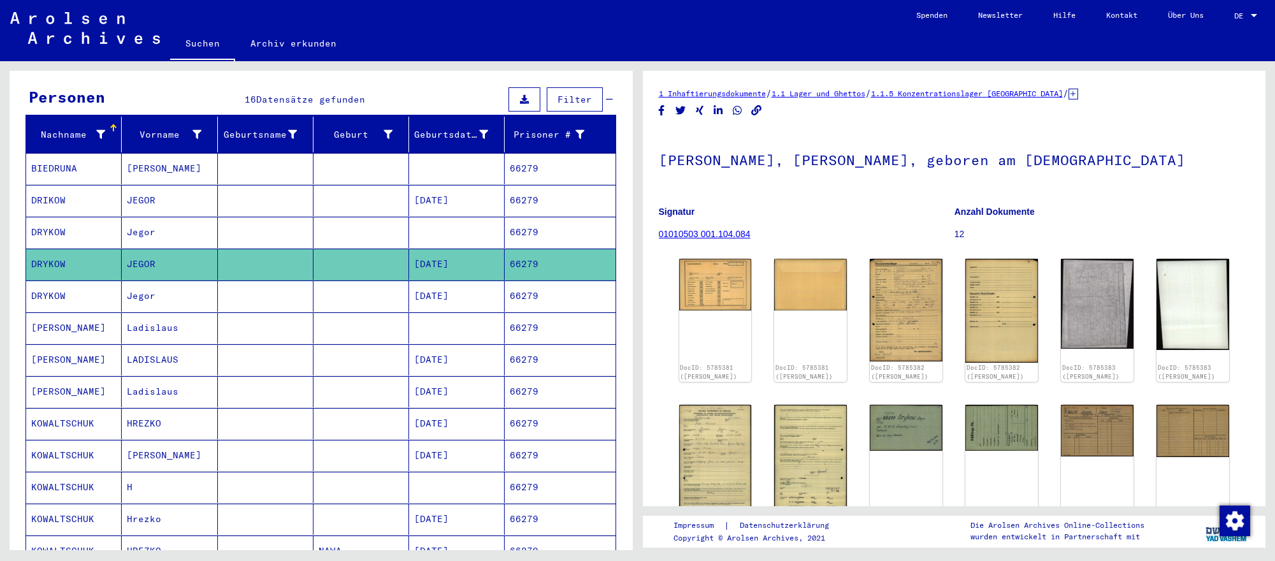
click at [458, 370] on mat-cell "[DATE]" at bounding box center [457, 359] width 96 height 31
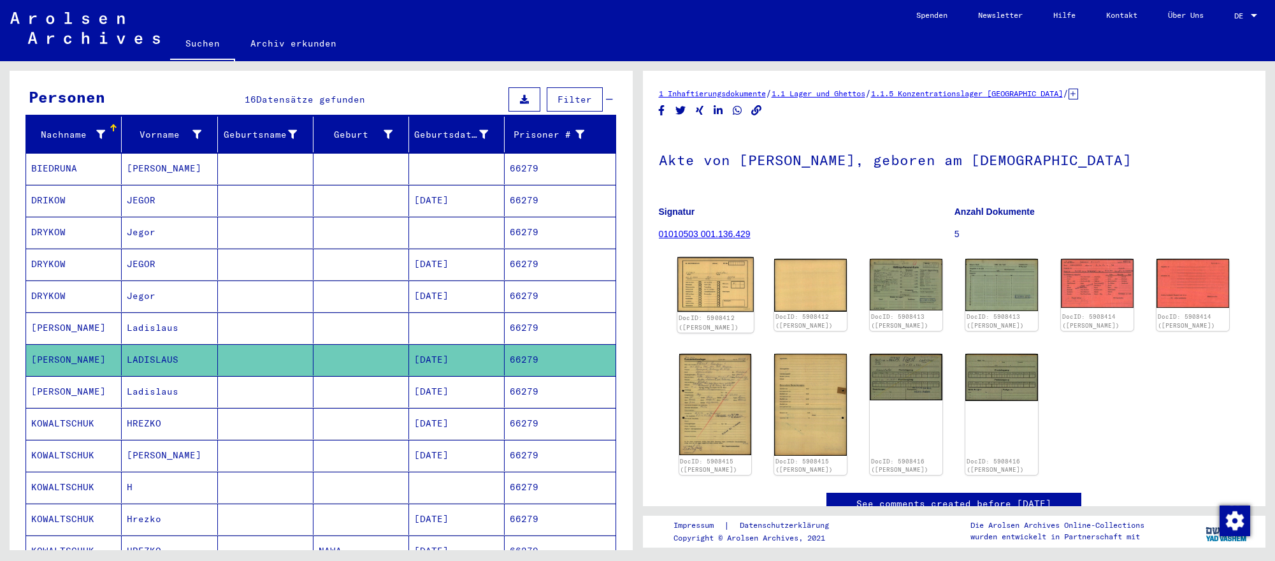
click at [726, 302] on img at bounding box center [715, 284] width 76 height 55
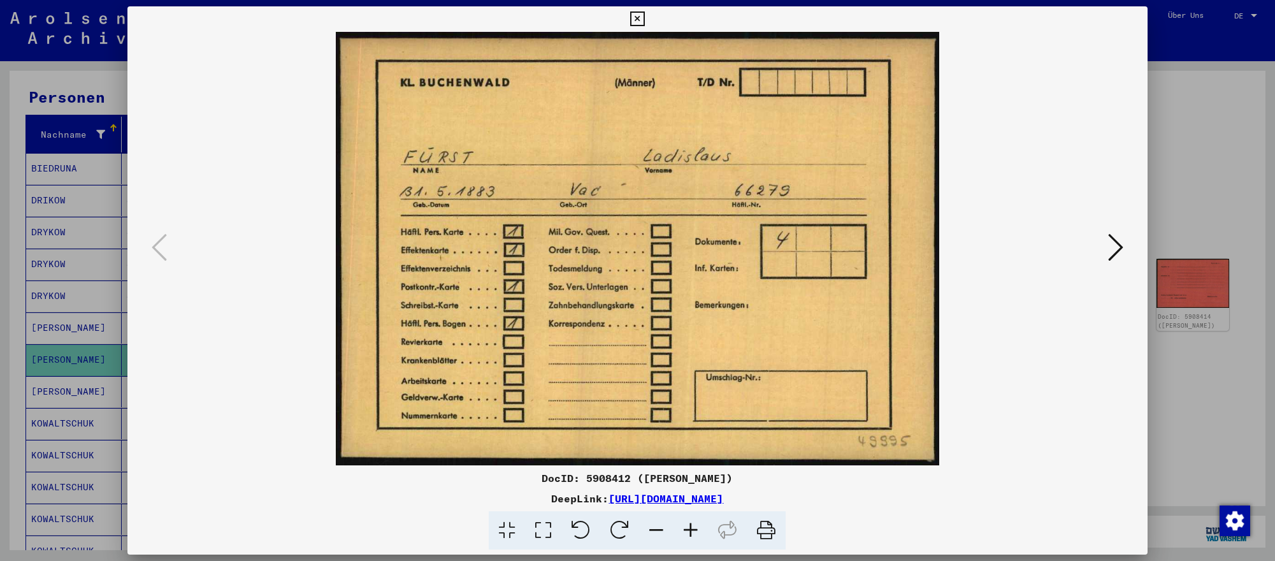
click at [1105, 236] on button at bounding box center [1115, 248] width 23 height 36
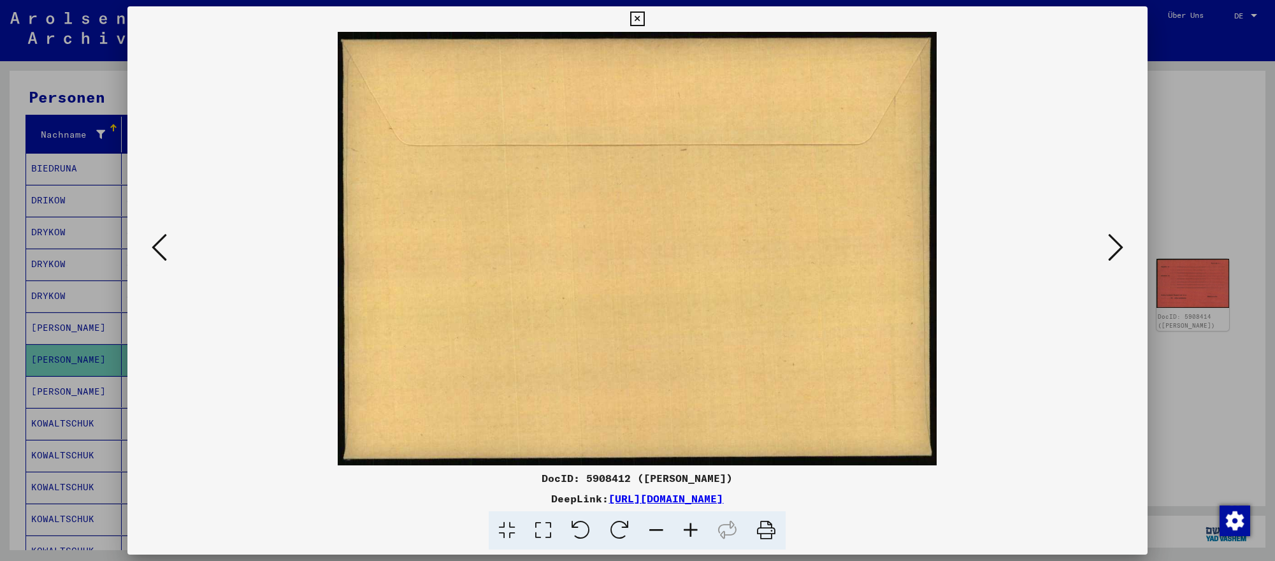
click at [1105, 236] on button at bounding box center [1115, 248] width 23 height 36
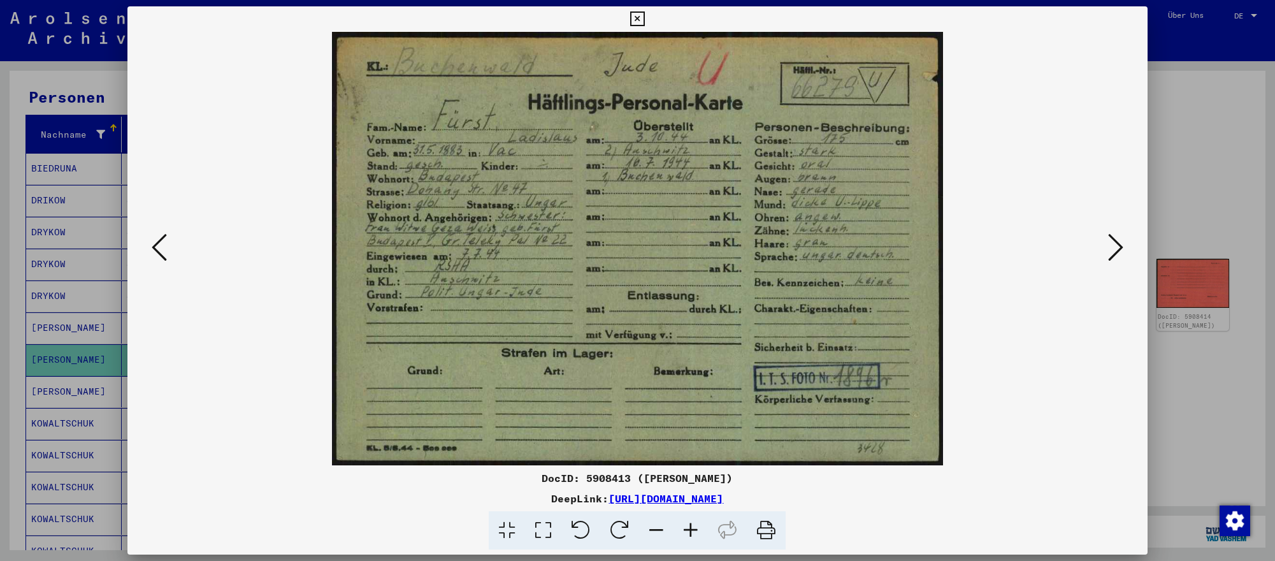
click at [1105, 236] on button at bounding box center [1115, 248] width 23 height 36
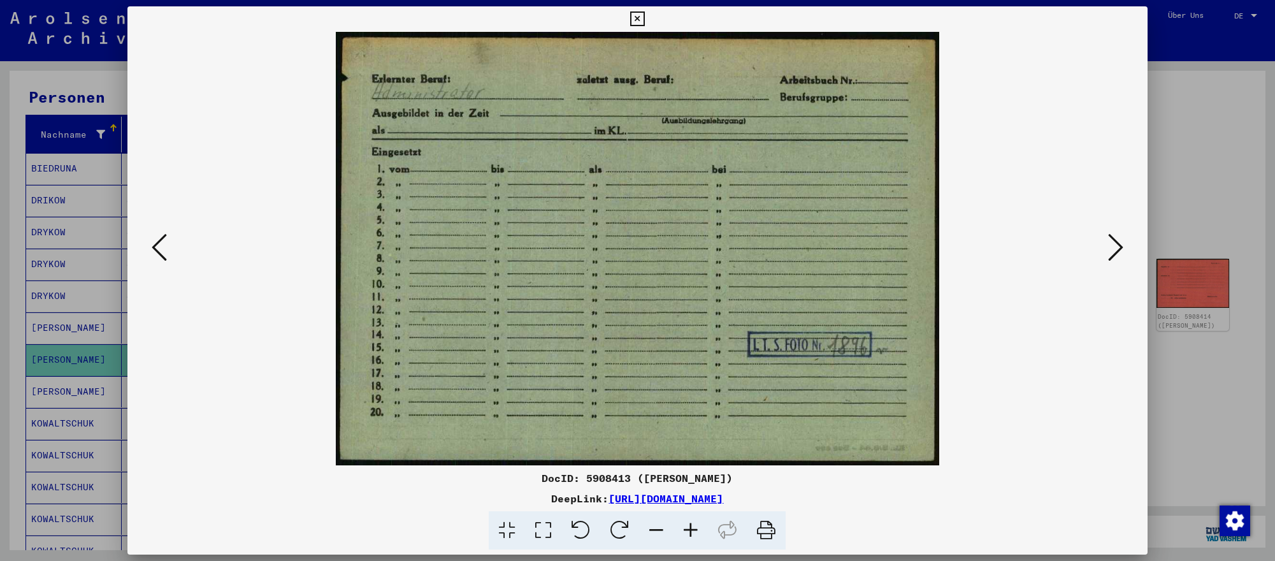
click at [1112, 240] on icon at bounding box center [1115, 247] width 15 height 31
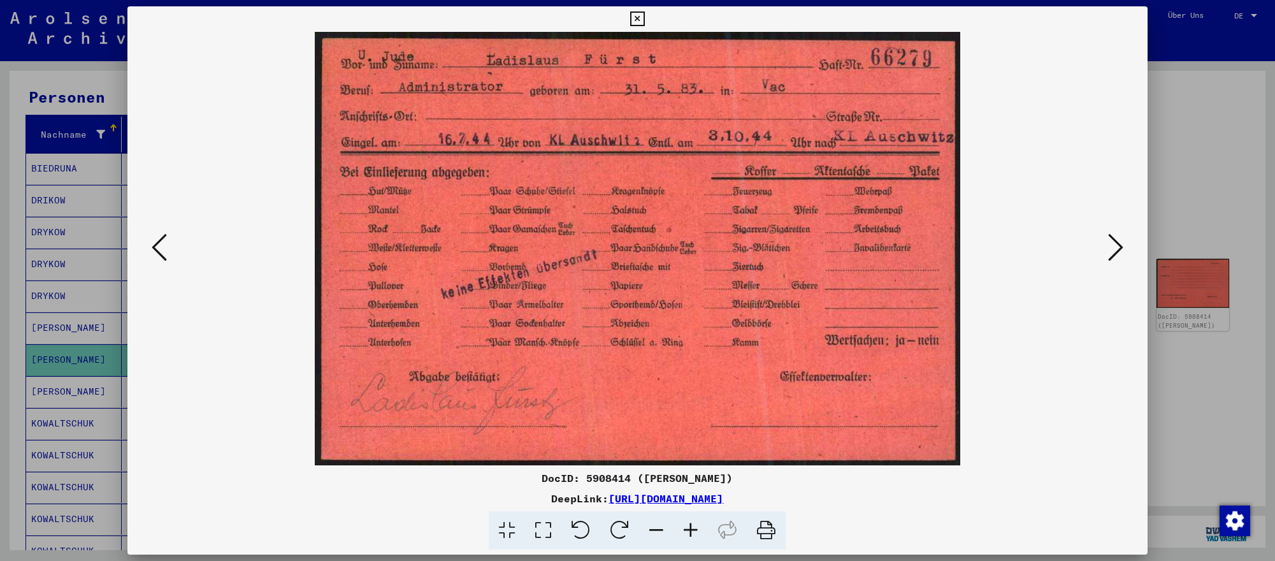
click at [1212, 407] on div at bounding box center [637, 280] width 1275 height 561
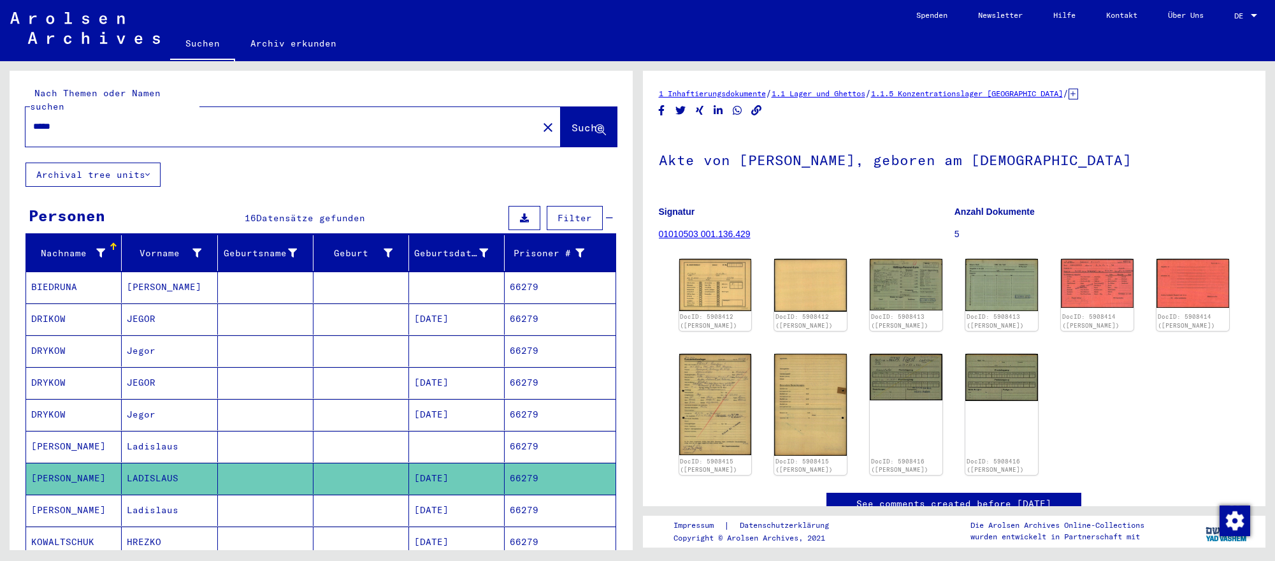
click at [344, 124] on input "*****" at bounding box center [281, 126] width 497 height 13
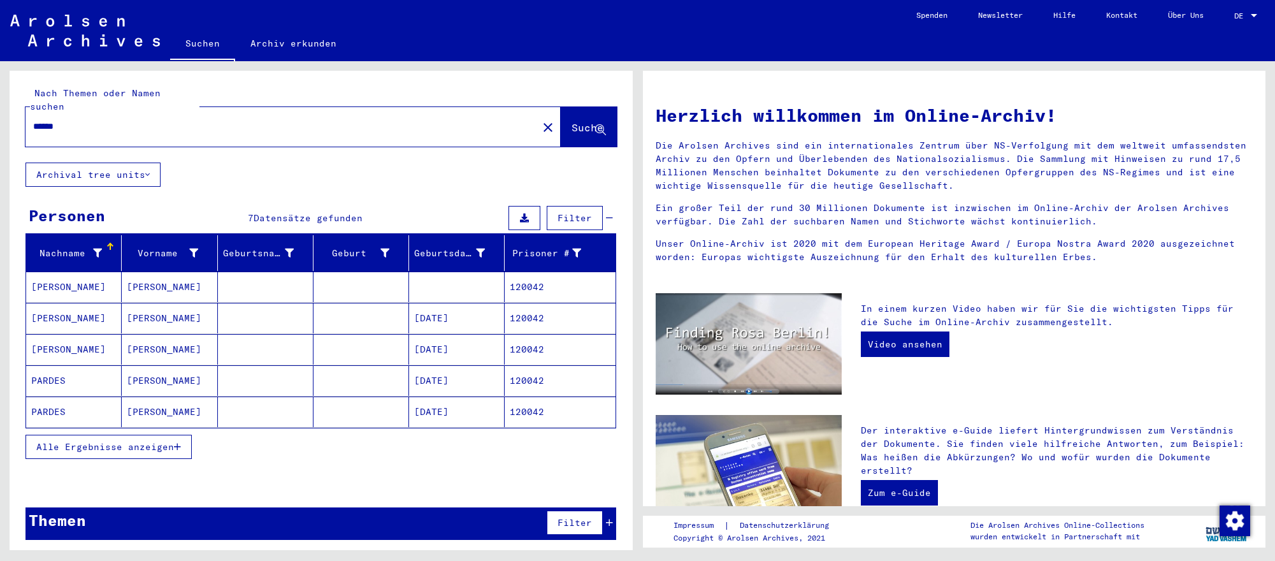
click at [472, 353] on mat-cell "[DATE]" at bounding box center [457, 349] width 96 height 31
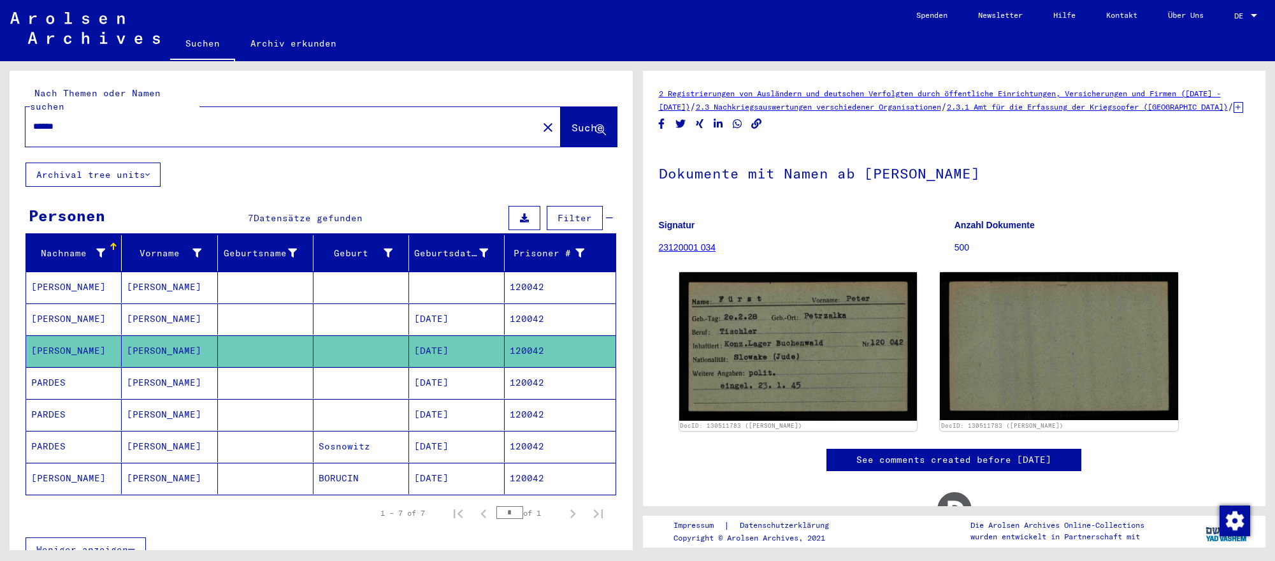
click at [535, 324] on mat-cell "120042" at bounding box center [560, 318] width 110 height 31
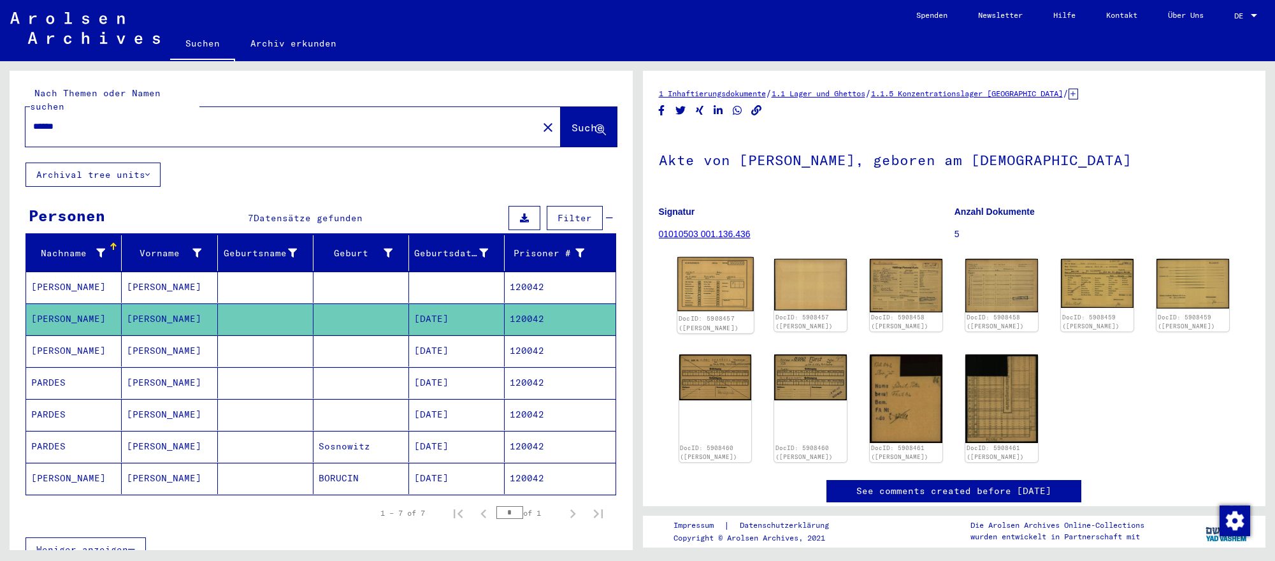
click at [741, 306] on img at bounding box center [715, 284] width 76 height 54
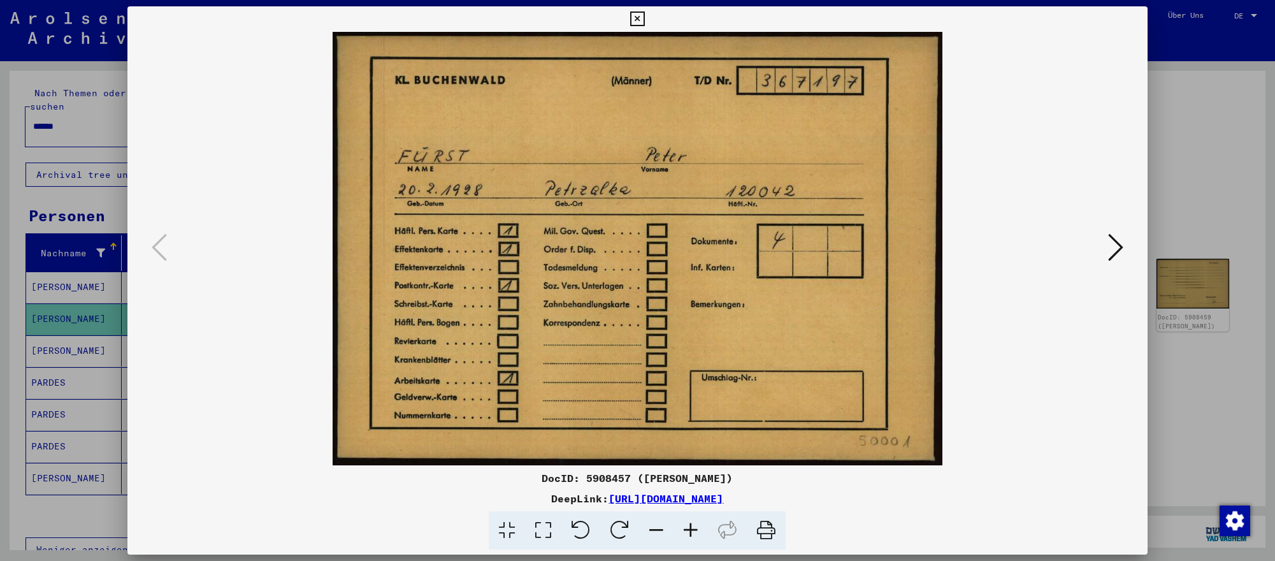
click at [1117, 252] on icon at bounding box center [1115, 247] width 15 height 31
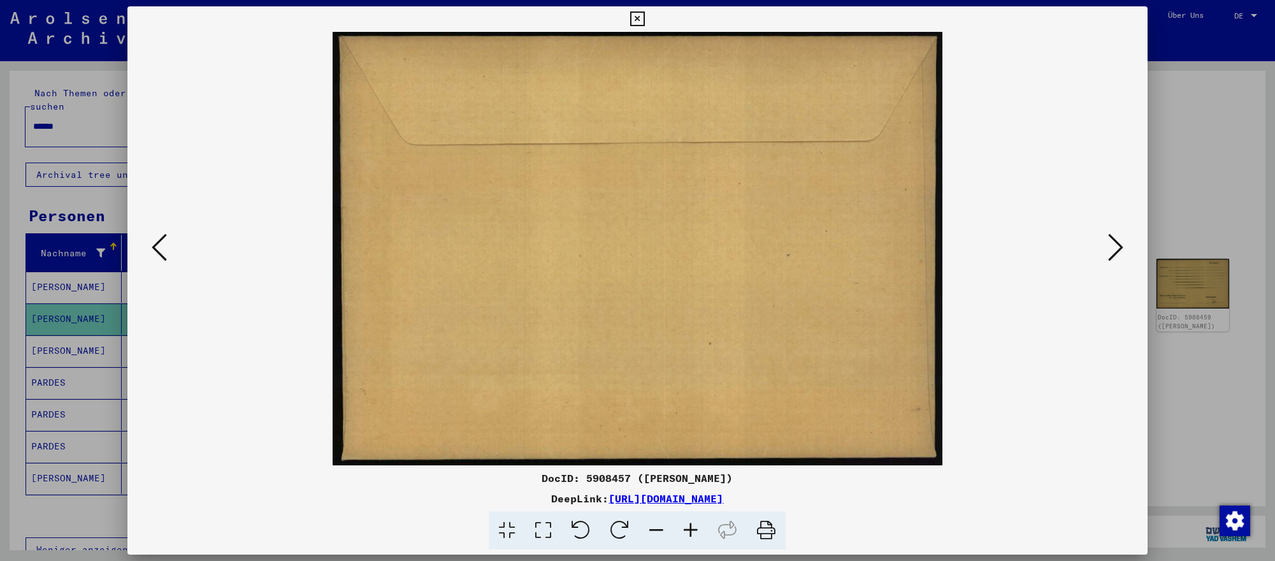
click at [1117, 252] on icon at bounding box center [1115, 247] width 15 height 31
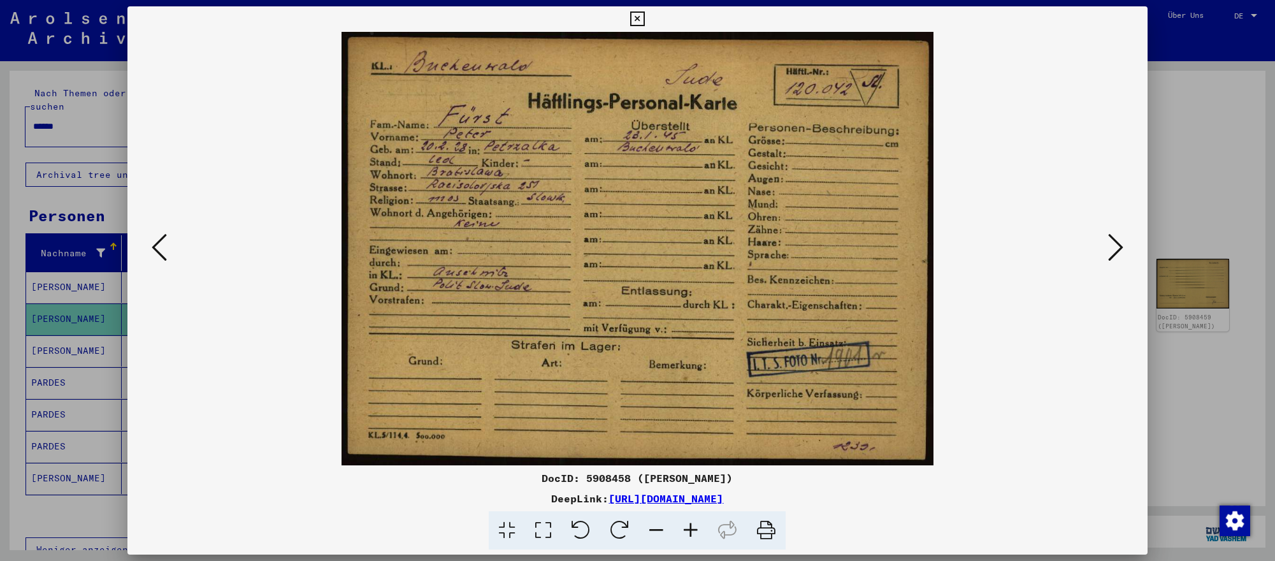
click at [1117, 252] on icon at bounding box center [1115, 247] width 15 height 31
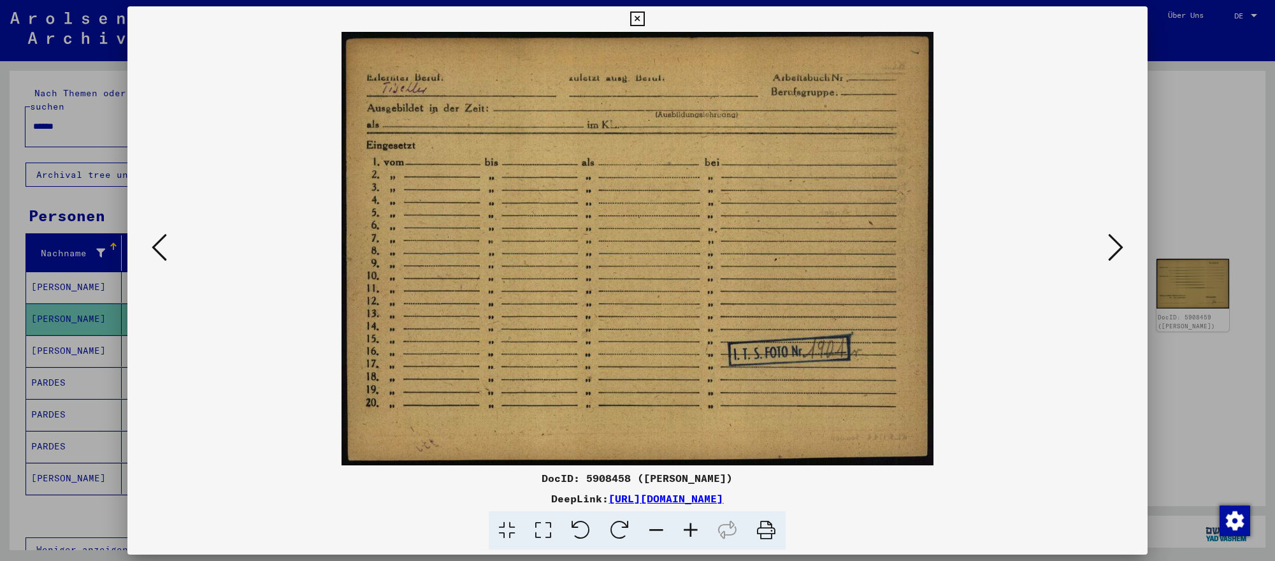
click at [1247, 430] on div at bounding box center [637, 280] width 1275 height 561
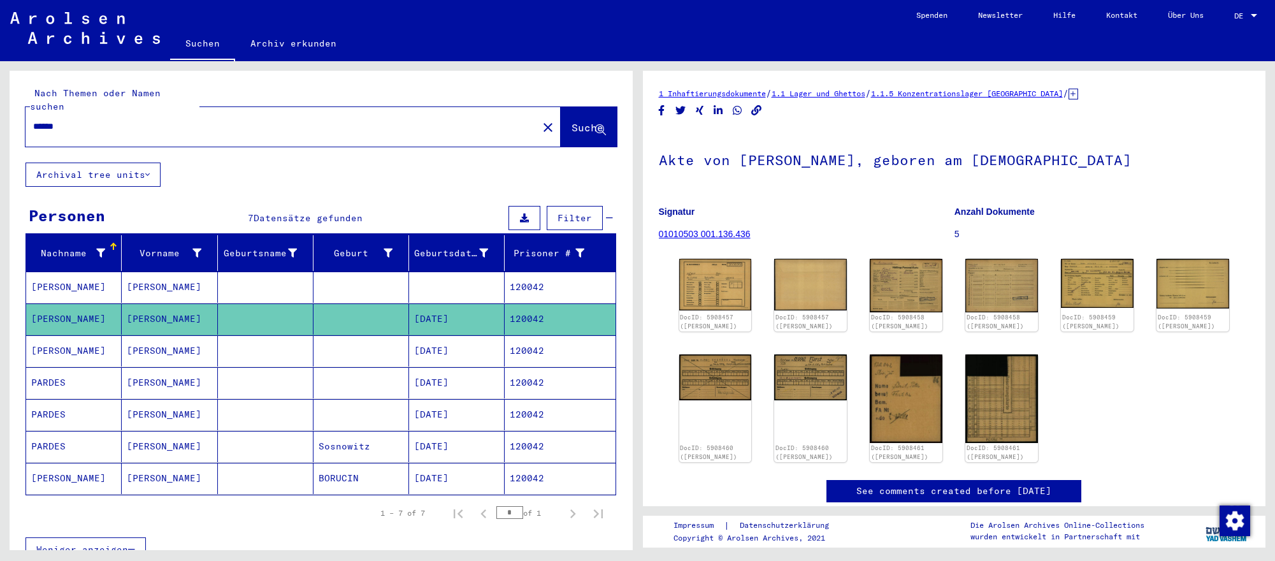
click at [223, 124] on input "******" at bounding box center [281, 126] width 497 height 13
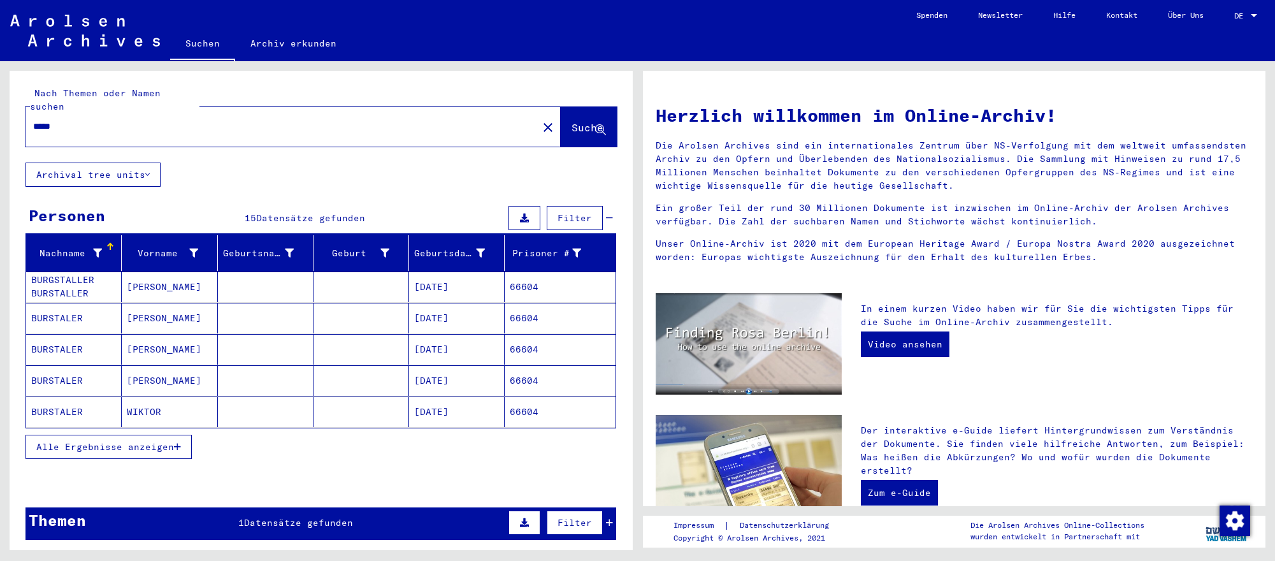
click at [460, 385] on mat-cell "[DATE]" at bounding box center [457, 380] width 96 height 31
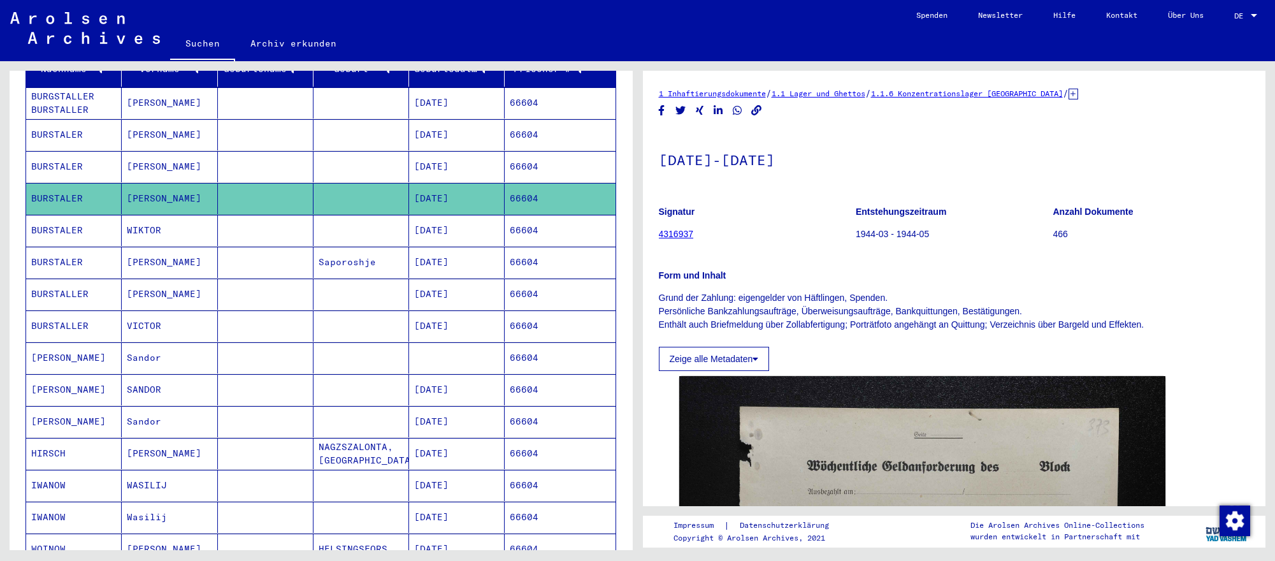
scroll to position [188, 0]
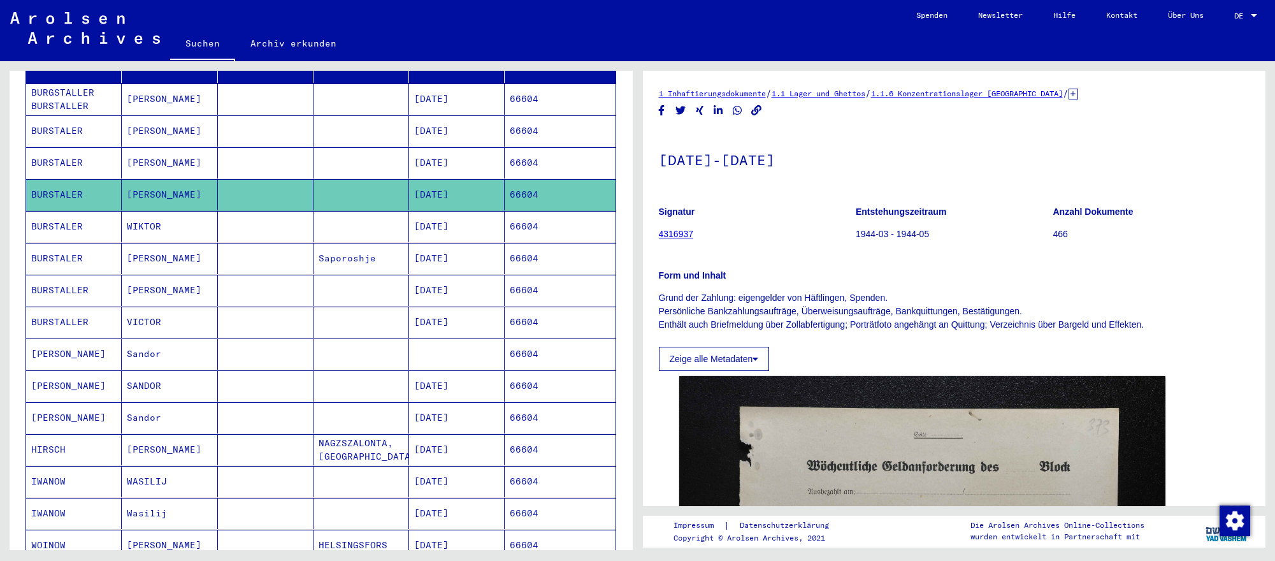
click at [454, 386] on mat-cell "[DATE]" at bounding box center [457, 385] width 96 height 31
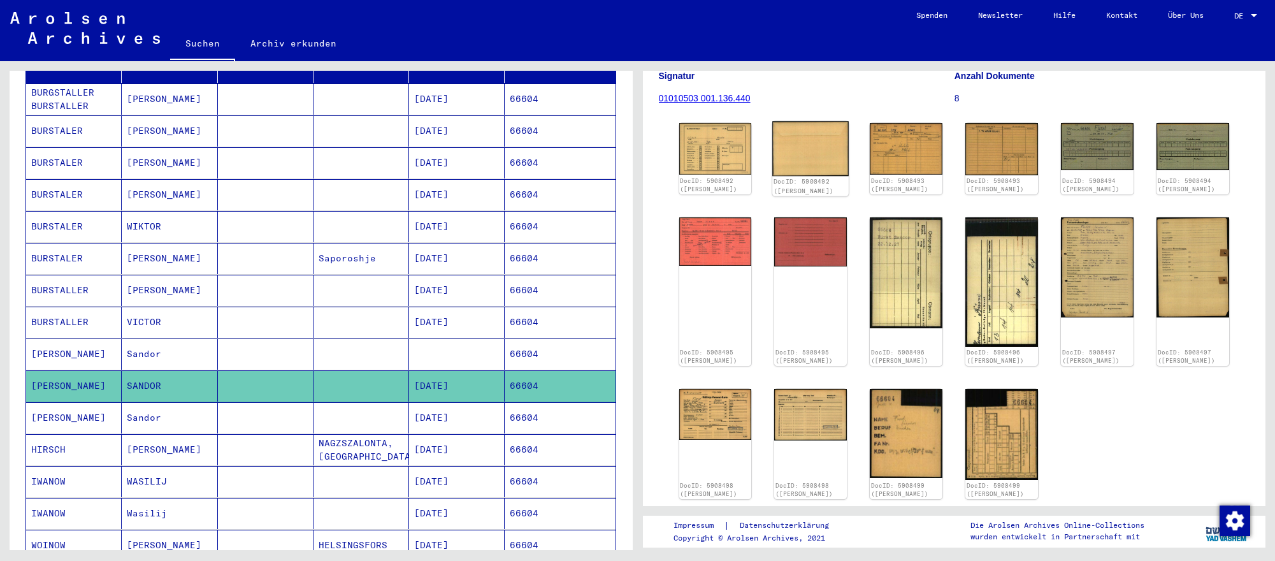
scroll to position [136, 0]
click at [1121, 275] on img at bounding box center [1097, 265] width 76 height 105
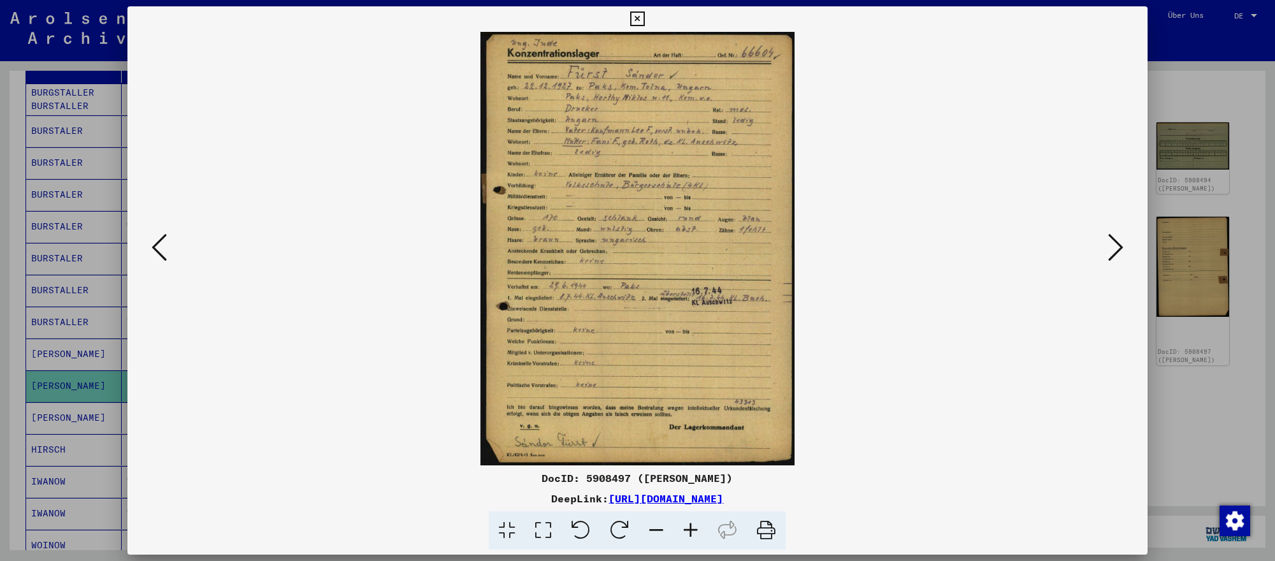
click at [1165, 378] on div at bounding box center [637, 280] width 1275 height 561
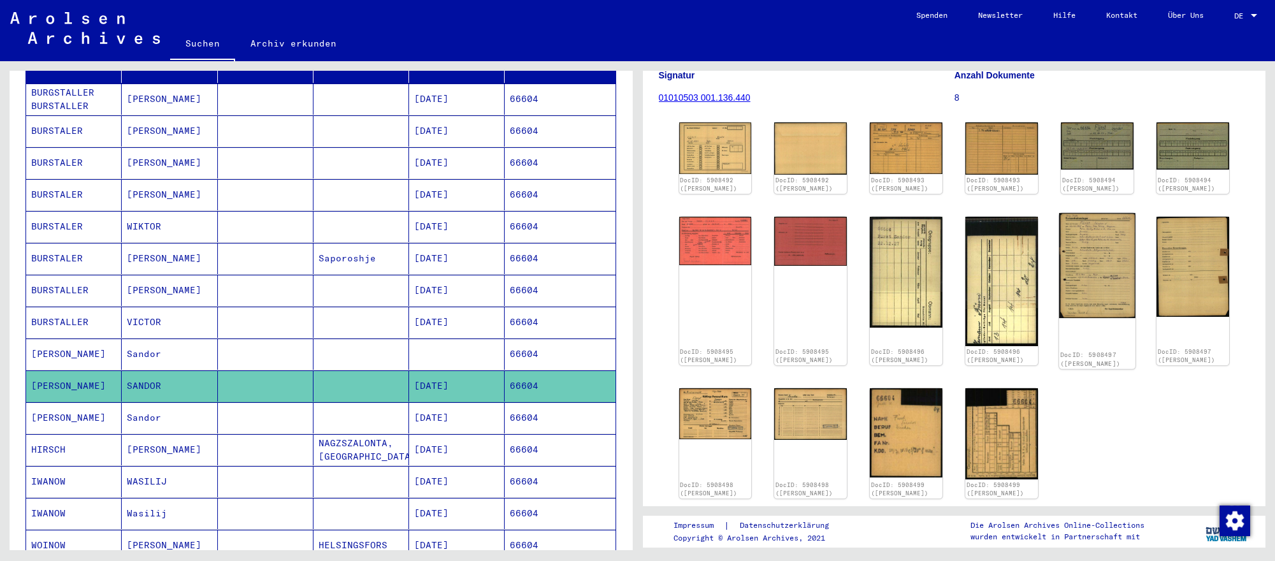
click at [1122, 275] on img at bounding box center [1097, 265] width 76 height 105
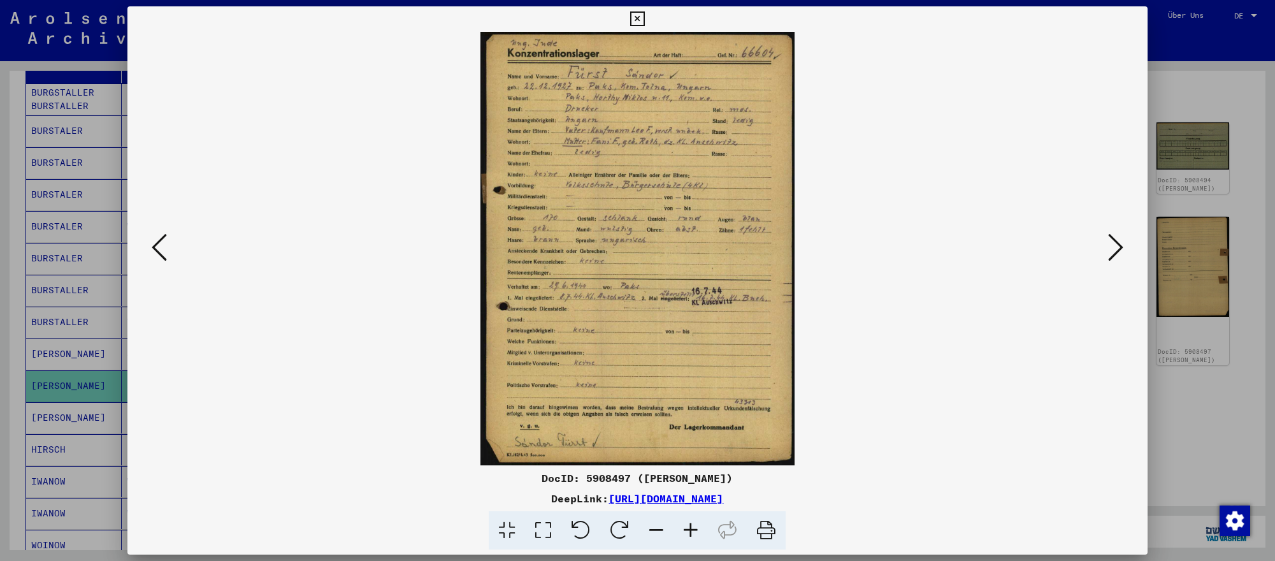
click at [1208, 431] on div at bounding box center [637, 280] width 1275 height 561
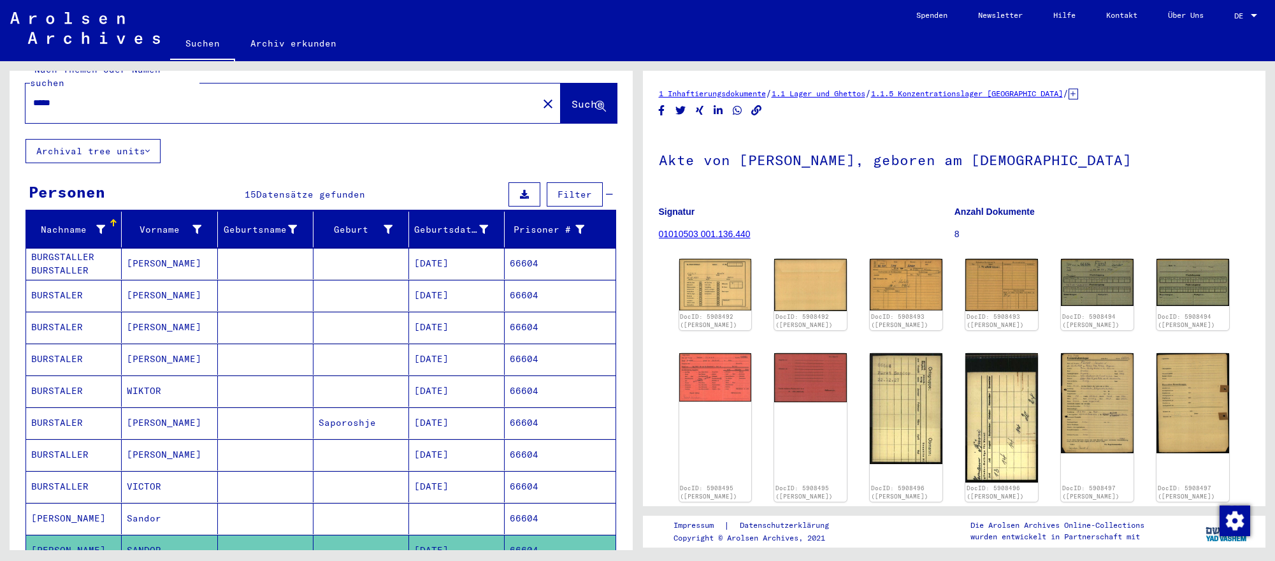
scroll to position [0, 0]
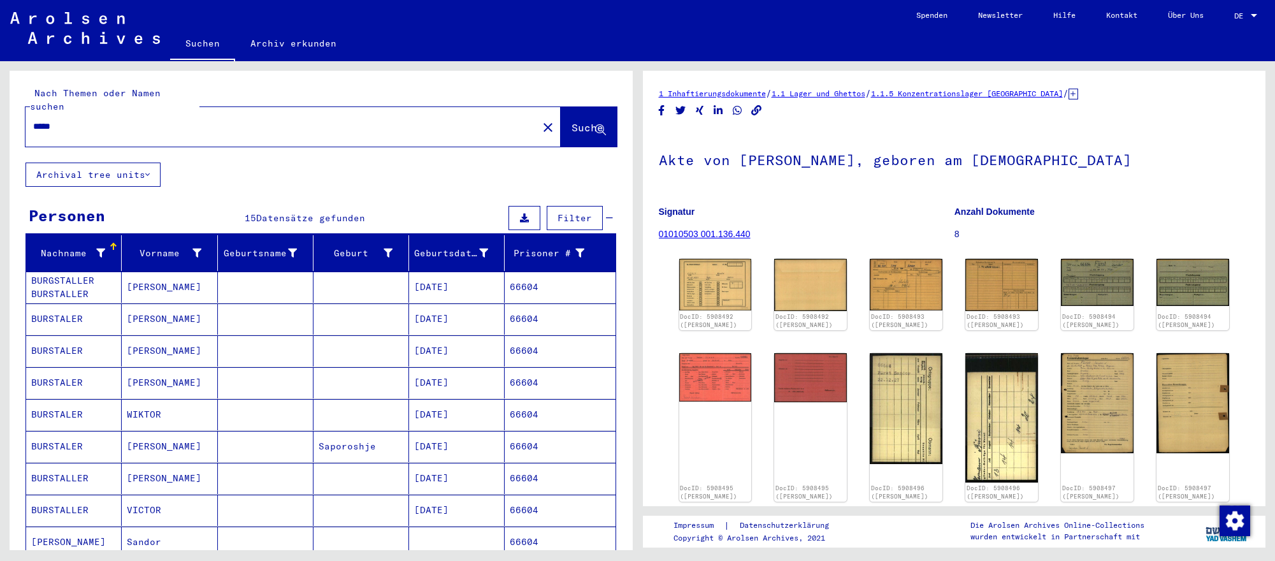
click at [428, 123] on input "*****" at bounding box center [281, 126] width 497 height 13
click at [428, 124] on input "*****" at bounding box center [281, 126] width 497 height 13
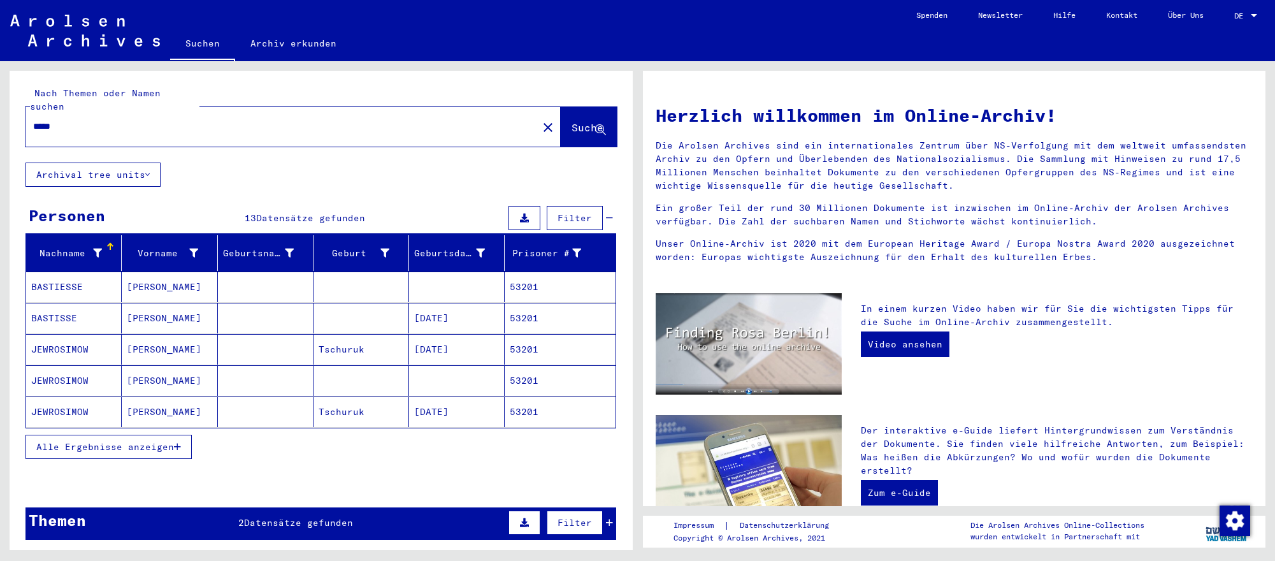
click at [447, 393] on mat-cell at bounding box center [457, 380] width 96 height 31
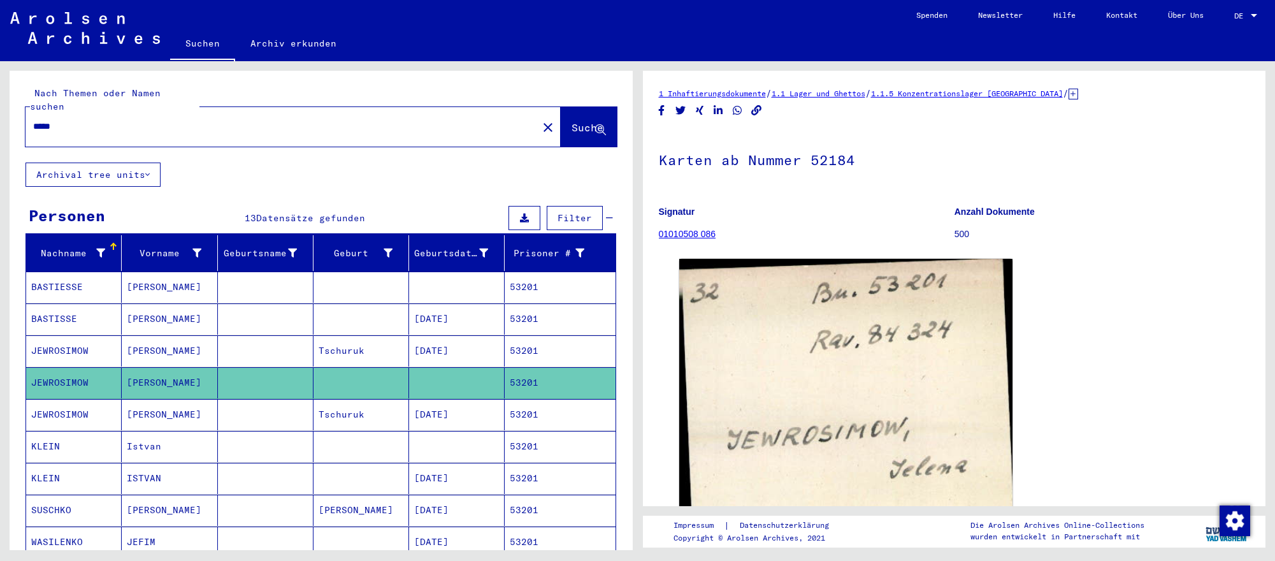
click at [158, 128] on input "*****" at bounding box center [281, 126] width 497 height 13
click at [571, 126] on span "Suche" at bounding box center [587, 127] width 32 height 13
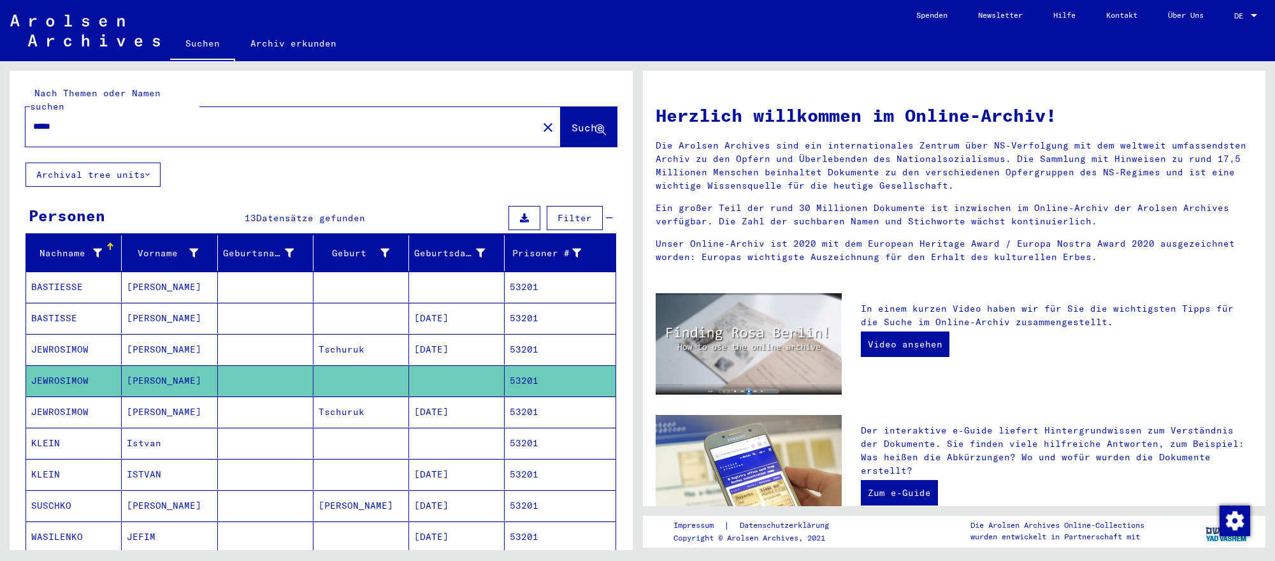
click at [97, 126] on input "*****" at bounding box center [277, 126] width 489 height 13
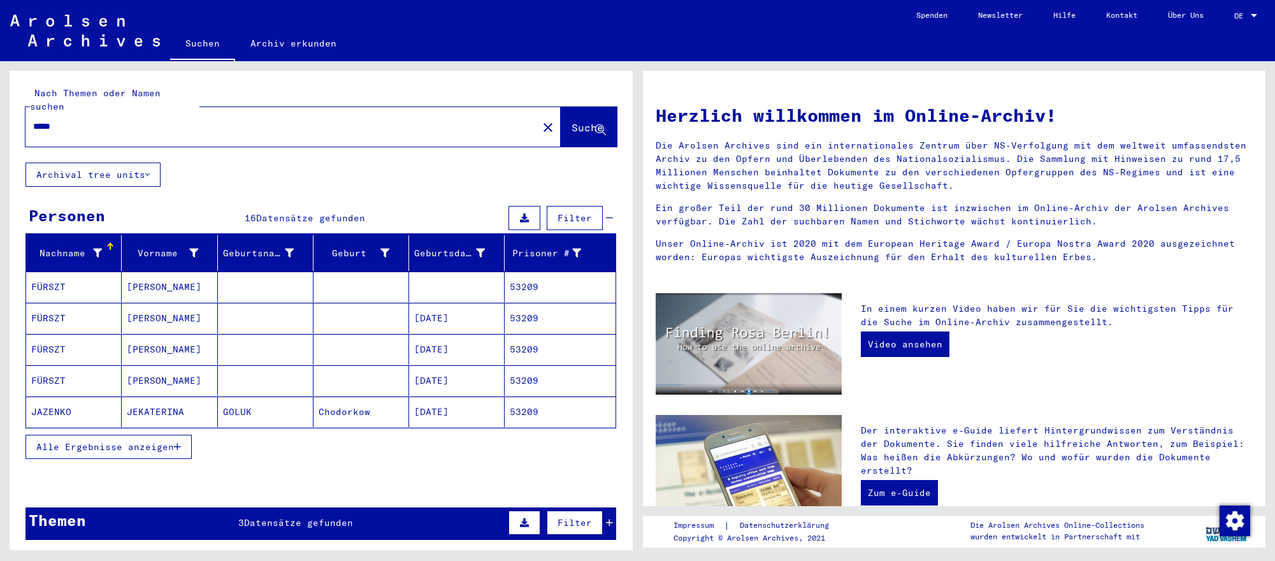
click at [445, 348] on mat-cell "[DATE]" at bounding box center [457, 349] width 96 height 31
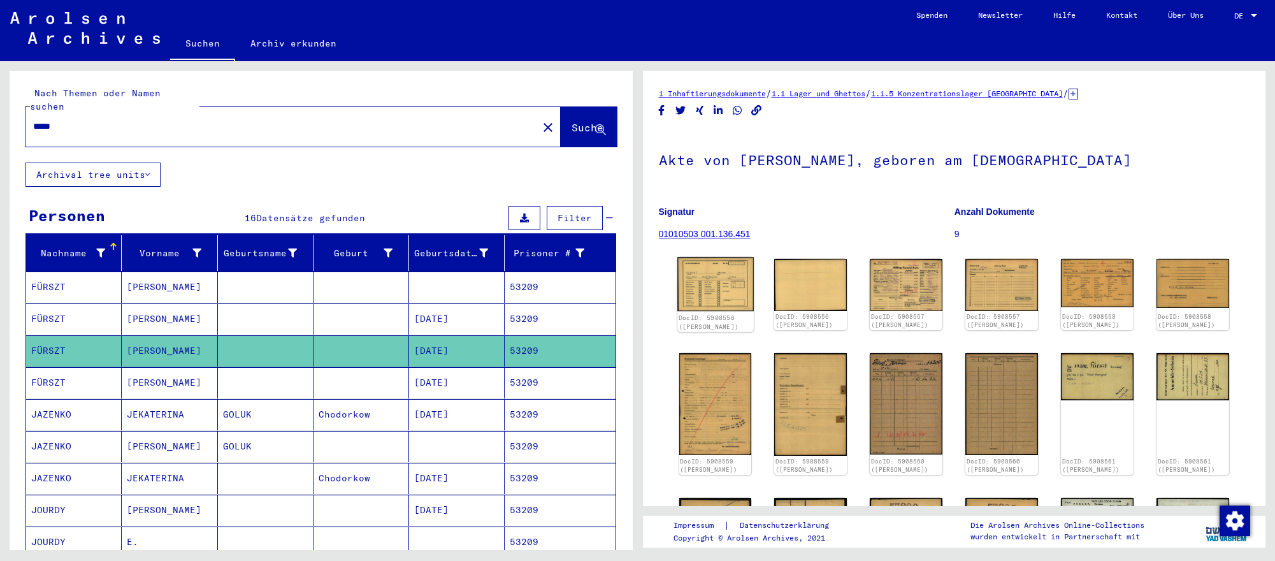
click at [719, 294] on img at bounding box center [715, 284] width 76 height 54
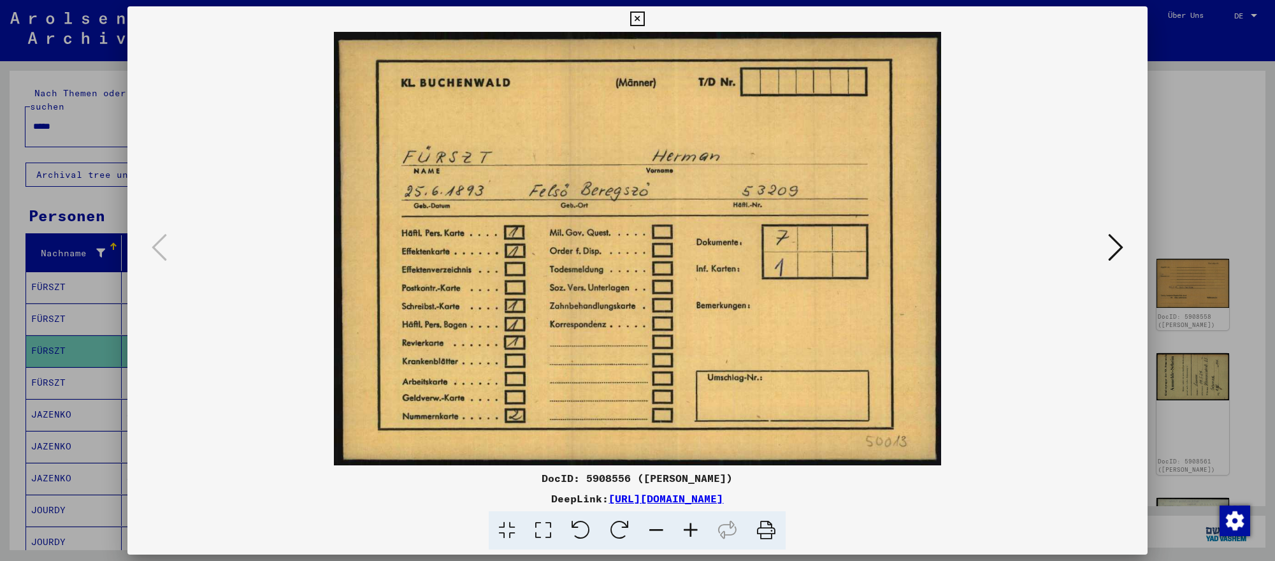
click at [1121, 245] on icon at bounding box center [1115, 247] width 15 height 31
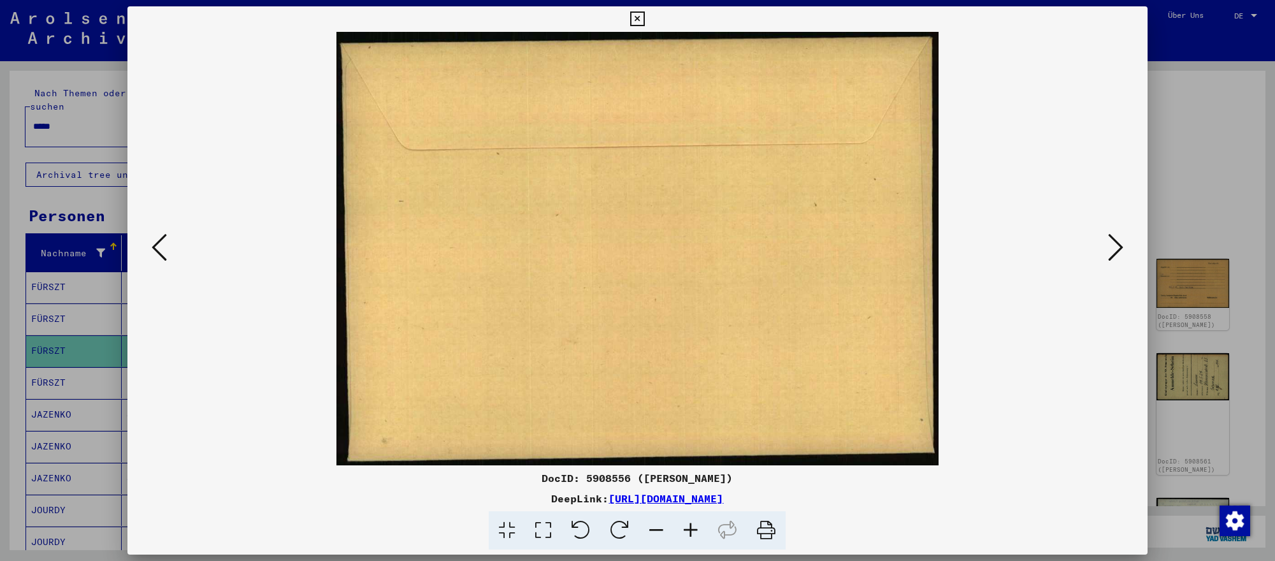
click at [1121, 245] on icon at bounding box center [1115, 247] width 15 height 31
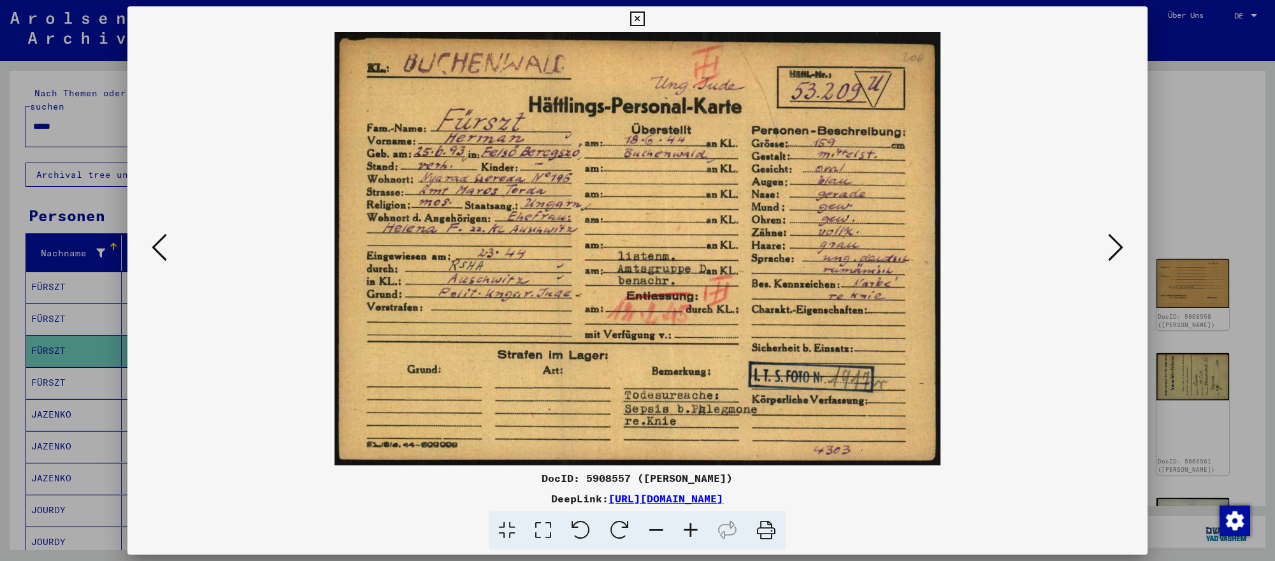
click at [1121, 245] on icon at bounding box center [1115, 247] width 15 height 31
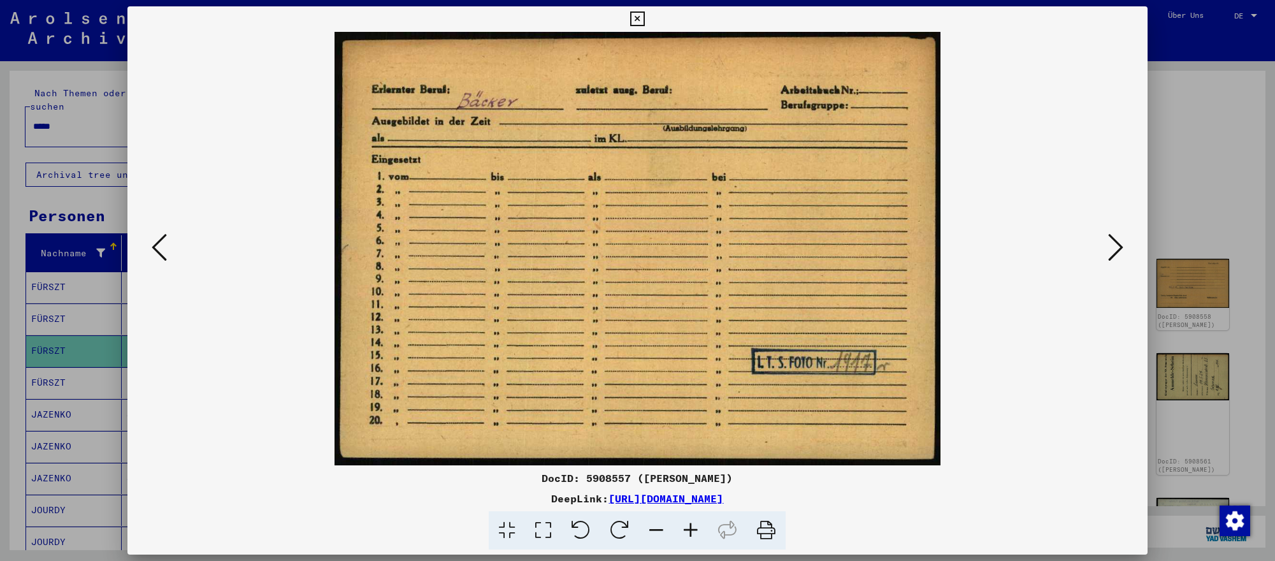
click at [1242, 450] on div at bounding box center [637, 280] width 1275 height 561
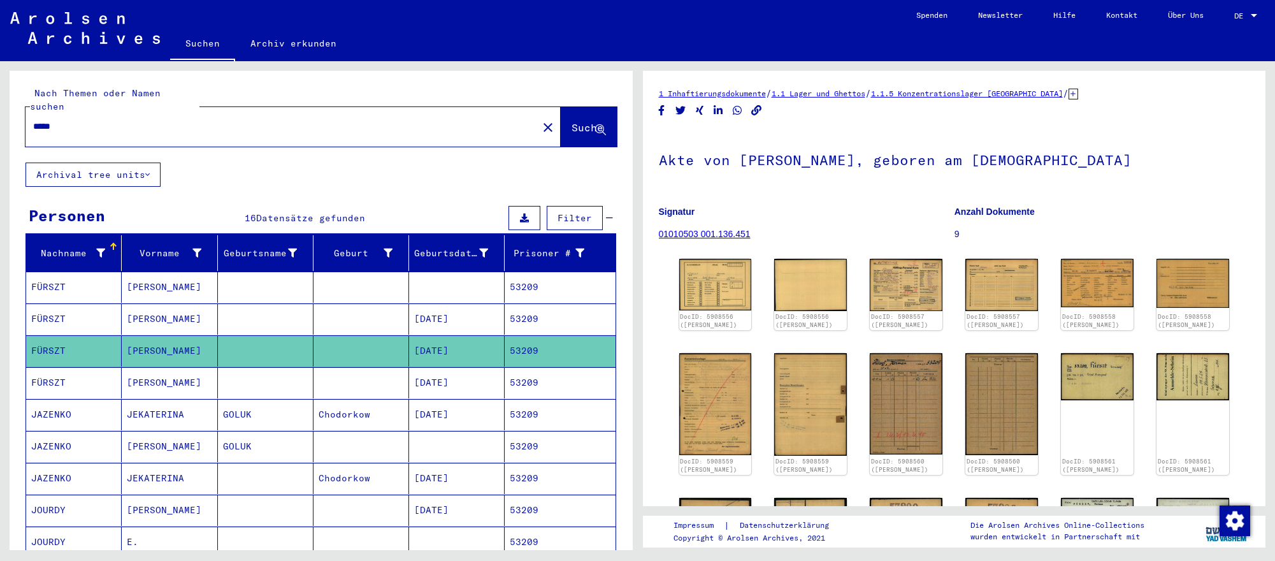
click at [377, 124] on input "*****" at bounding box center [281, 126] width 497 height 13
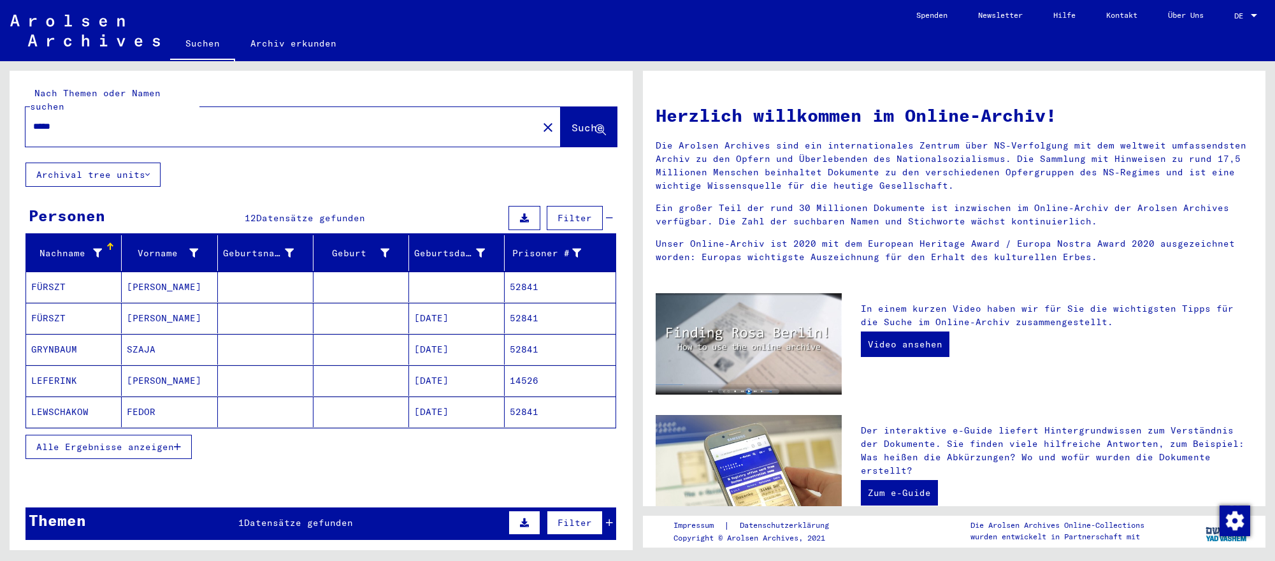
scroll to position [6, 0]
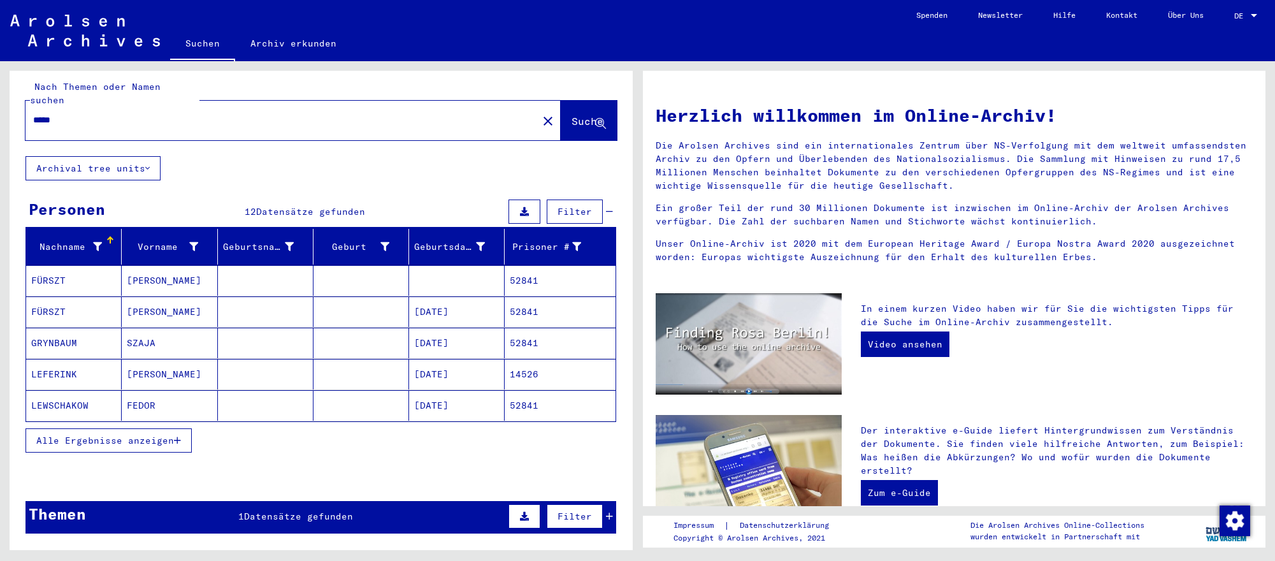
click at [474, 312] on mat-cell "[DATE]" at bounding box center [457, 311] width 96 height 31
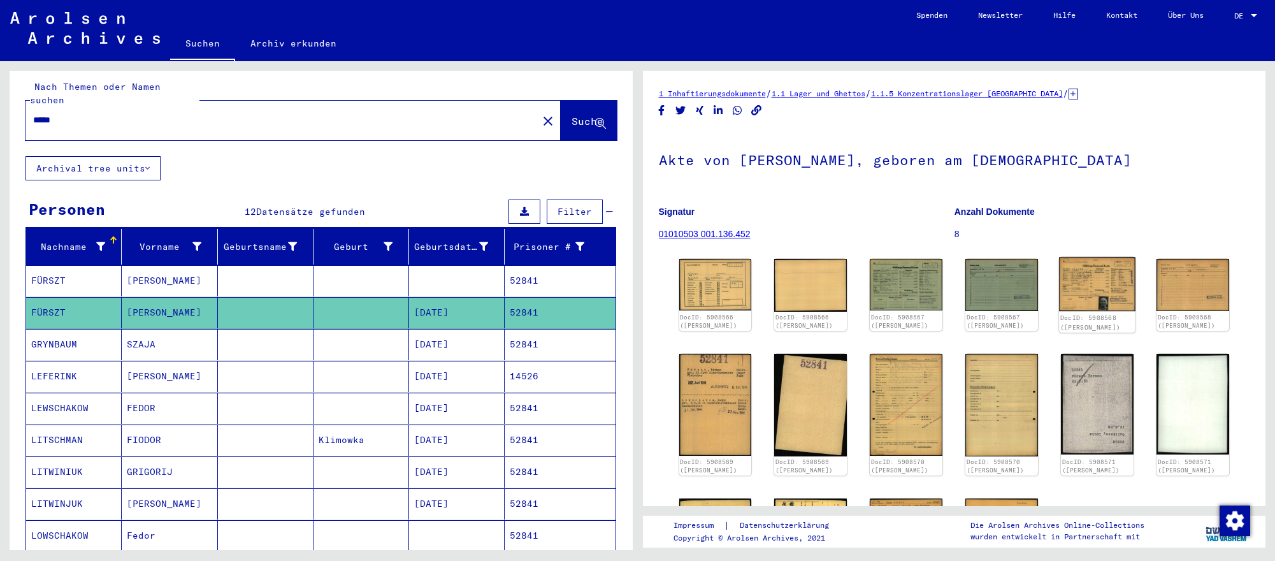
click at [1089, 282] on img at bounding box center [1097, 284] width 76 height 55
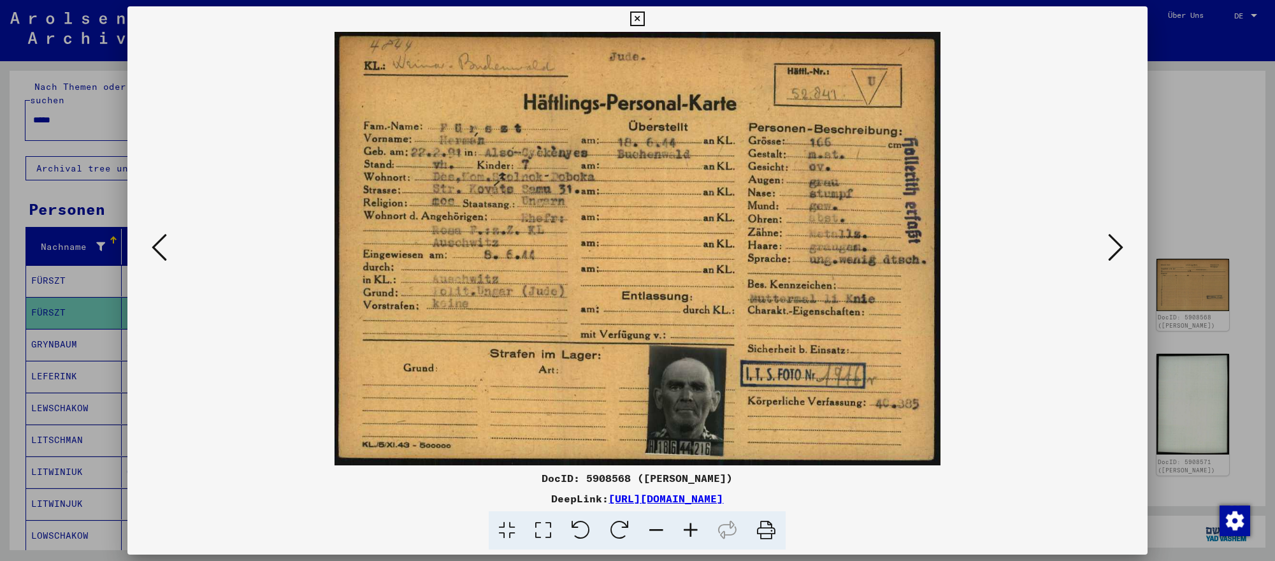
click at [1119, 250] on icon at bounding box center [1115, 247] width 15 height 31
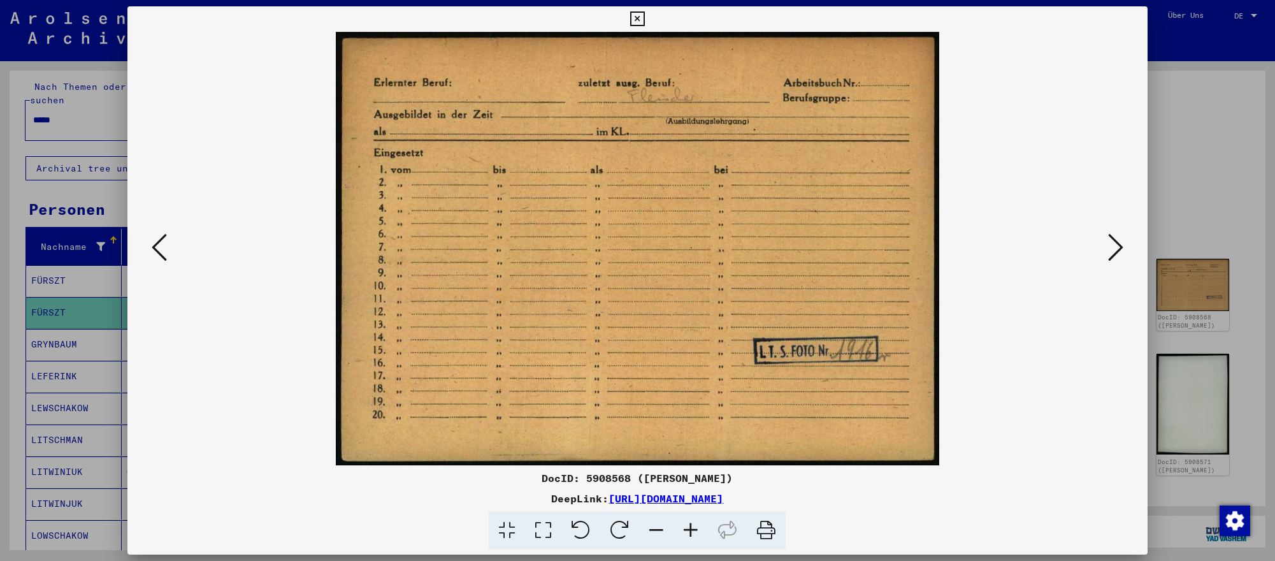
click at [1119, 250] on icon at bounding box center [1115, 247] width 15 height 31
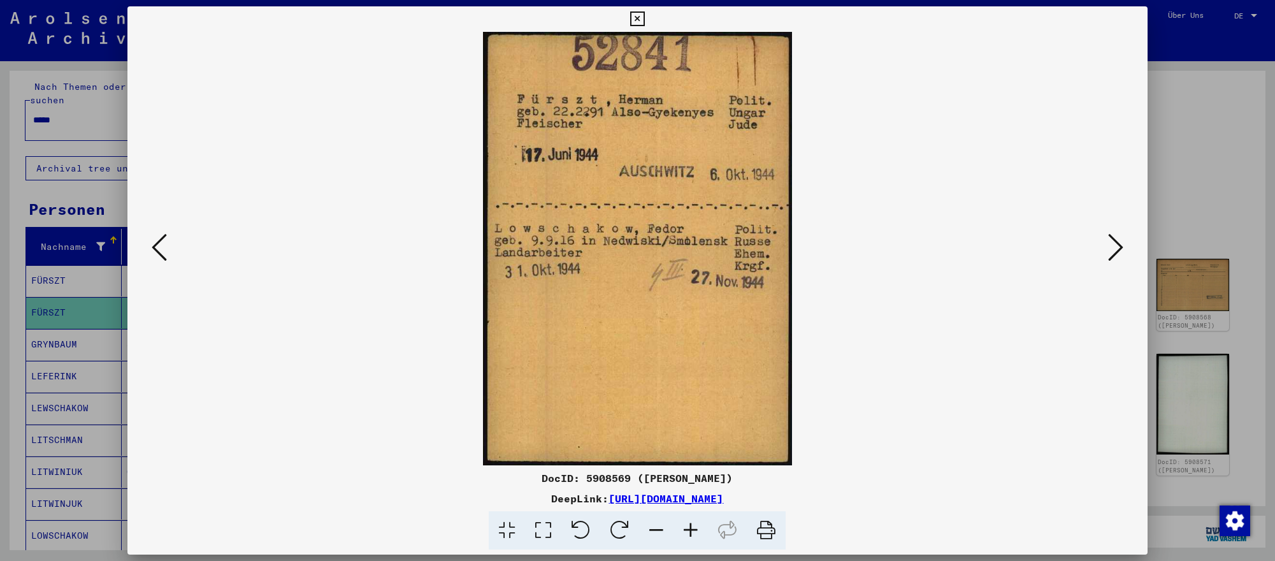
click at [111, 323] on div at bounding box center [637, 280] width 1275 height 561
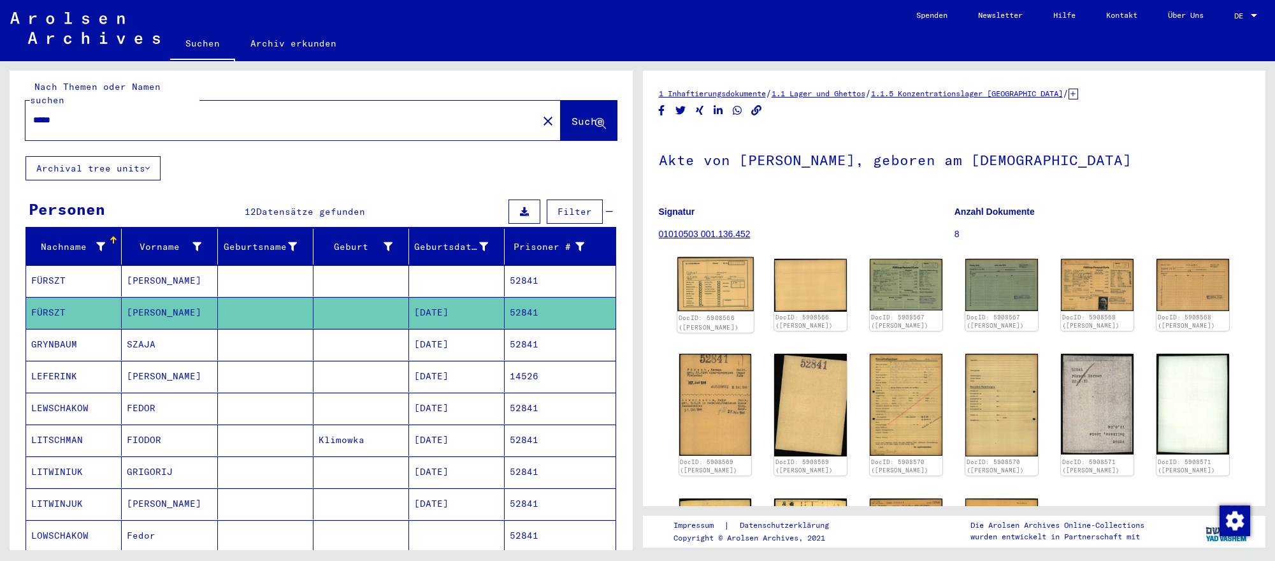
click at [727, 289] on img at bounding box center [715, 284] width 76 height 54
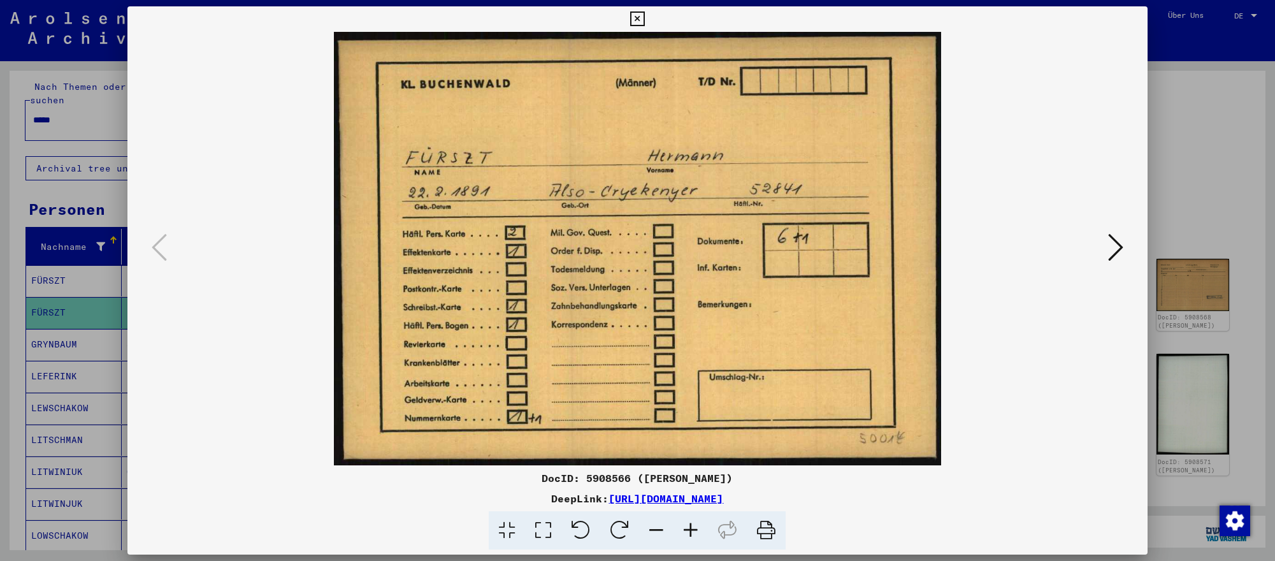
click at [1225, 435] on div at bounding box center [637, 280] width 1275 height 561
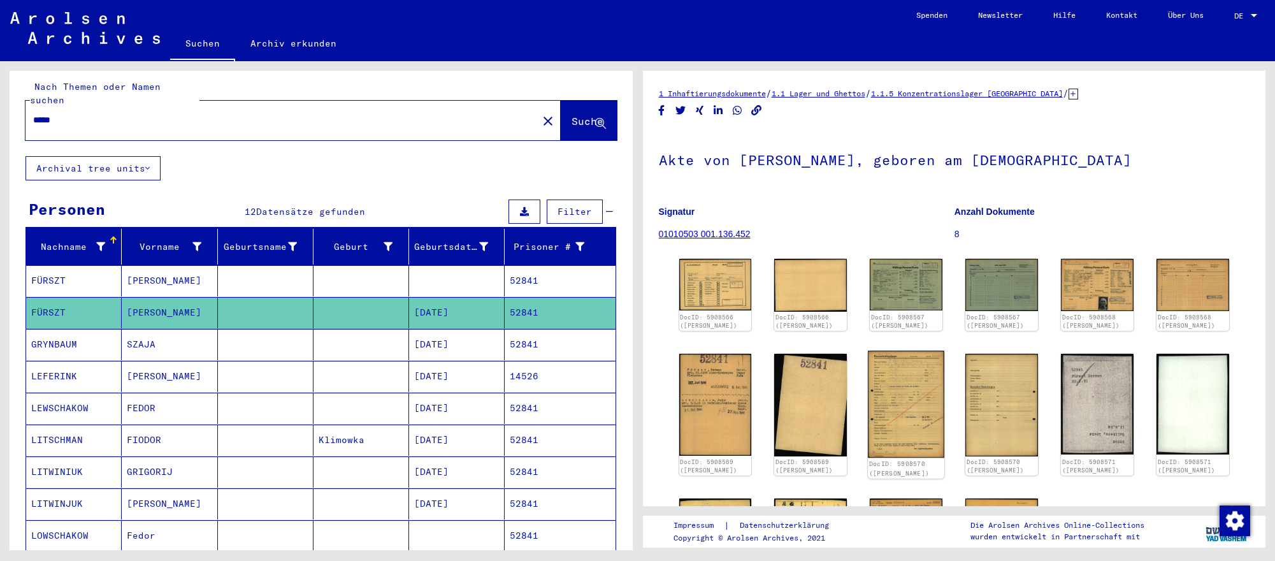
scroll to position [5, 0]
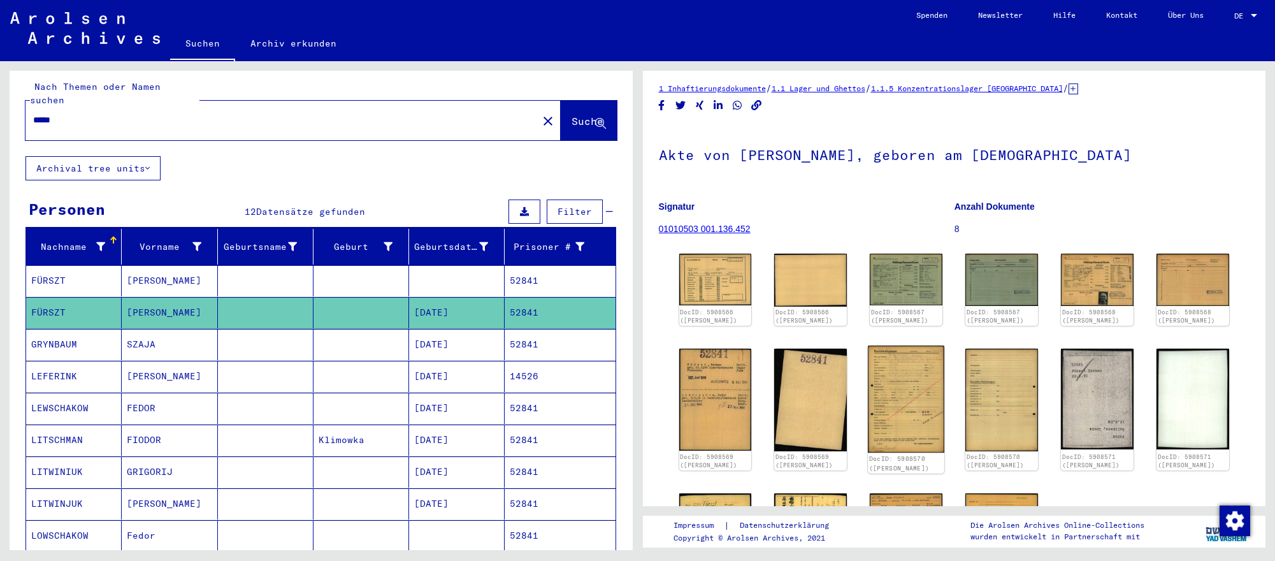
click at [935, 416] on img at bounding box center [906, 398] width 76 height 107
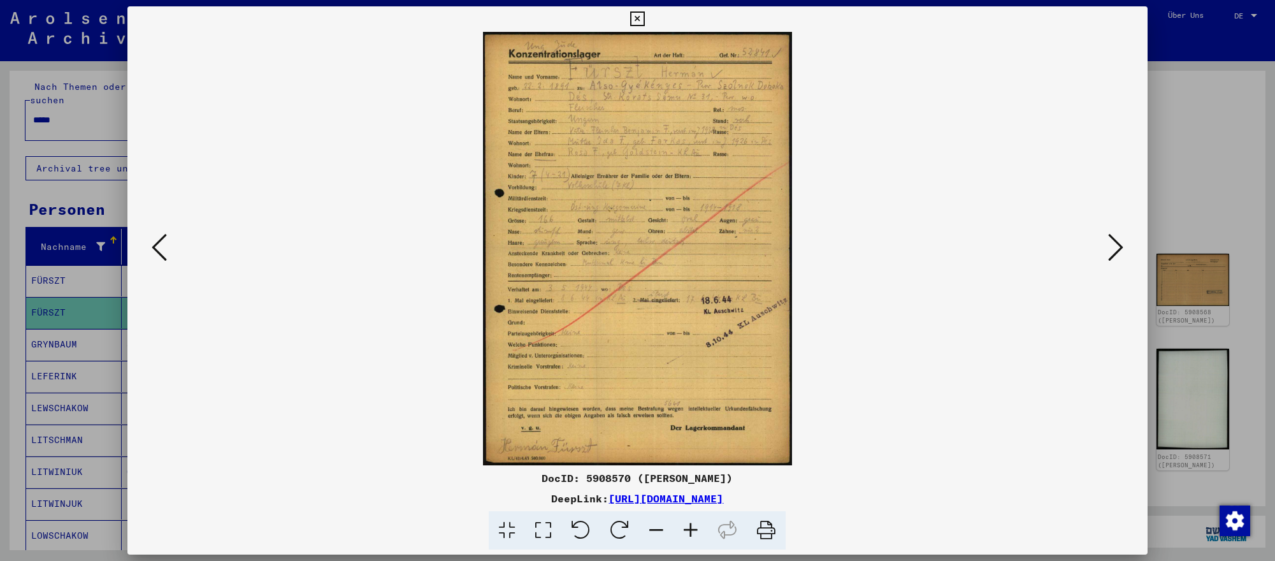
click at [1252, 412] on div at bounding box center [637, 280] width 1275 height 561
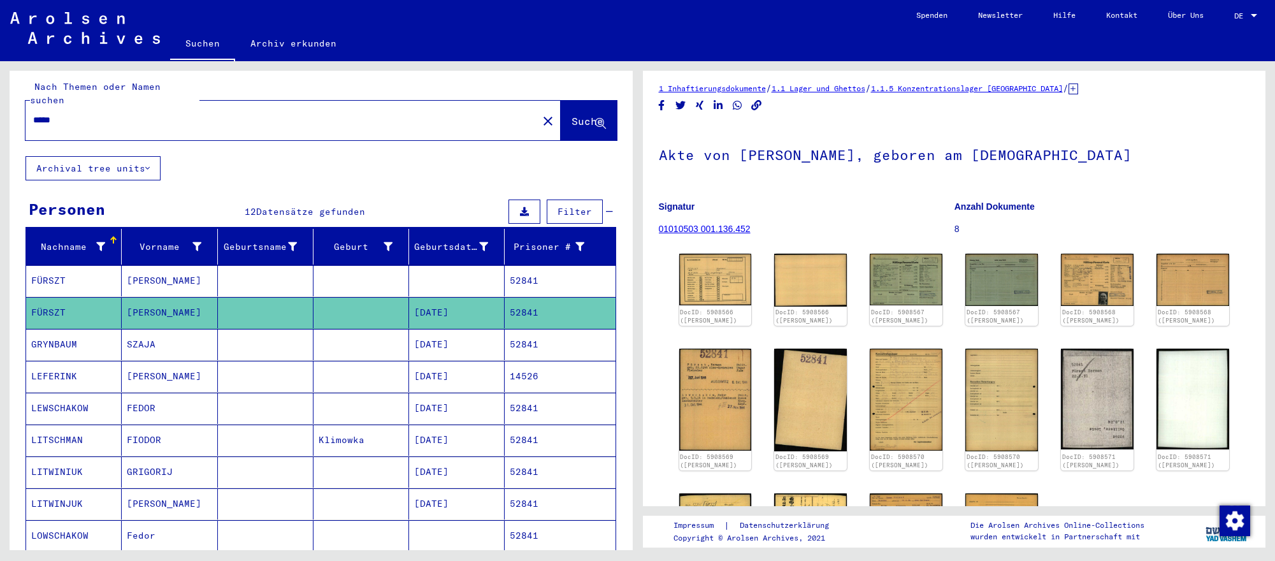
click at [138, 118] on input "*****" at bounding box center [281, 119] width 497 height 13
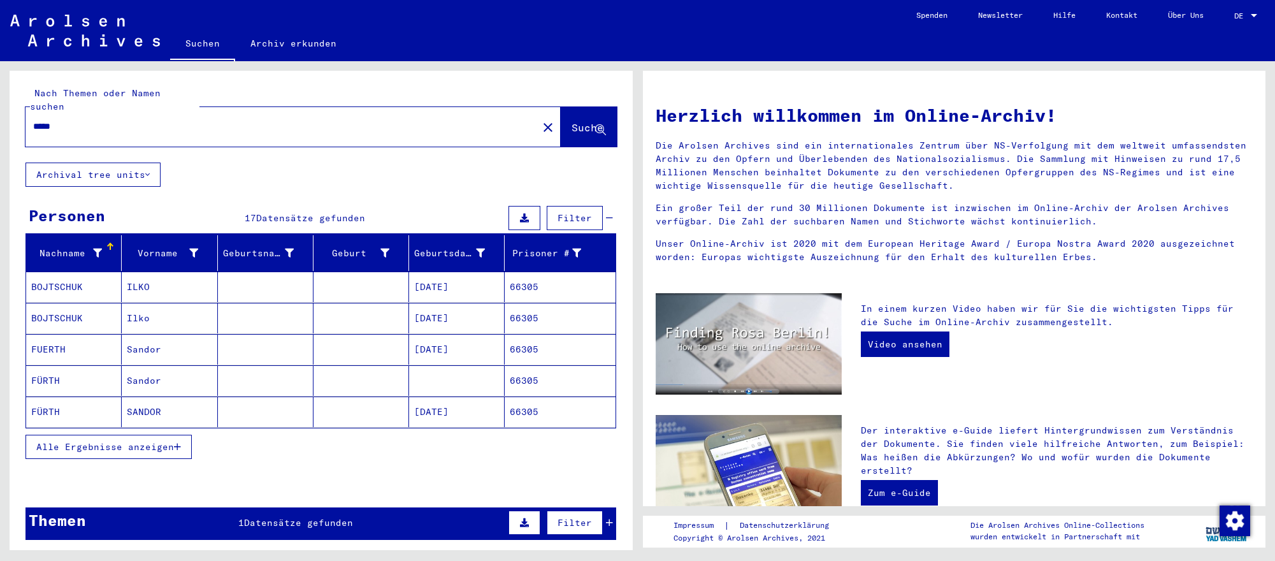
scroll to position [6, 0]
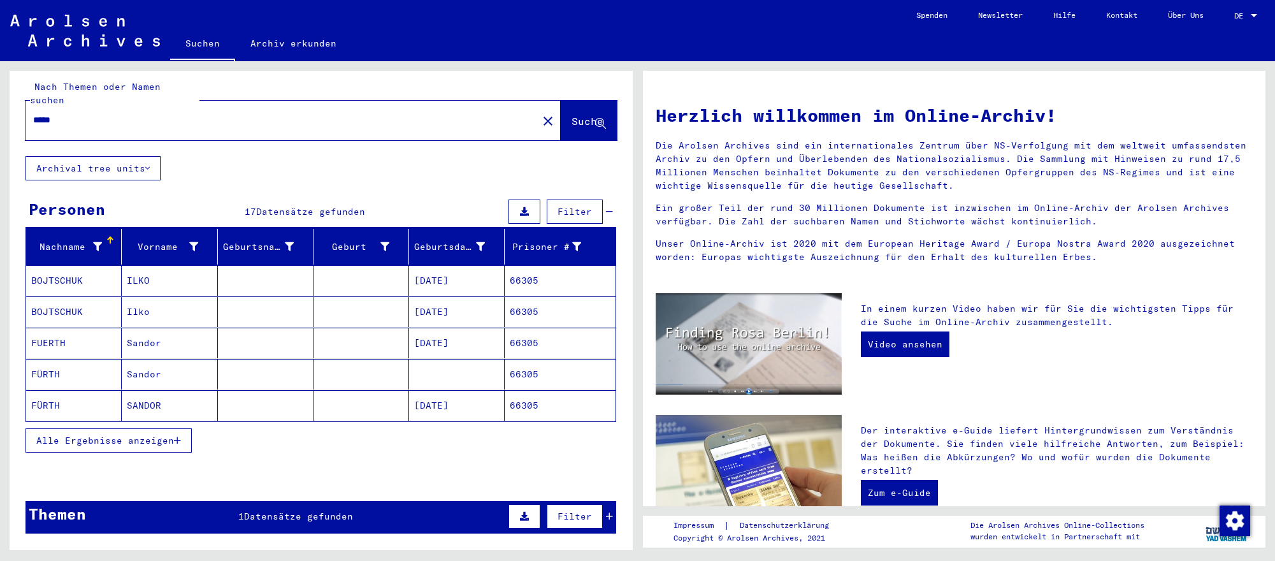
click at [448, 399] on mat-cell "[DATE]" at bounding box center [457, 405] width 96 height 31
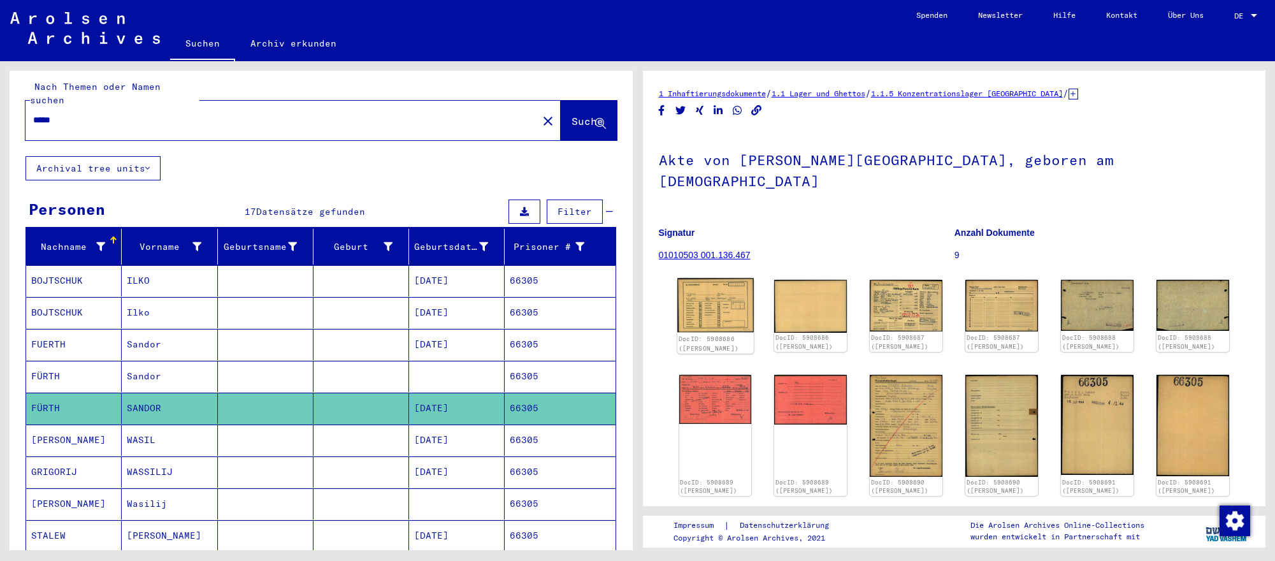
click at [725, 305] on img at bounding box center [715, 305] width 76 height 54
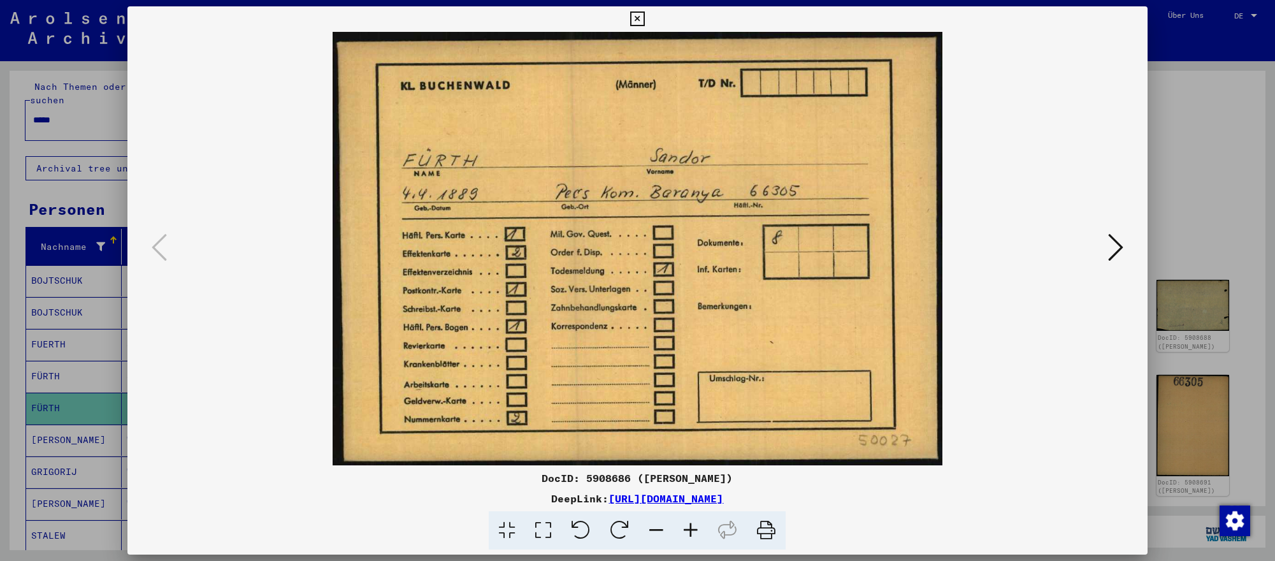
click at [1123, 252] on button at bounding box center [1115, 248] width 23 height 36
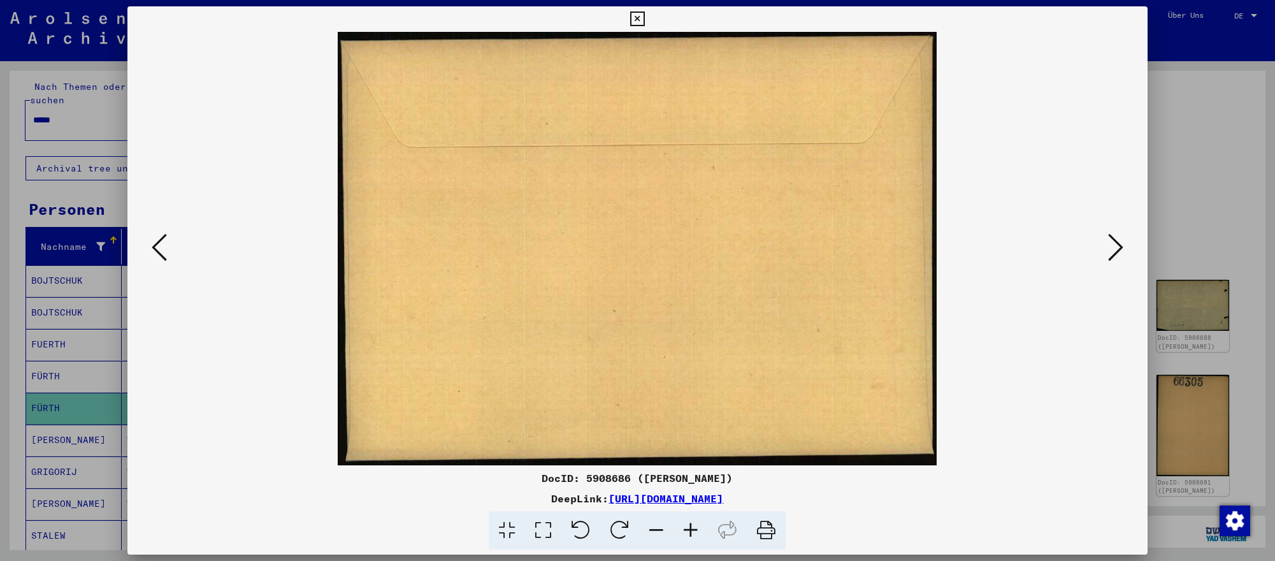
click at [1123, 252] on button at bounding box center [1115, 248] width 23 height 36
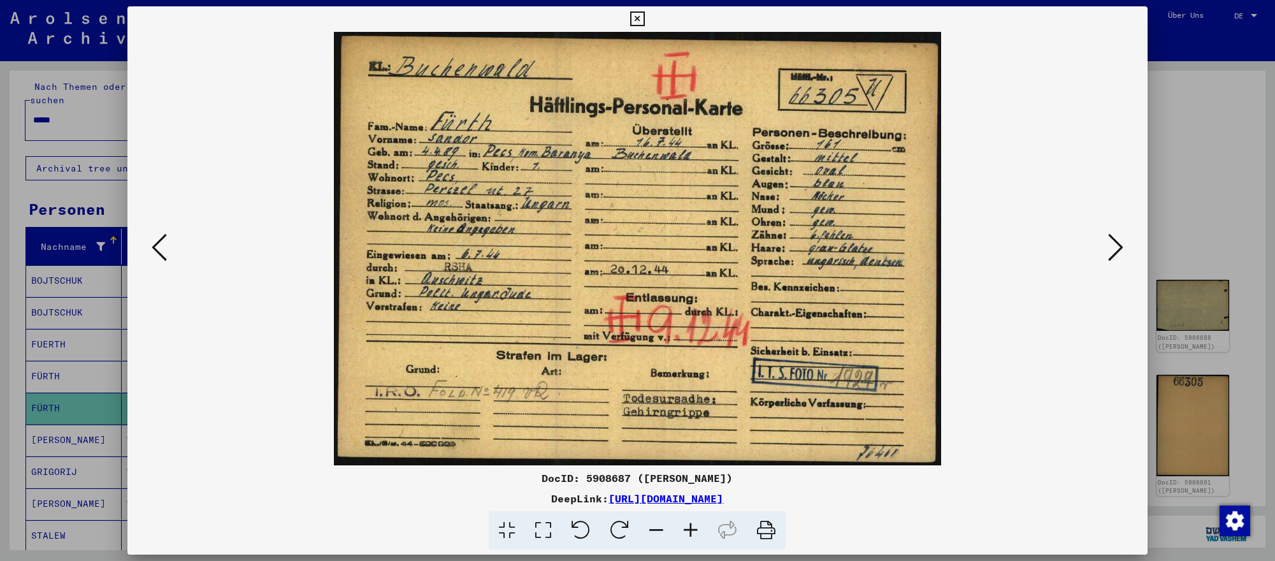
click at [1123, 252] on button at bounding box center [1115, 248] width 23 height 36
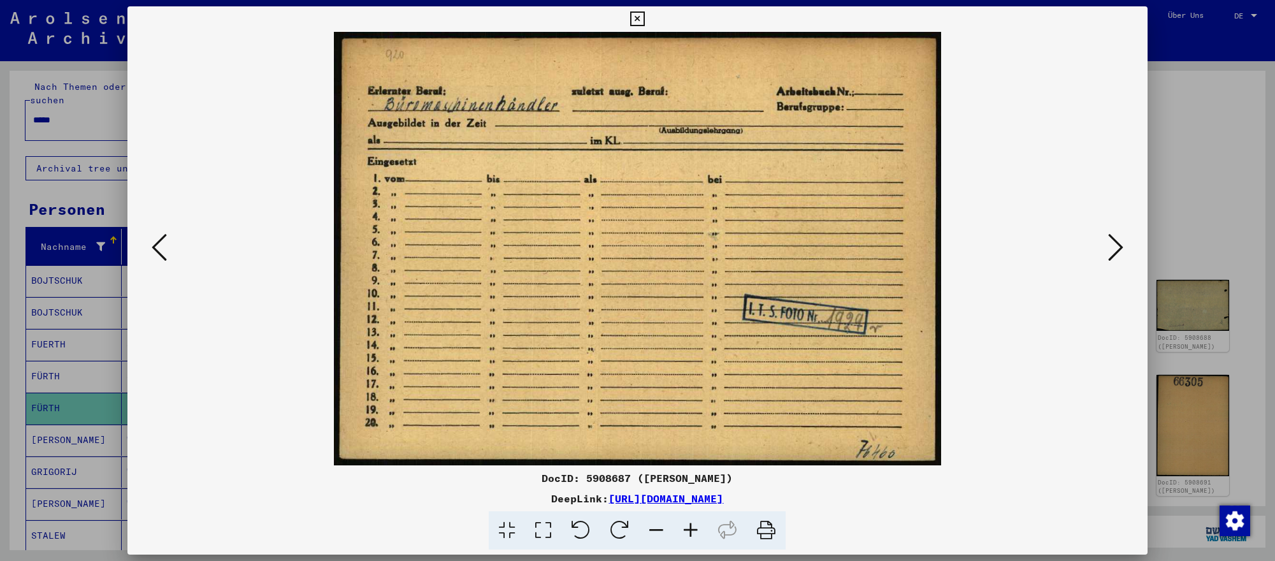
click at [1249, 426] on div at bounding box center [637, 280] width 1275 height 561
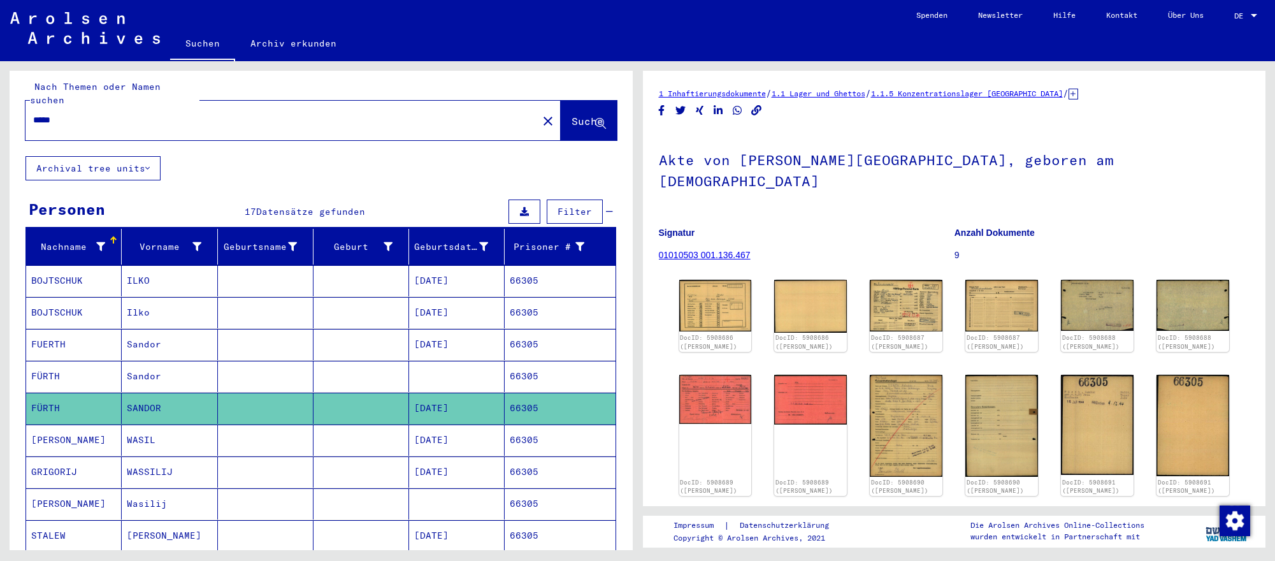
click at [1237, 447] on div "DocID: 5908686 ([PERSON_NAME]) DocID: 5908686 ([PERSON_NAME]) DocID: 5908687 ([…" at bounding box center [954, 465] width 591 height 380
click at [371, 113] on input "*****" at bounding box center [281, 119] width 497 height 13
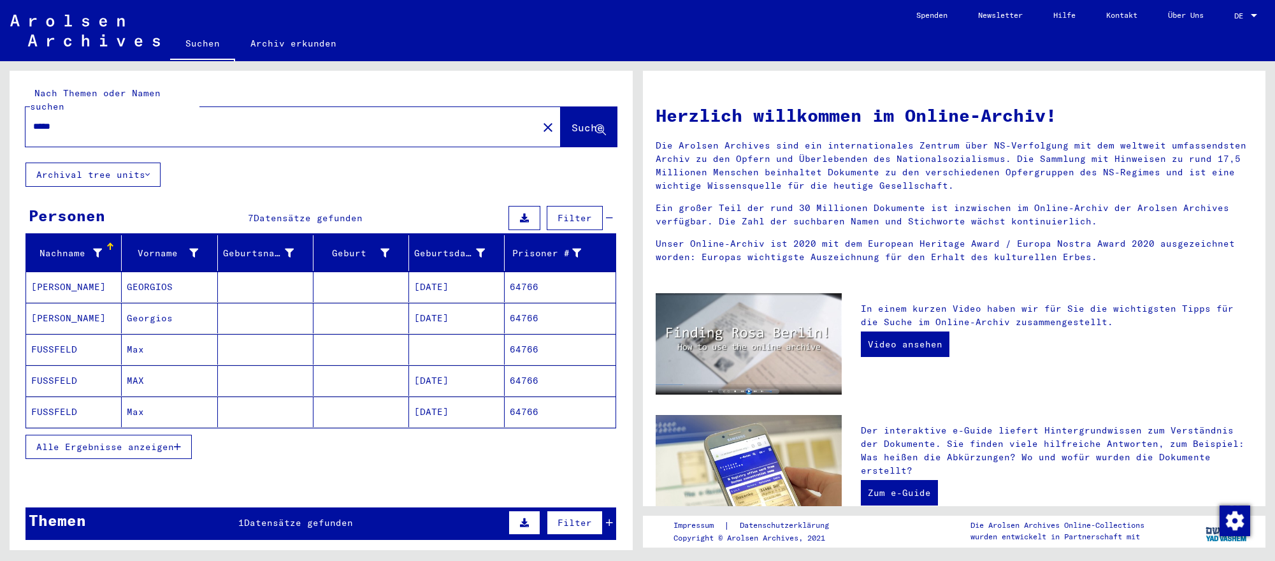
scroll to position [3, 0]
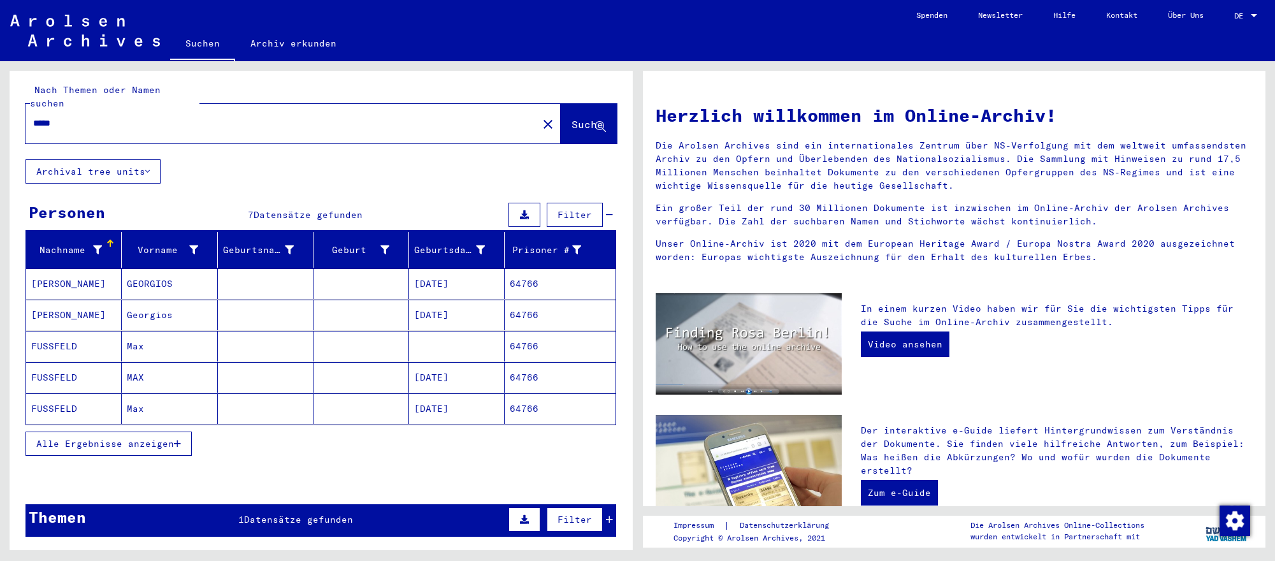
click at [472, 403] on mat-cell "[DATE]" at bounding box center [457, 408] width 96 height 31
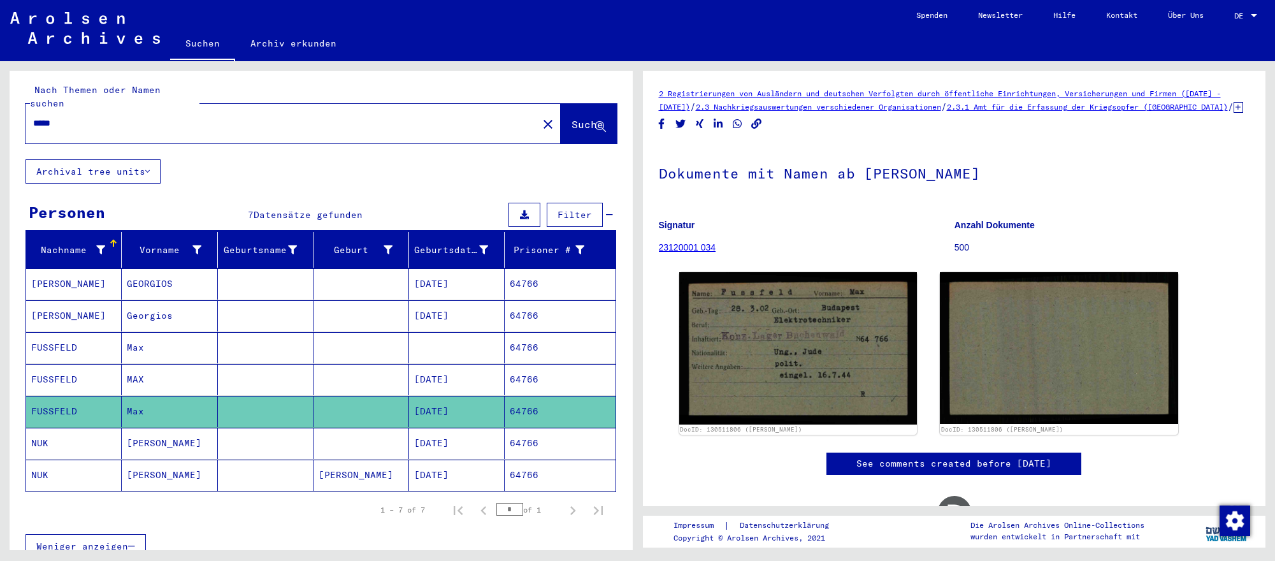
click at [477, 377] on mat-cell "[DATE]" at bounding box center [457, 379] width 96 height 31
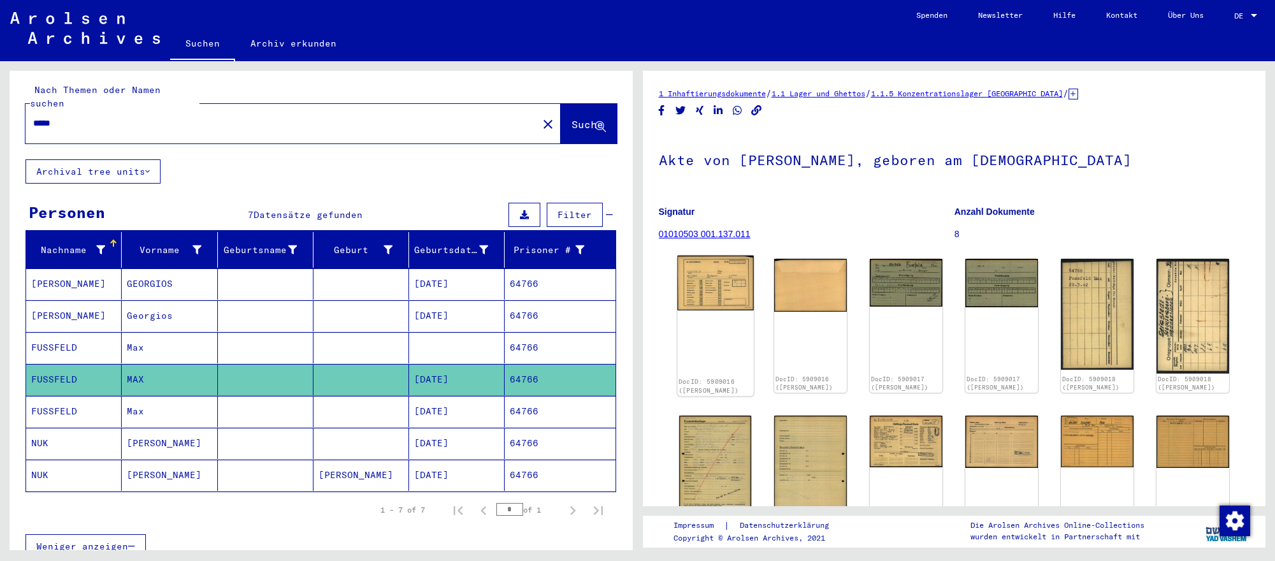
click at [729, 292] on img at bounding box center [715, 282] width 76 height 55
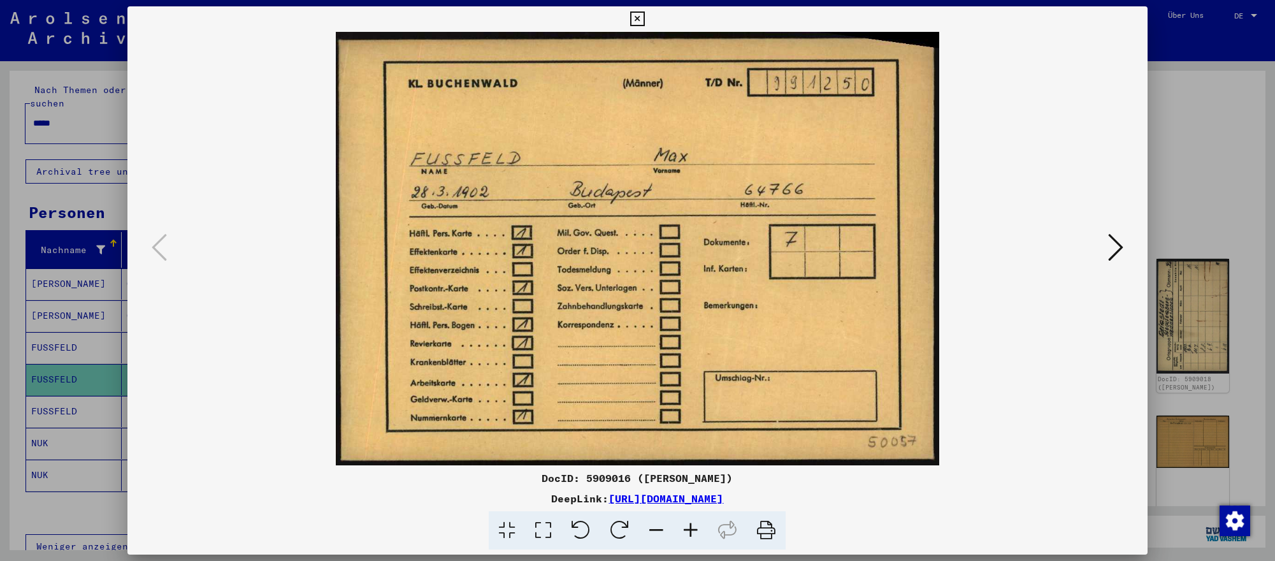
click at [1122, 242] on icon at bounding box center [1115, 247] width 15 height 31
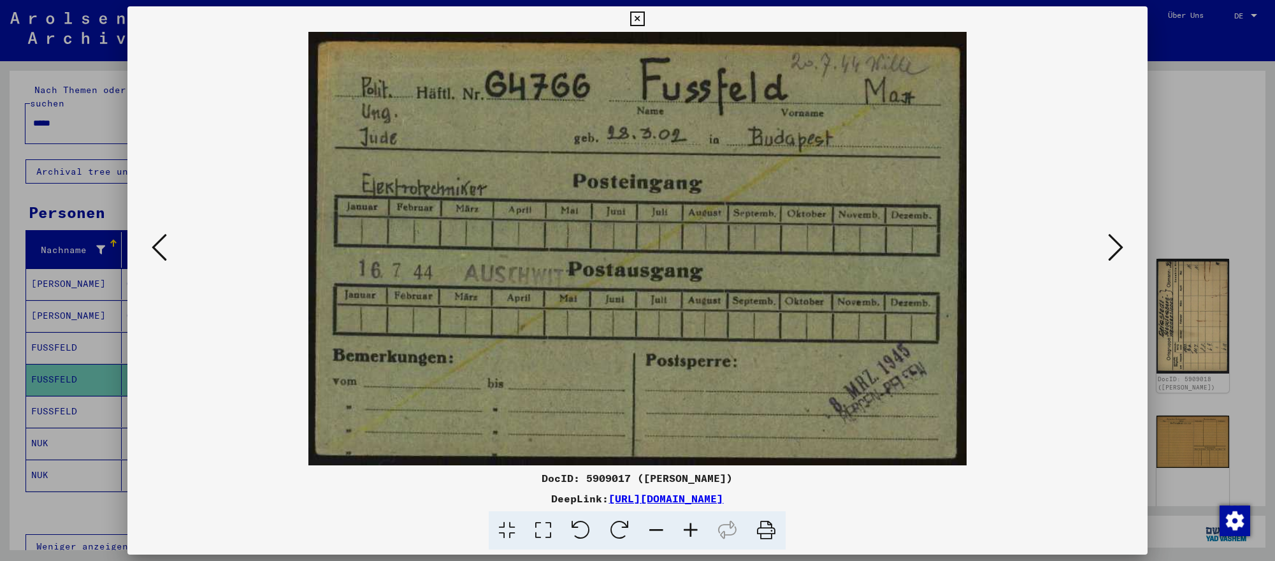
click at [1225, 450] on div at bounding box center [637, 280] width 1275 height 561
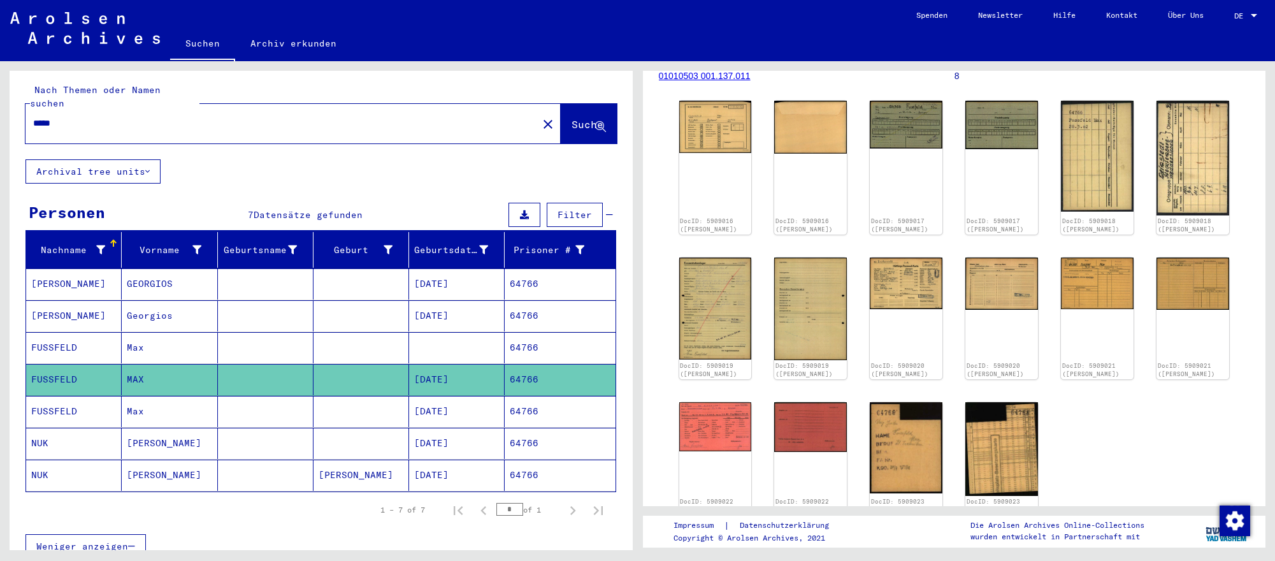
scroll to position [155, 0]
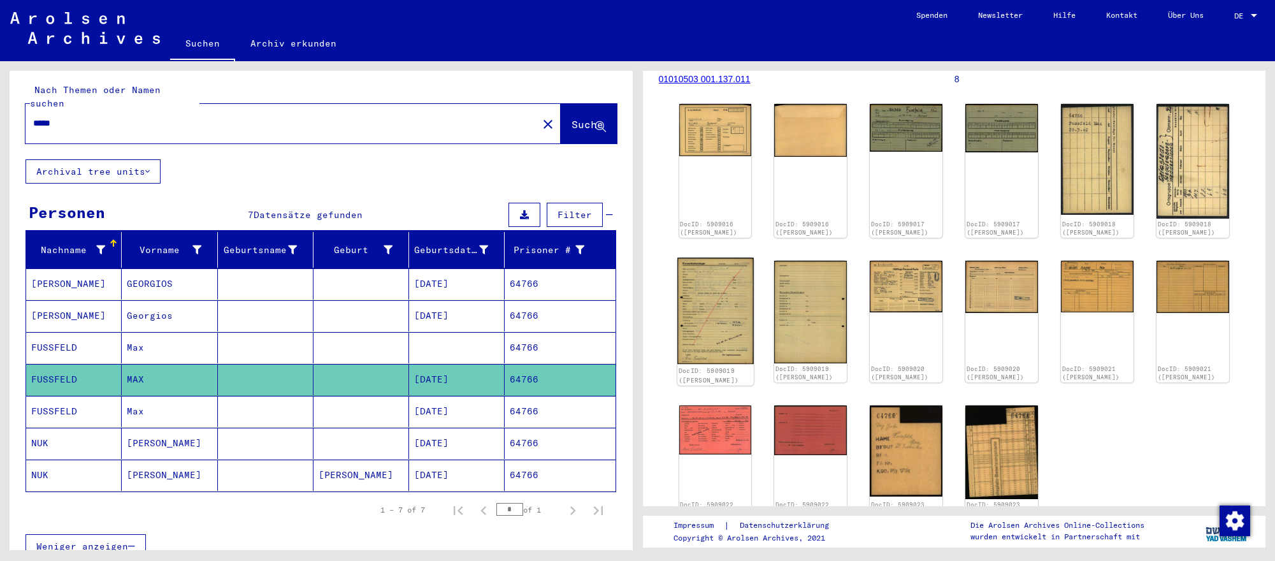
click at [712, 357] on img at bounding box center [715, 311] width 76 height 106
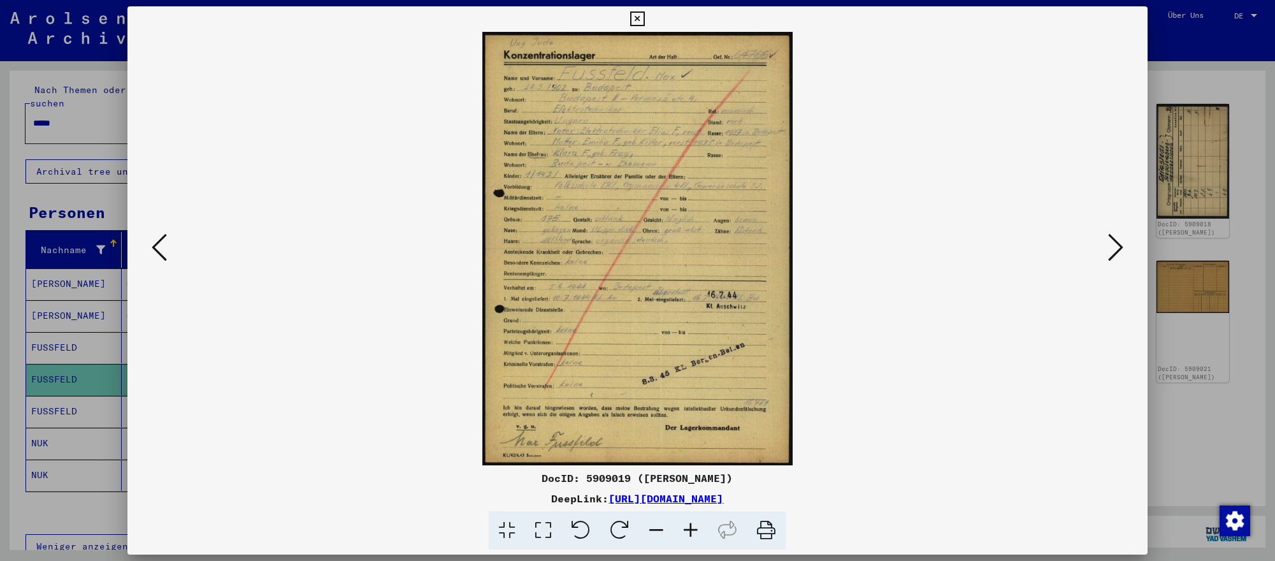
click at [1208, 357] on div at bounding box center [637, 280] width 1275 height 561
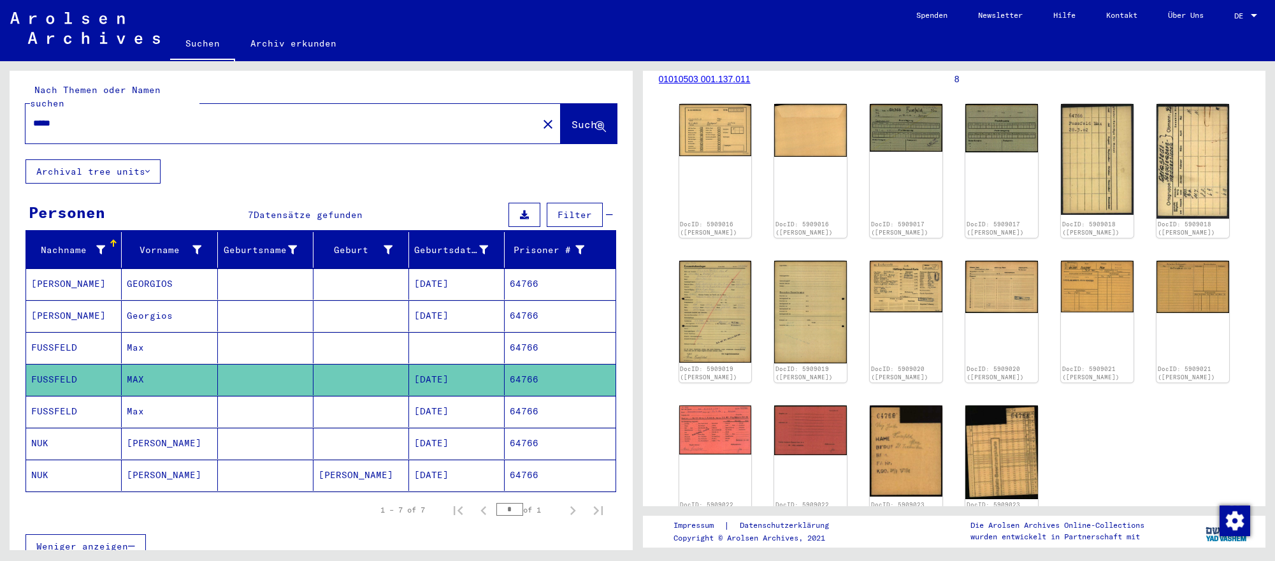
click at [248, 121] on input "*****" at bounding box center [281, 123] width 497 height 13
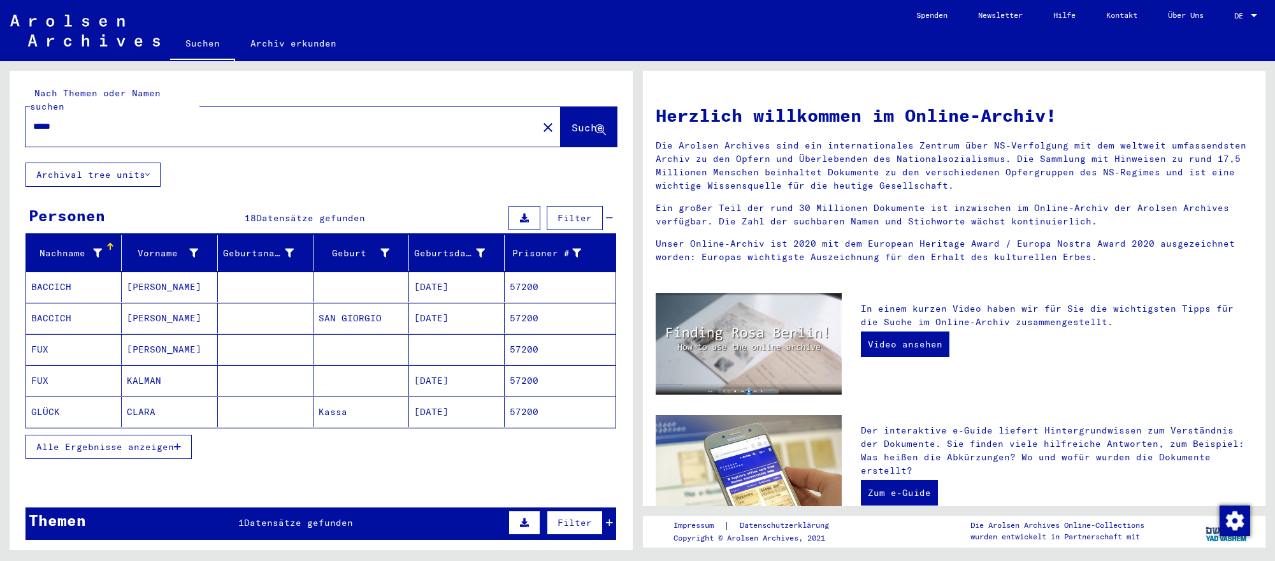
click at [216, 373] on mat-cell "KALMAN" at bounding box center [170, 380] width 96 height 31
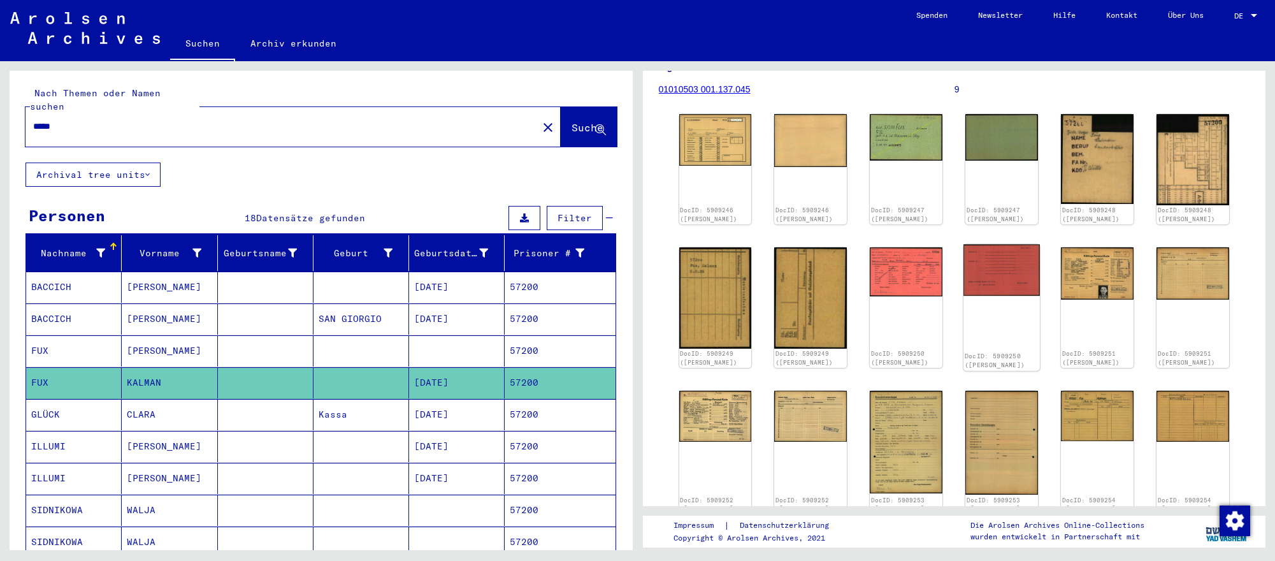
scroll to position [178, 0]
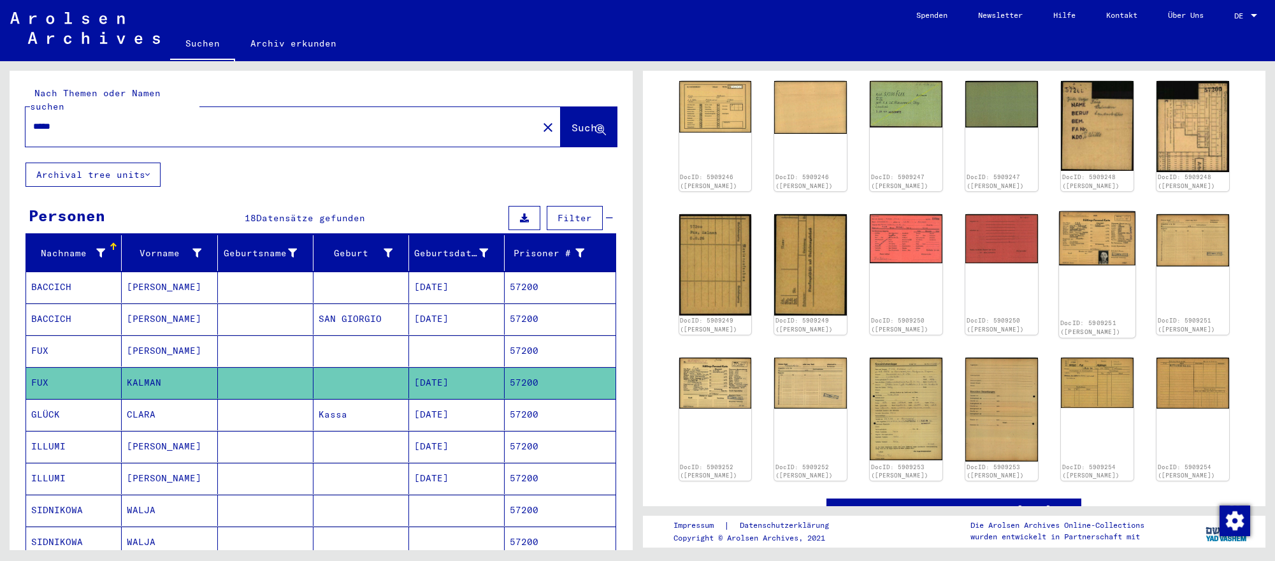
click at [1070, 232] on img at bounding box center [1097, 238] width 76 height 55
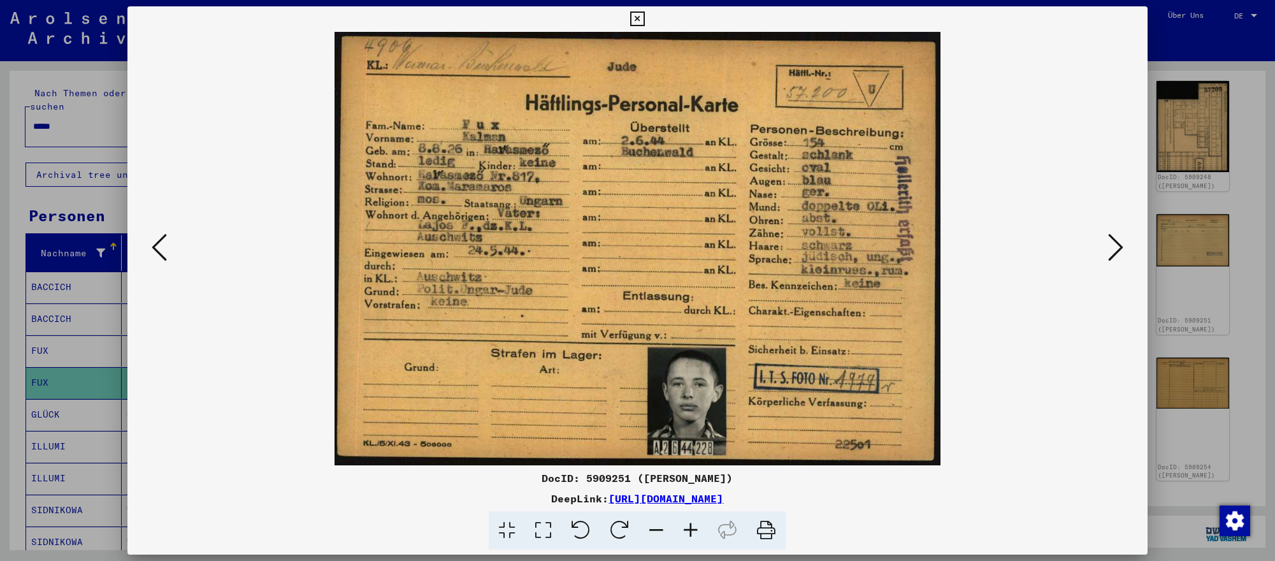
click at [1101, 243] on img at bounding box center [637, 248] width 933 height 433
click at [1108, 241] on icon at bounding box center [1115, 247] width 15 height 31
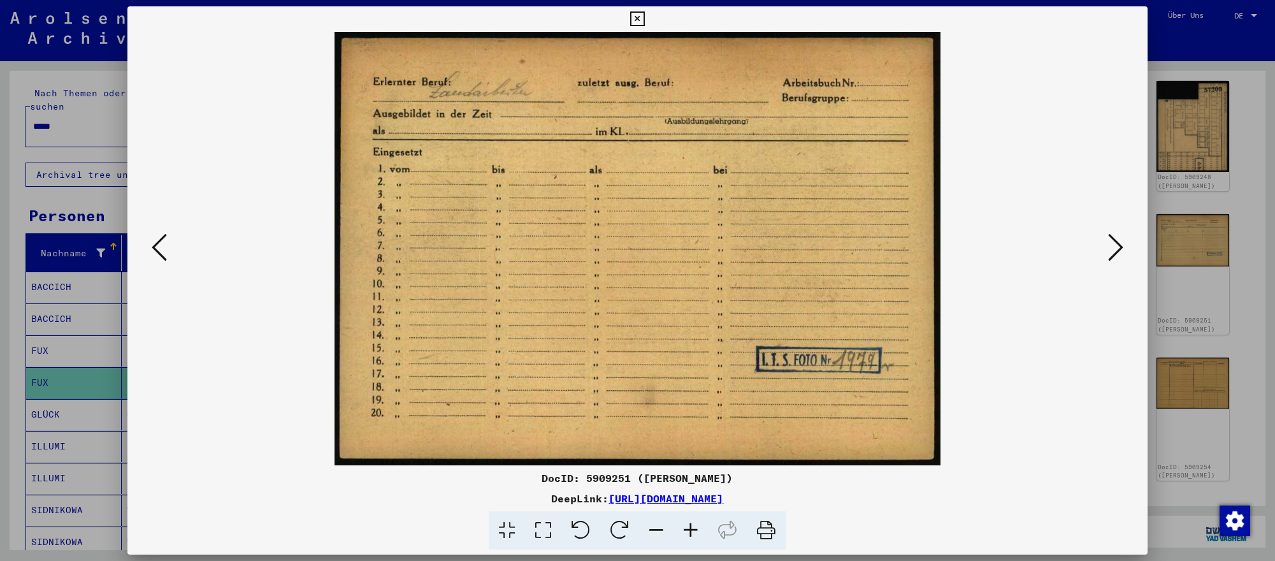
click at [1216, 464] on div at bounding box center [637, 280] width 1275 height 561
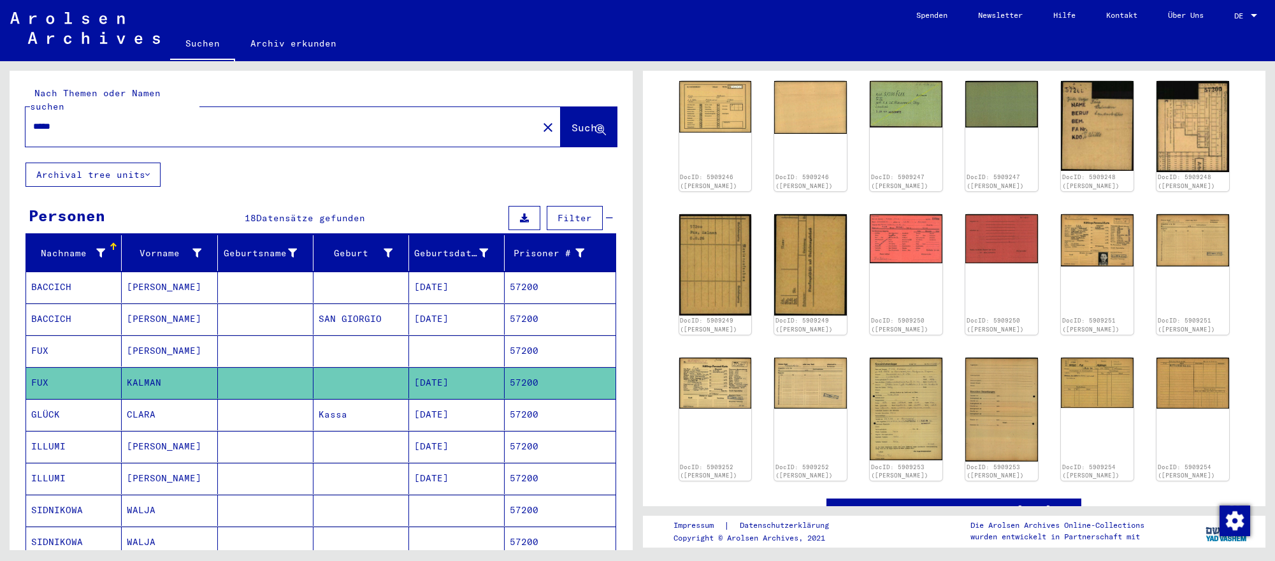
click at [303, 125] on input "*****" at bounding box center [281, 126] width 497 height 13
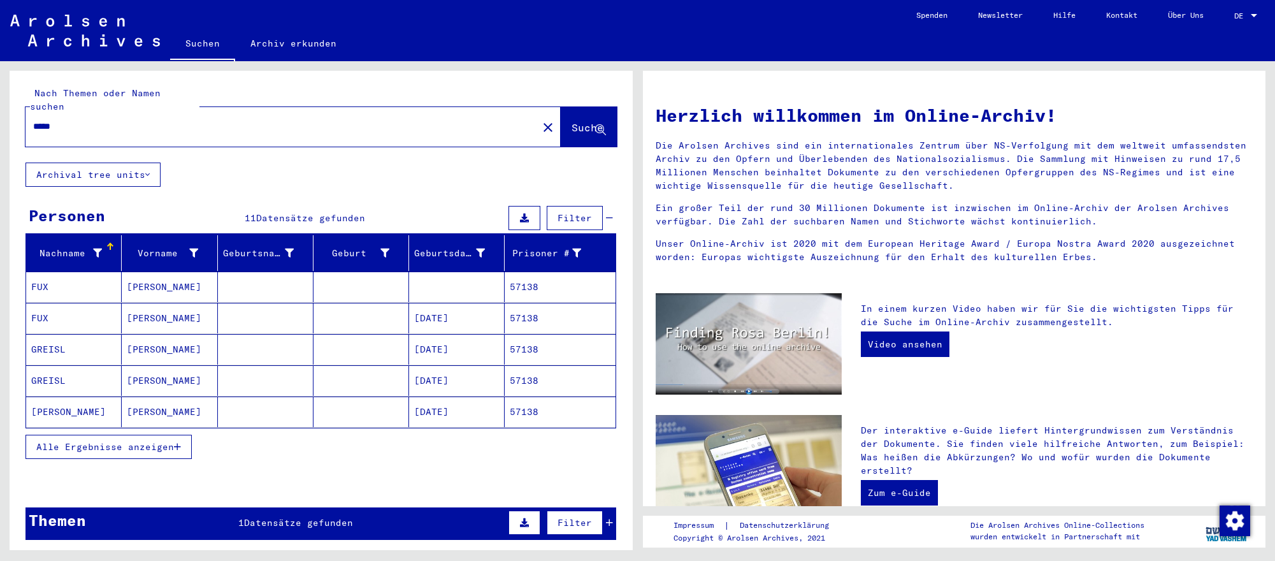
click at [461, 326] on mat-cell "[DATE]" at bounding box center [457, 318] width 96 height 31
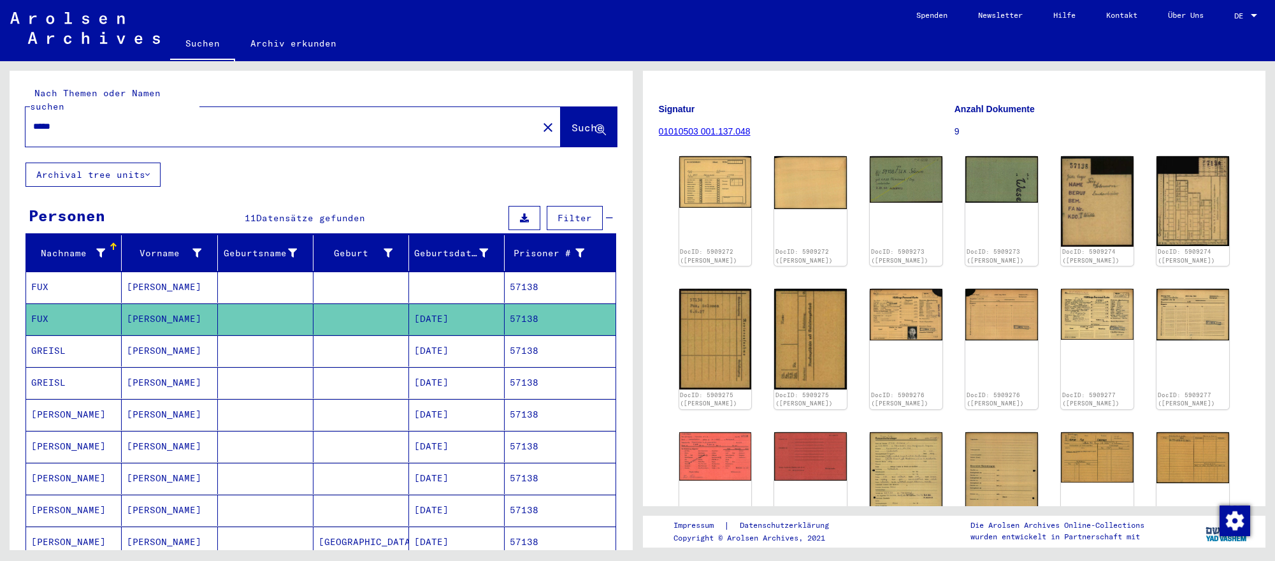
scroll to position [111, 0]
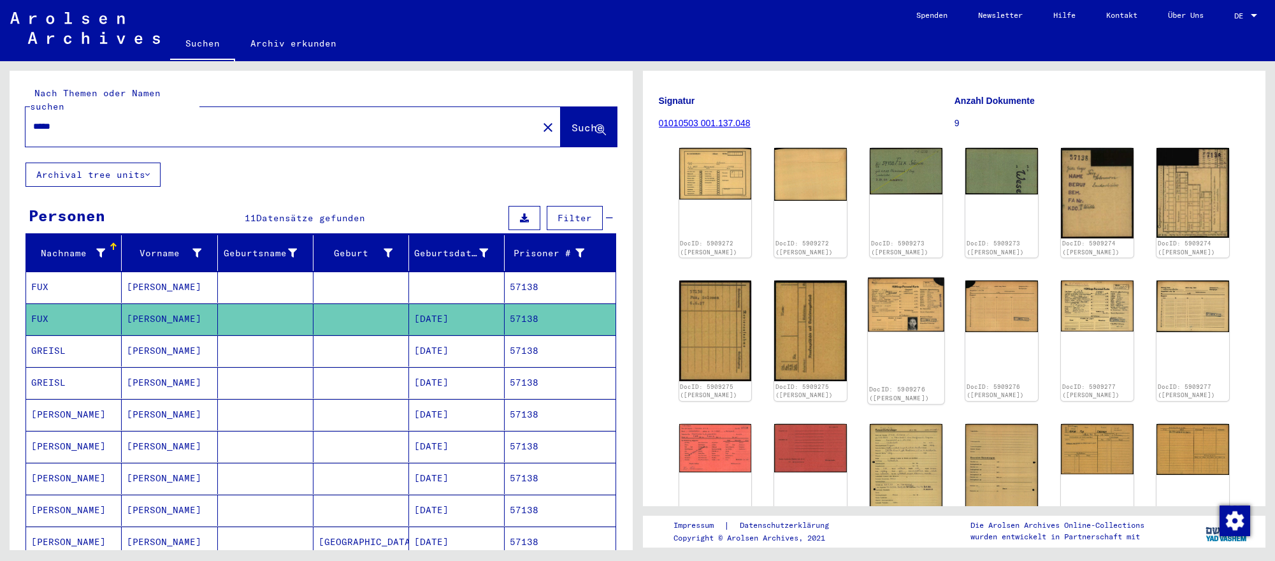
click at [878, 304] on img at bounding box center [906, 304] width 76 height 54
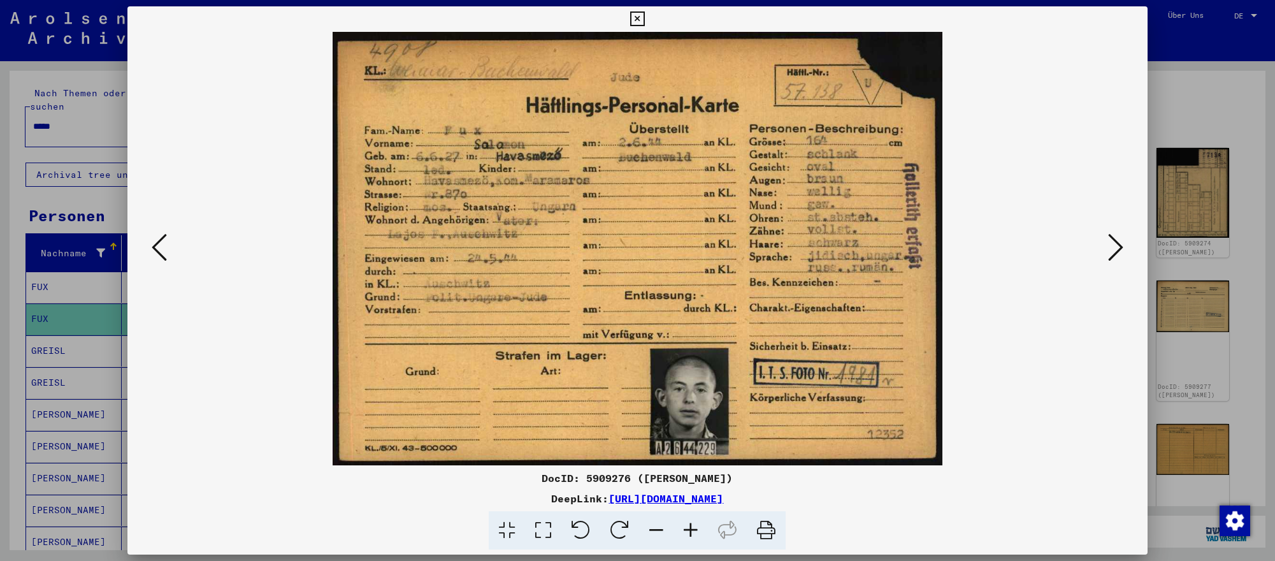
click at [1108, 254] on icon at bounding box center [1115, 247] width 15 height 31
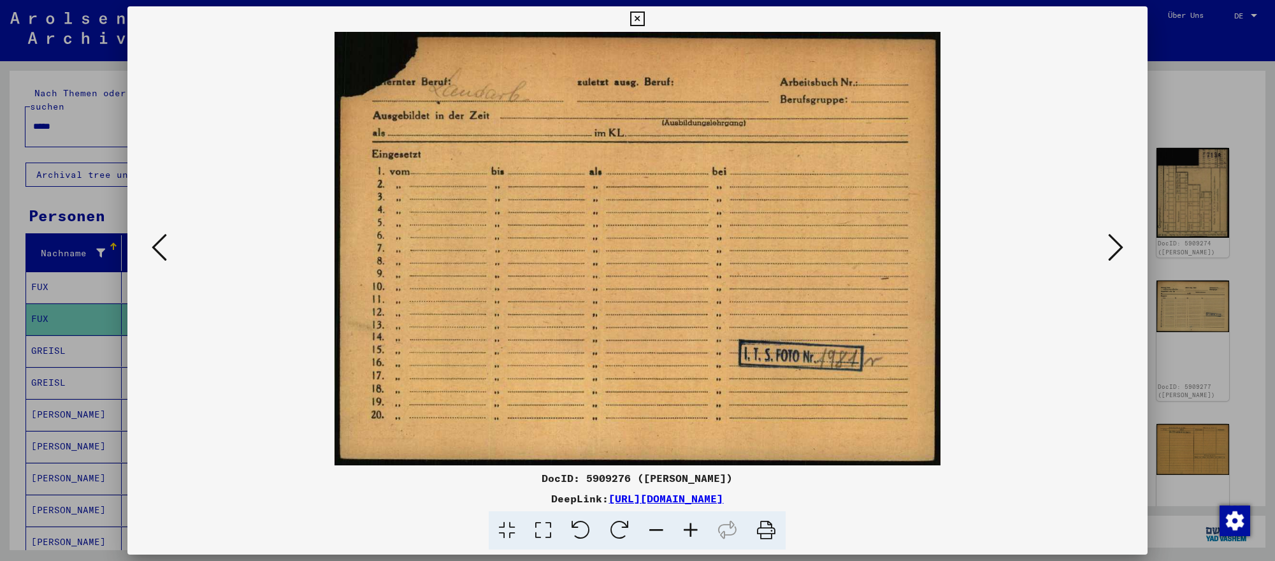
click at [85, 129] on div at bounding box center [637, 280] width 1275 height 561
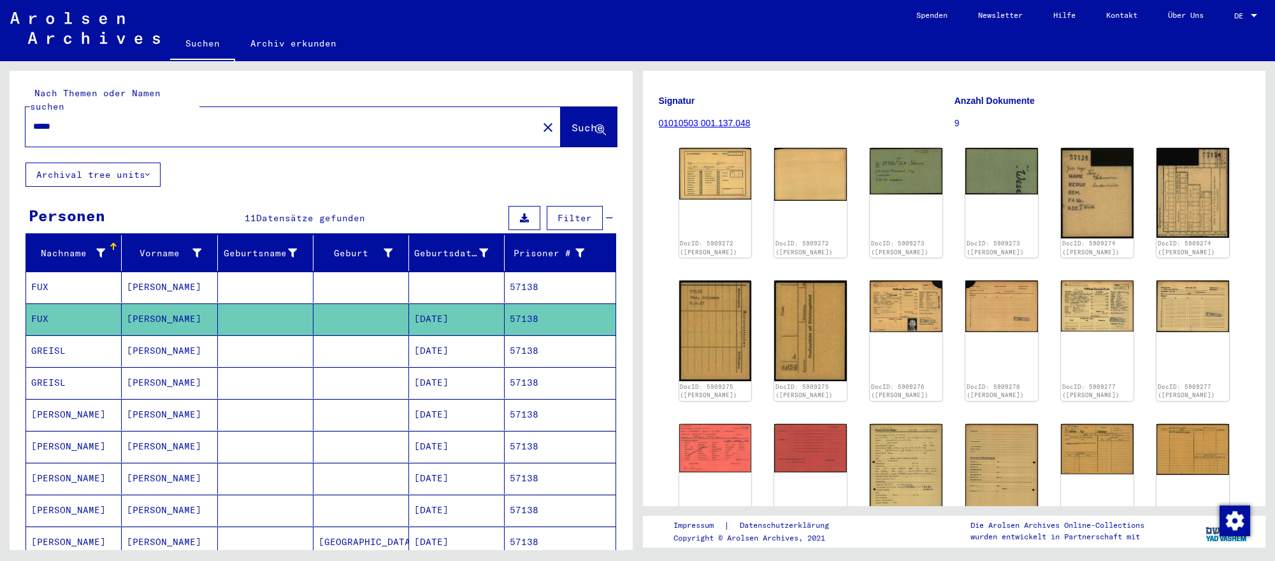
click at [85, 129] on input "*****" at bounding box center [281, 126] width 497 height 13
paste input "text"
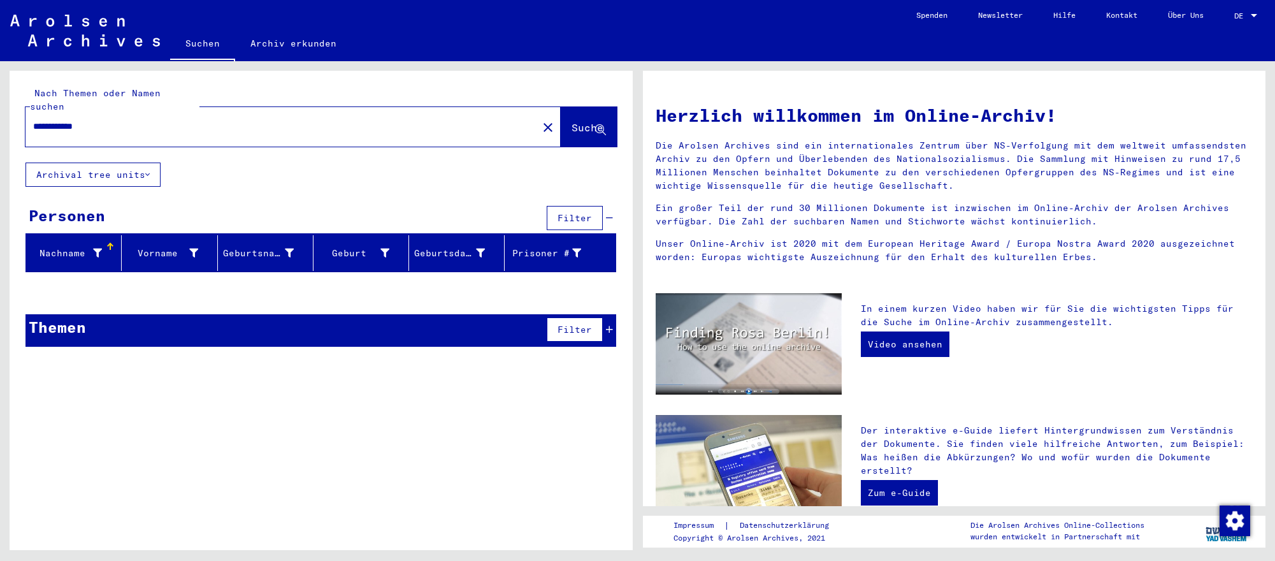
click at [561, 113] on button "Suche" at bounding box center [589, 126] width 56 height 39
click at [398, 127] on input "**********" at bounding box center [277, 126] width 489 height 13
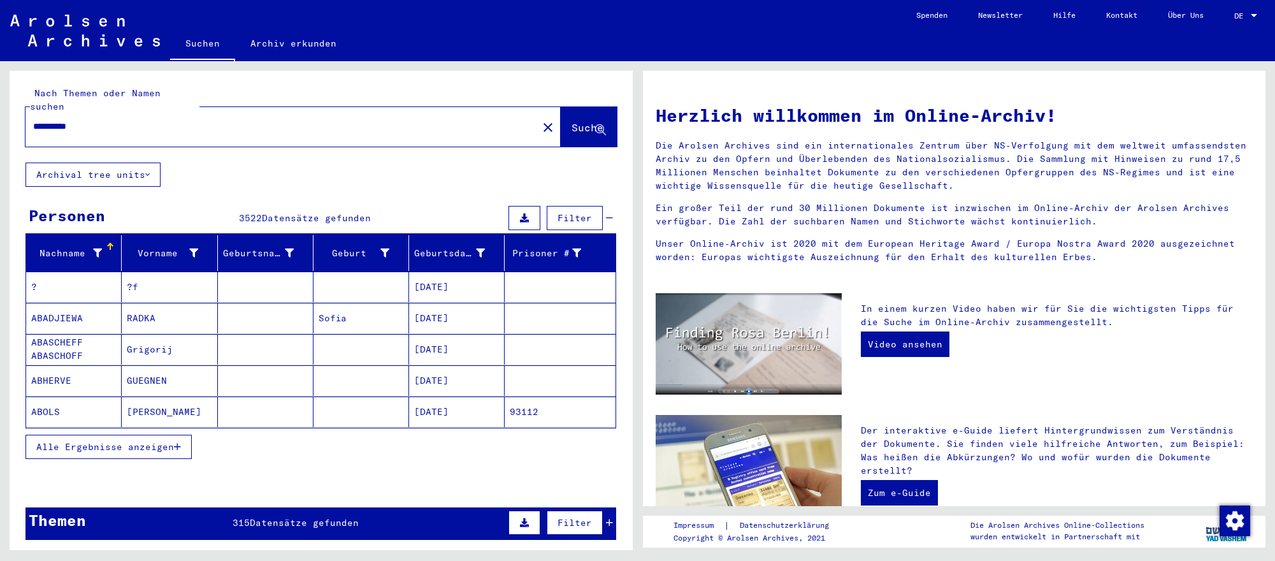
click at [411, 322] on mat-cell "[DATE]" at bounding box center [457, 318] width 96 height 31
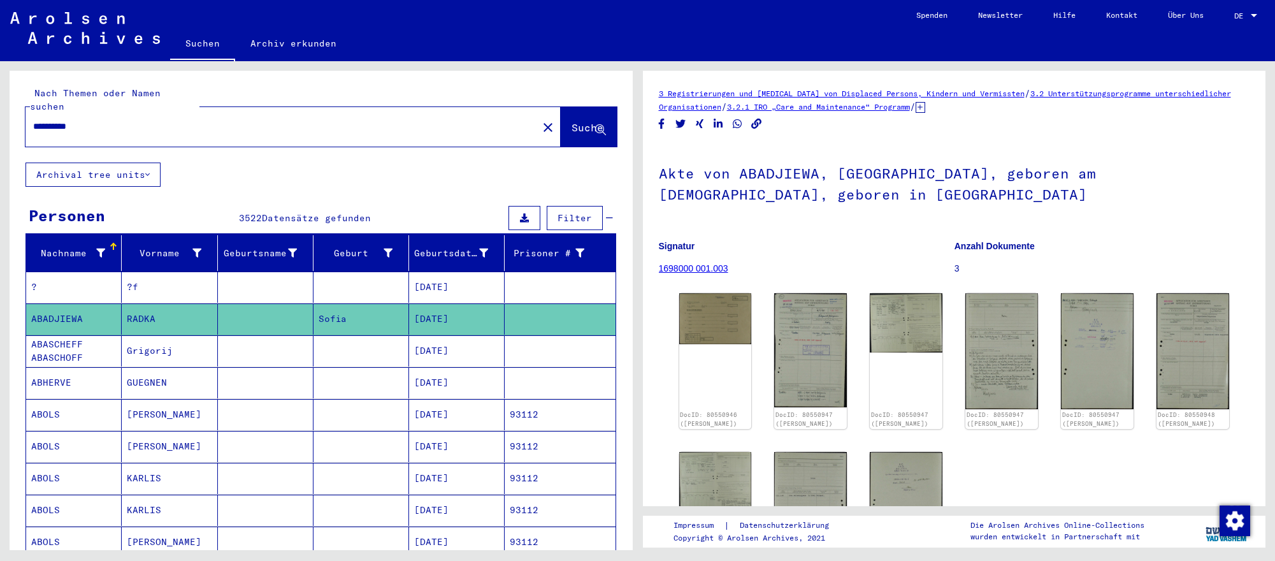
click at [114, 126] on input "**********" at bounding box center [281, 126] width 497 height 13
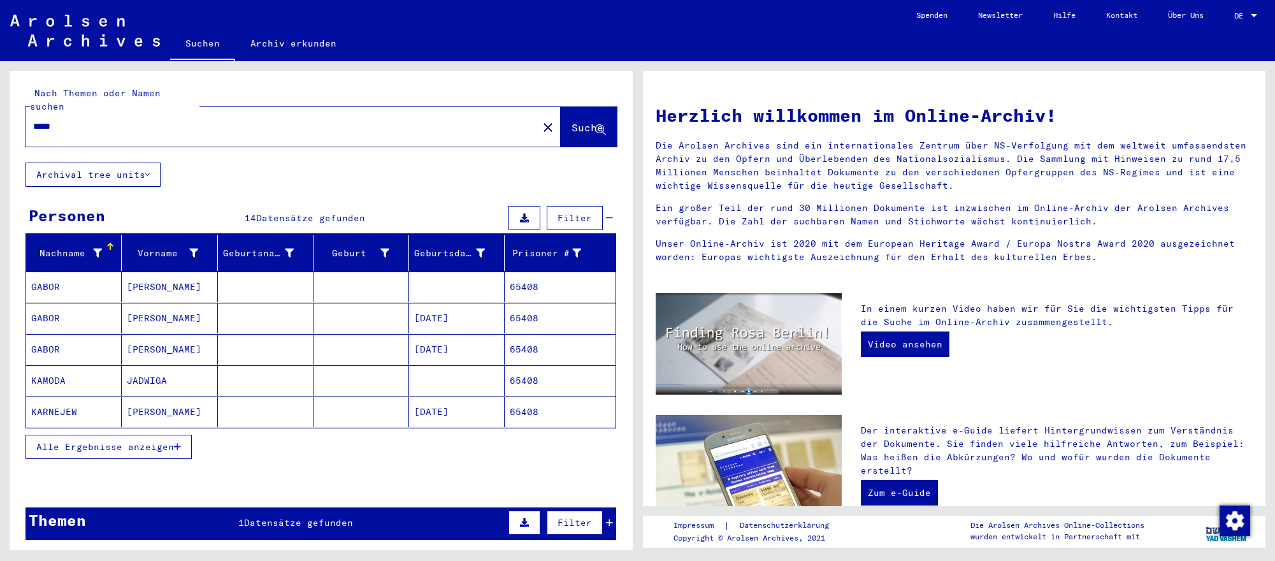
click at [138, 317] on mat-cell "[PERSON_NAME]" at bounding box center [170, 318] width 96 height 31
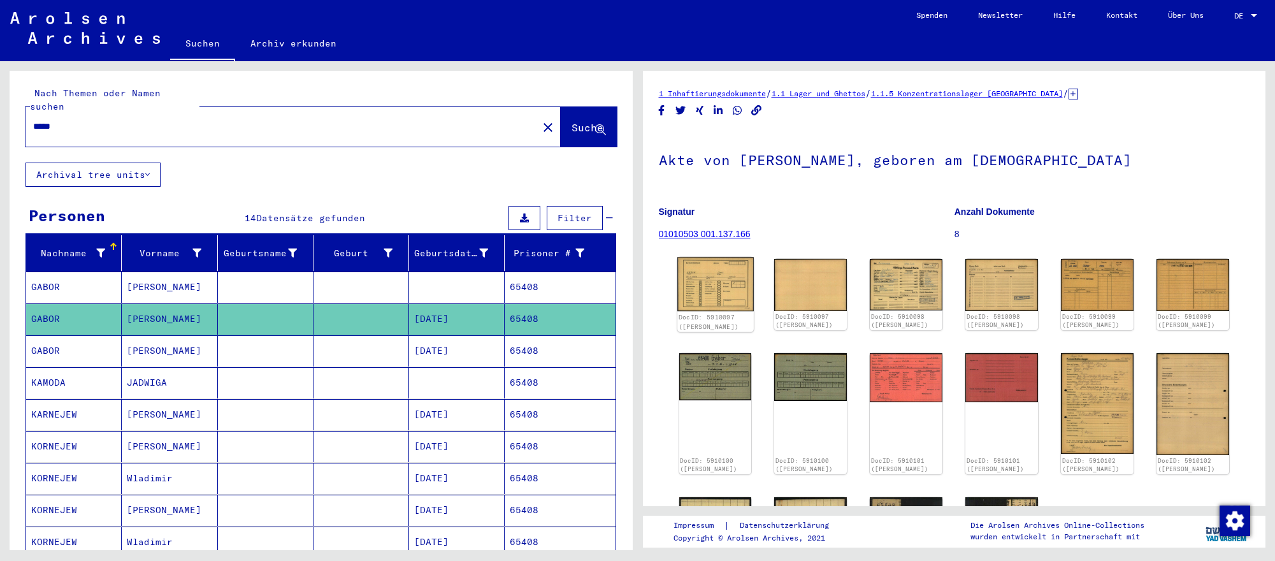
click at [729, 276] on img at bounding box center [715, 284] width 76 height 54
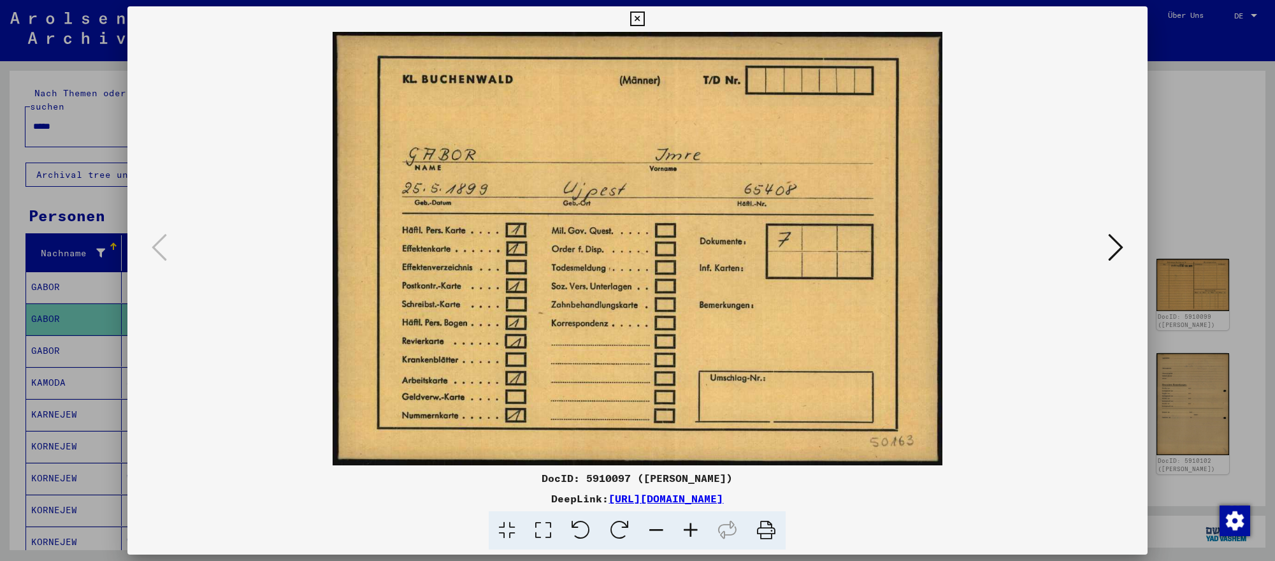
click at [1113, 248] on icon at bounding box center [1115, 247] width 15 height 31
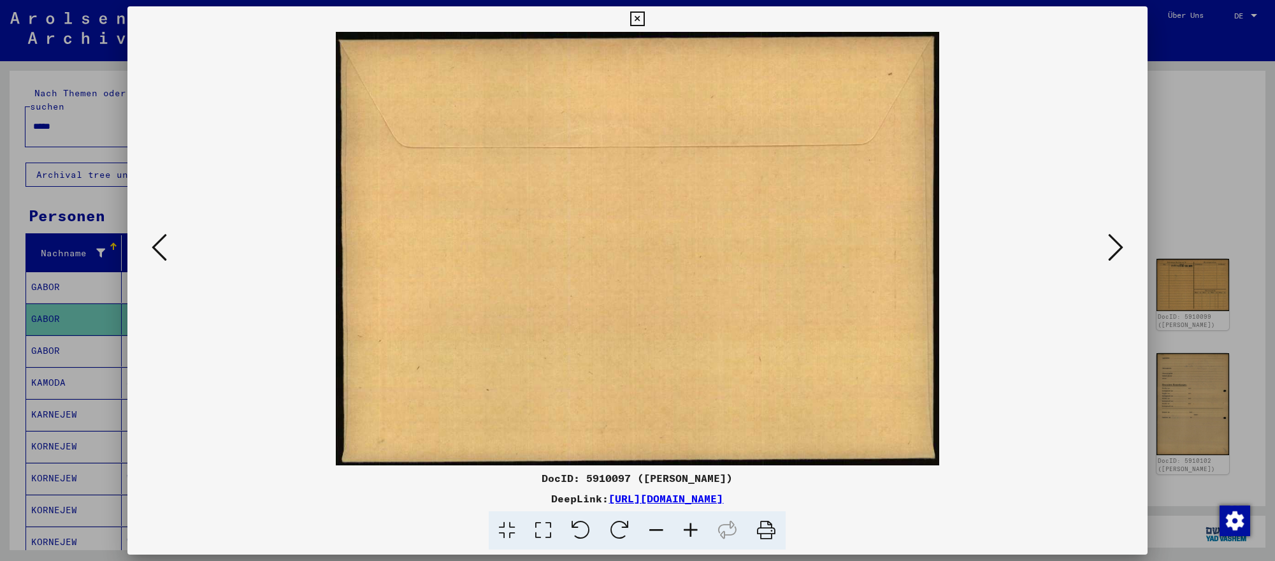
click at [1113, 248] on icon at bounding box center [1115, 247] width 15 height 31
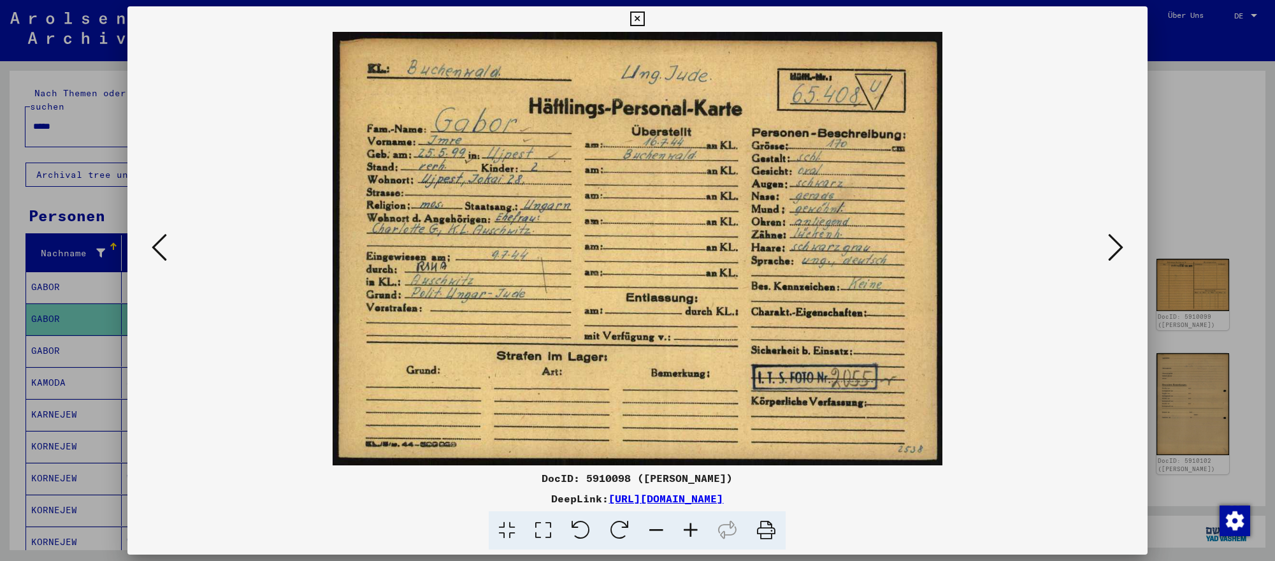
click at [1113, 248] on icon at bounding box center [1115, 247] width 15 height 31
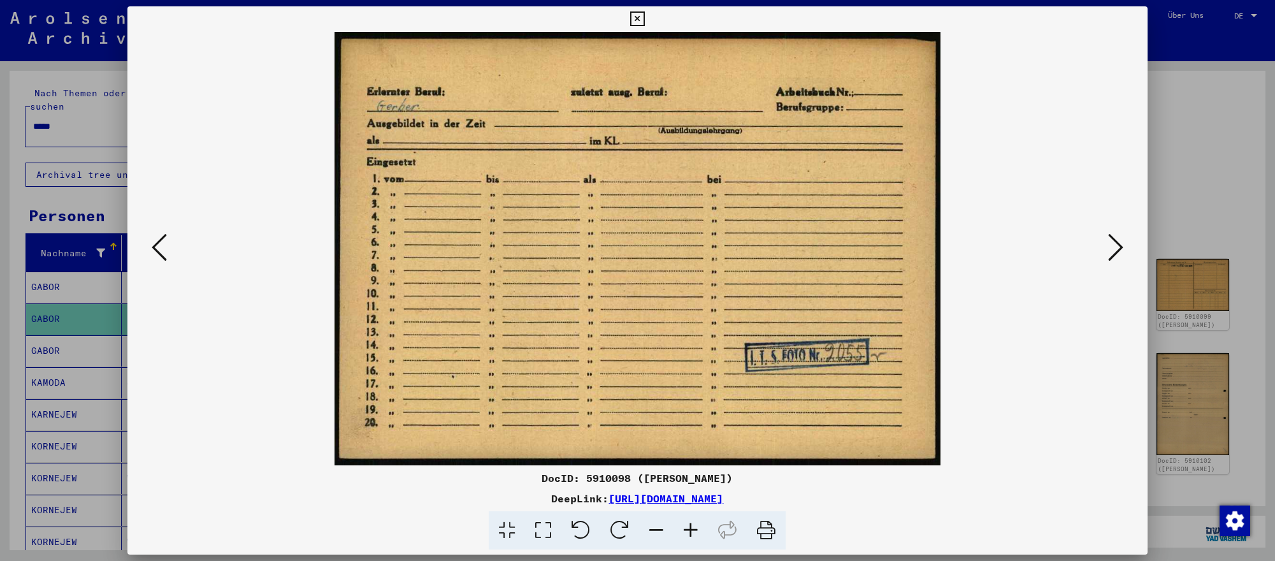
click at [89, 122] on div at bounding box center [637, 280] width 1275 height 561
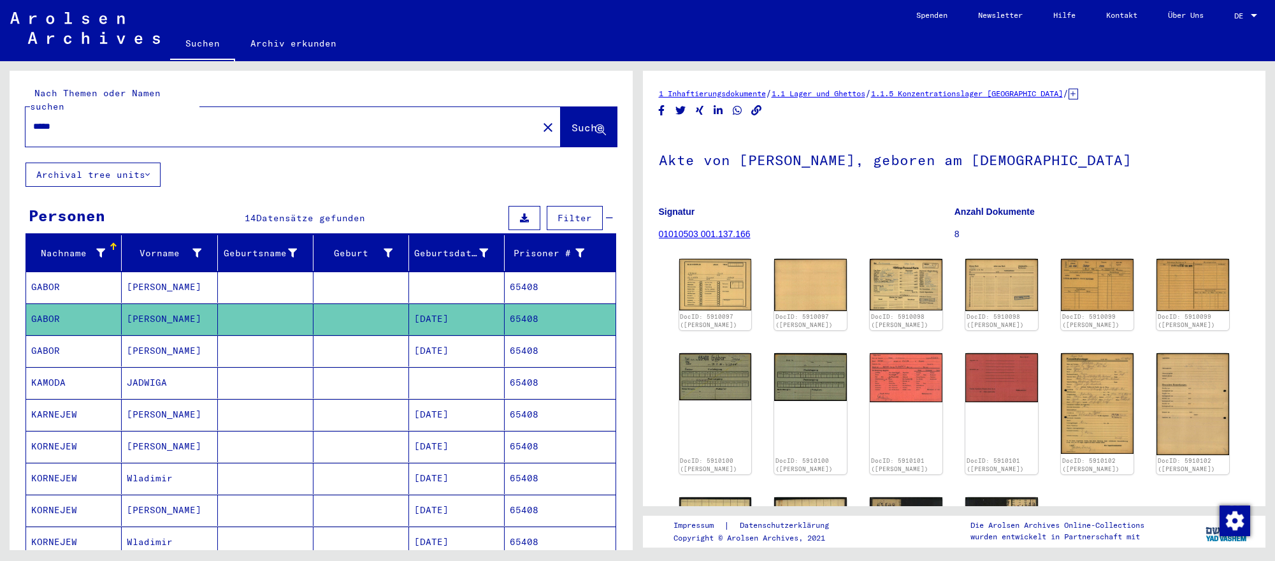
click at [89, 121] on input "*****" at bounding box center [281, 126] width 497 height 13
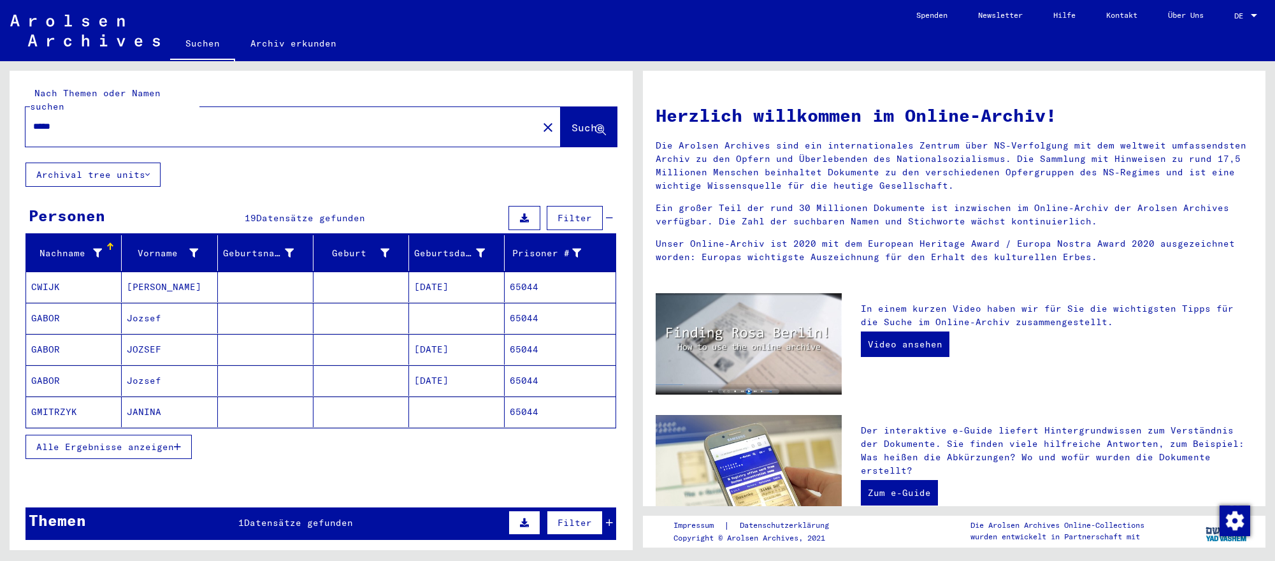
click at [437, 327] on mat-cell at bounding box center [457, 318] width 96 height 31
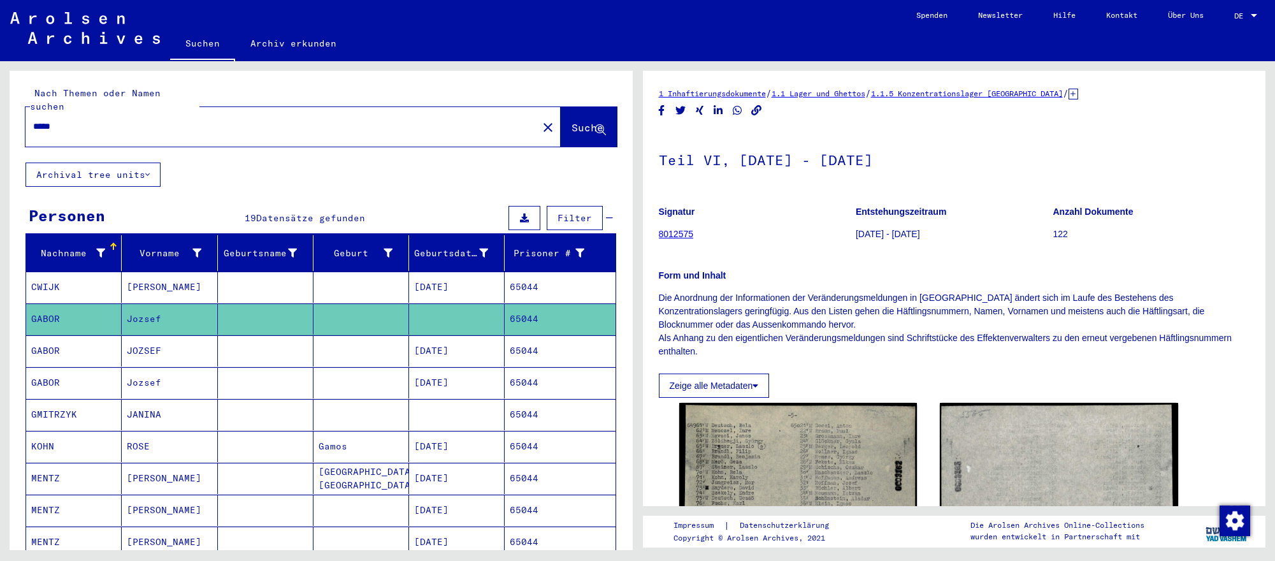
click at [434, 283] on mat-cell "[DATE]" at bounding box center [457, 286] width 96 height 31
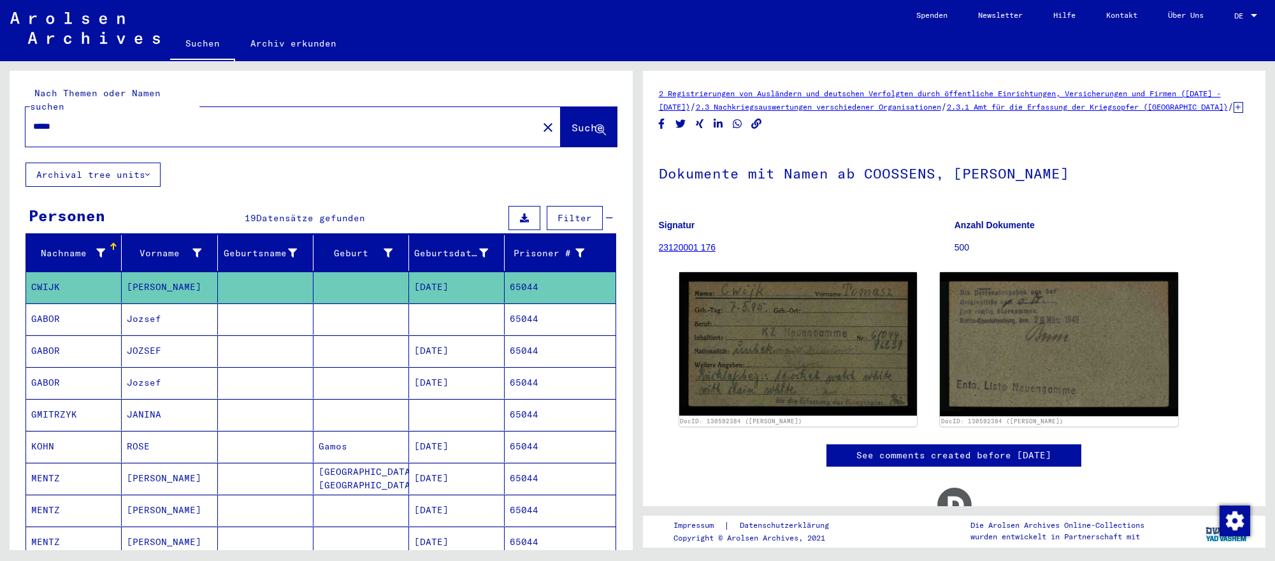
click at [489, 340] on mat-cell "[DATE]" at bounding box center [457, 350] width 96 height 31
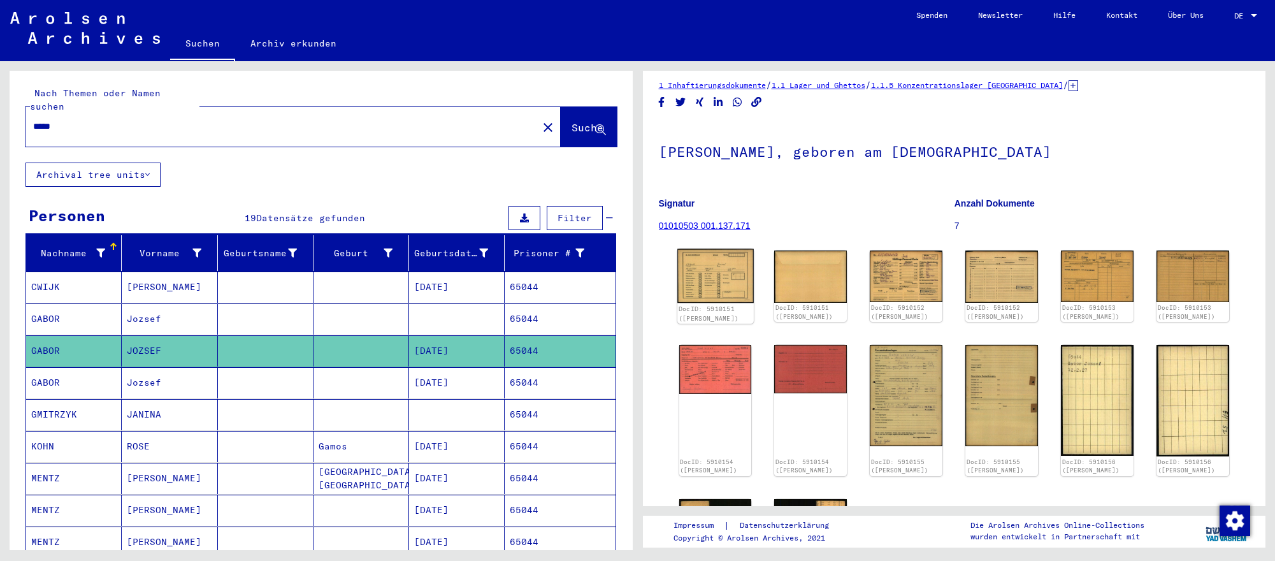
click at [726, 300] on img at bounding box center [715, 275] width 76 height 55
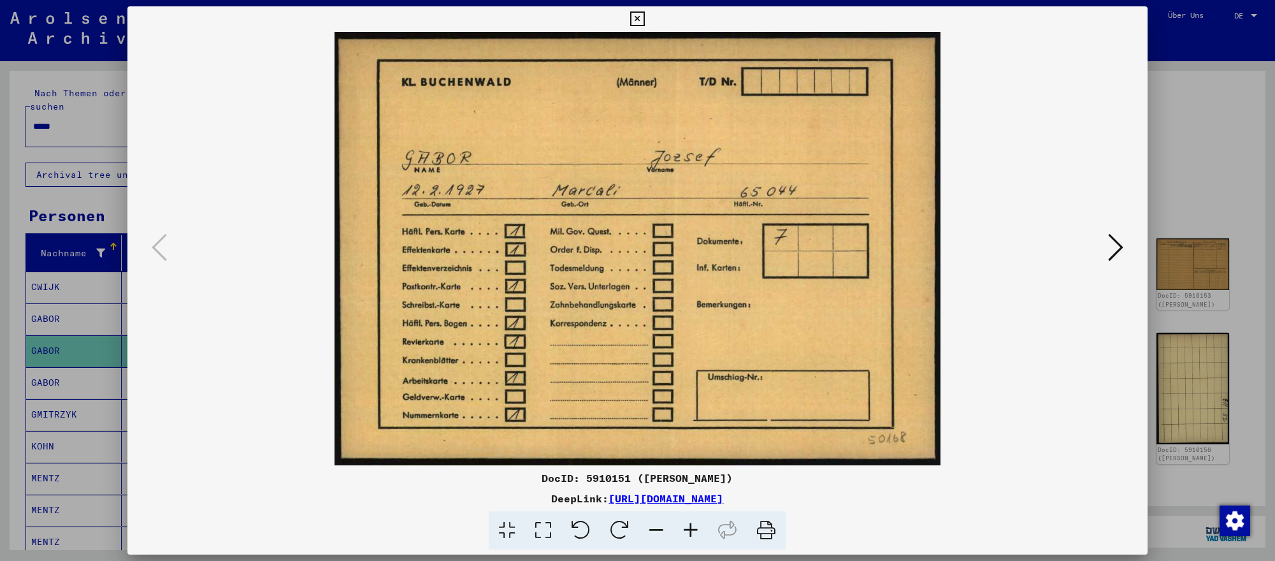
click at [1118, 254] on icon at bounding box center [1115, 247] width 15 height 31
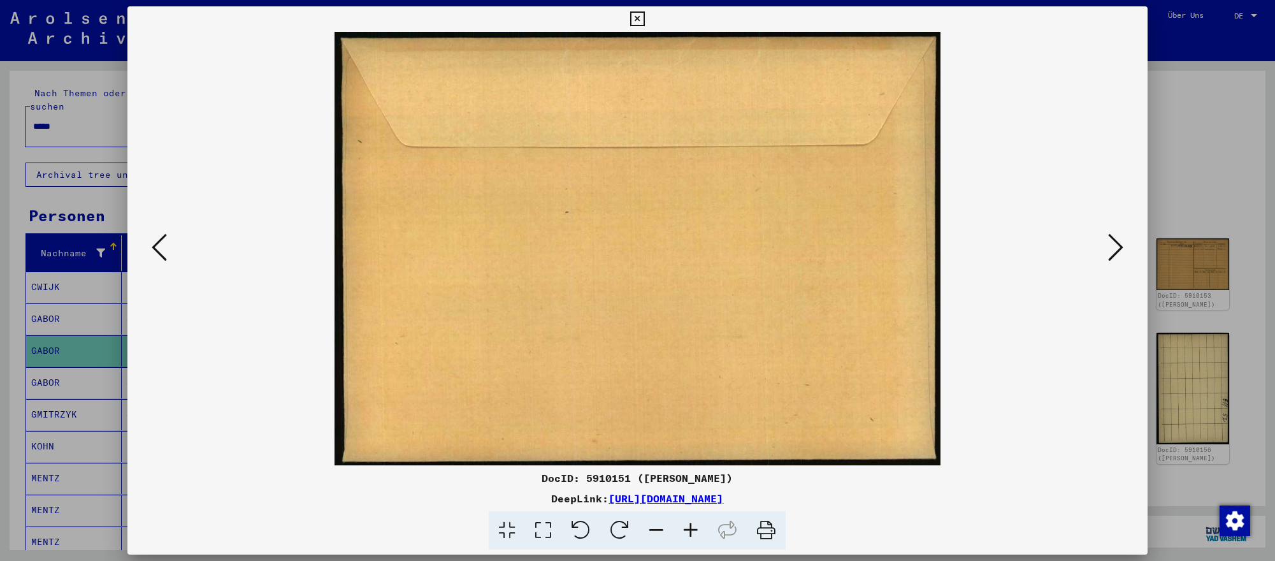
click at [1118, 254] on icon at bounding box center [1115, 247] width 15 height 31
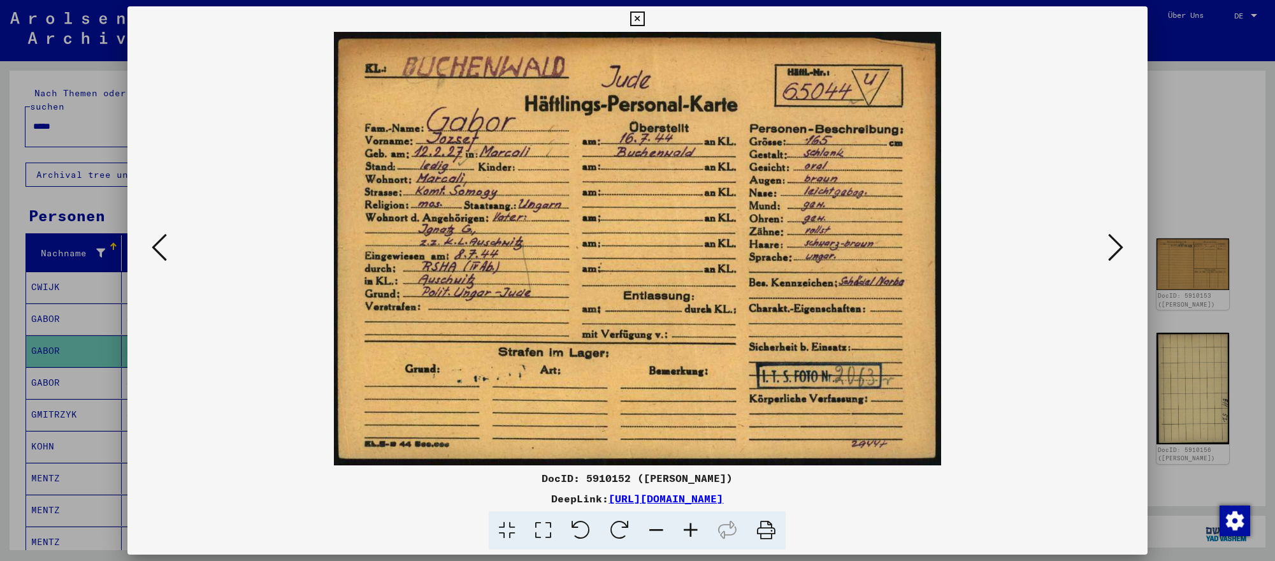
click at [1118, 254] on icon at bounding box center [1115, 247] width 15 height 31
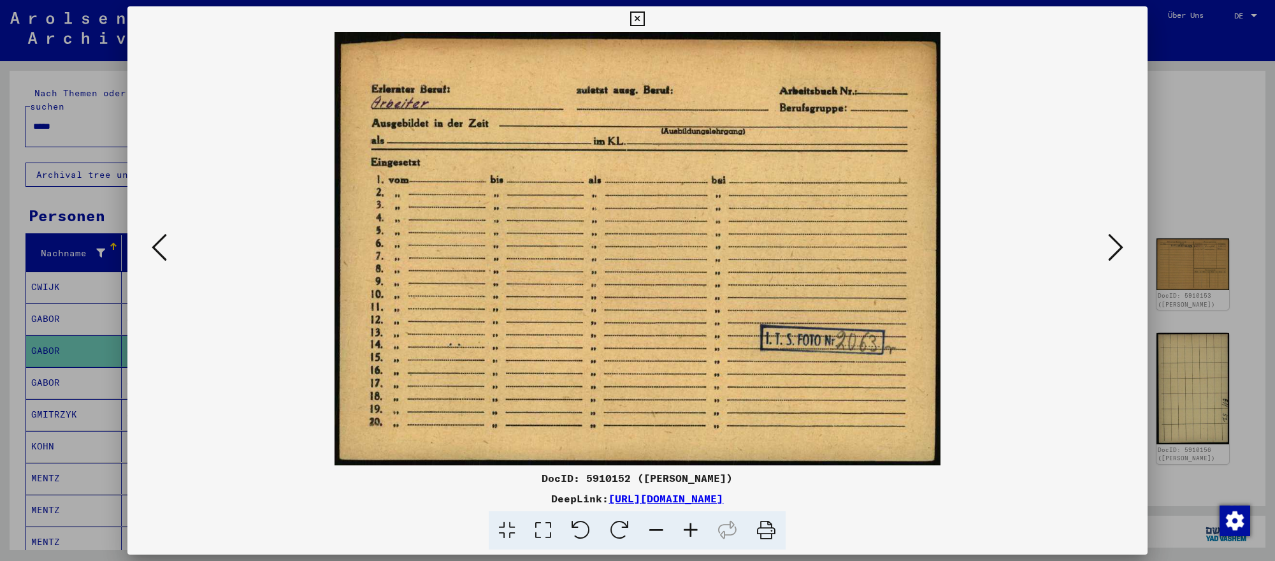
click at [1240, 348] on div at bounding box center [637, 280] width 1275 height 561
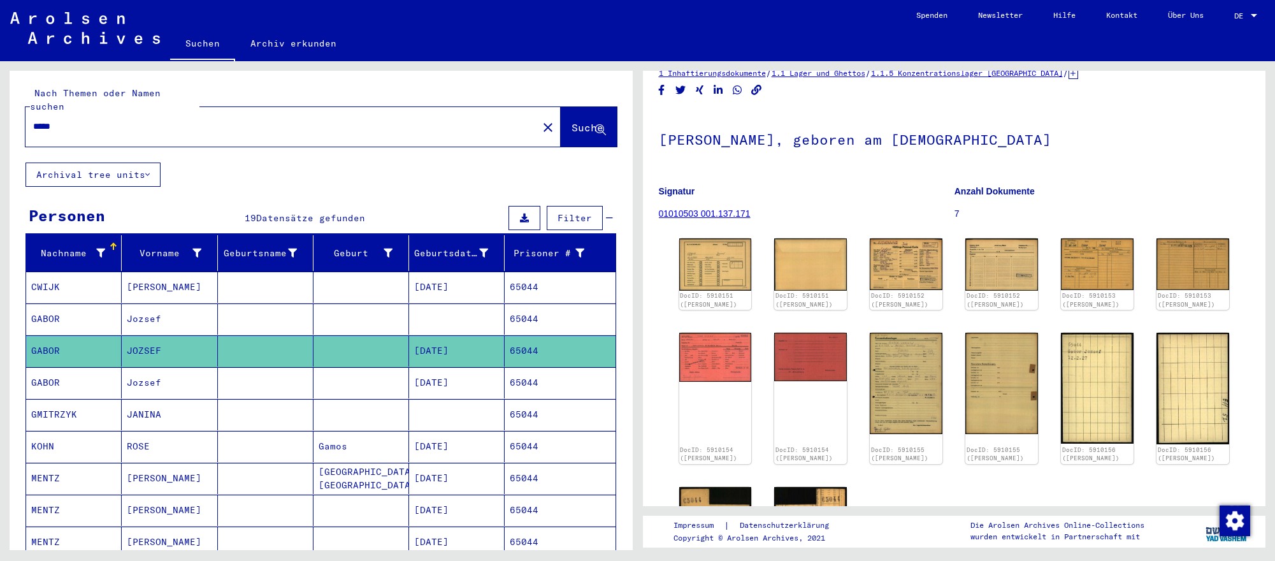
click at [66, 122] on input "*****" at bounding box center [281, 126] width 497 height 13
click at [67, 122] on input "*****" at bounding box center [281, 126] width 497 height 13
type input "*****"
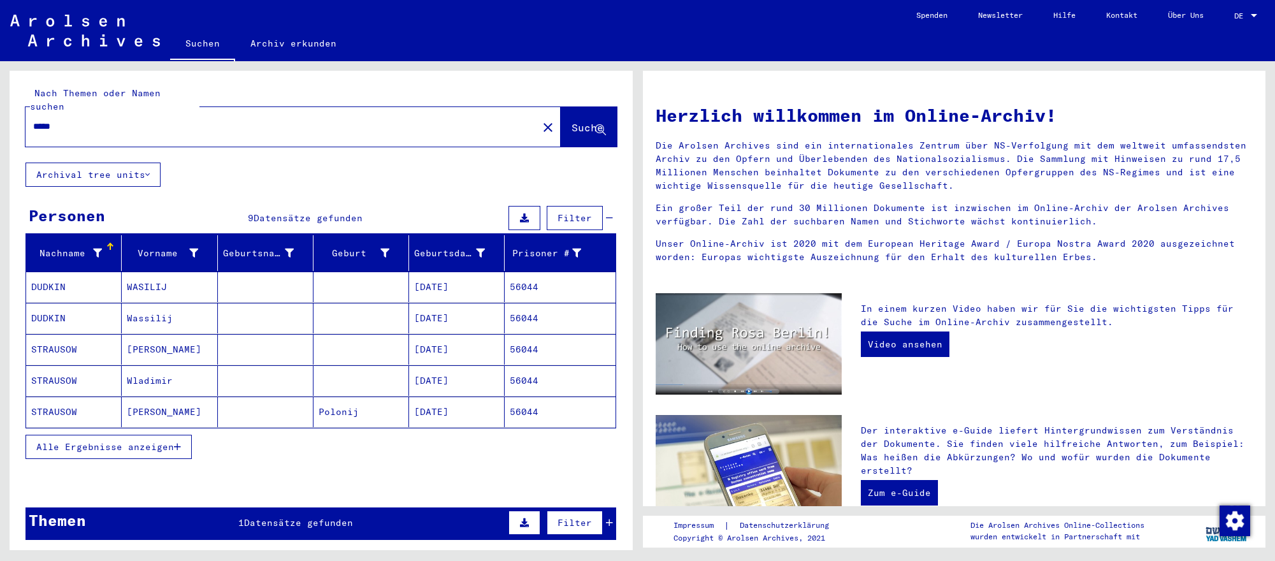
click at [146, 278] on mat-cell "WASILIJ" at bounding box center [170, 286] width 96 height 31
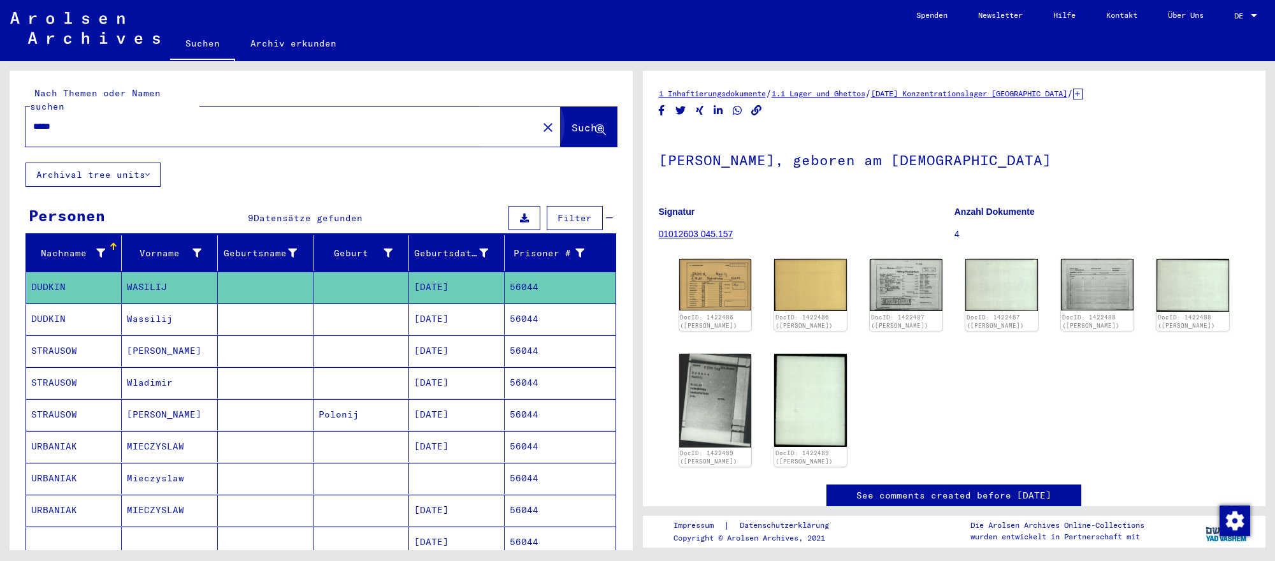
click at [565, 135] on button "Suche" at bounding box center [589, 126] width 56 height 39
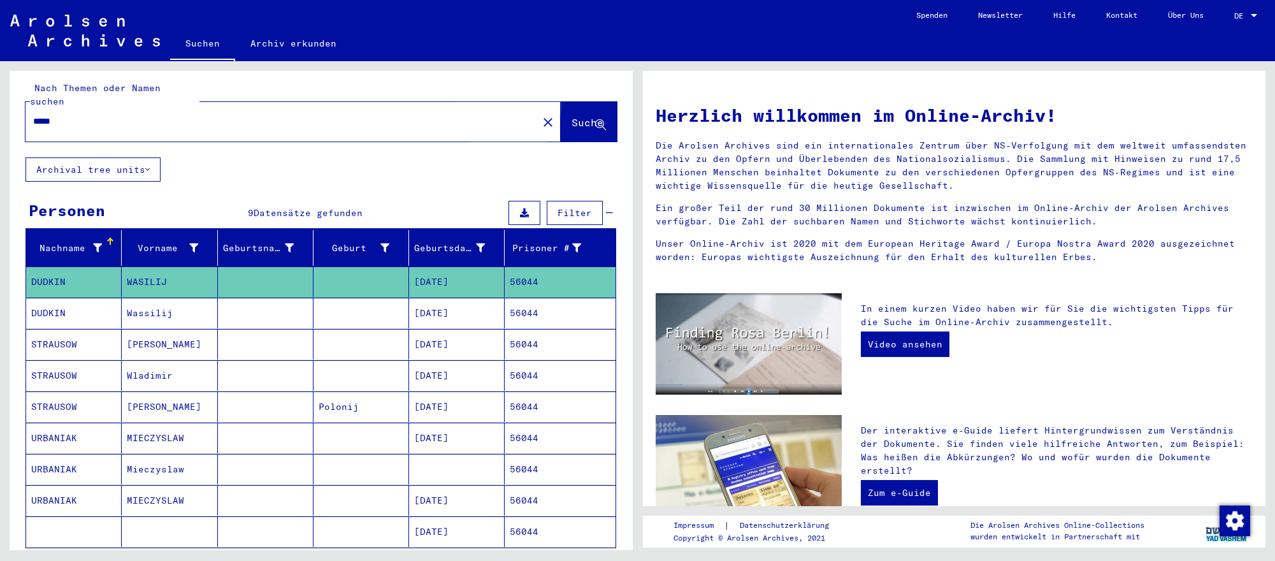
click at [571, 116] on span "Suche" at bounding box center [587, 122] width 32 height 13
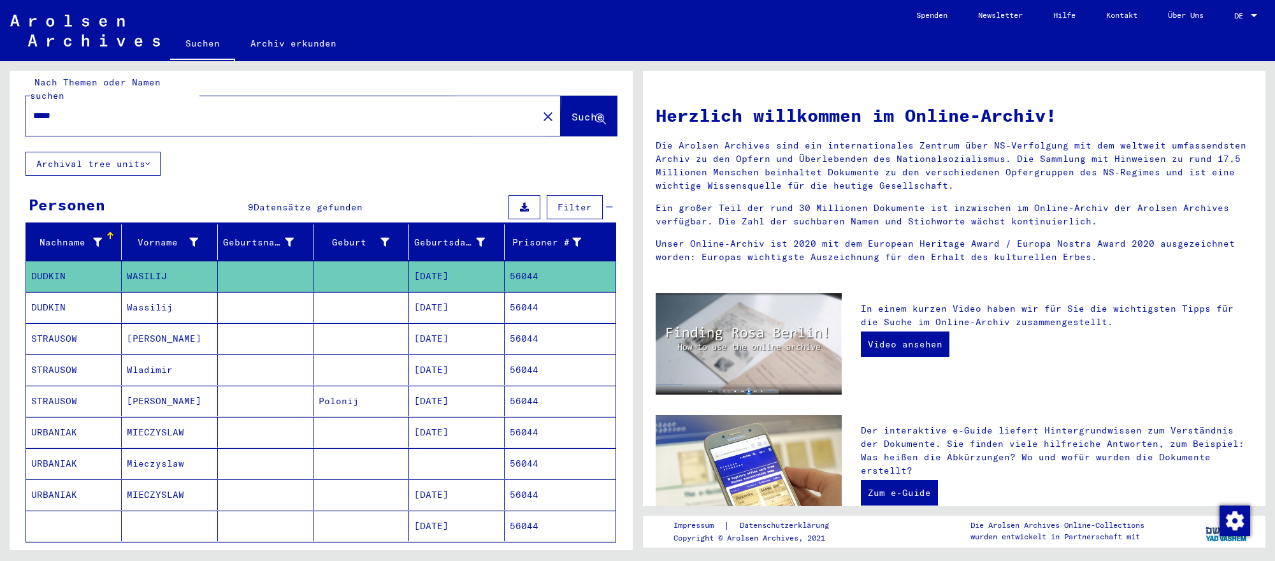
scroll to position [12, 0]
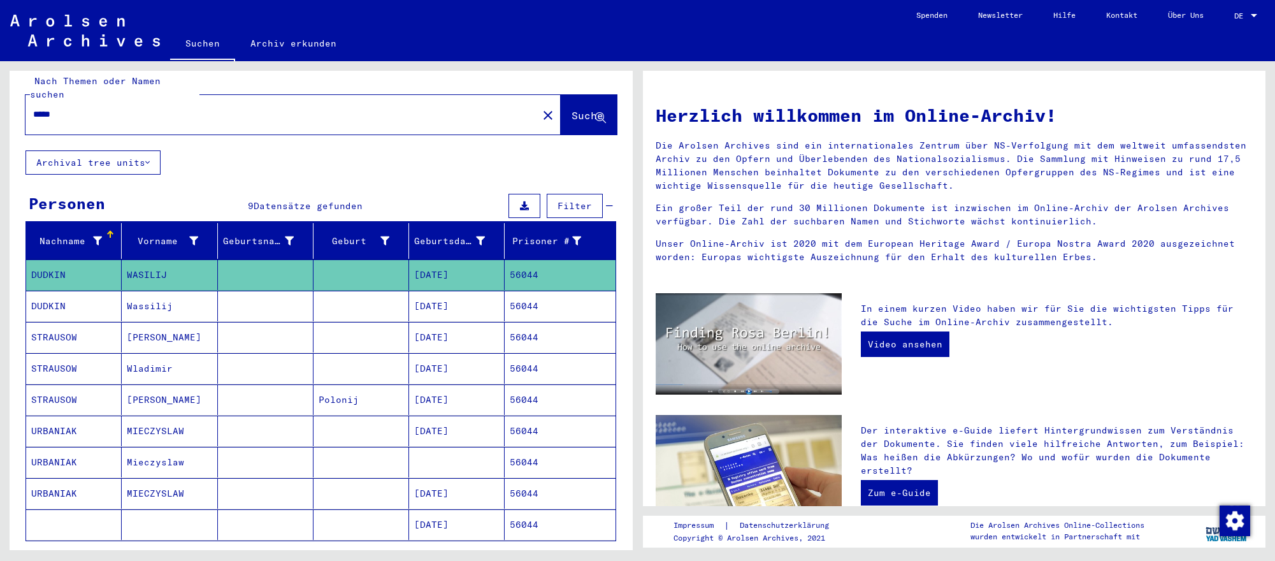
click at [571, 113] on span "Suche" at bounding box center [587, 115] width 32 height 13
click at [162, 108] on input "*****" at bounding box center [277, 114] width 489 height 13
